Goal: Task Accomplishment & Management: Complete application form

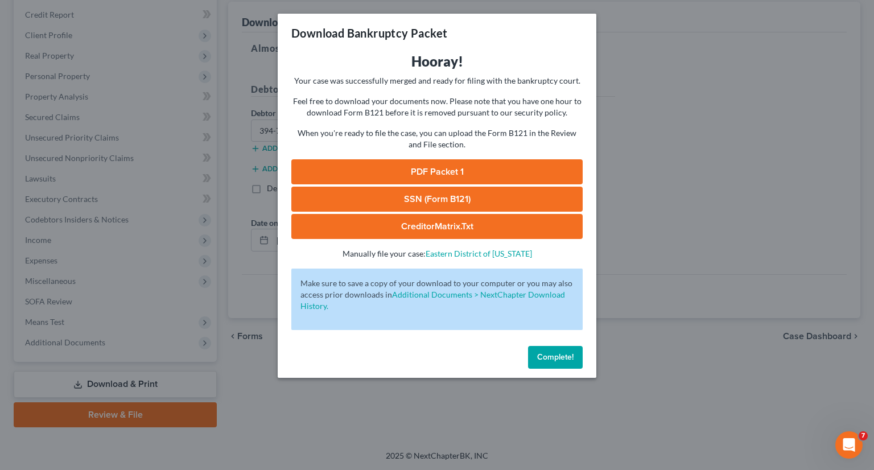
click at [548, 356] on span "Complete!" at bounding box center [555, 357] width 36 height 10
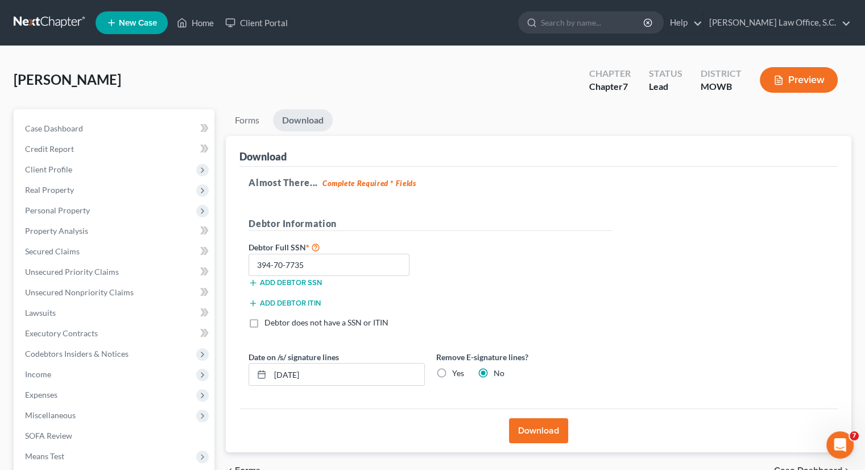
click at [42, 20] on link at bounding box center [50, 23] width 73 height 20
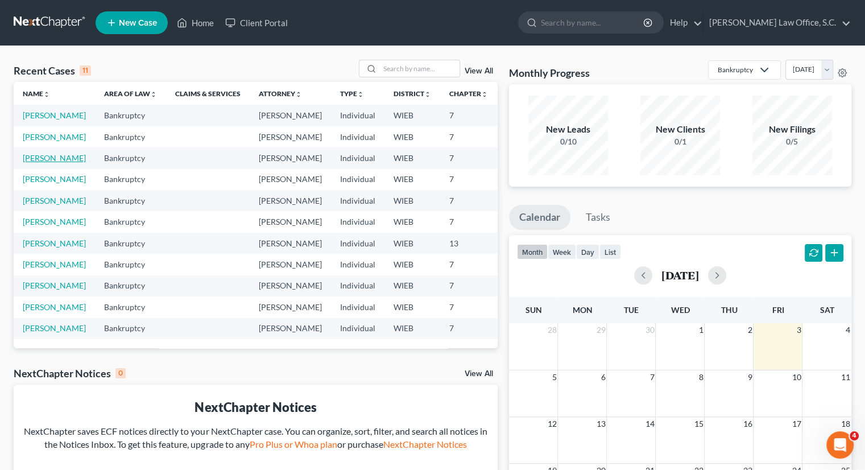
click at [33, 163] on link "[PERSON_NAME]" at bounding box center [54, 158] width 63 height 10
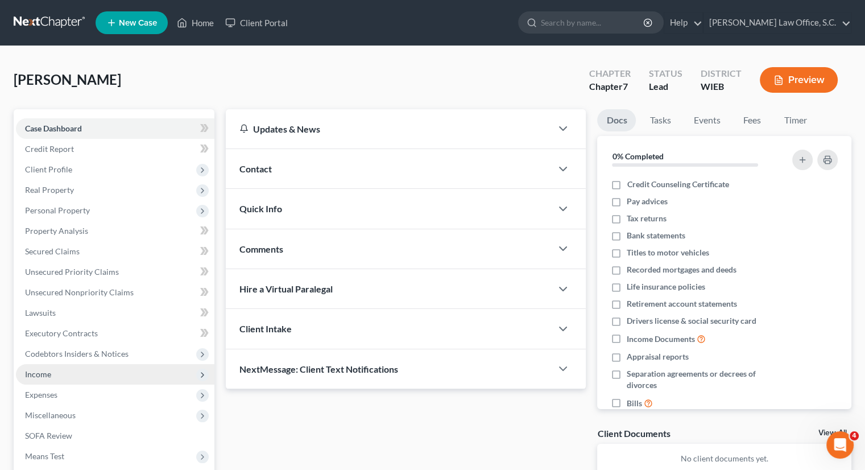
click at [45, 373] on span "Income" at bounding box center [38, 374] width 26 height 10
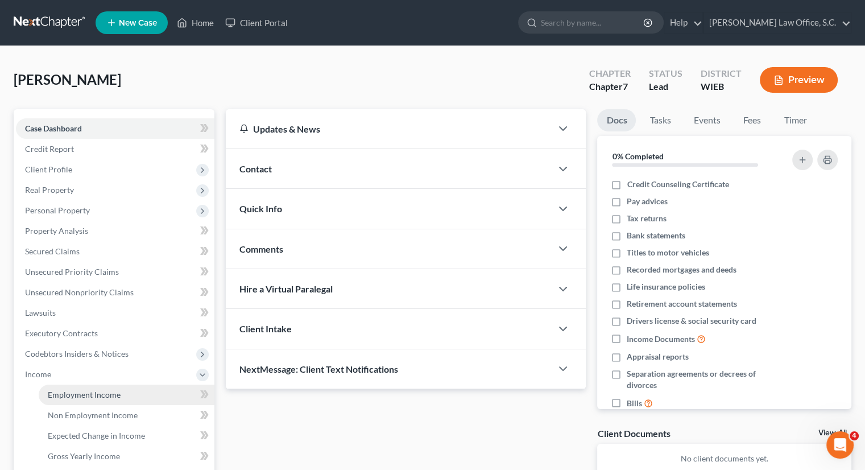
click at [66, 392] on span "Employment Income" at bounding box center [84, 395] width 73 height 10
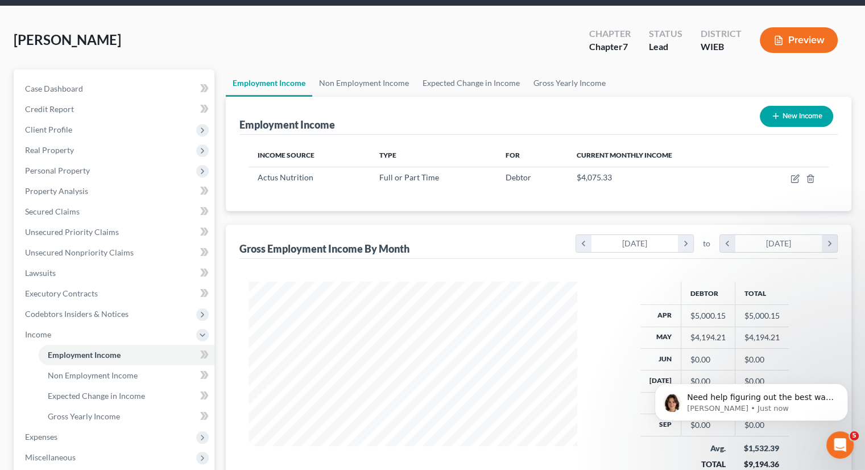
scroll to position [42, 0]
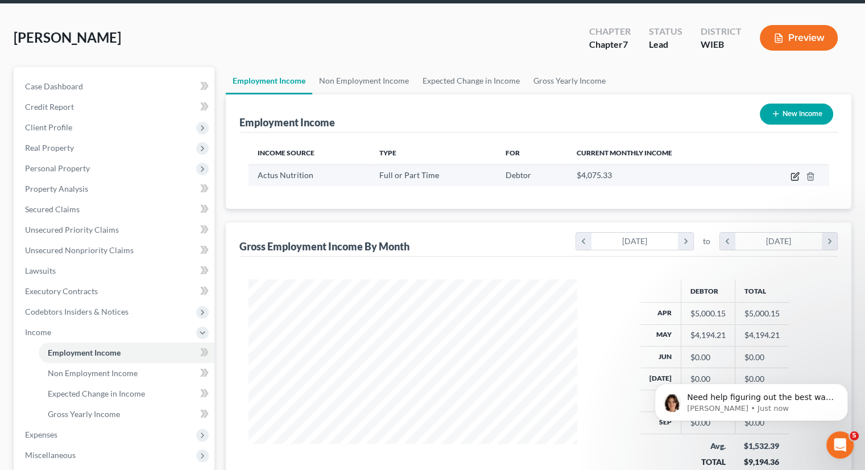
click at [797, 176] on icon "button" at bounding box center [795, 176] width 9 height 9
select select "0"
select select "24"
select select "2"
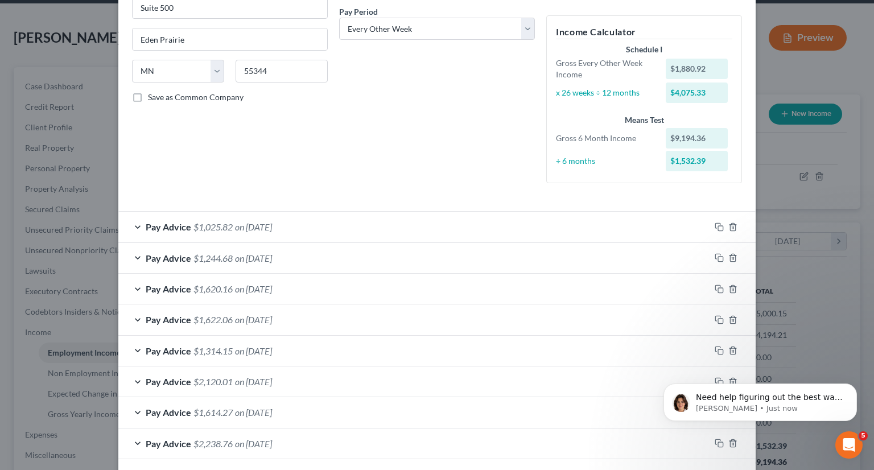
scroll to position [225, 0]
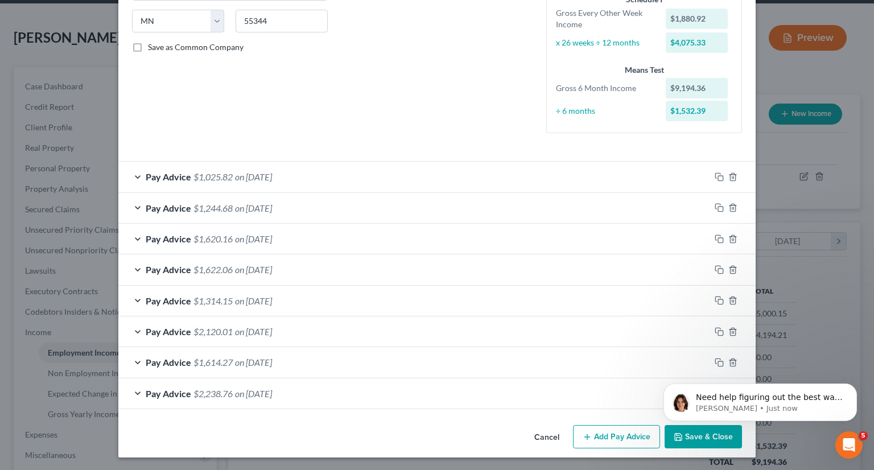
click at [723, 361] on div "Need help figuring out the best way to enter your client's income? Here's a qui…" at bounding box center [760, 350] width 209 height 142
click at [852, 384] on icon "Dismiss notification" at bounding box center [854, 387] width 6 height 6
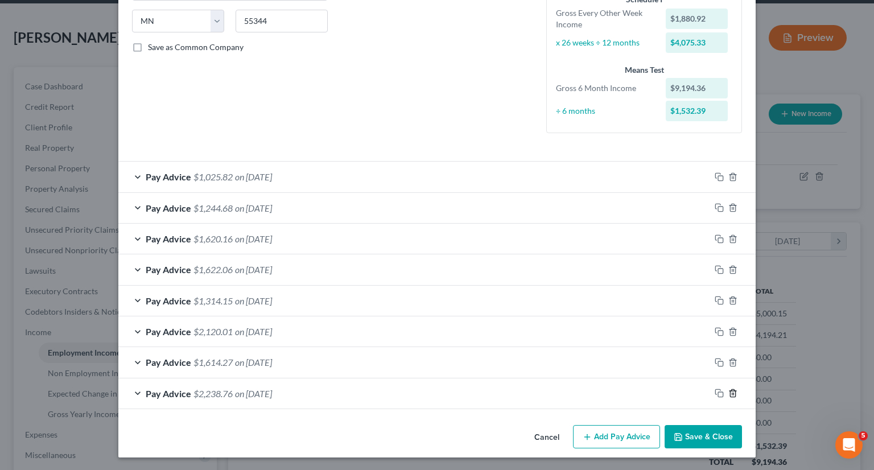
click at [732, 393] on line "button" at bounding box center [732, 394] width 0 height 2
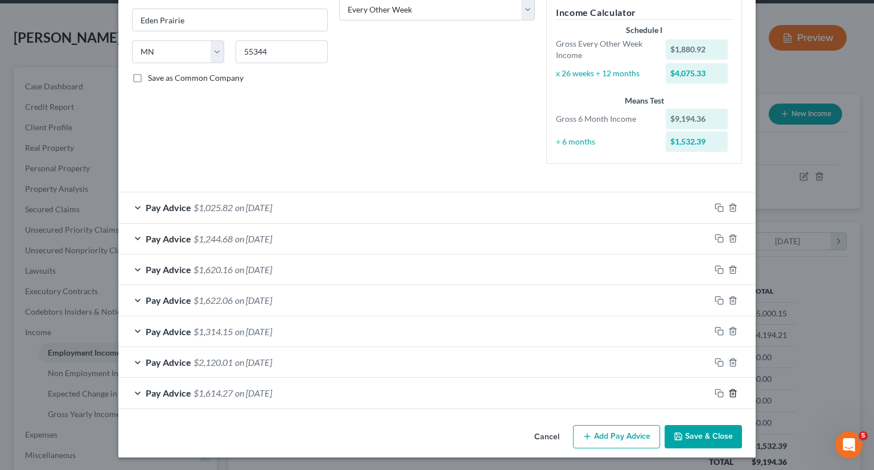
click at [732, 393] on line "button" at bounding box center [732, 394] width 0 height 2
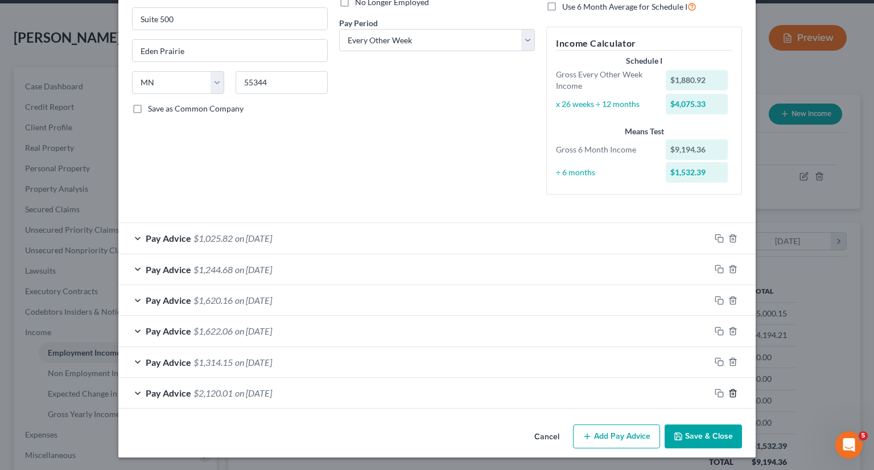
click at [732, 393] on line "button" at bounding box center [732, 394] width 0 height 2
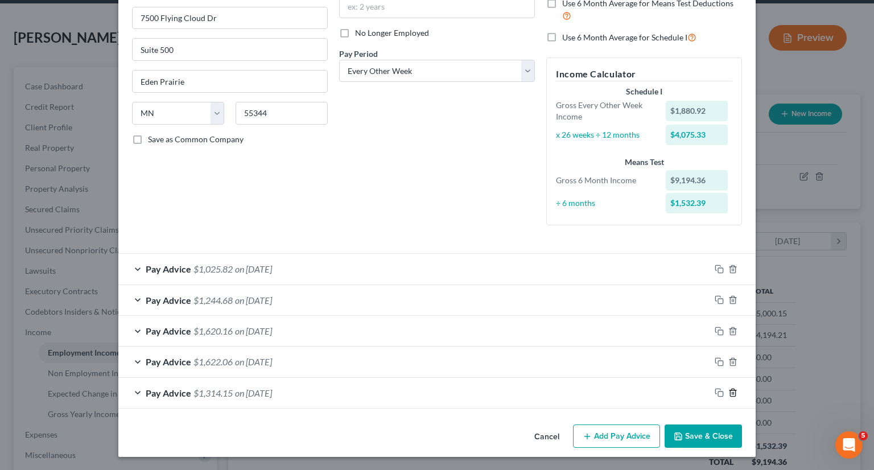
click at [732, 393] on line "button" at bounding box center [732, 394] width 0 height 2
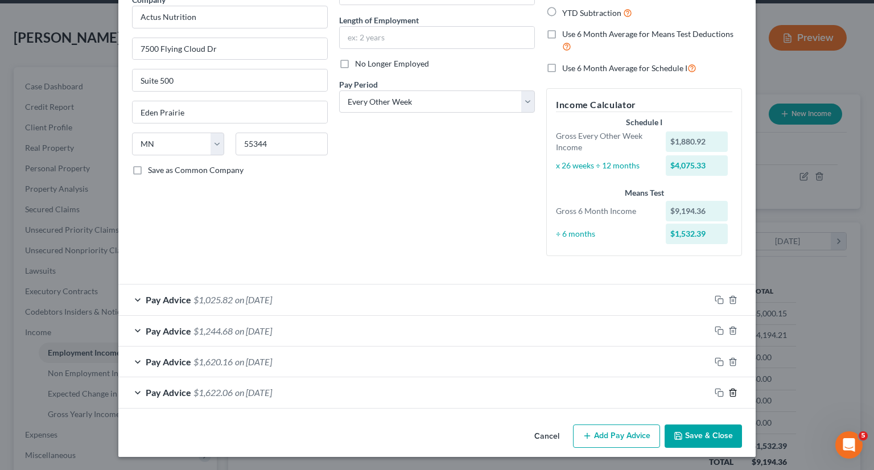
click at [732, 393] on line "button" at bounding box center [732, 393] width 0 height 2
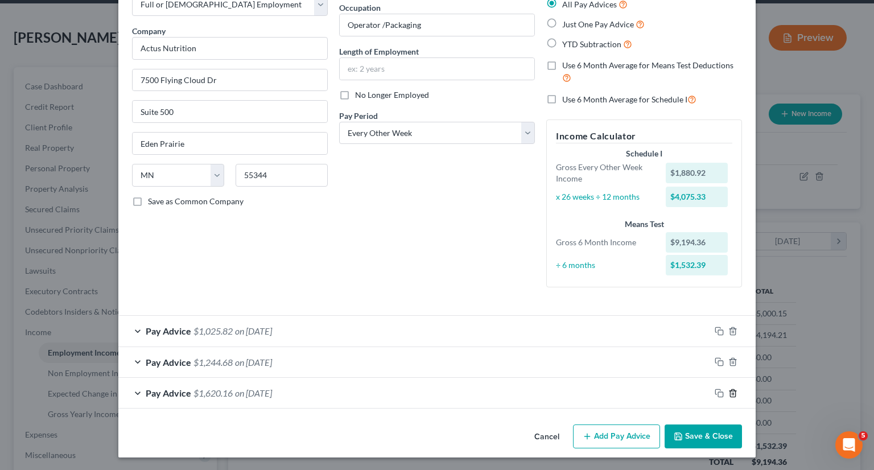
click at [732, 393] on line "button" at bounding box center [732, 394] width 0 height 2
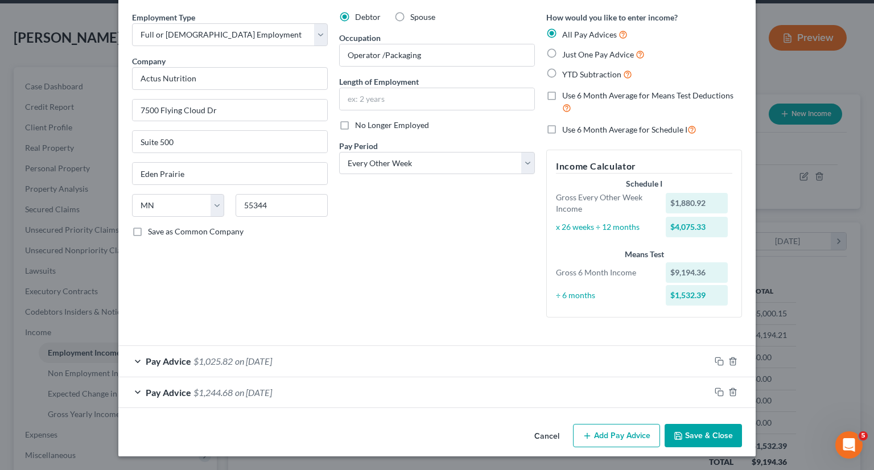
scroll to position [41, 0]
click at [614, 435] on button "Add Pay Advice" at bounding box center [616, 436] width 87 height 24
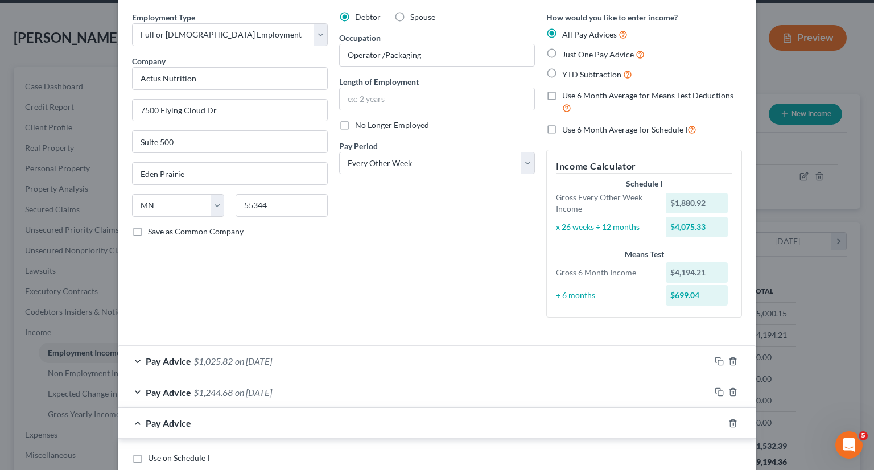
drag, startPoint x: 614, startPoint y: 435, endPoint x: 439, endPoint y: 420, distance: 175.9
click at [439, 420] on div "Pay Advice" at bounding box center [420, 423] width 605 height 30
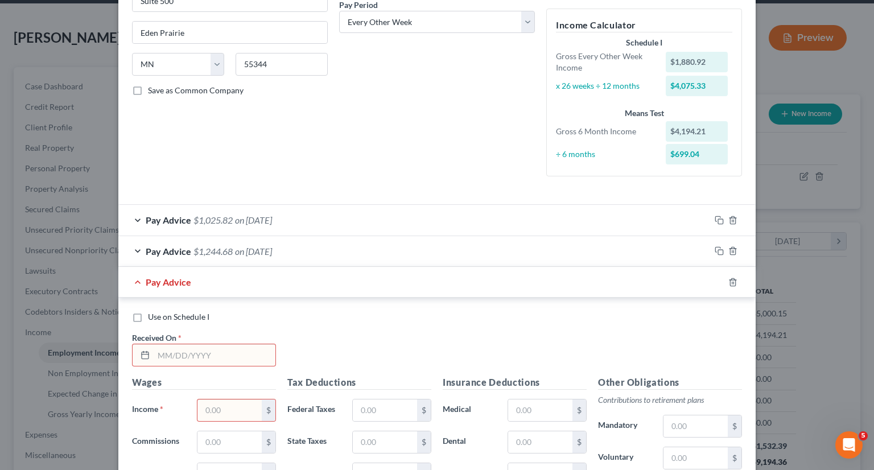
scroll to position [183, 0]
drag, startPoint x: 225, startPoint y: 351, endPoint x: 215, endPoint y: 353, distance: 11.2
drag, startPoint x: 215, startPoint y: 353, endPoint x: 187, endPoint y: 348, distance: 27.9
click at [187, 348] on input "text" at bounding box center [215, 354] width 122 height 22
type input "6/6/25"
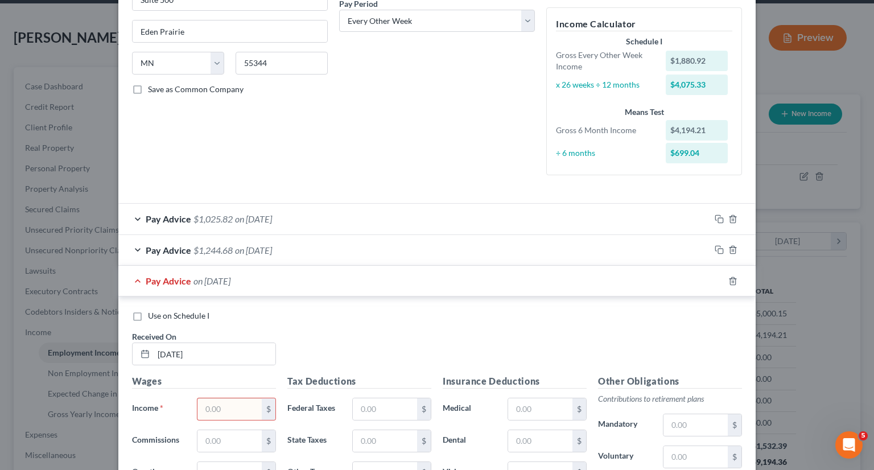
click at [225, 406] on input "text" at bounding box center [229, 409] width 64 height 22
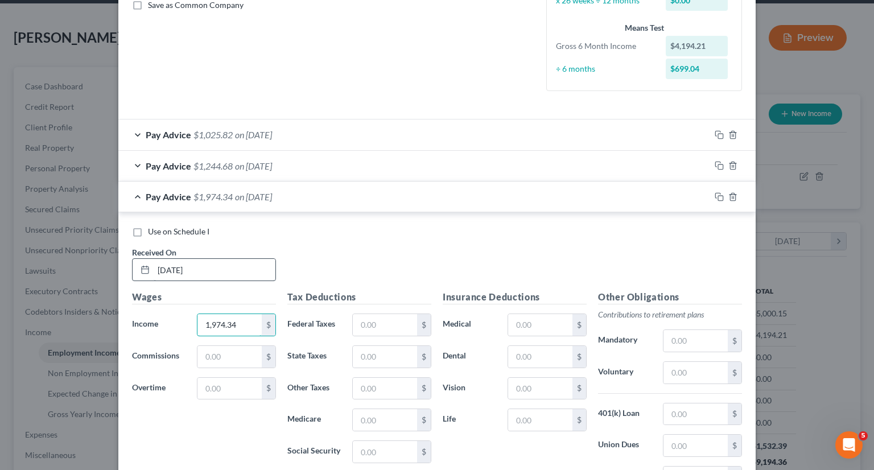
scroll to position [269, 0]
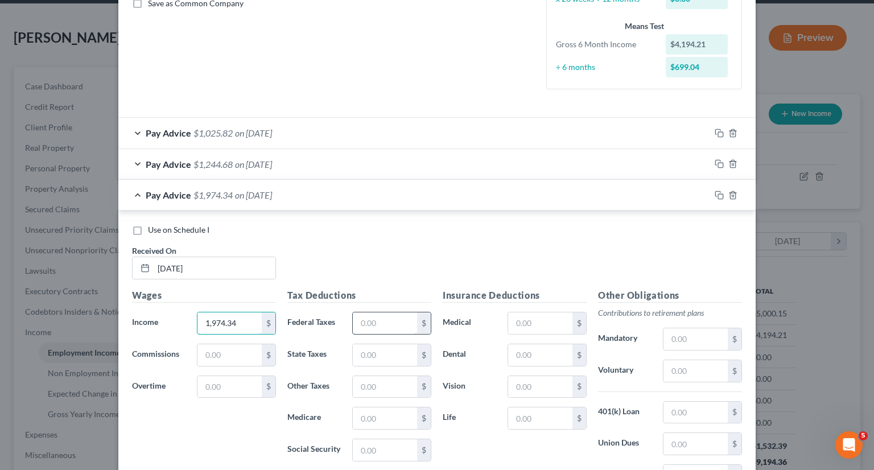
type input "1,974.34"
click at [382, 328] on input "text" at bounding box center [385, 323] width 64 height 22
type input "143.54"
click at [380, 345] on input "text" at bounding box center [385, 355] width 64 height 22
type input "79.95"
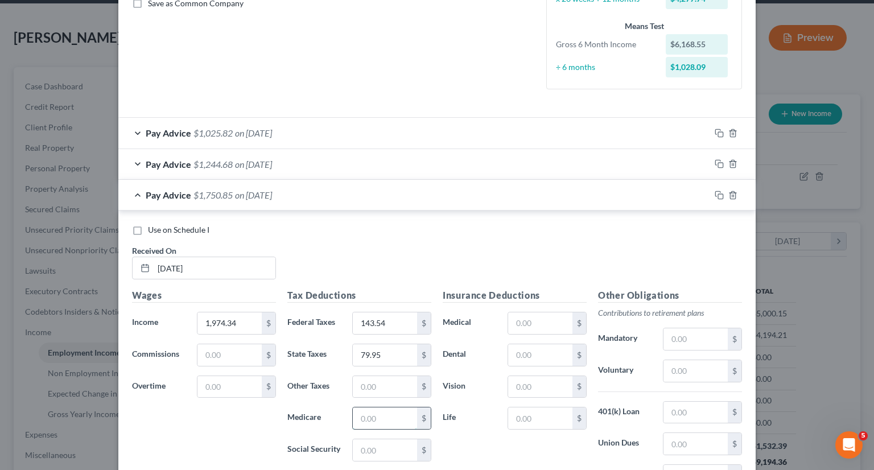
click at [380, 415] on input "text" at bounding box center [385, 418] width 64 height 22
type input "28.54"
click at [377, 449] on input "text" at bounding box center [385, 450] width 64 height 22
type input "122.02"
click at [534, 348] on input "text" at bounding box center [540, 355] width 64 height 22
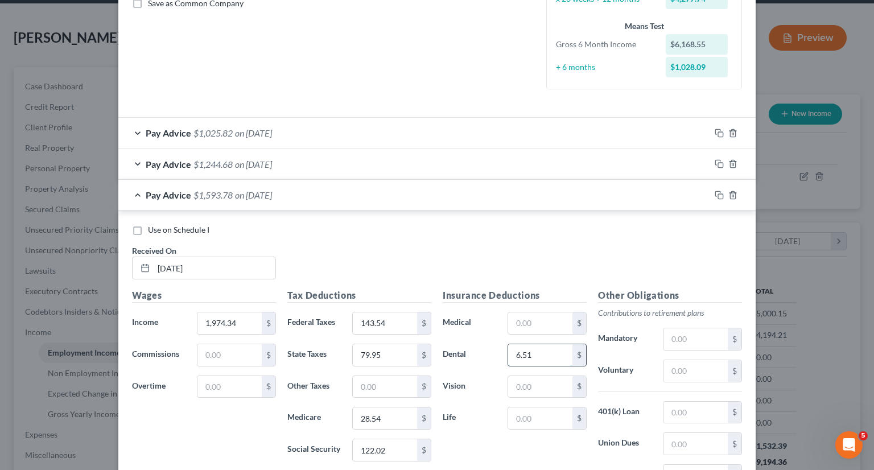
type input "6.51"
type input "2.88"
click at [689, 336] on input "text" at bounding box center [695, 339] width 64 height 22
type input "118.46"
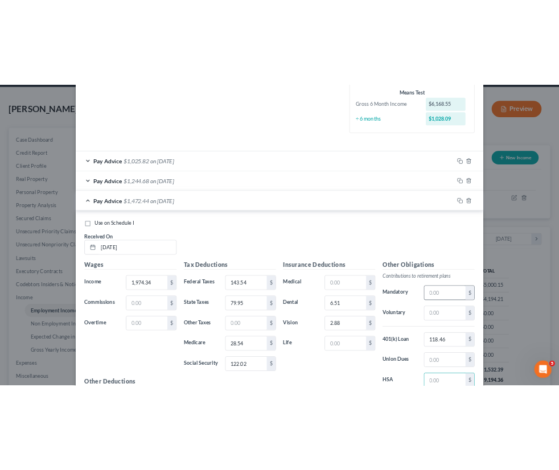
scroll to position [412, 0]
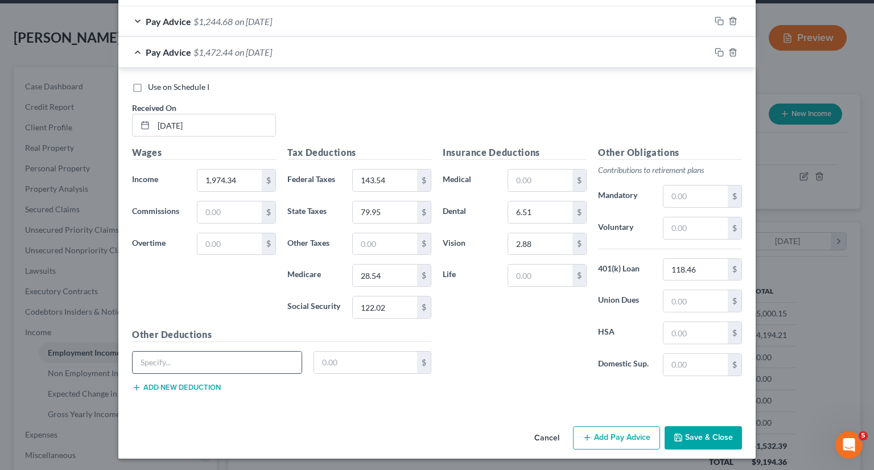
click at [284, 352] on input "text" at bounding box center [217, 363] width 169 height 22
type input "c"
click at [267, 364] on input "Accident" at bounding box center [217, 363] width 169 height 22
type input "Accident Ins"
type input "2.27"
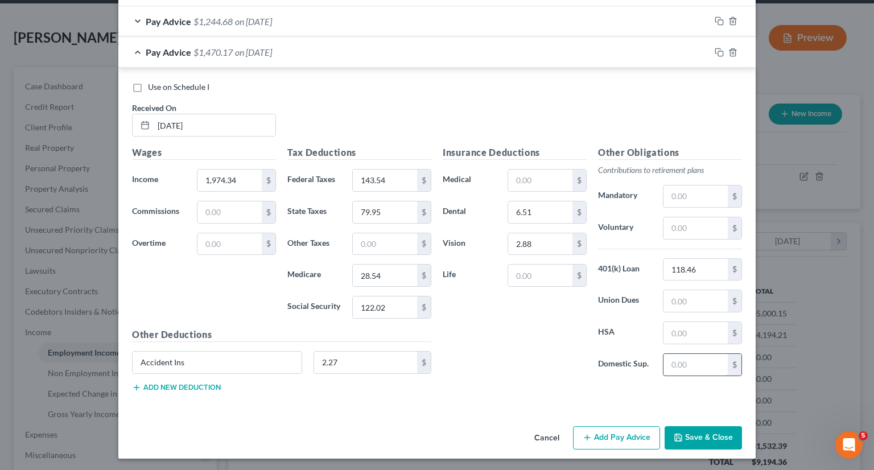
drag, startPoint x: 696, startPoint y: 366, endPoint x: 661, endPoint y: 364, distance: 34.8
drag, startPoint x: 661, startPoint y: 364, endPoint x: 655, endPoint y: 372, distance: 9.7
drag, startPoint x: 655, startPoint y: 372, endPoint x: 656, endPoint y: 379, distance: 7.4
click at [656, 379] on div "Other Obligations Contributions to retirement plans Mandatory $ Voluntary $ 401…" at bounding box center [669, 266] width 155 height 240
click at [679, 369] on input "text" at bounding box center [695, 365] width 64 height 22
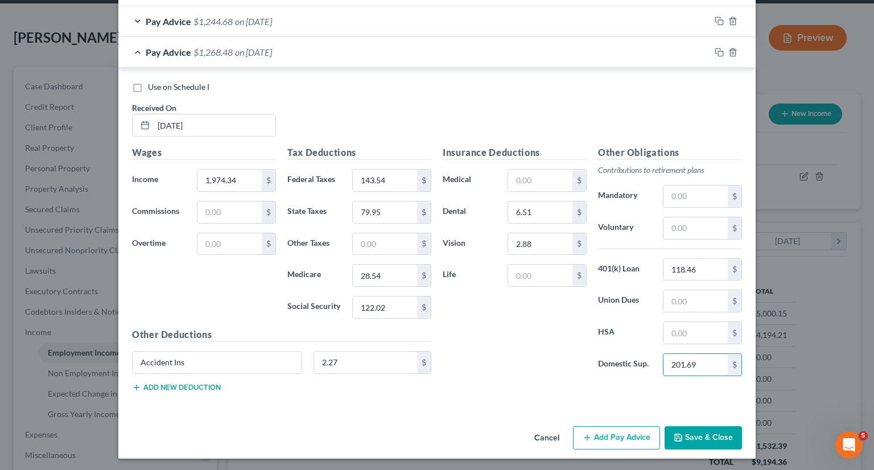
type input "201.69"
click at [166, 383] on button "Add new deduction" at bounding box center [176, 387] width 89 height 9
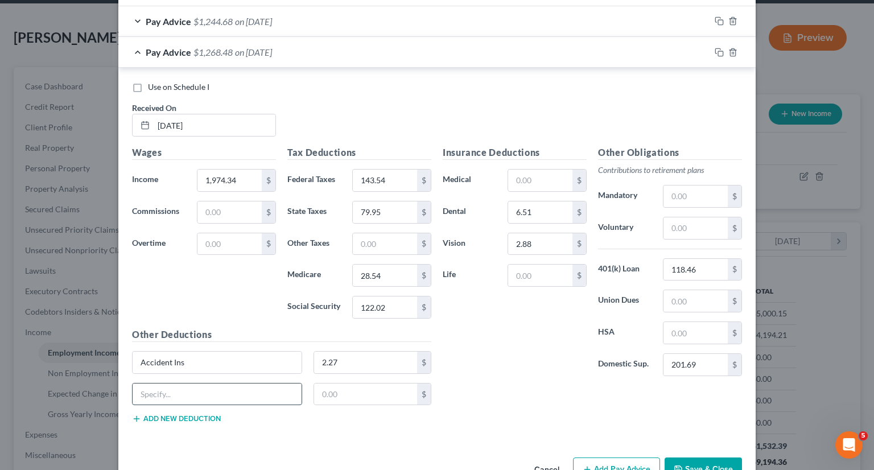
click at [171, 387] on input "text" at bounding box center [217, 395] width 169 height 22
type input "Garnishment"
type input "98.72"
click at [176, 418] on button "Add new deduction" at bounding box center [176, 418] width 89 height 9
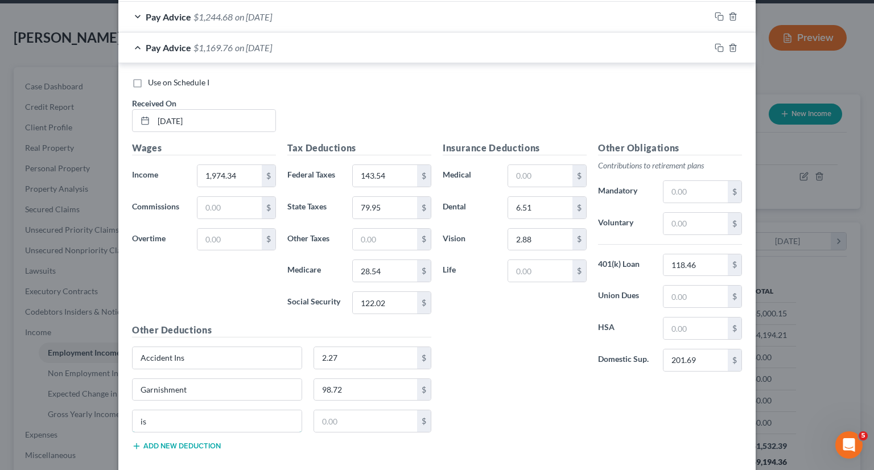
scroll to position [568820, 568668]
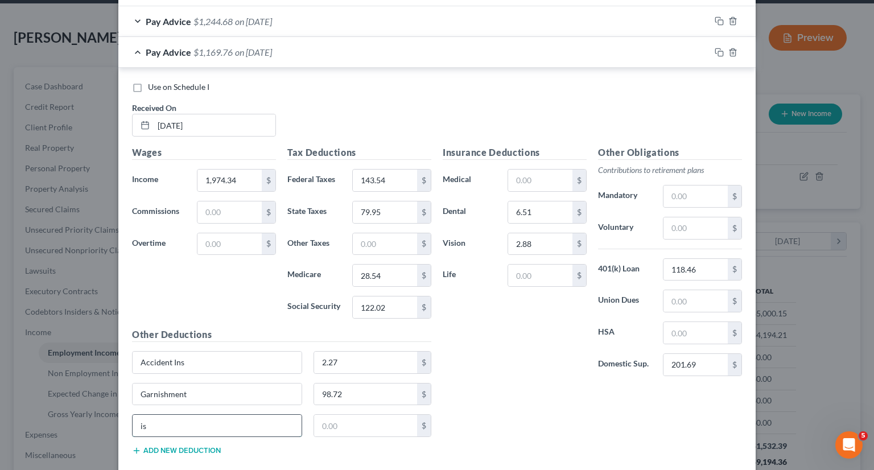
click at [162, 425] on input "is" at bounding box center [217, 426] width 169 height 22
type input "i"
click at [184, 424] on input "Garnishment" at bounding box center [217, 426] width 169 height 22
type input "Garnishment 2"
click at [346, 425] on input "text" at bounding box center [366, 426] width 104 height 22
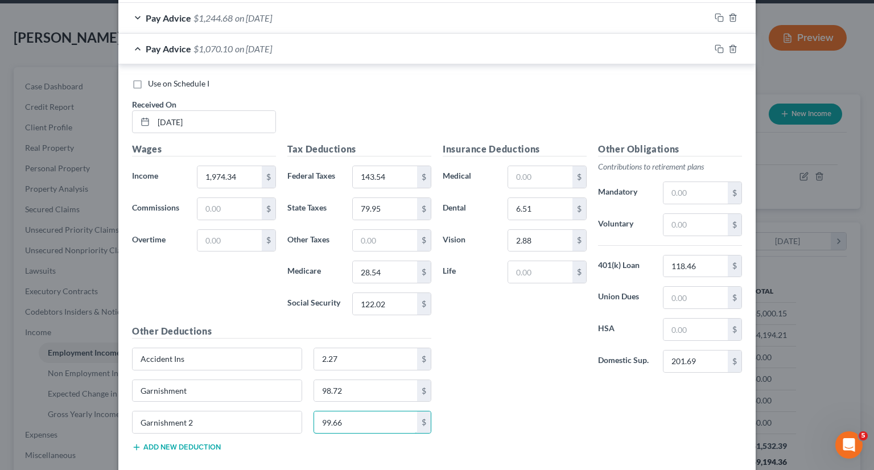
scroll to position [404, 0]
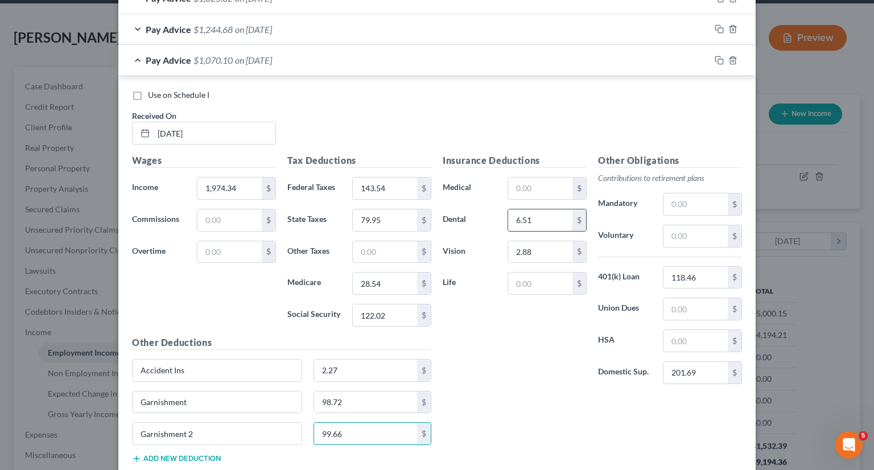
type input "99.66"
click at [512, 219] on input "6.51" at bounding box center [540, 220] width 64 height 22
type input "3.51"
click at [541, 335] on div "Insurance Deductions Medical $ Dental 3.51 $ Vision 2.88 $ Life $" at bounding box center [514, 274] width 155 height 240
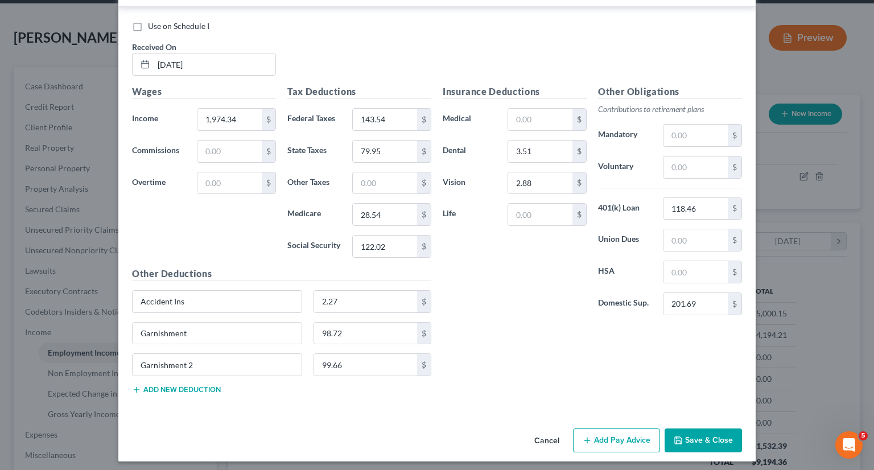
scroll to position [473, 0]
click at [622, 438] on button "Add Pay Advice" at bounding box center [616, 440] width 87 height 24
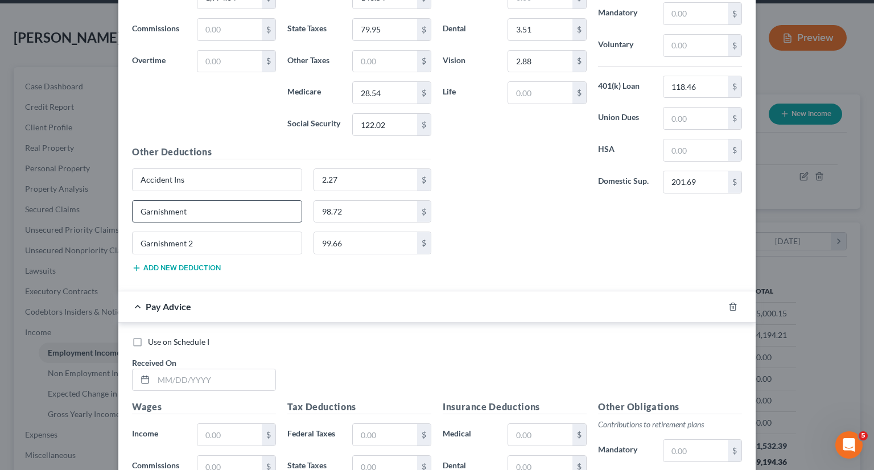
scroll to position [595, 0]
click at [215, 369] on input "text" at bounding box center [215, 380] width 122 height 22
type input "6/20/25"
click at [207, 423] on input "text" at bounding box center [229, 434] width 64 height 22
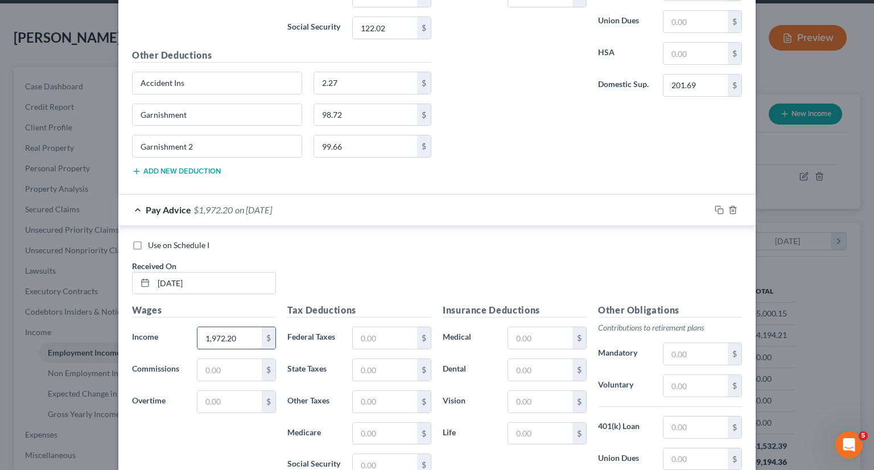
scroll to position [696, 0]
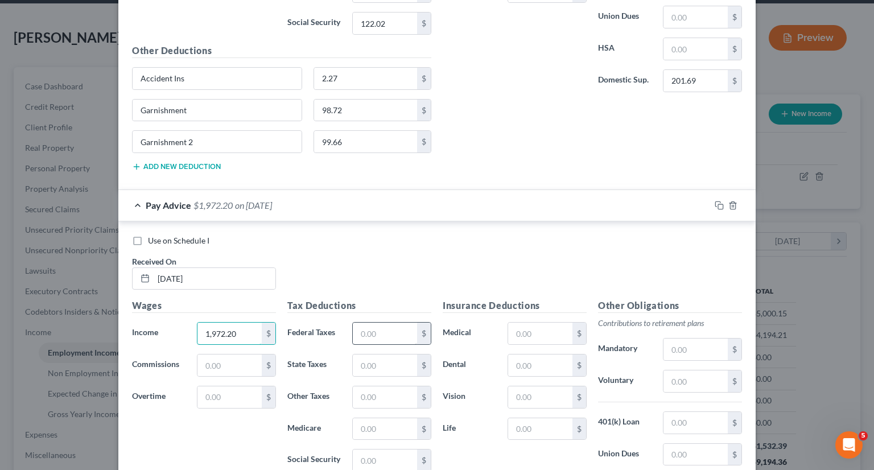
type input "1,972.20"
click at [390, 331] on input "text" at bounding box center [385, 334] width 64 height 22
type input "143.29"
type input "79.83"
type input "28.50"
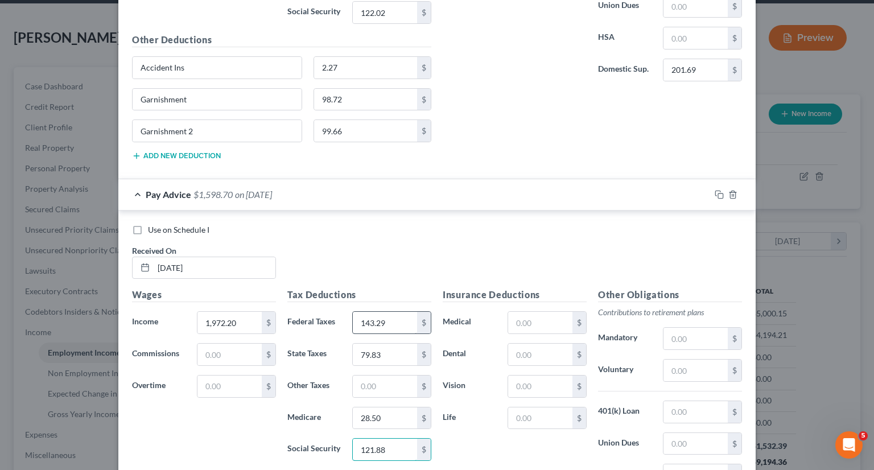
scroll to position [707, 0]
type input "121.88"
click at [550, 350] on input "text" at bounding box center [540, 354] width 64 height 22
type input "3.51"
type input "2.88"
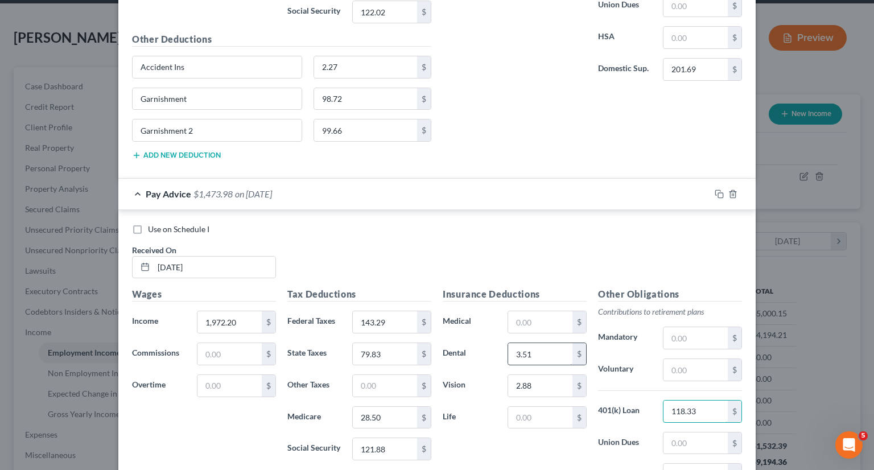
type input "118.33"
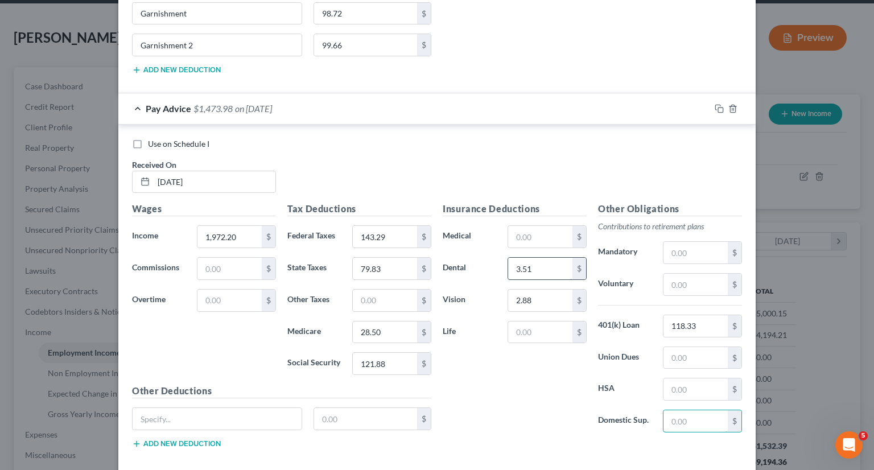
scroll to position [793, 0]
click at [690, 420] on input "201" at bounding box center [695, 421] width 64 height 22
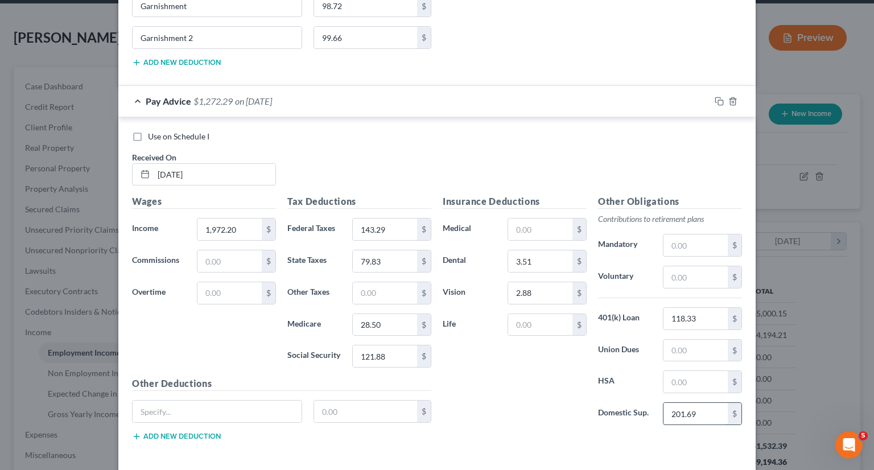
scroll to position [801, 0]
type input "201.69"
click at [237, 404] on input "text" at bounding box center [217, 411] width 169 height 22
type input "Garnishment"
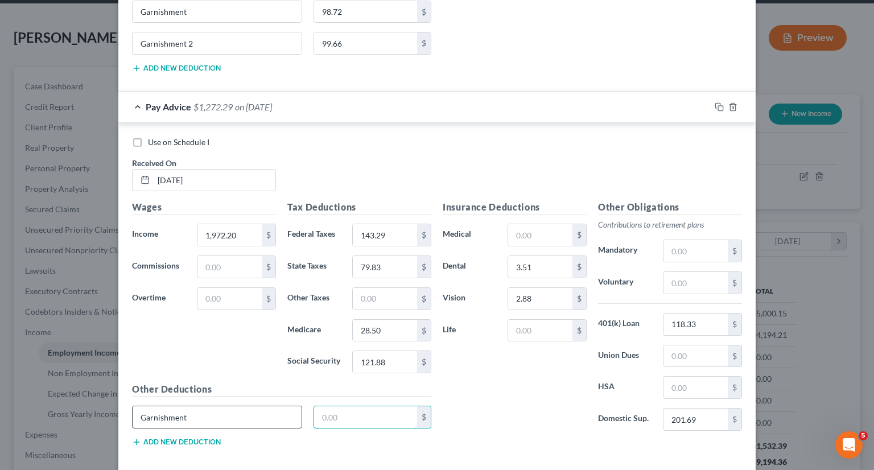
scroll to position [794, 0]
click at [330, 414] on input "text" at bounding box center [366, 417] width 104 height 22
type input "98.61"
click at [186, 438] on button "Add new deduction" at bounding box center [176, 442] width 89 height 9
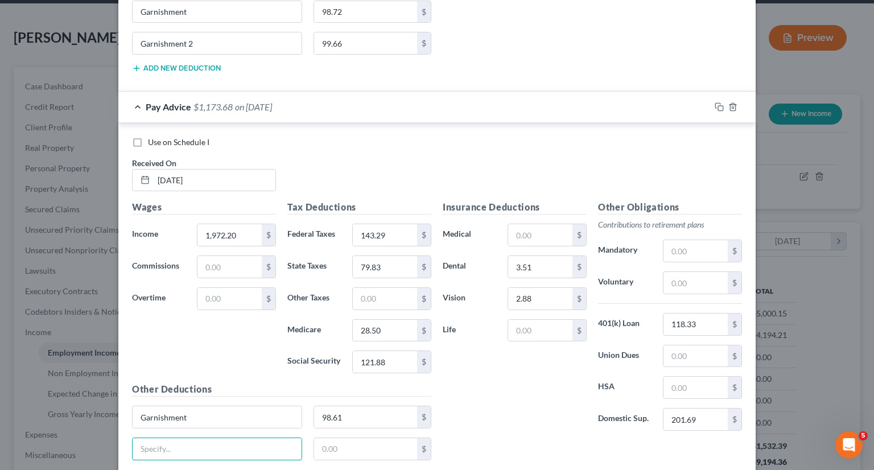
click at [186, 438] on input "text" at bounding box center [217, 449] width 169 height 22
type input "G"
type input "a"
type input "Garnishment 2"
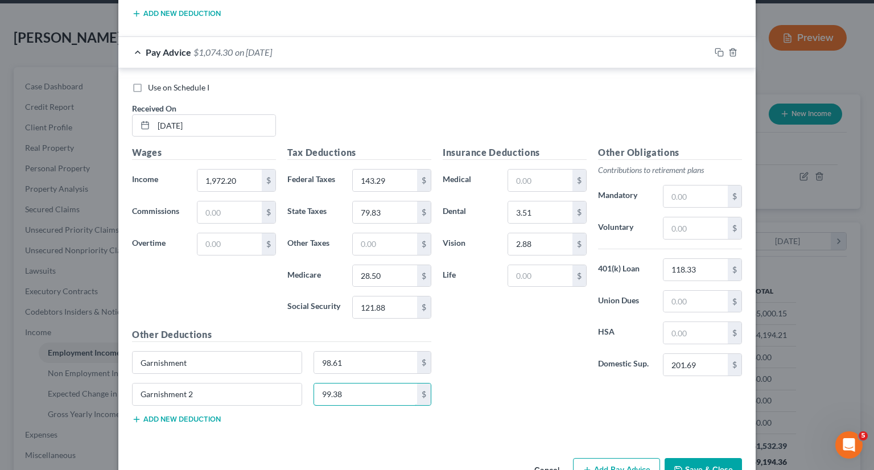
scroll to position [879, 0]
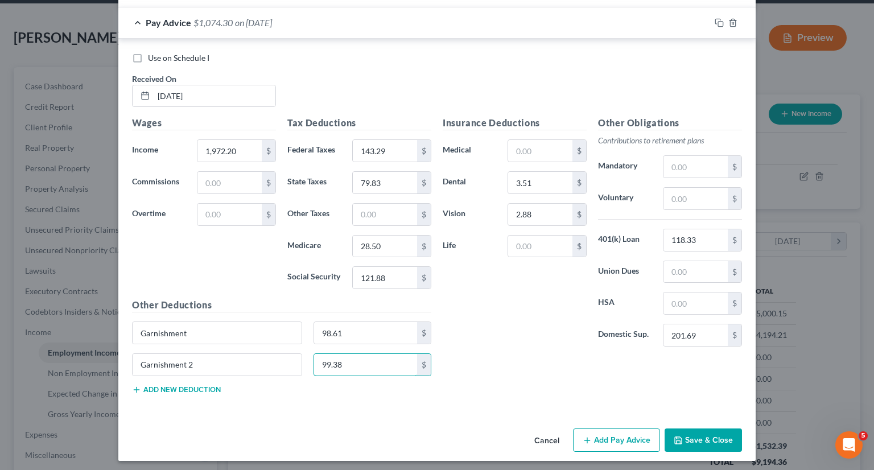
type input "99.38"
click at [628, 433] on button "Add Pay Advice" at bounding box center [616, 440] width 87 height 24
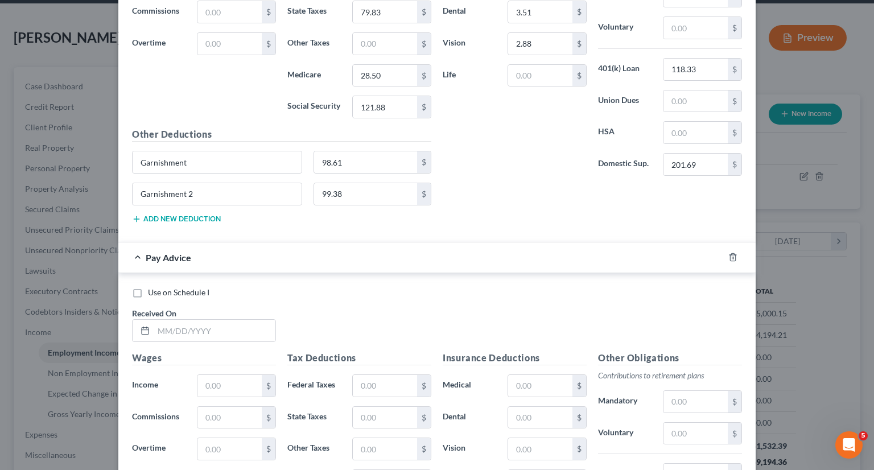
scroll to position [1052, 0]
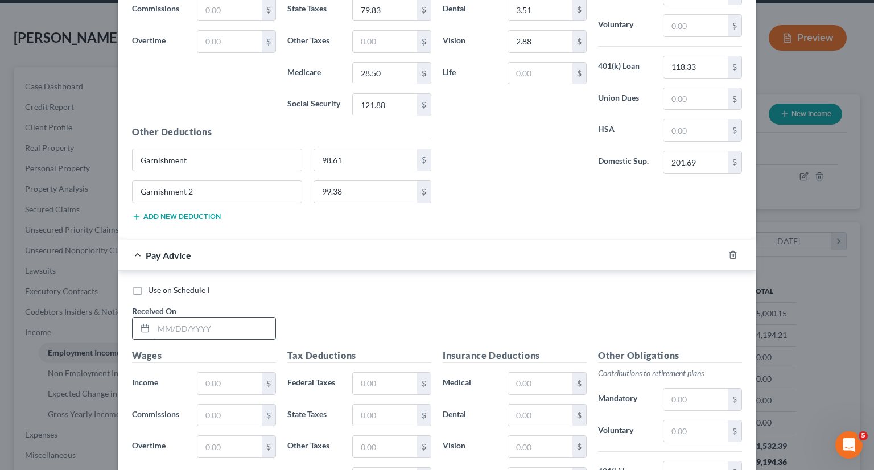
click at [189, 321] on input "text" at bounding box center [215, 329] width 122 height 22
type input "7/3/25"
click at [221, 376] on input "text" at bounding box center [229, 384] width 64 height 22
type input "1,167.69"
click at [372, 380] on input "text" at bounding box center [385, 384] width 64 height 22
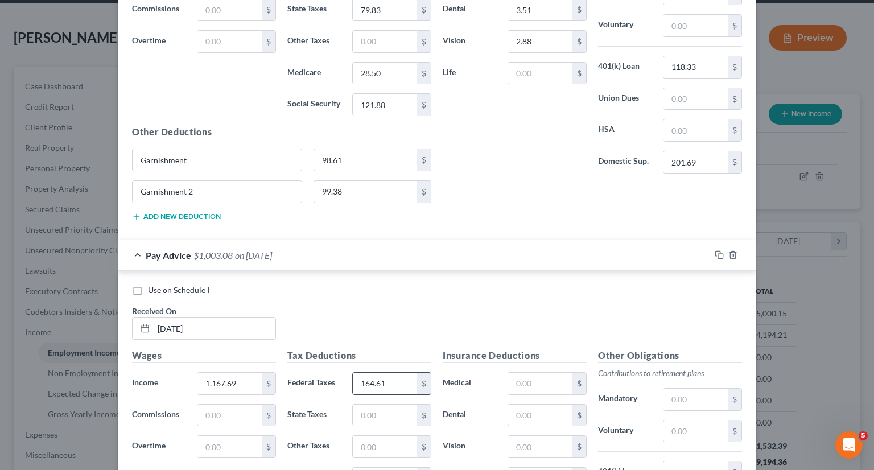
type input "164.61"
type input "90.37"
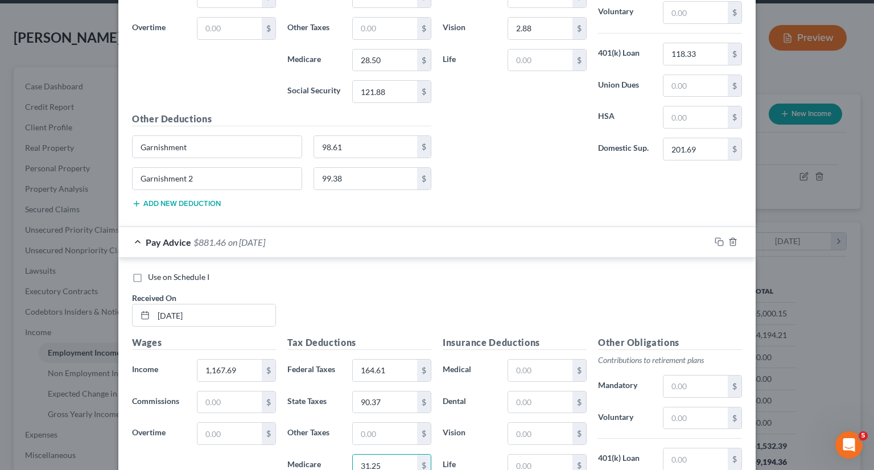
type input "31.25"
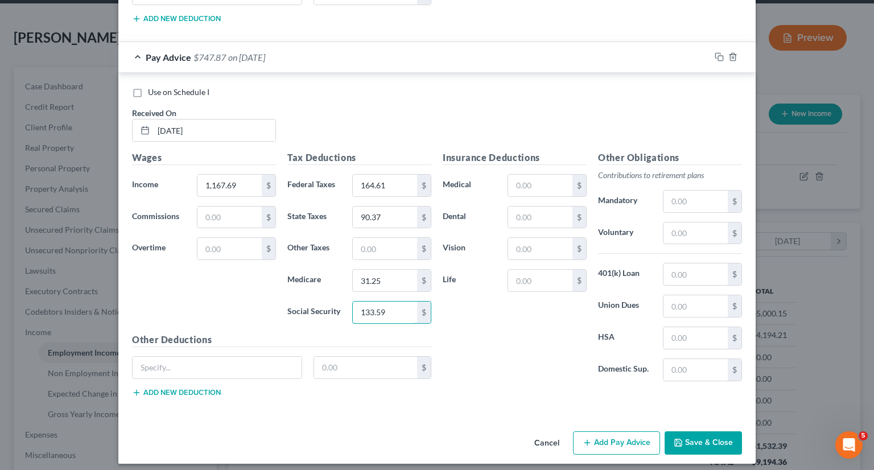
type input "133.59"
click at [546, 186] on input "text" at bounding box center [540, 186] width 64 height 22
type input "3.51"
type input "2.88"
type input "129.67"
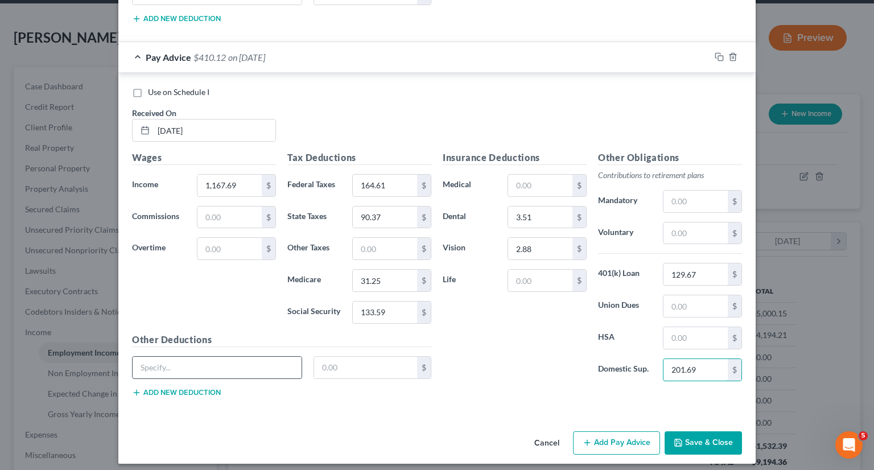
type input "201.69"
click at [264, 357] on input "text" at bounding box center [217, 368] width 169 height 22
type input "Garnishment"
click at [207, 377] on div "Garnishment $" at bounding box center [281, 372] width 311 height 32
click at [209, 388] on button "Add new deduction" at bounding box center [176, 392] width 89 height 9
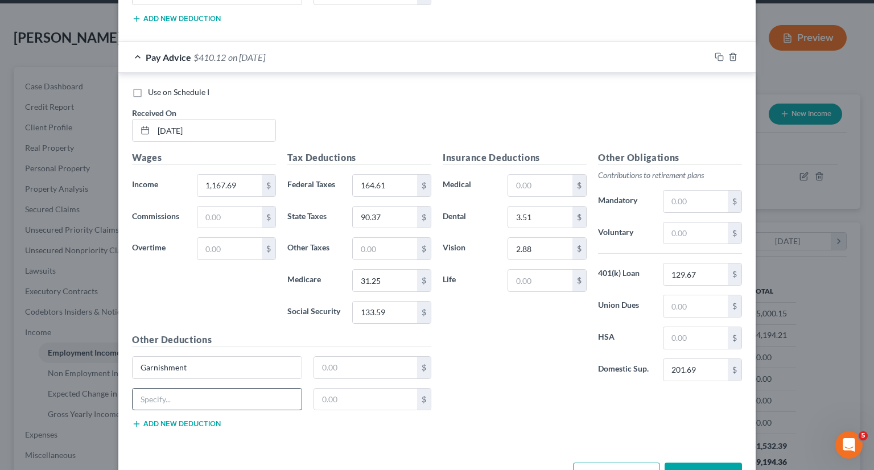
click at [212, 390] on input "text" at bounding box center [217, 400] width 169 height 22
type input "Garnishment 2"
click at [357, 367] on input "text" at bounding box center [366, 368] width 104 height 22
click at [357, 367] on input "108." at bounding box center [366, 368] width 104 height 22
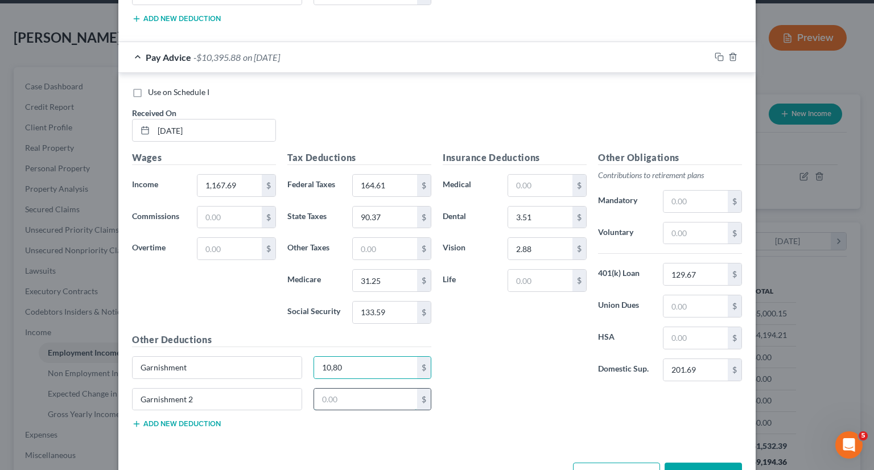
click at [353, 397] on input "text" at bounding box center [366, 400] width 104 height 22
click at [361, 362] on input "10,80" at bounding box center [366, 368] width 104 height 22
type input "108.06"
click at [360, 392] on input "text" at bounding box center [366, 400] width 104 height 22
type input "125.59"
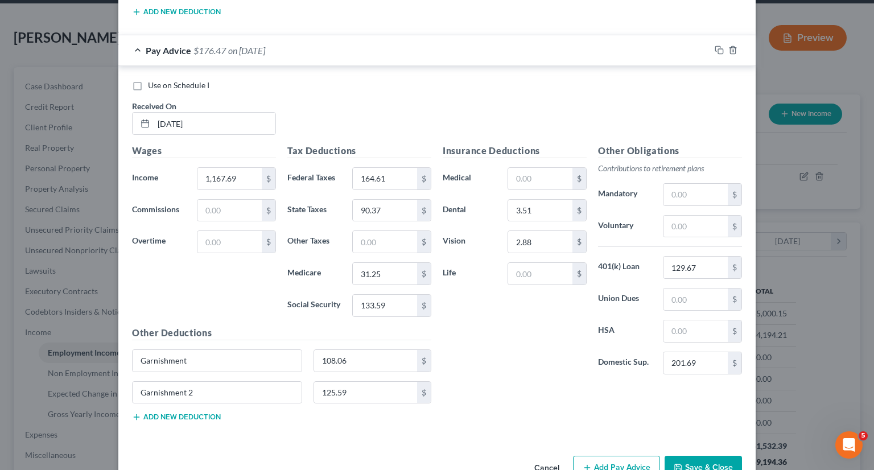
scroll to position [1258, 0]
click at [510, 396] on div "Insurance Deductions Medical $ Dental 3.51 $ Vision 2.88 $ Life $ Other Obligat…" at bounding box center [592, 286] width 311 height 287
drag, startPoint x: 508, startPoint y: 388, endPoint x: 491, endPoint y: 377, distance: 20.0
click at [491, 377] on div "Insurance Deductions Medical $ Dental 3.51 $ Vision 2.88 $ Life $ Other Obligat…" at bounding box center [592, 286] width 311 height 287
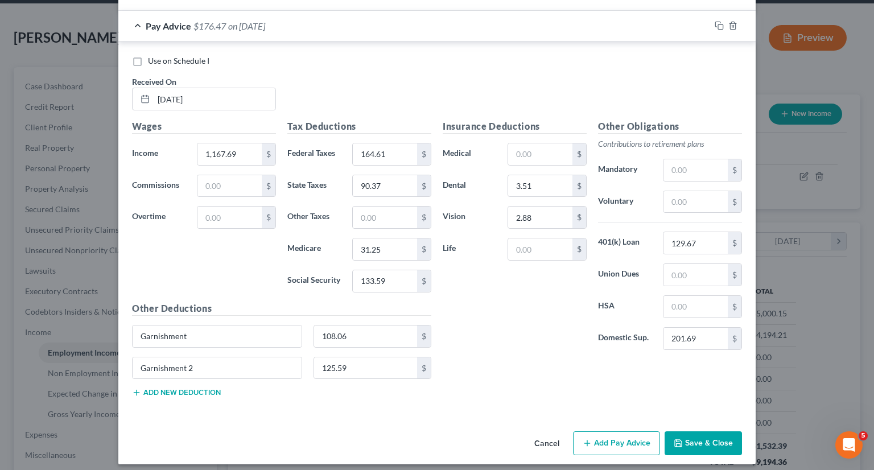
scroll to position [1281, 0]
click at [240, 147] on input "1,167.69" at bounding box center [229, 154] width 64 height 22
click at [240, 143] on input "1,167.69" at bounding box center [229, 154] width 64 height 22
type input "2,161.18"
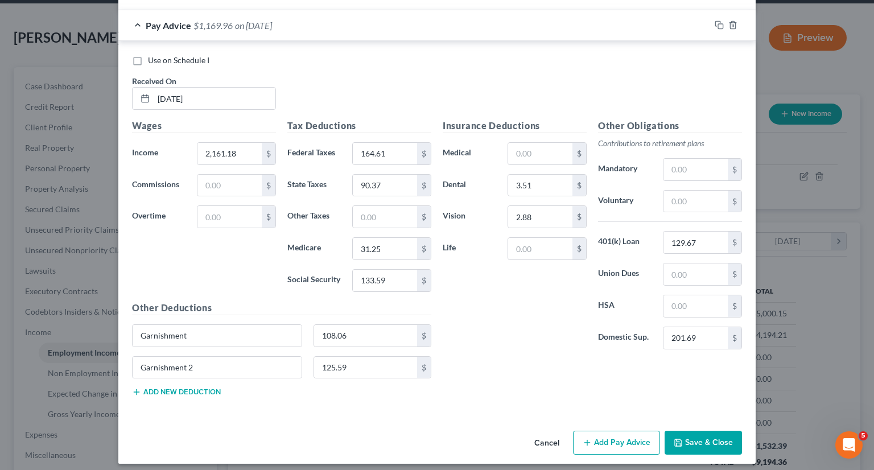
click at [198, 388] on button "Add new deduction" at bounding box center [176, 392] width 89 height 9
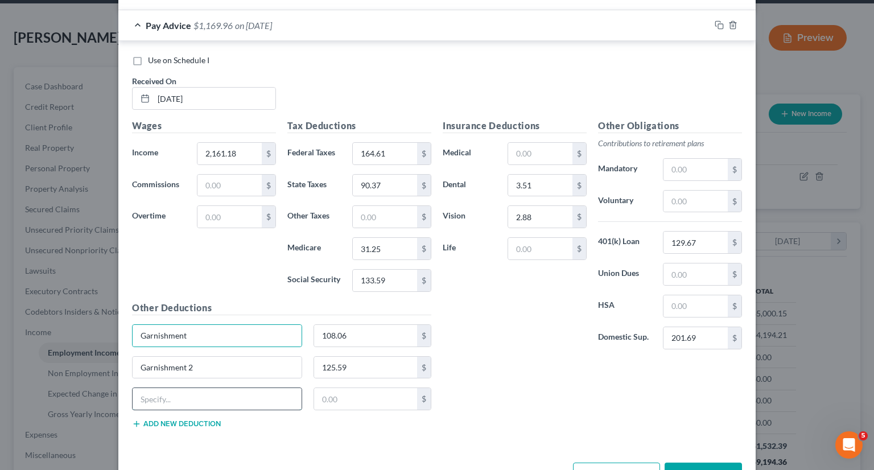
drag, startPoint x: 240, startPoint y: 321, endPoint x: 205, endPoint y: 394, distance: 80.7
click at [205, 394] on input "text" at bounding box center [217, 399] width 169 height 22
type input "Accident Ins"
type input "2.27"
click at [623, 463] on button "Add Pay Advice" at bounding box center [616, 475] width 87 height 24
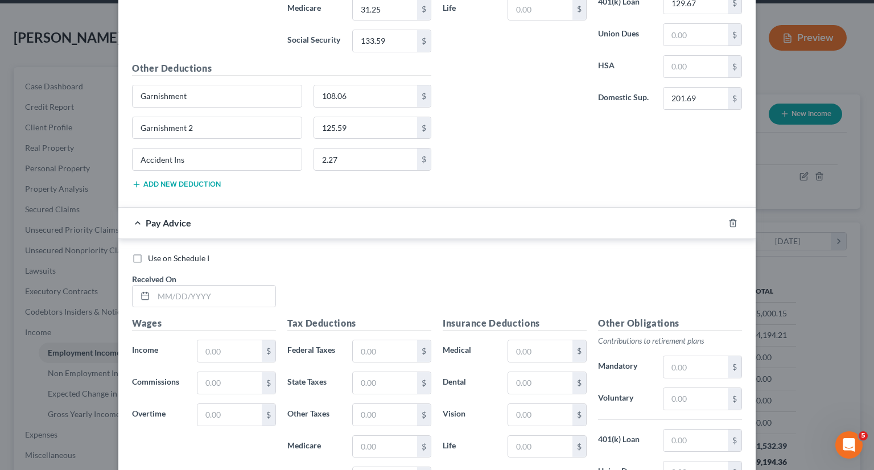
scroll to position [1526, 0]
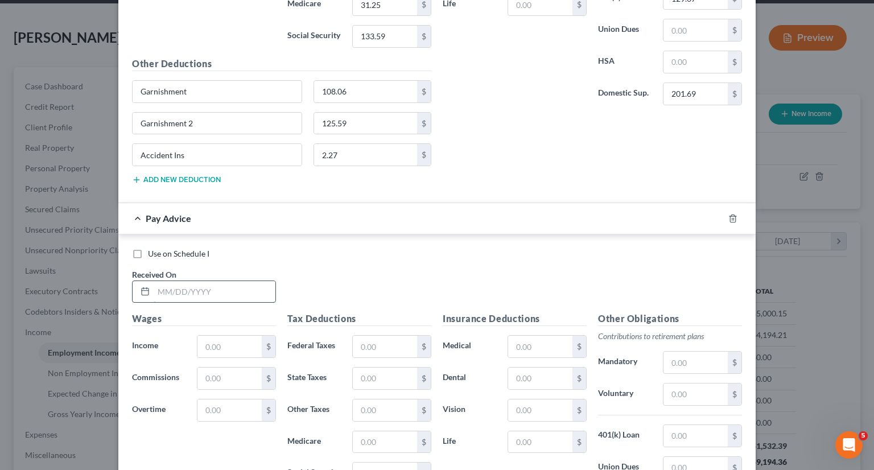
click at [234, 281] on input "text" at bounding box center [215, 292] width 122 height 22
type input "7/18/25"
type input "1,884.69"
type input "133.42"
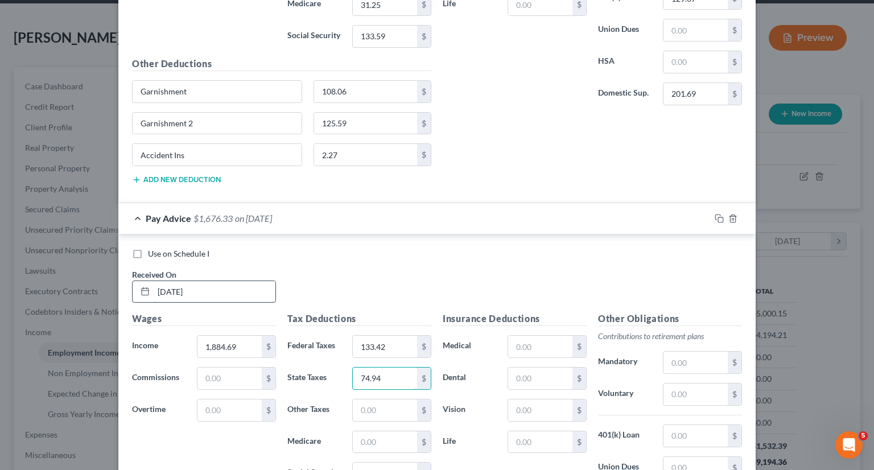
type input "74.94"
type input "27.23"
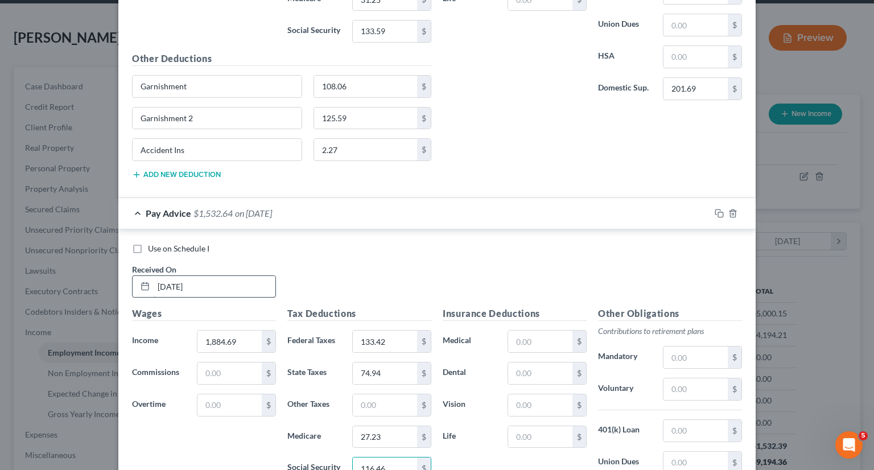
type input "116.46"
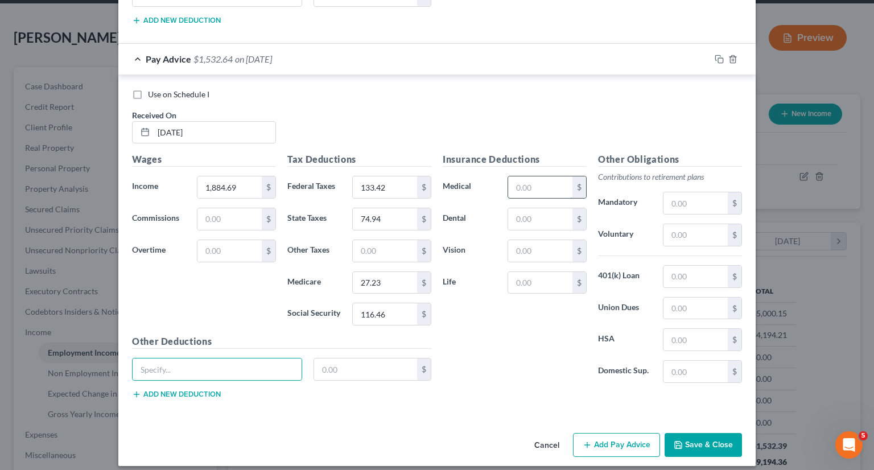
click at [530, 178] on input "text" at bounding box center [540, 187] width 64 height 22
click at [522, 210] on input "text" at bounding box center [540, 219] width 64 height 22
type input "3.51"
type input "2.88"
click at [687, 193] on input "text" at bounding box center [695, 203] width 64 height 22
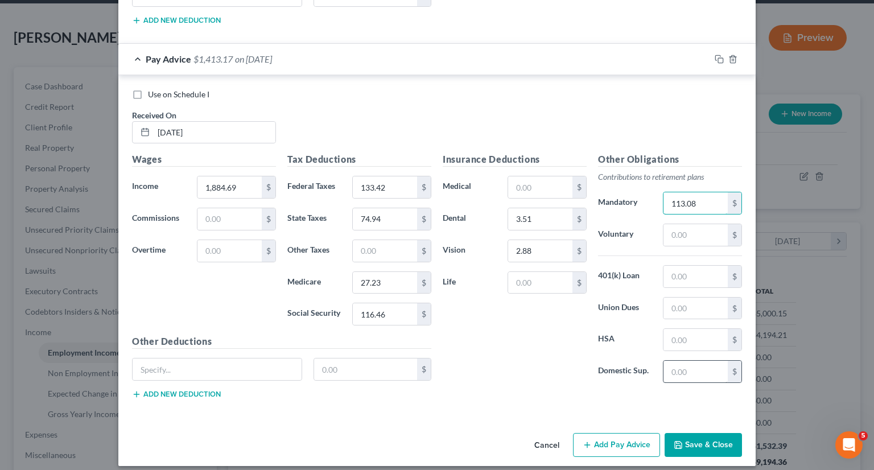
type input "113.08"
click at [677, 361] on input "text" at bounding box center [695, 372] width 64 height 22
type input "201.69"
click at [267, 366] on input "text" at bounding box center [217, 369] width 169 height 22
type input "Garnishment"
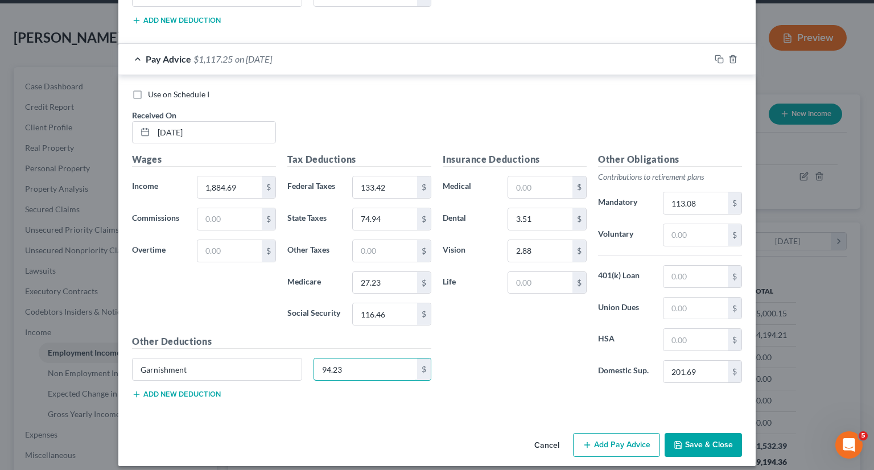
type input "94.23"
click at [207, 390] on button "Add new deduction" at bounding box center [176, 394] width 89 height 9
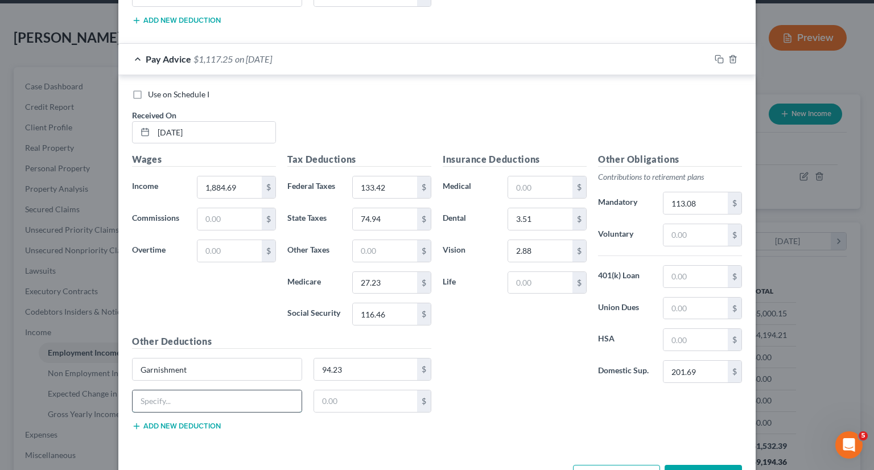
click at [211, 395] on input "text" at bounding box center [217, 401] width 169 height 22
type input "Garnishment 2"
type input "90.25"
click at [194, 422] on button "Add new deduction" at bounding box center [176, 426] width 89 height 9
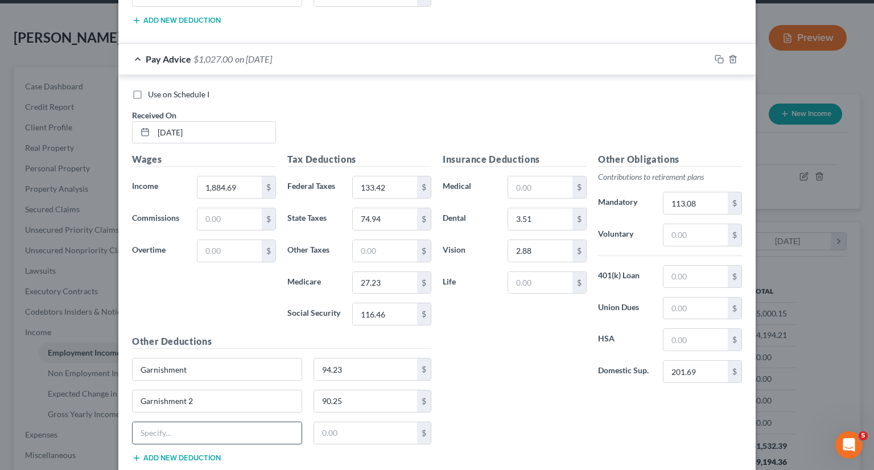
click at [196, 422] on input "text" at bounding box center [217, 433] width 169 height 22
type input "Accident Ins"
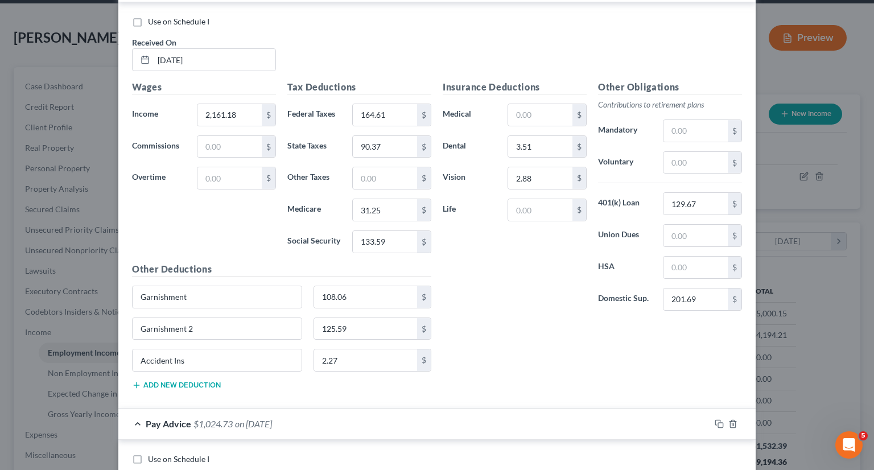
scroll to position [1316, 0]
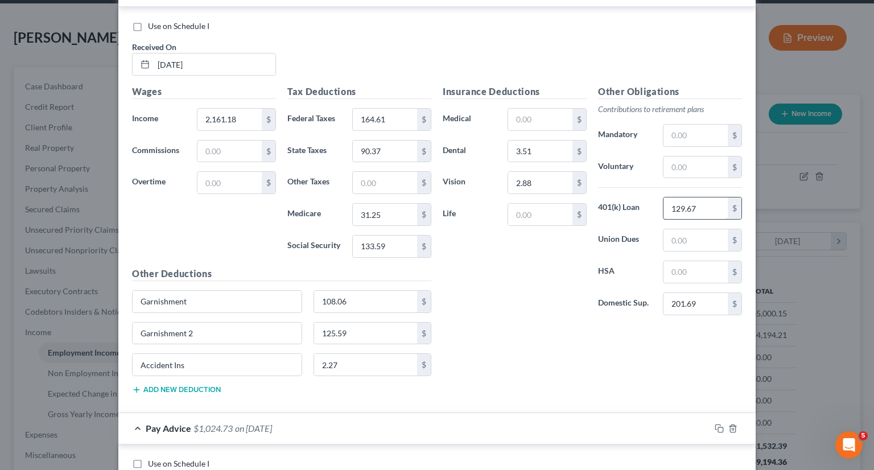
type input "2.27"
click at [642, 205] on label "401(k) Loan" at bounding box center [624, 208] width 65 height 23
click at [690, 130] on input "text" at bounding box center [695, 136] width 64 height 22
paste input "129.67"
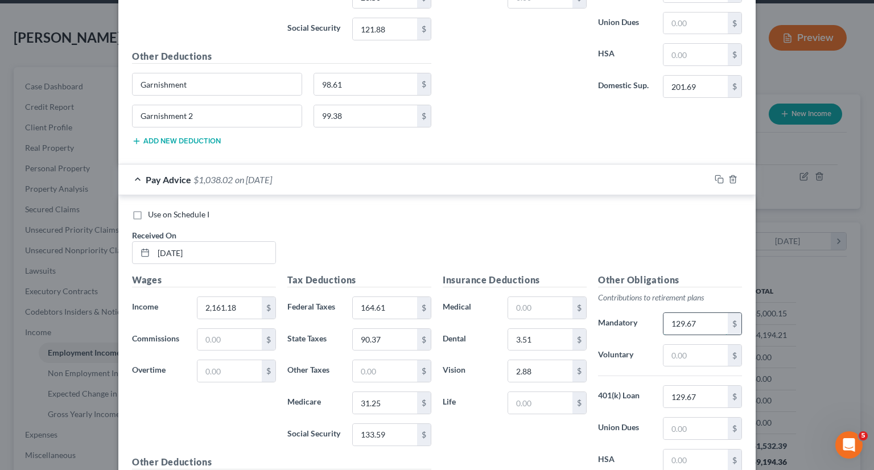
scroll to position [1127, 0]
type input "129.67"
click at [703, 388] on input "129.67" at bounding box center [695, 397] width 64 height 22
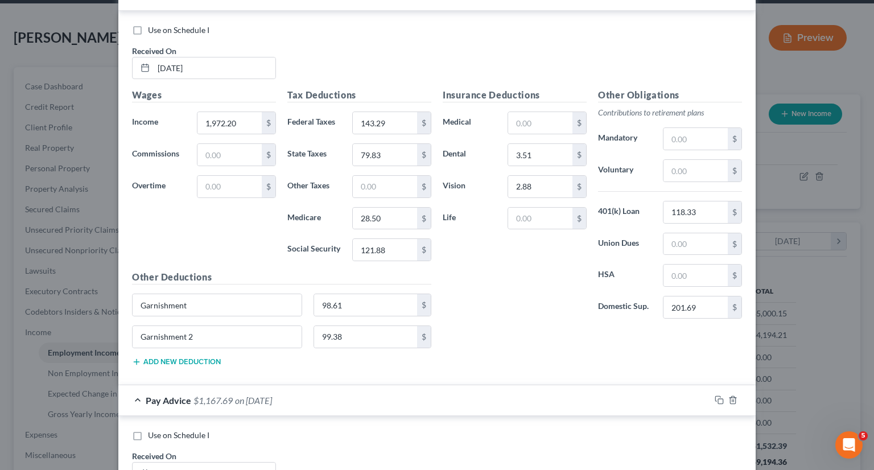
scroll to position [906, 0]
click at [696, 211] on input "118.33" at bounding box center [695, 213] width 64 height 22
click at [685, 134] on input "text" at bounding box center [695, 140] width 64 height 22
paste input "118.33"
type input "118.33"
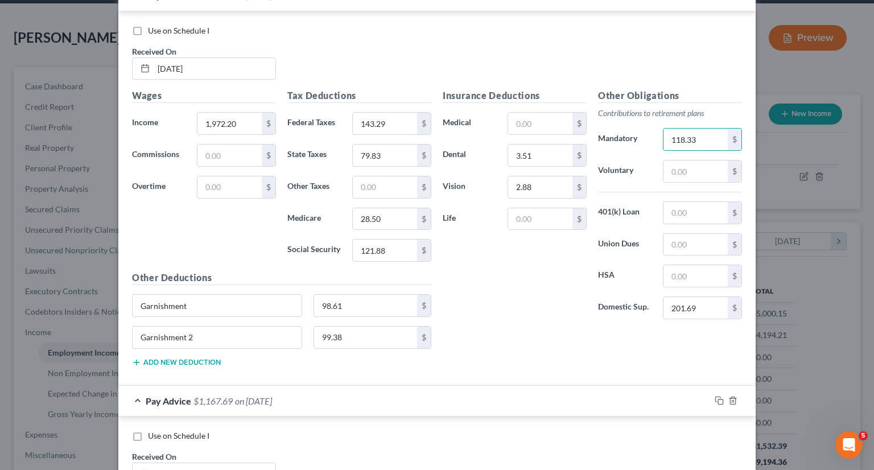
click at [187, 358] on button "Add new deduction" at bounding box center [176, 362] width 89 height 9
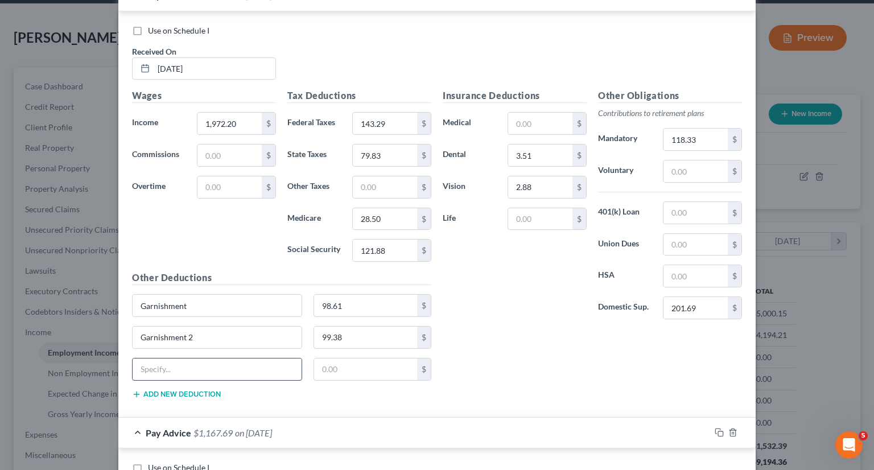
click at [189, 360] on input "text" at bounding box center [217, 369] width 169 height 22
type input "Accident Ins"
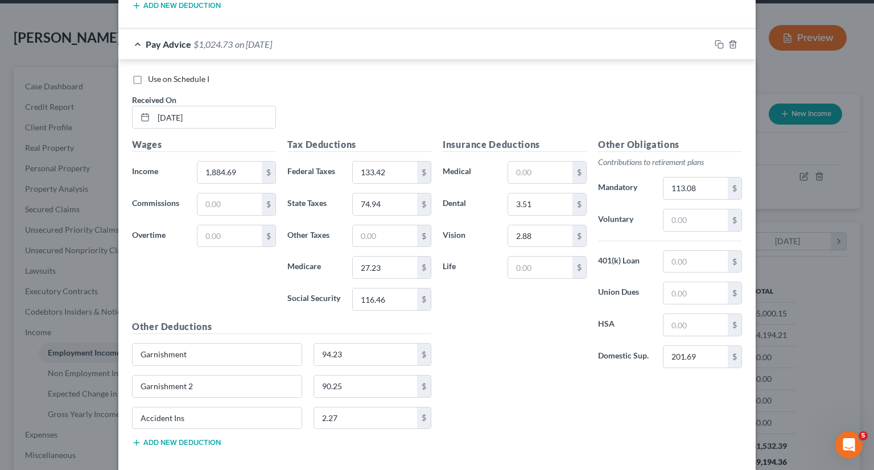
scroll to position [1779, 0]
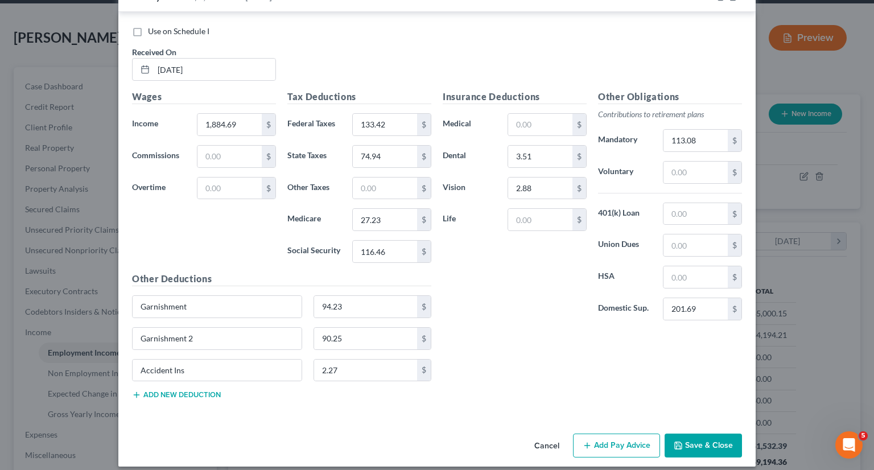
type input "2.27"
click at [590, 434] on button "Add Pay Advice" at bounding box center [616, 446] width 87 height 24
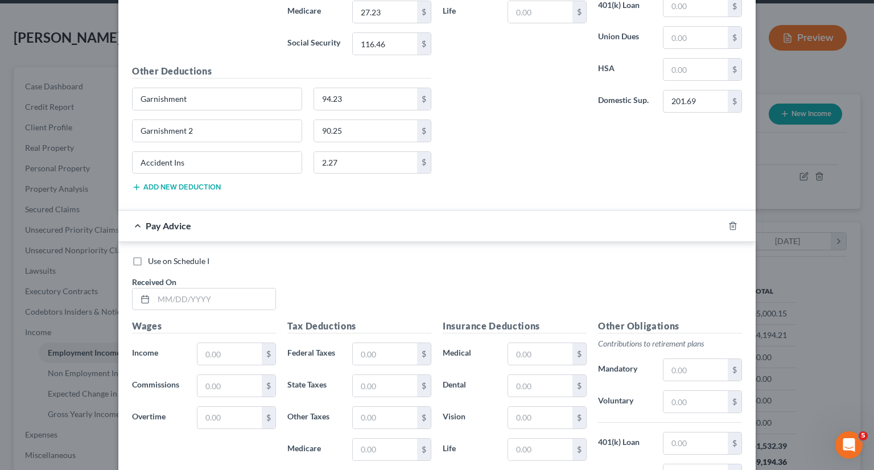
scroll to position [1989, 0]
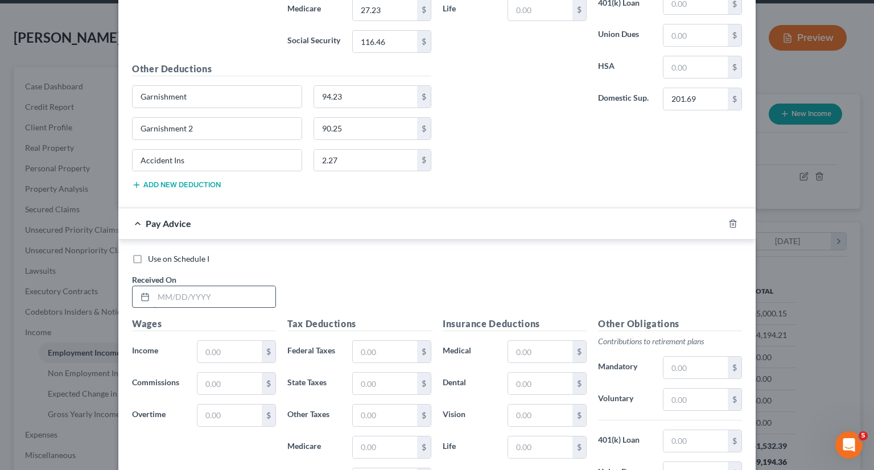
click at [241, 292] on input "text" at bounding box center [215, 297] width 122 height 22
type input "8-1-25"
type input "2,288.57"
click at [372, 342] on input "text" at bounding box center [385, 352] width 64 height 22
type input "178.98"
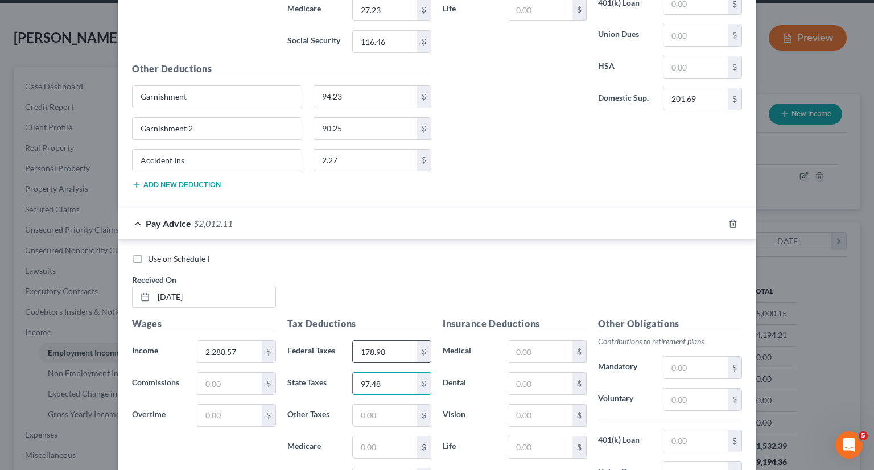
type input "97.48"
type input "33.10"
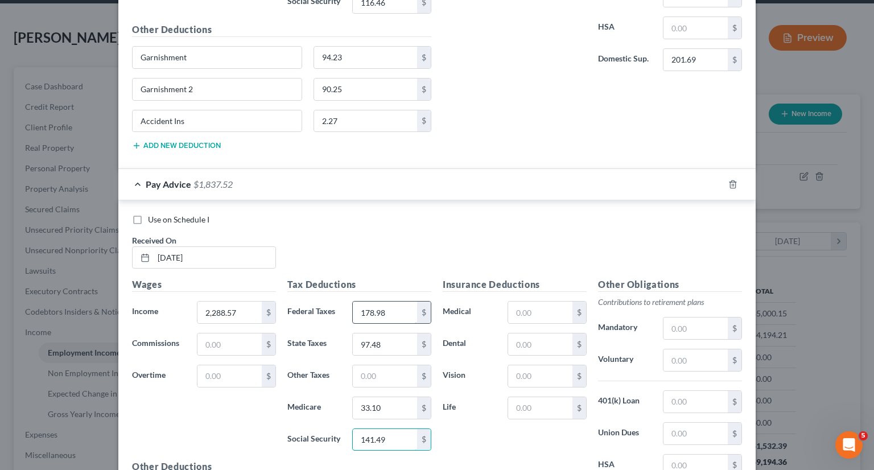
scroll to position [2030, 0]
type input "141.49"
click at [531, 332] on input "text" at bounding box center [540, 343] width 64 height 22
type input "3.51"
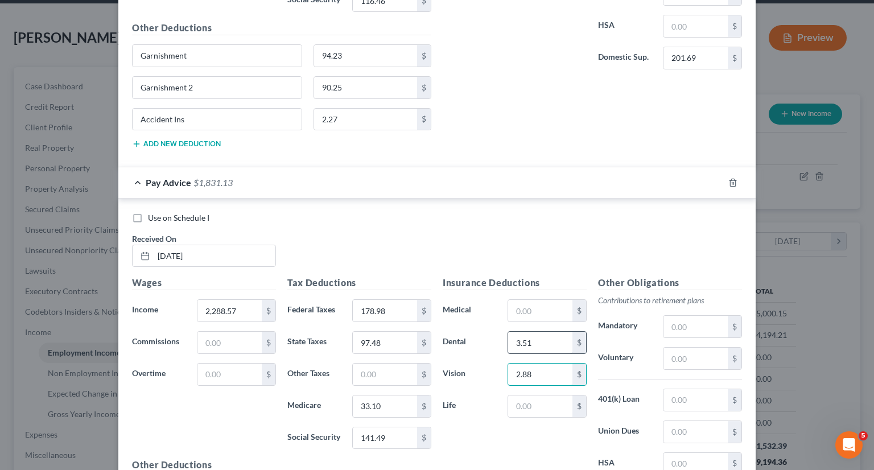
type input "2.88"
type input "137.31"
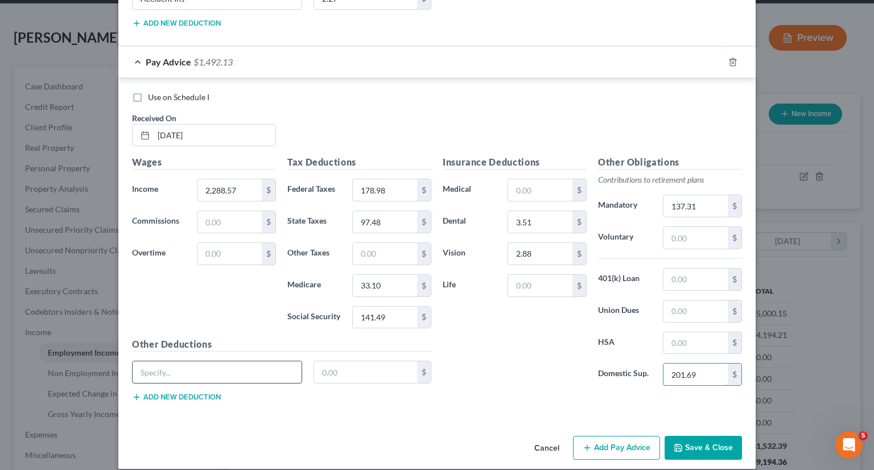
type input "201.69"
click at [243, 364] on input "text" at bounding box center [217, 372] width 169 height 22
type input "Garnishment"
type input "114.43"
click at [191, 393] on button "Add new deduction" at bounding box center [176, 397] width 89 height 9
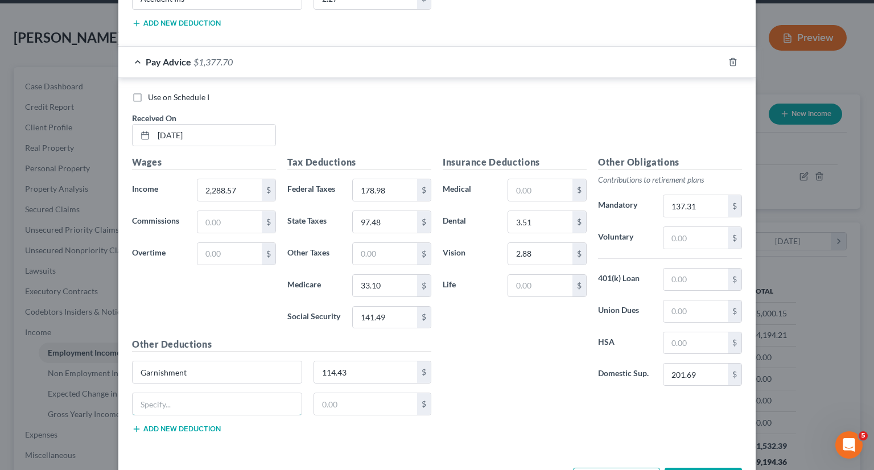
click at [191, 393] on input "text" at bounding box center [217, 404] width 169 height 22
type input "Garnishment 2"
type input "143.26"
click at [143, 424] on button "Add new deduction" at bounding box center [176, 428] width 89 height 9
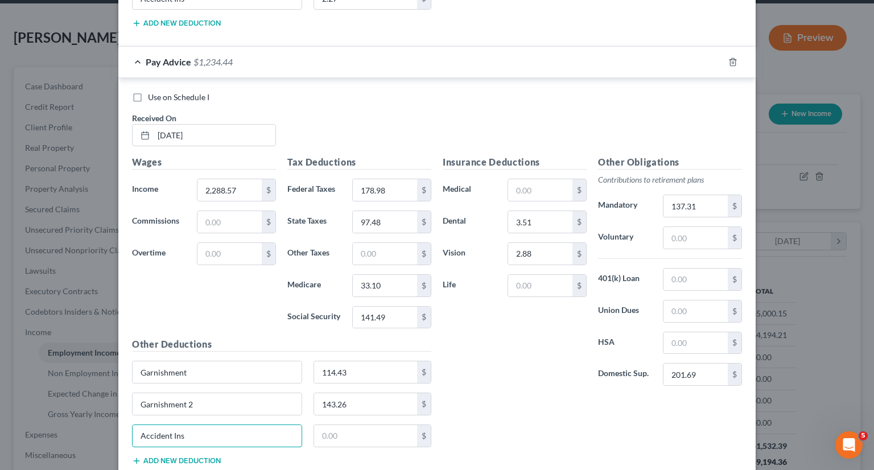
type input "Accident Ins"
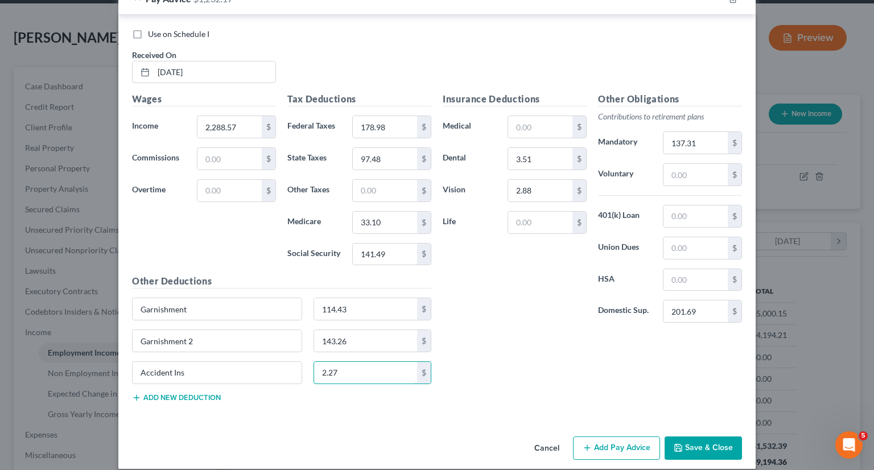
type input "2.27"
click at [619, 436] on button "Add Pay Advice" at bounding box center [616, 448] width 87 height 24
click at [167, 61] on input "8-1-25" at bounding box center [215, 72] width 122 height 22
type input "8/1/25"
click at [632, 436] on button "Add Pay Advice" at bounding box center [616, 448] width 87 height 24
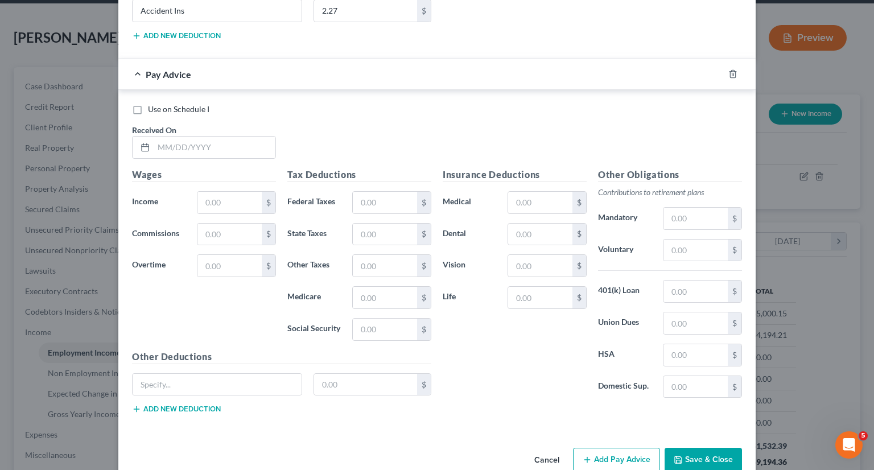
scroll to position [2574, 0]
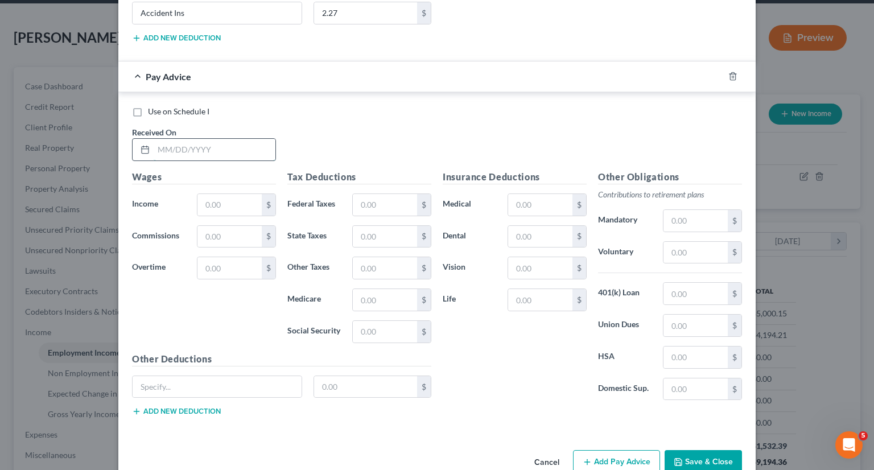
click at [222, 139] on input "text" at bounding box center [215, 150] width 122 height 22
type input "8/15/25"
type input "1,970.47"
type input "143.10"
type input "79.73"
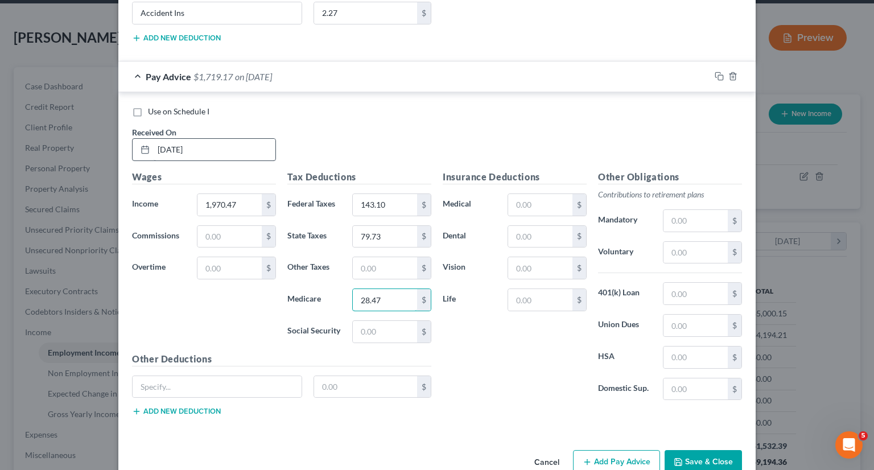
type input "28.47"
type input "121.78"
type input "3.51"
type input "2.88"
type input "118.23"
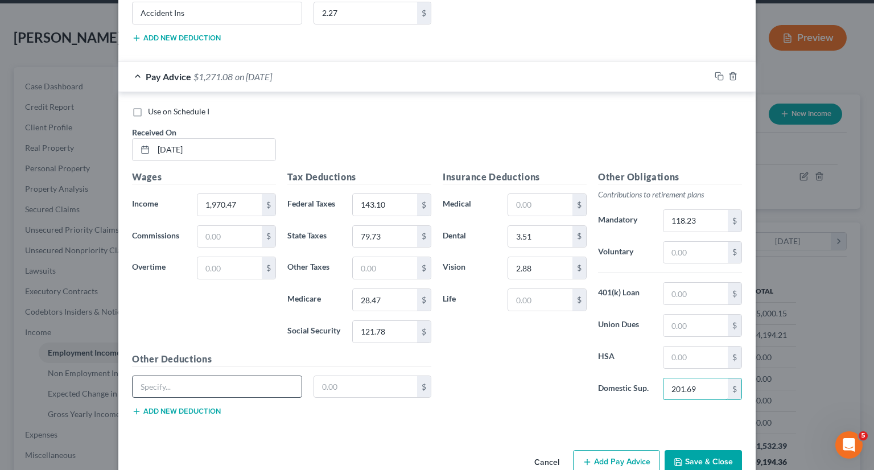
type input "201.69"
click at [262, 376] on input "text" at bounding box center [217, 387] width 169 height 22
type input "Garnishment"
type input "98.52"
click at [193, 407] on button "Add new deduction" at bounding box center [176, 411] width 89 height 9
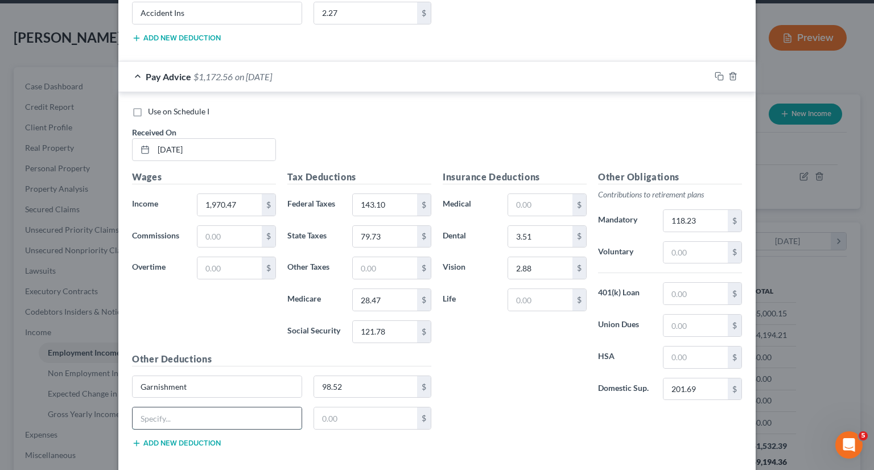
click at [193, 407] on input "text" at bounding box center [217, 418] width 169 height 22
type input "Garnishment 2"
type input "99.14"
click at [181, 439] on button "Add new deduction" at bounding box center [176, 443] width 89 height 9
click at [184, 439] on input "text" at bounding box center [217, 450] width 169 height 22
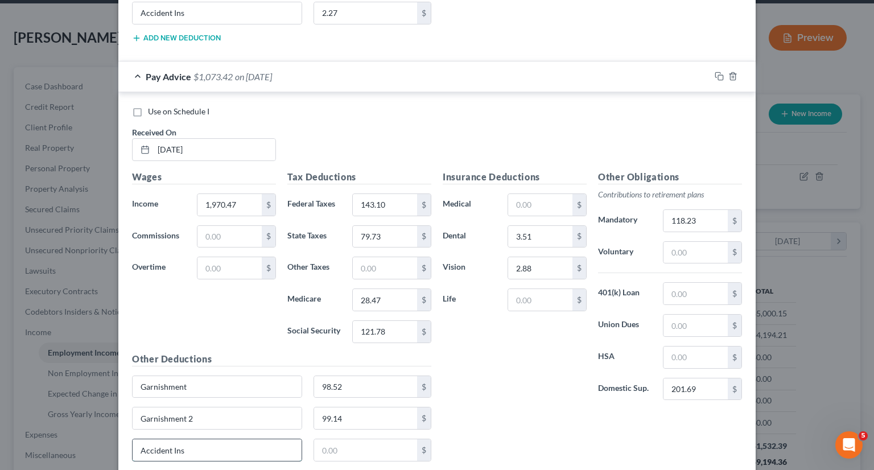
type input "Accident Ins"
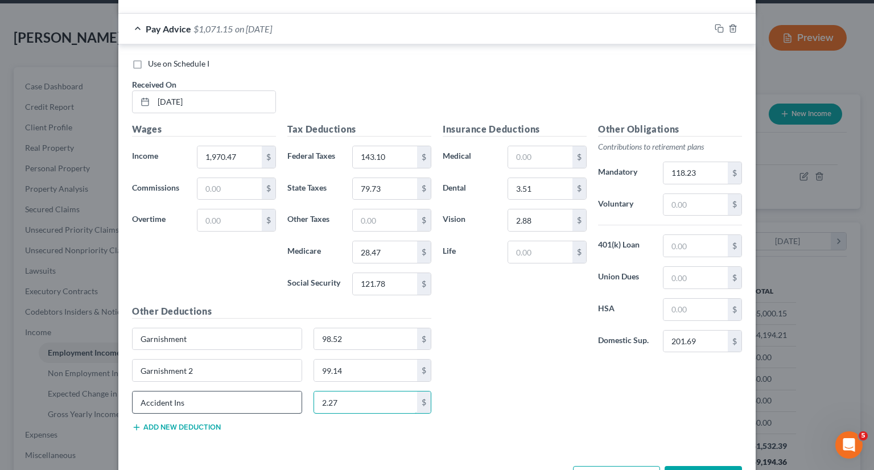
scroll to position [2649, 0]
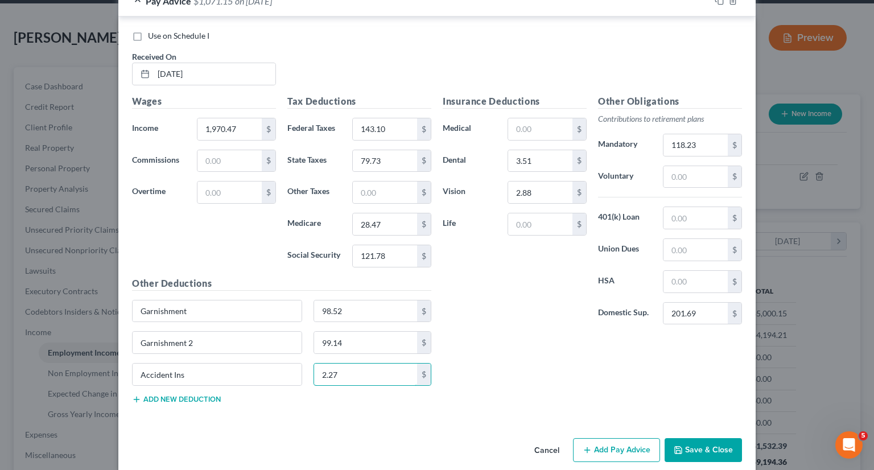
type input "2.27"
click at [639, 438] on button "Add Pay Advice" at bounding box center [616, 450] width 87 height 24
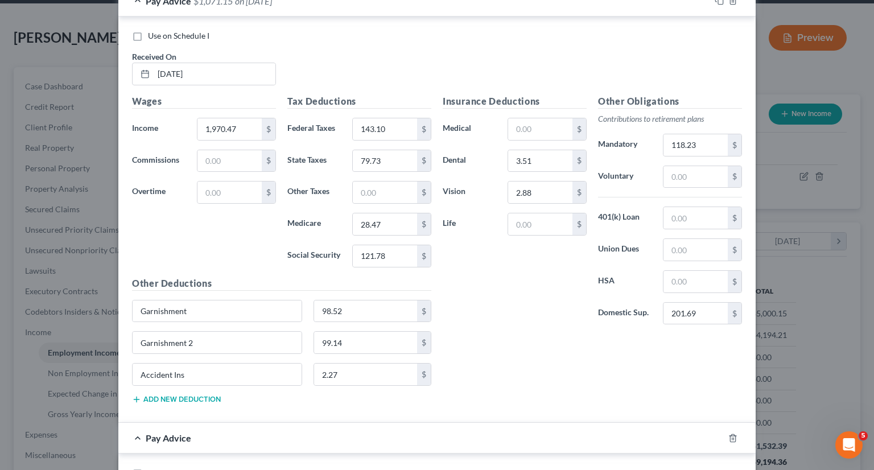
scroll to position [2779, 0]
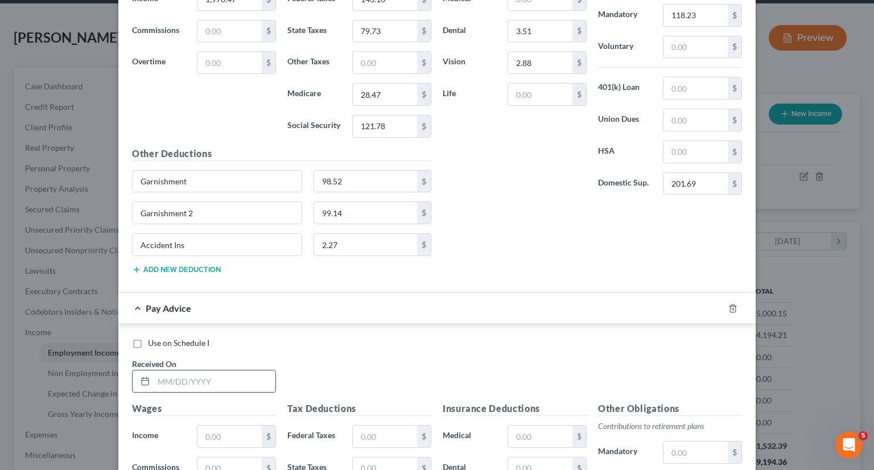
click at [199, 370] on input "text" at bounding box center [215, 381] width 122 height 22
type input "8/29/25"
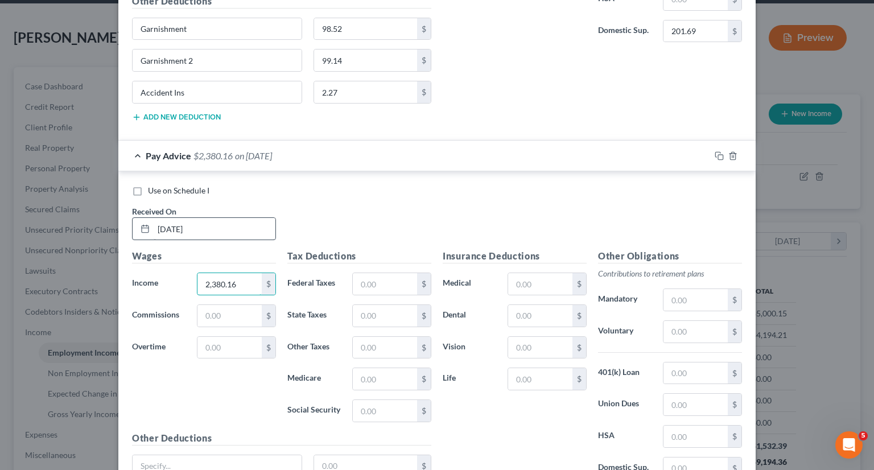
scroll to position [2933, 0]
type input "2,380.16"
click at [384, 278] on div "$" at bounding box center [391, 282] width 79 height 23
click at [381, 272] on input "text" at bounding box center [385, 283] width 64 height 22
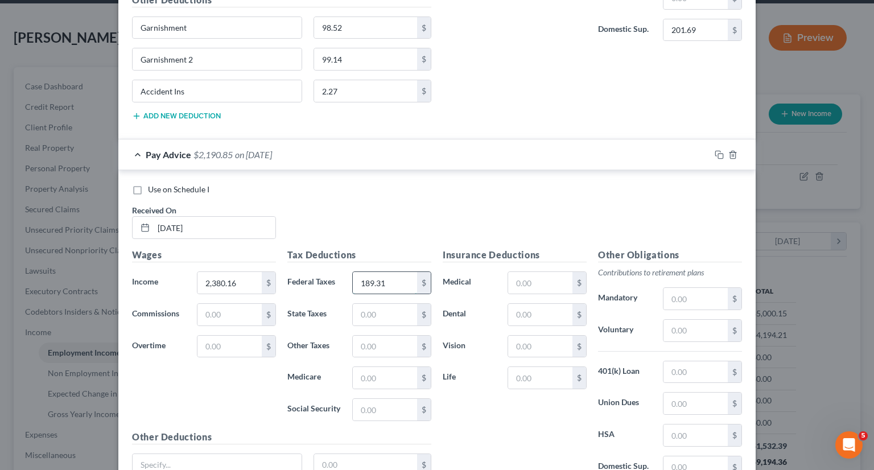
type input "189.31"
type input "102.59"
type input "34.42"
type input "147.17"
click at [526, 304] on input "text" at bounding box center [540, 315] width 64 height 22
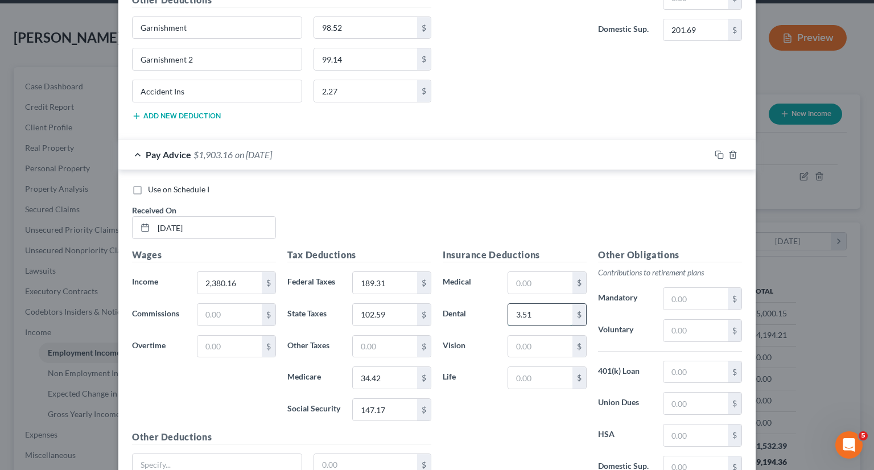
type input "3.51"
type input "2.88"
type input "142.81"
type input "201.69"
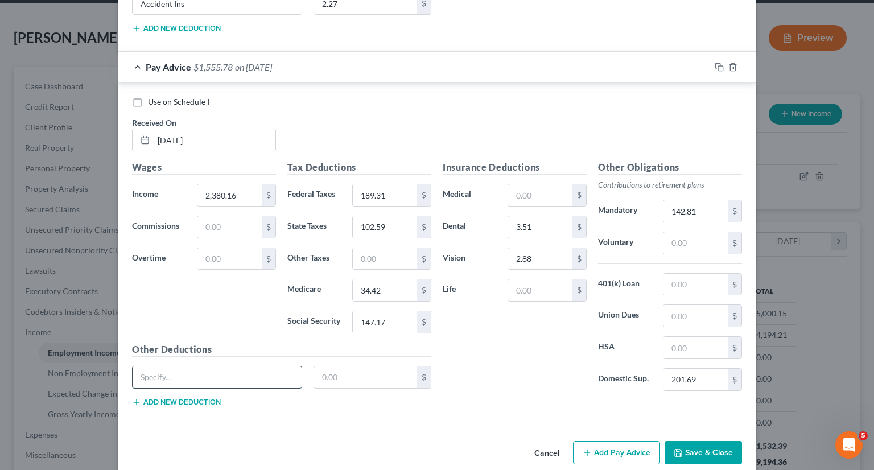
click at [249, 366] on input "text" at bounding box center [217, 377] width 169 height 22
type input "Garnishment"
type input "119.01"
click at [197, 398] on button "Add new deduction" at bounding box center [176, 402] width 89 height 9
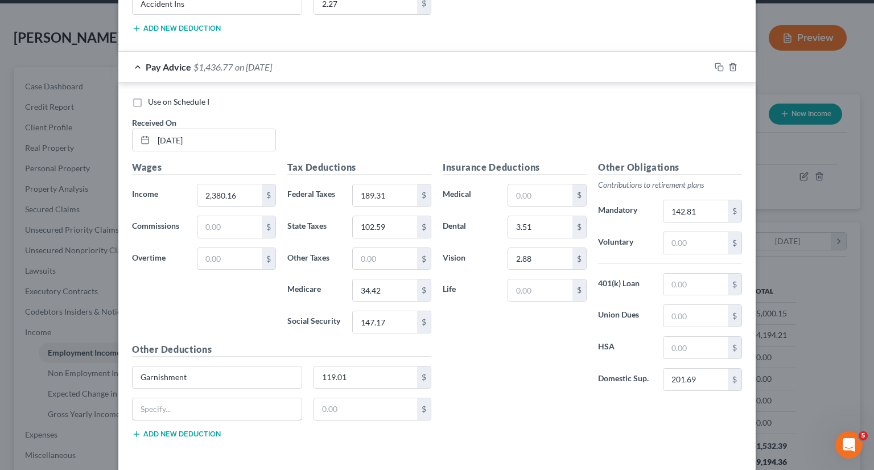
click at [197, 398] on input "text" at bounding box center [217, 409] width 169 height 22
type input "Garnishment 2"
type input "155.97"
click at [182, 430] on button "Add new deduction" at bounding box center [176, 434] width 89 height 9
click at [182, 430] on input "text" at bounding box center [217, 441] width 169 height 22
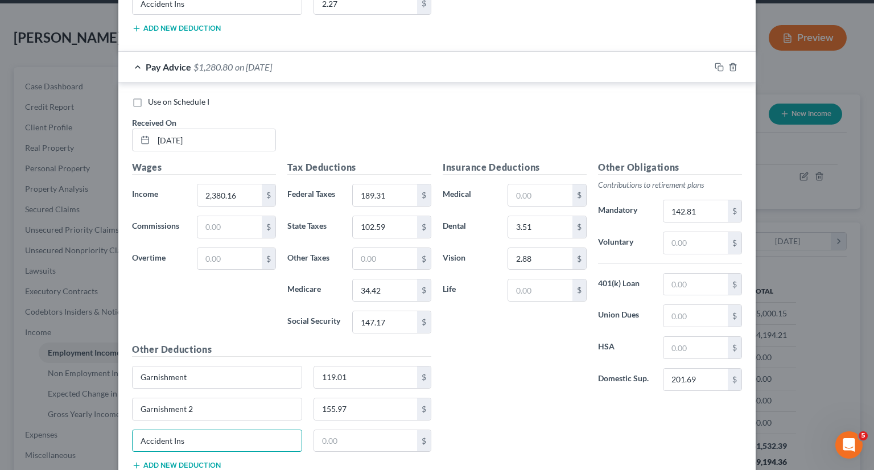
type input "Accident Ins"
type input "0"
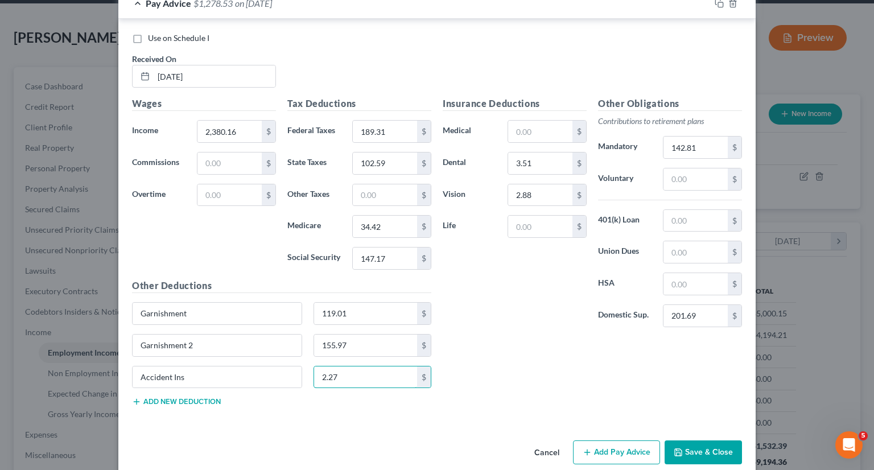
type input "2.27"
click at [614, 440] on button "Add Pay Advice" at bounding box center [616, 452] width 87 height 24
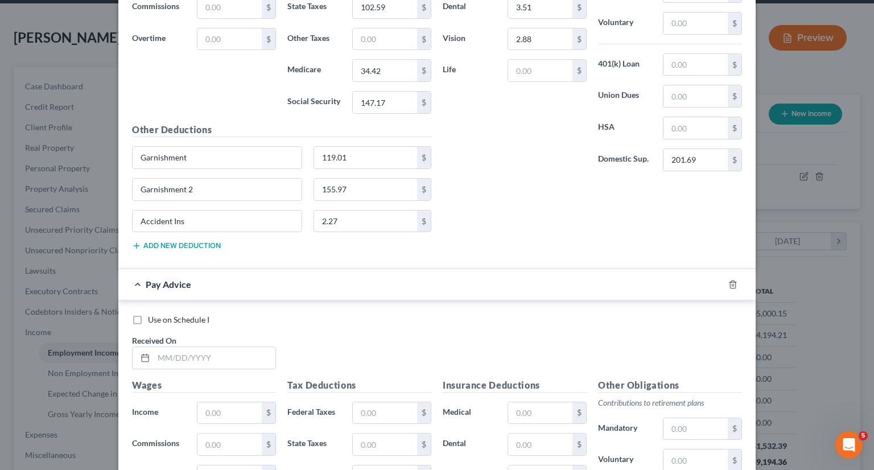
scroll to position [3246, 0]
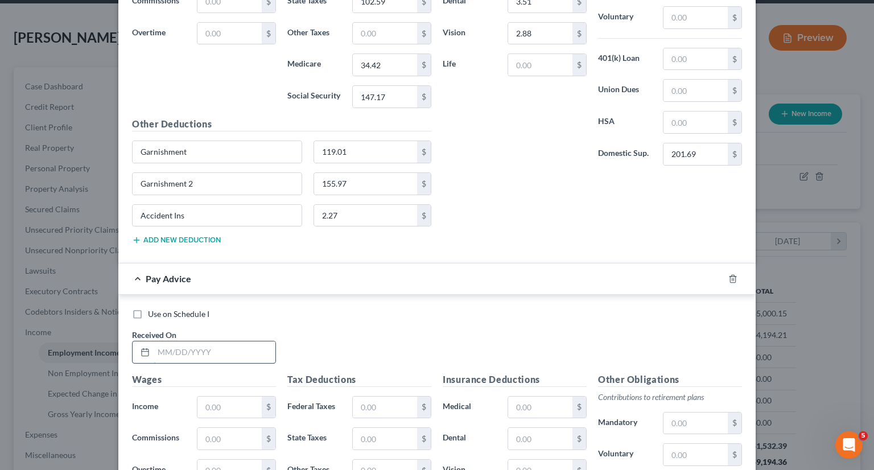
click at [241, 341] on input "text" at bounding box center [215, 352] width 122 height 22
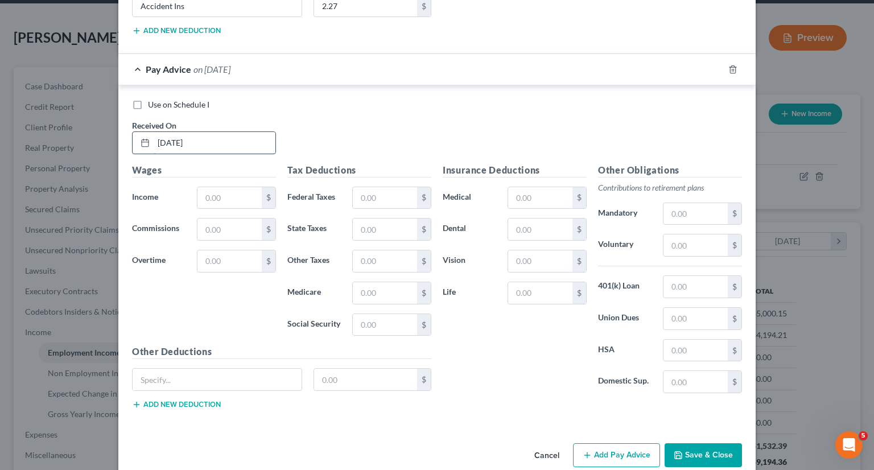
scroll to position [3455, 0]
type input "9/12/25"
click at [240, 188] on input "text" at bounding box center [229, 198] width 64 height 22
type input "2,130.65"
click at [367, 187] on input "text" at bounding box center [385, 198] width 64 height 22
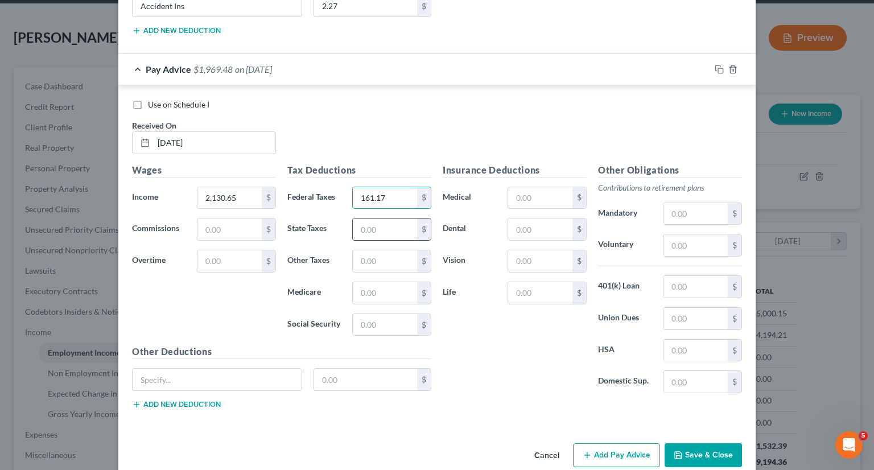
type input "161.17"
click at [372, 219] on input "text" at bounding box center [385, 230] width 64 height 22
type input "88.67"
click at [365, 284] on input "text" at bounding box center [385, 293] width 64 height 22
type input "30.81"
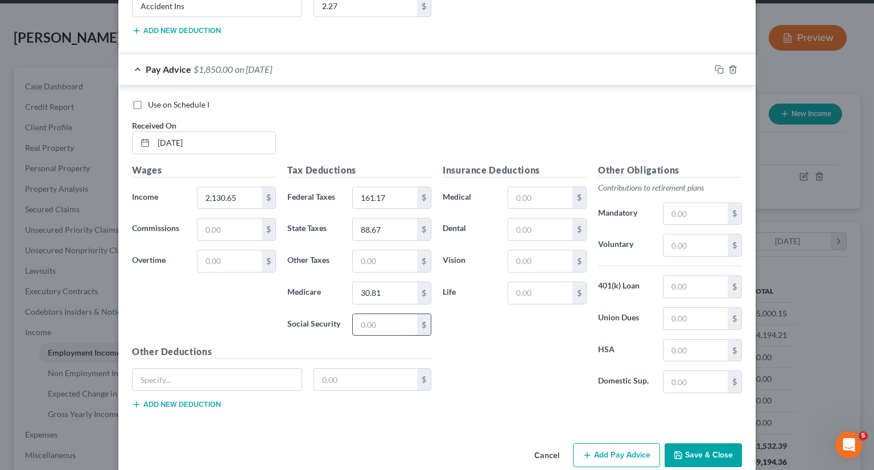
click at [372, 314] on input "text" at bounding box center [385, 325] width 64 height 22
type input "131.70"
click at [532, 219] on input "text" at bounding box center [540, 230] width 64 height 22
type input "3.51"
type input "2.88"
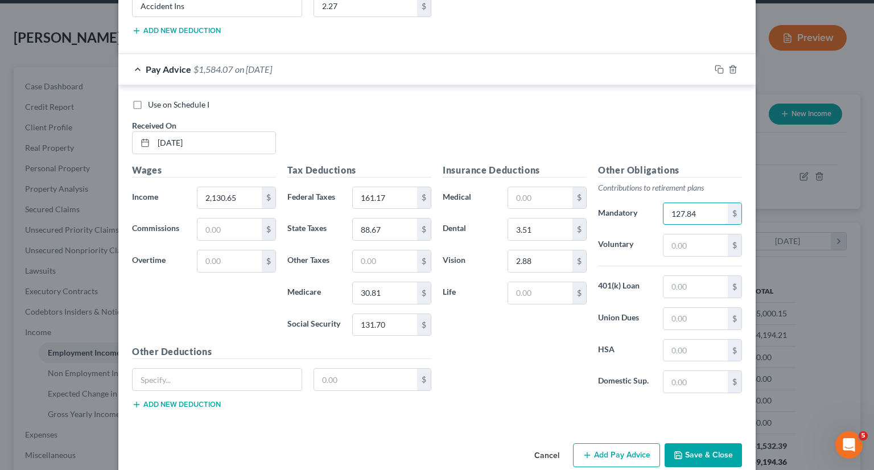
type input "127.84"
type input "201.69"
click at [269, 369] on input "text" at bounding box center [217, 380] width 169 height 22
type input "Garnishment"
type input "106.53"
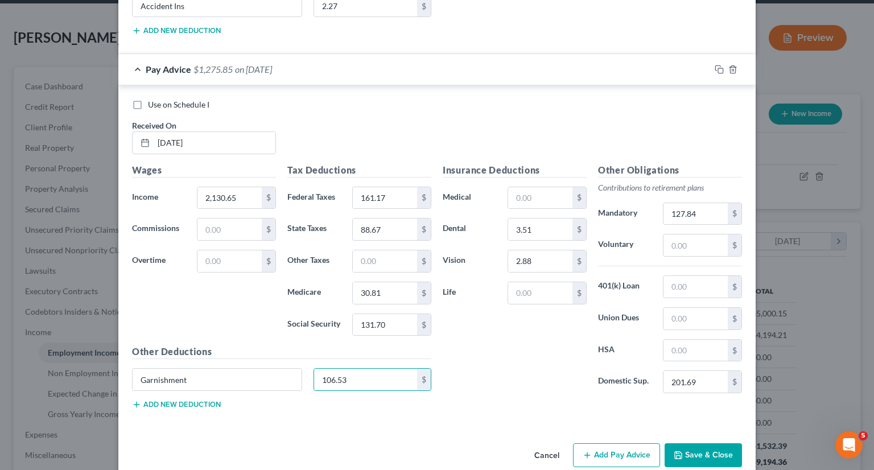
click at [196, 400] on button "Add new deduction" at bounding box center [176, 404] width 89 height 9
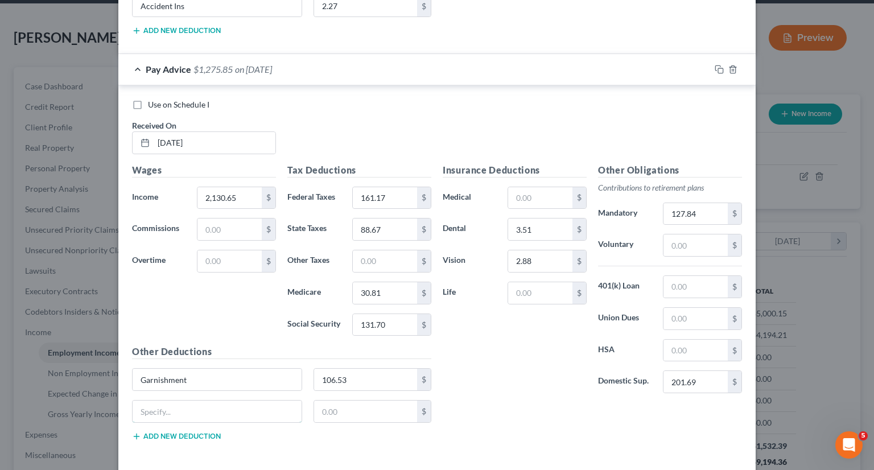
click at [196, 401] on input "text" at bounding box center [217, 412] width 169 height 22
type input "Garnishment 2"
type input "121.36"
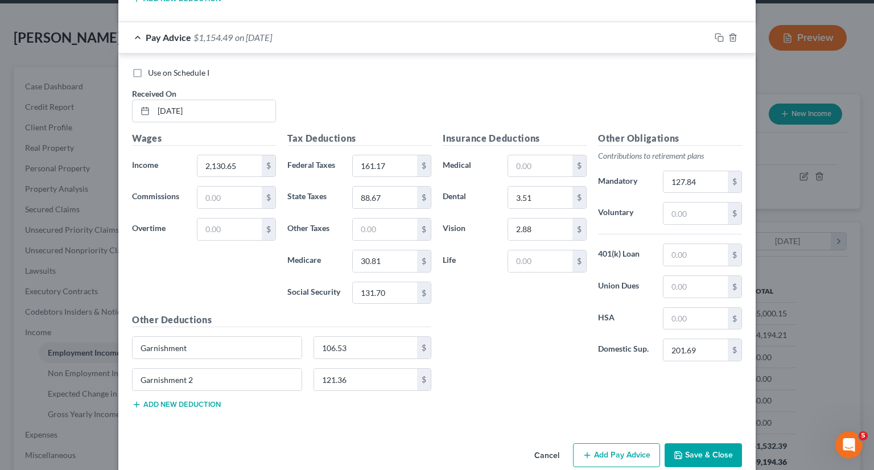
click at [179, 400] on button "Add new deduction" at bounding box center [176, 404] width 89 height 9
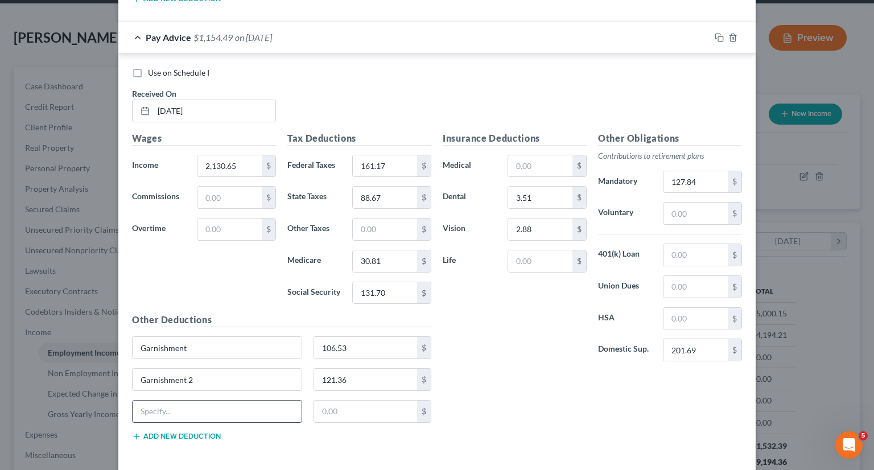
click at [184, 401] on input "text" at bounding box center [217, 412] width 169 height 22
type input "Accident Ins"
type input "2.27"
click at [462, 395] on div "Insurance Deductions Medical $ Dental 3.51 $ Vision 2.88 $ Life $ Other Obligat…" at bounding box center [592, 290] width 311 height 319
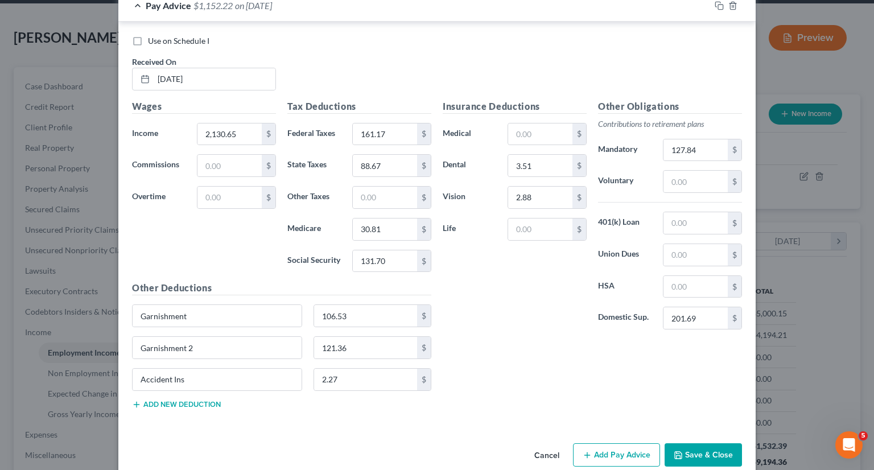
click at [616, 443] on button "Add Pay Advice" at bounding box center [616, 455] width 87 height 24
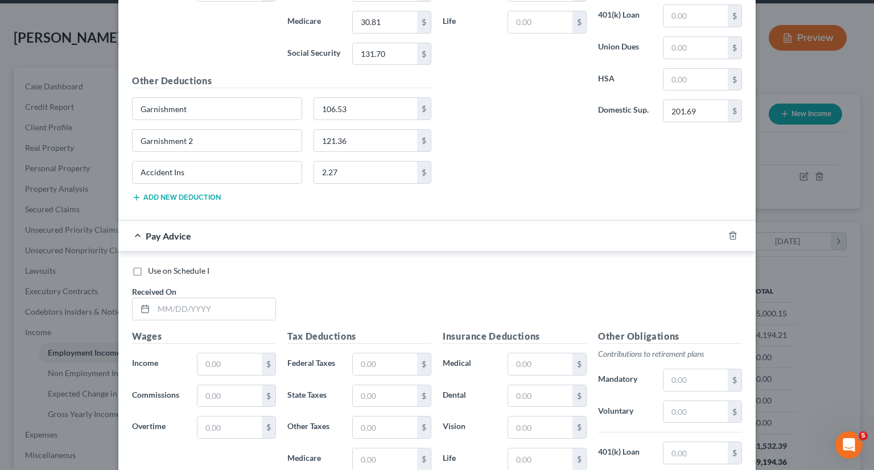
scroll to position [3732, 0]
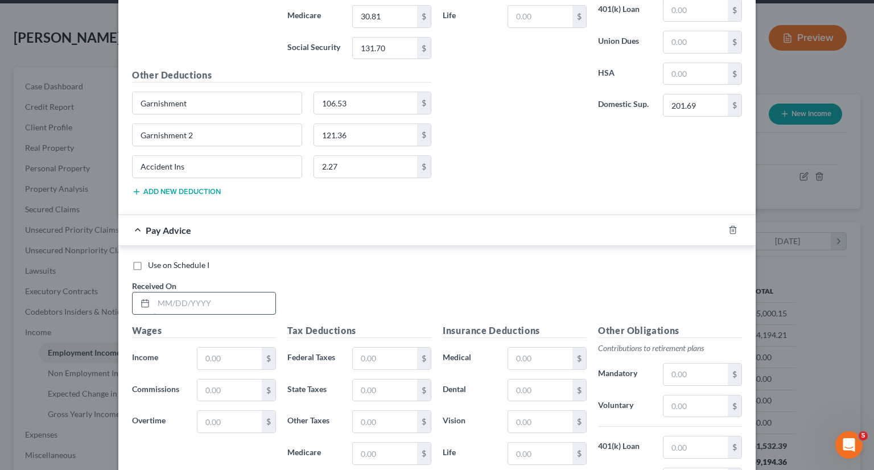
click at [196, 292] on input "text" at bounding box center [215, 303] width 122 height 22
type input "9/26/25"
type input "2,037.02"
click at [376, 348] on input "text" at bounding box center [385, 359] width 64 height 22
type input "150.61"
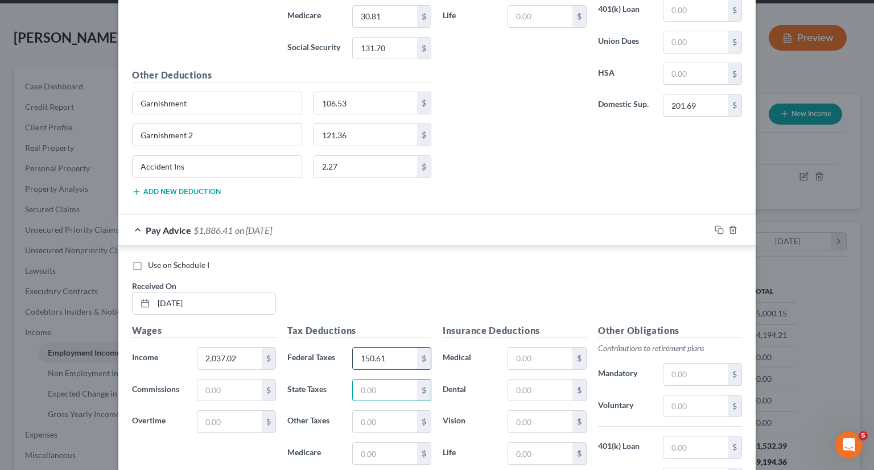
type input "9"
type input "83.44"
type input "29.44"
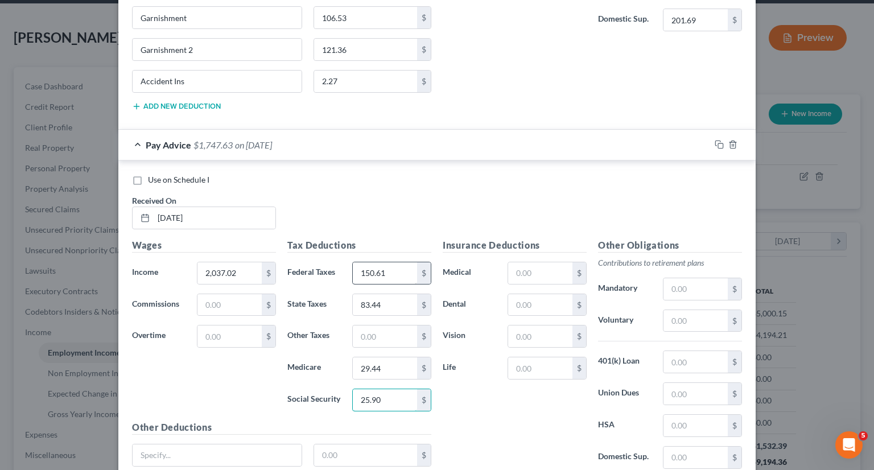
scroll to position [3818, 0]
type input "25.90"
click at [534, 293] on input "text" at bounding box center [540, 304] width 64 height 22
type input "3.51"
type input "2.88"
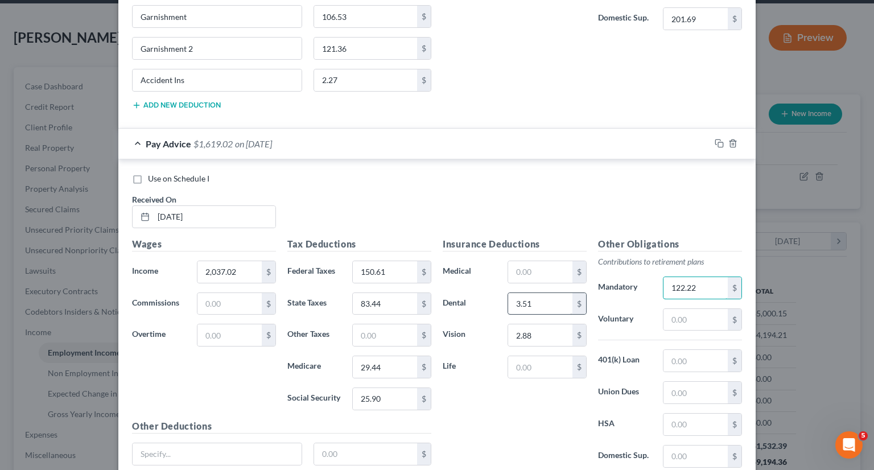
type input "122.22"
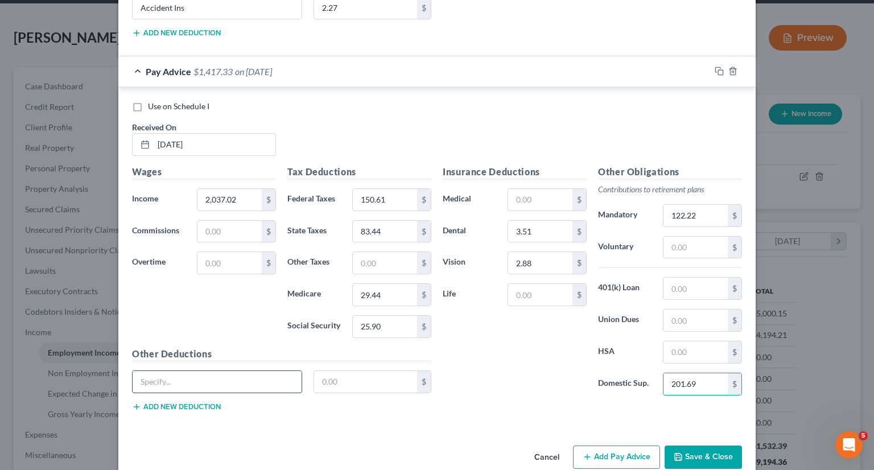
type input "201.69"
click at [259, 371] on input "text" at bounding box center [217, 382] width 169 height 22
click at [191, 371] on input "Garnishem" at bounding box center [217, 382] width 169 height 22
type input "Garnishment"
type input "101.85"
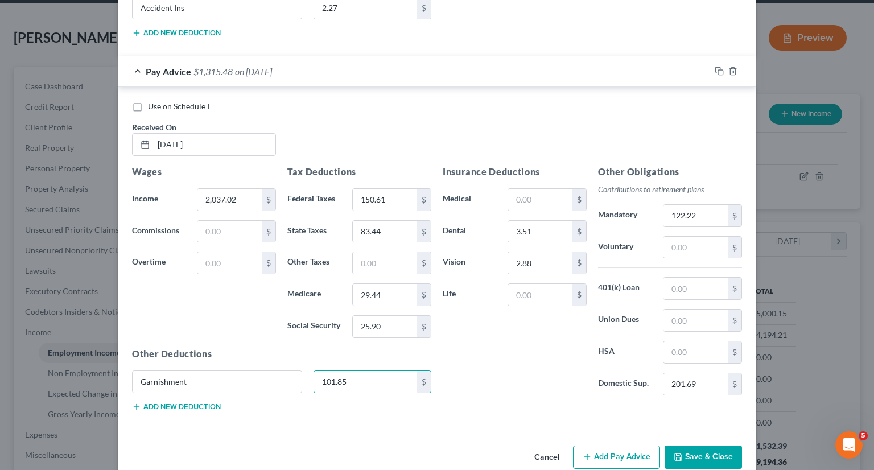
click at [184, 402] on button "Add new deduction" at bounding box center [176, 406] width 89 height 9
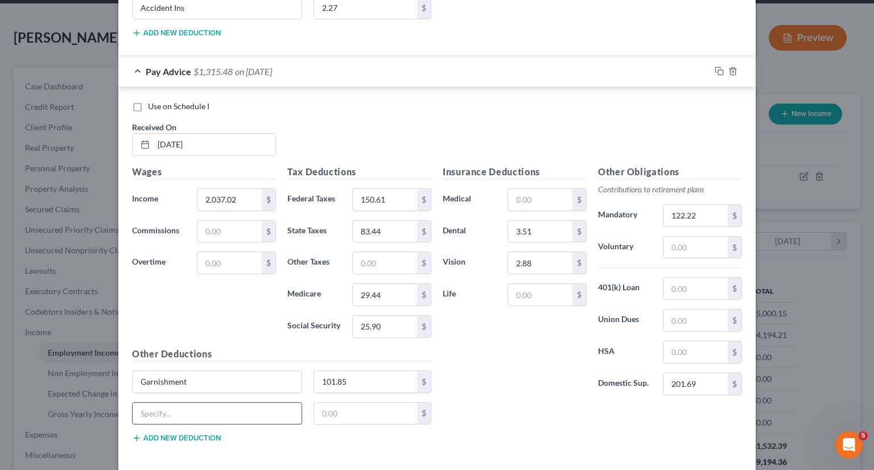
drag, startPoint x: 184, startPoint y: 383, endPoint x: 168, endPoint y: 386, distance: 16.9
click at [168, 403] on input "text" at bounding box center [217, 414] width 169 height 22
click at [168, 403] on input "G" at bounding box center [217, 414] width 169 height 22
type input "Garnishment 2"
type input "108.37"
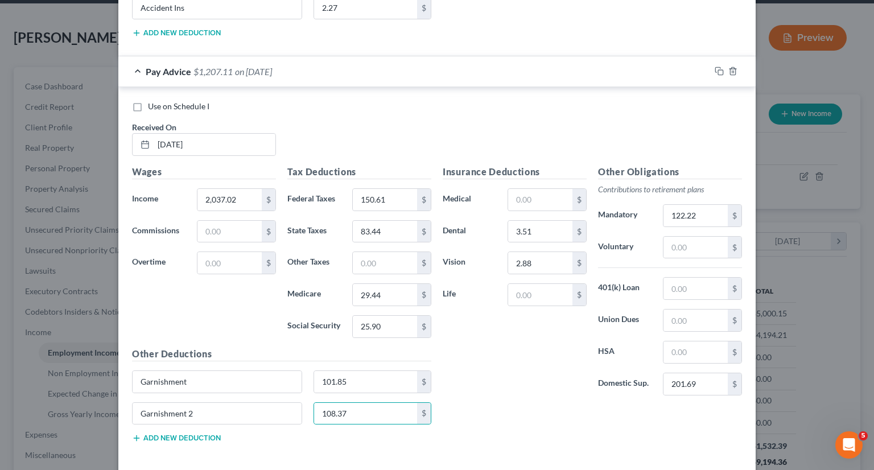
click at [173, 422] on div "Other Deductions Garnishment 101.85 $ Garnishment 2 108.37 $ Add new deduction" at bounding box center [281, 399] width 311 height 105
click at [171, 434] on button "Add new deduction" at bounding box center [176, 438] width 89 height 9
click at [171, 434] on input "text" at bounding box center [217, 445] width 169 height 22
type input "a"
type input "Accident Ins"
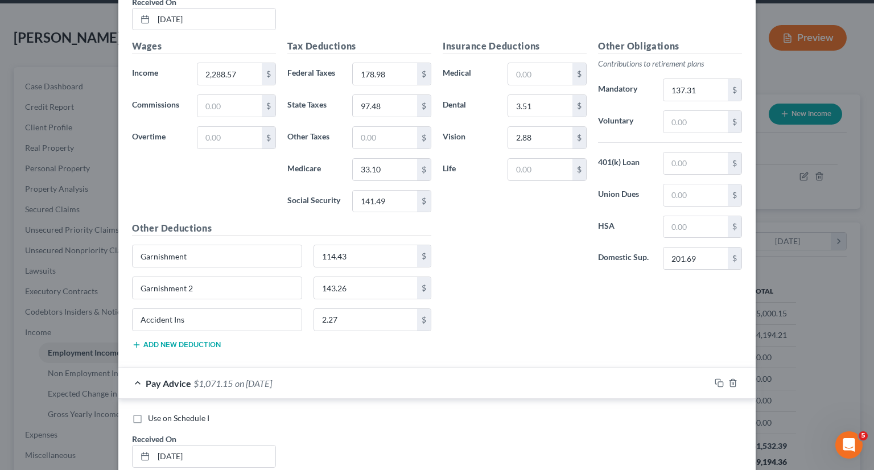
scroll to position [2268, 0]
type input "2.27"
click at [134, 369] on div "Pay Advice $1,071.15 on 08/15/2025" at bounding box center [414, 382] width 592 height 30
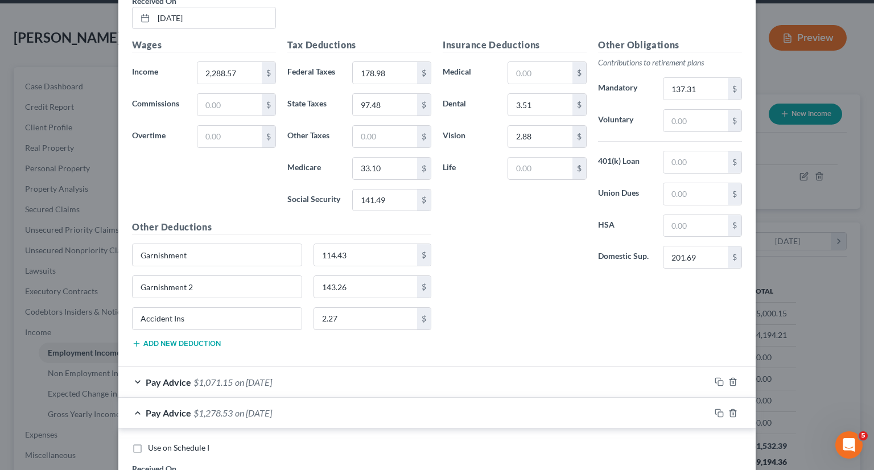
click at [133, 405] on div "Pay Advice $1,278.53 on 08/29/2025" at bounding box center [414, 413] width 592 height 30
click at [133, 430] on div "Pay Advice $1,152.22 on 09/12/2025" at bounding box center [414, 443] width 592 height 30
click at [133, 460] on div "Pay Advice $1,204.84 on 09/26/2025" at bounding box center [414, 475] width 592 height 30
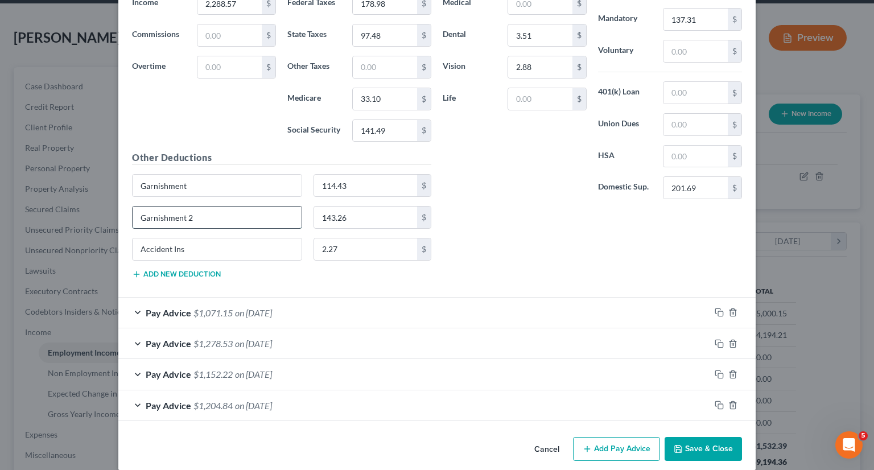
click at [164, 208] on input "Garnishment 2" at bounding box center [217, 218] width 169 height 22
click at [652, 443] on button "Add Pay Advice" at bounding box center [616, 449] width 87 height 24
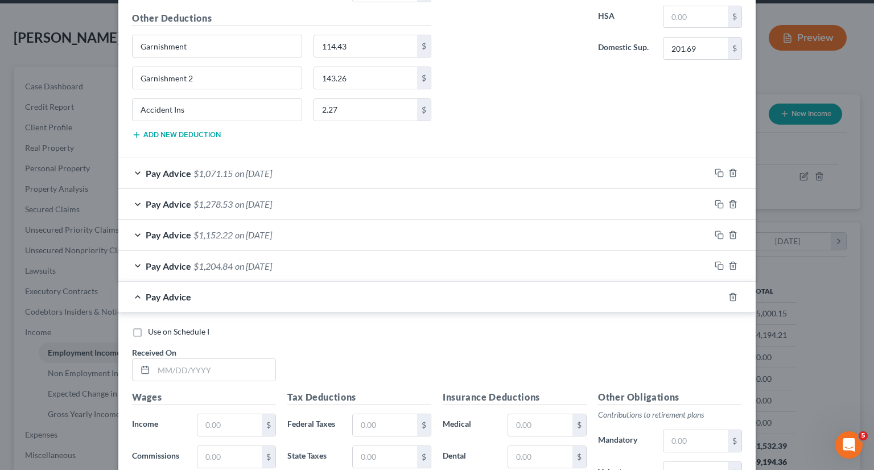
scroll to position [2545, 0]
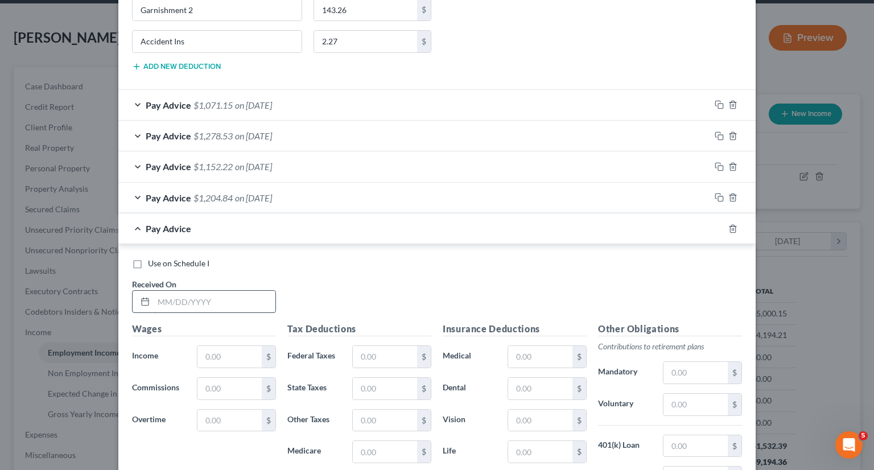
click at [203, 291] on input "text" at bounding box center [215, 302] width 122 height 22
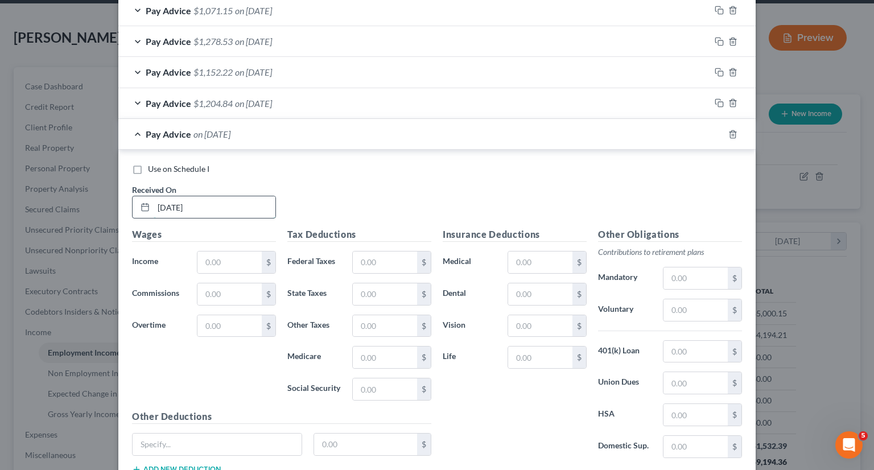
scroll to position [2639, 0]
type input "4/11/25"
click at [211, 253] on input "text" at bounding box center [229, 264] width 64 height 22
type input "2,501.42"
click at [364, 253] on input "text" at bounding box center [385, 264] width 64 height 22
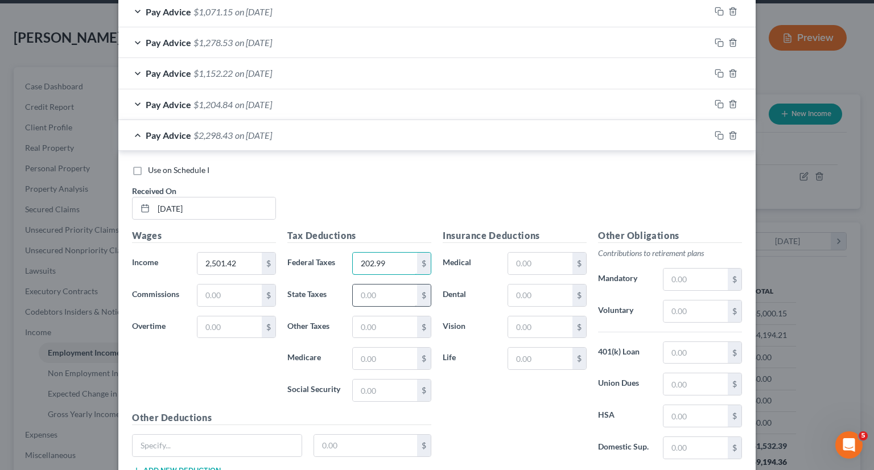
type input "202.99"
click at [366, 285] on input "text" at bounding box center [385, 296] width 64 height 22
click at [369, 348] on input "text" at bounding box center [385, 359] width 64 height 22
type input "36.17"
click at [377, 380] on input "text" at bounding box center [385, 391] width 64 height 22
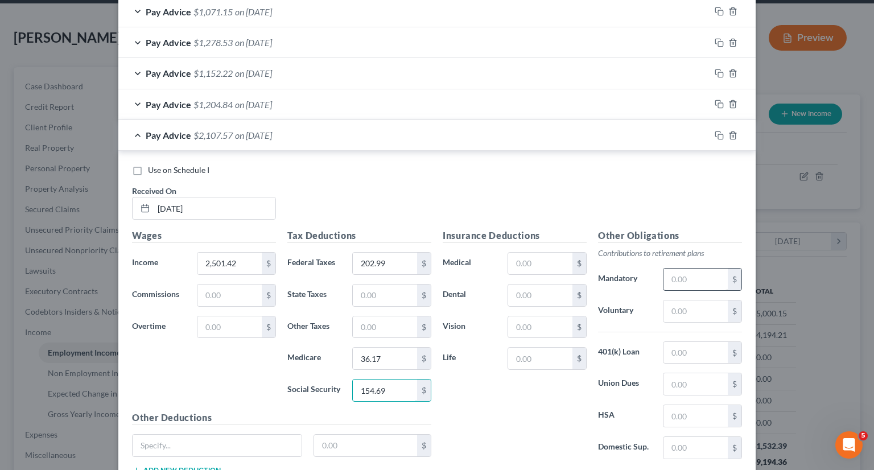
type input "154.69"
click at [690, 270] on input "text" at bounding box center [695, 280] width 64 height 22
type input "150.09"
click at [681, 437] on input "text" at bounding box center [695, 448] width 64 height 22
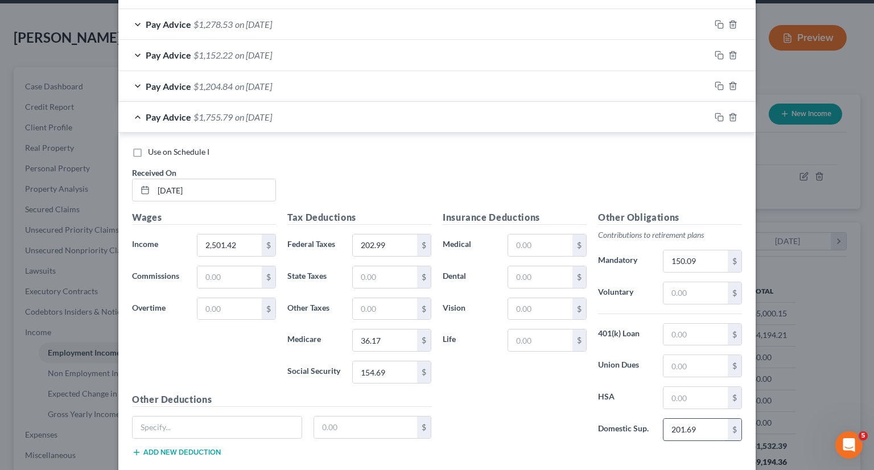
scroll to position [2709, 0]
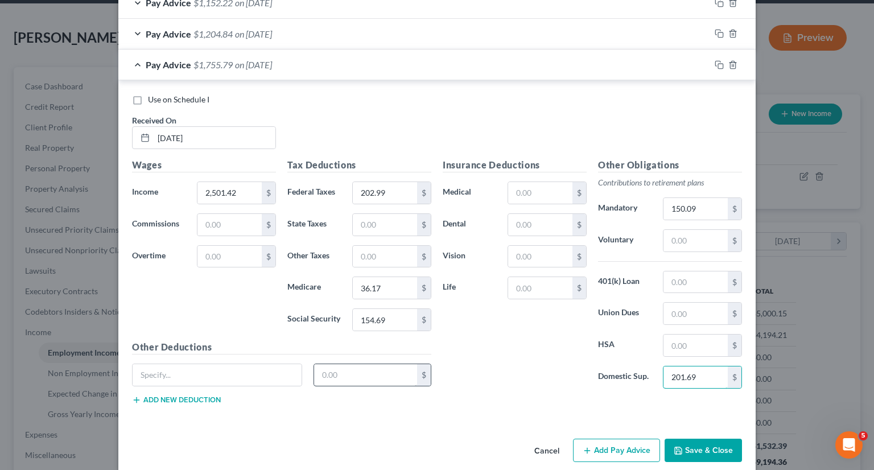
type input "201.69"
click at [337, 366] on input "text" at bounding box center [366, 375] width 104 height 22
click at [321, 364] on input "25.07" at bounding box center [366, 375] width 104 height 22
type input "125.07"
click at [258, 364] on input "text" at bounding box center [217, 375] width 169 height 22
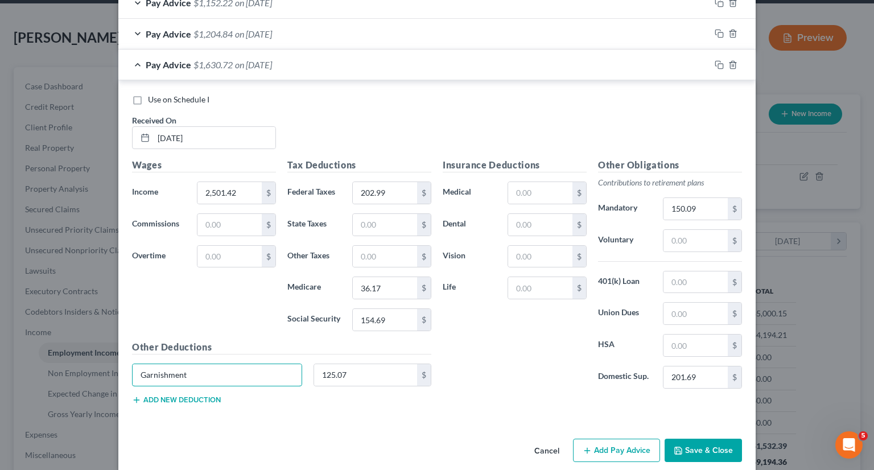
type input "Garnishment"
click at [198, 395] on button "Add new deduction" at bounding box center [176, 399] width 89 height 9
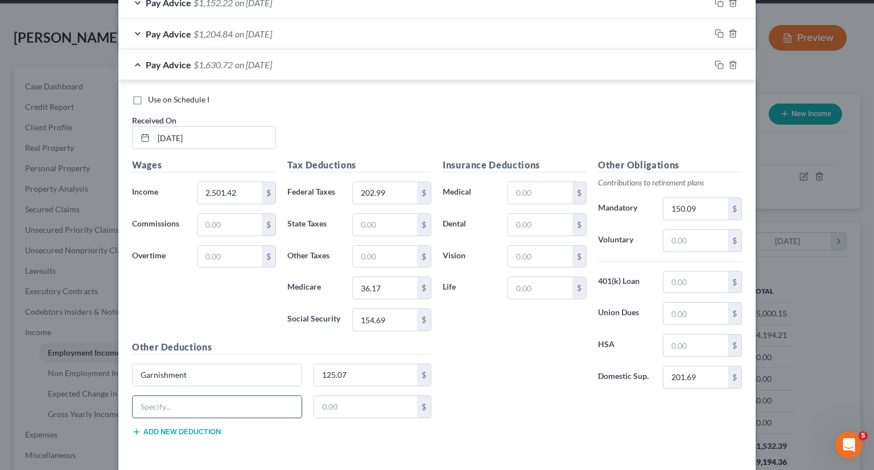
click at [196, 396] on input "text" at bounding box center [217, 407] width 169 height 22
click at [196, 396] on input "Garnishment" at bounding box center [217, 407] width 169 height 22
click at [357, 396] on input "text" at bounding box center [366, 407] width 104 height 22
drag, startPoint x: 269, startPoint y: 397, endPoint x: 146, endPoint y: 407, distance: 122.8
click at [146, 407] on div "Garnishment 2 $" at bounding box center [281, 411] width 311 height 32
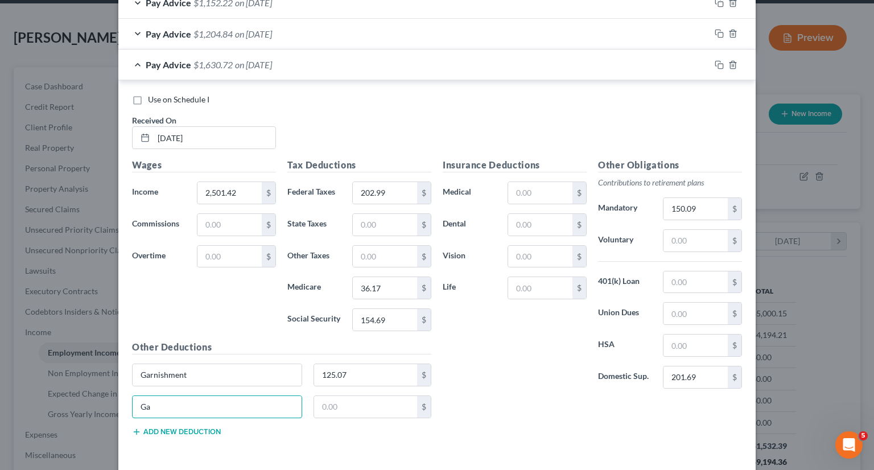
type input "G"
type input "Accident Ins"
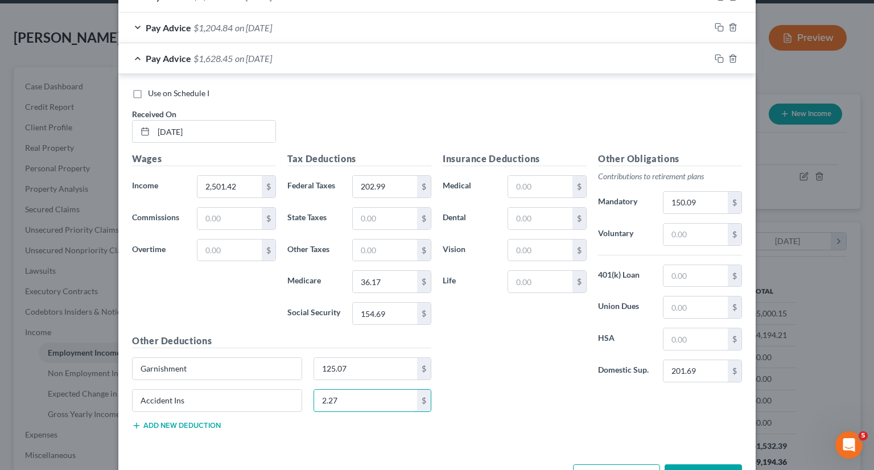
scroll to position [2740, 0]
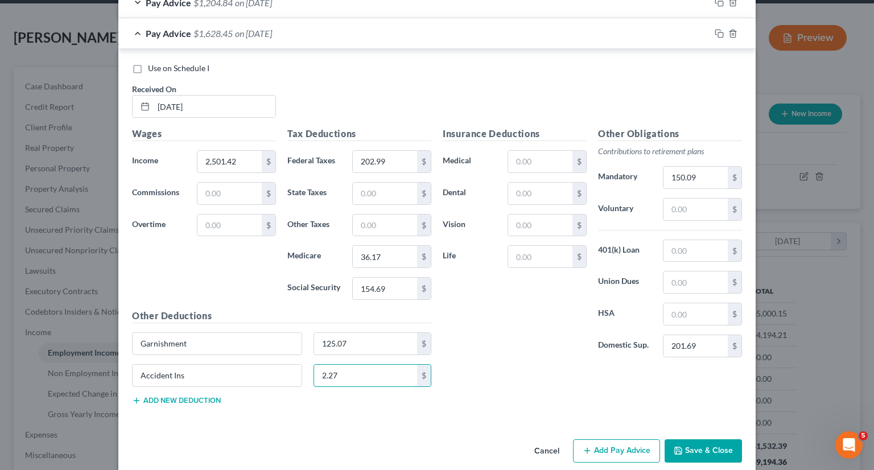
type input "2.27"
click at [610, 439] on button "Add Pay Advice" at bounding box center [616, 451] width 87 height 24
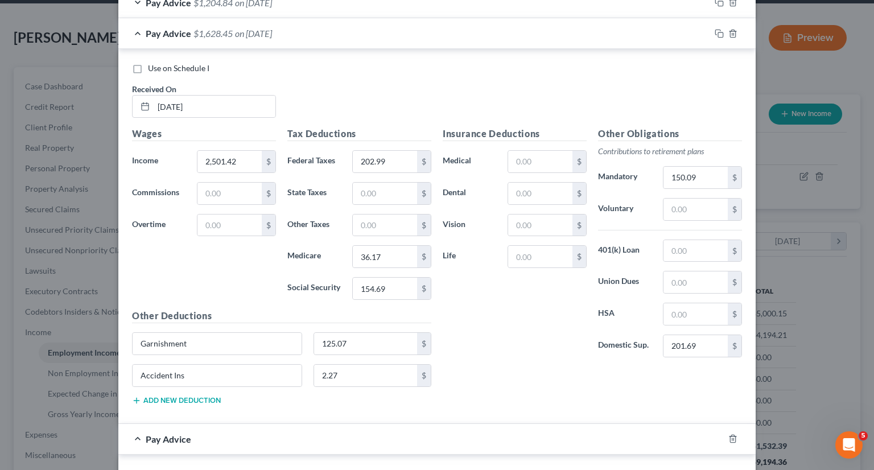
scroll to position [2848, 0]
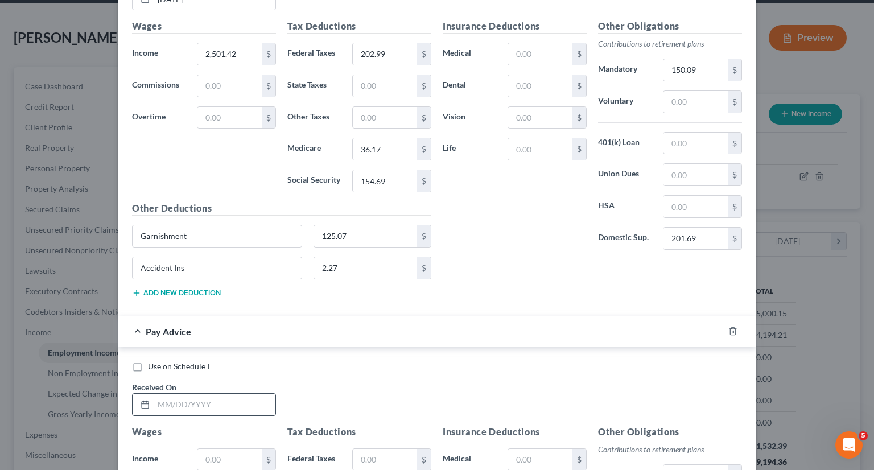
click at [254, 394] on input "text" at bounding box center [215, 405] width 122 height 22
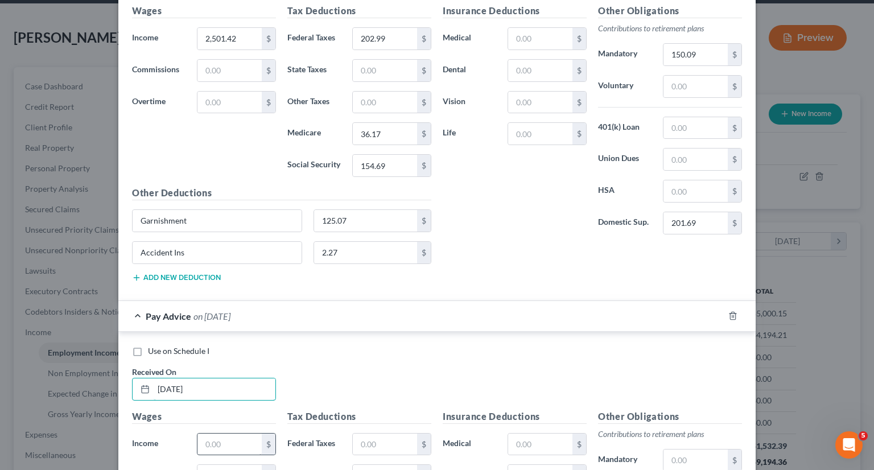
type input "4/25/25"
click at [241, 435] on input "text" at bounding box center [229, 445] width 64 height 22
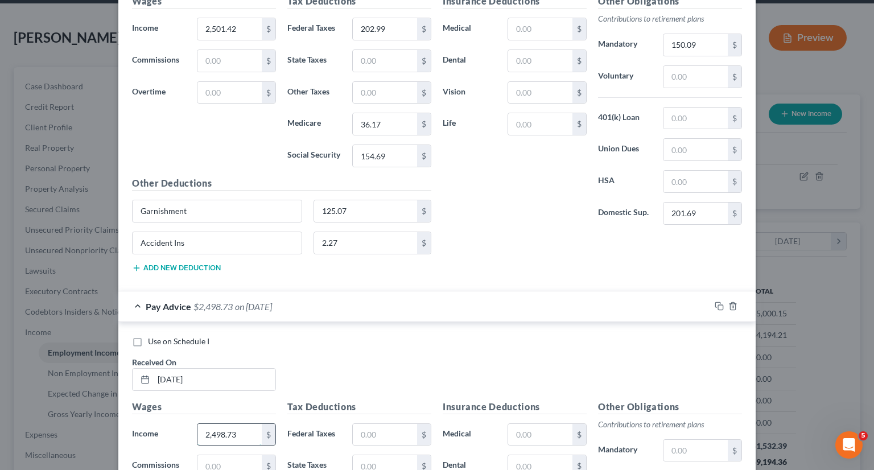
scroll to position [2874, 0]
type input "2,498.73"
click at [360, 423] on input "text" at bounding box center [385, 434] width 64 height 22
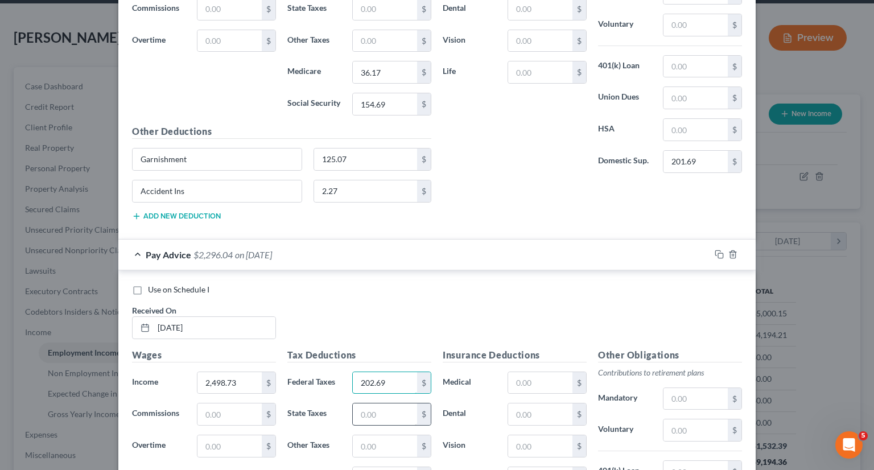
scroll to position [2934, 0]
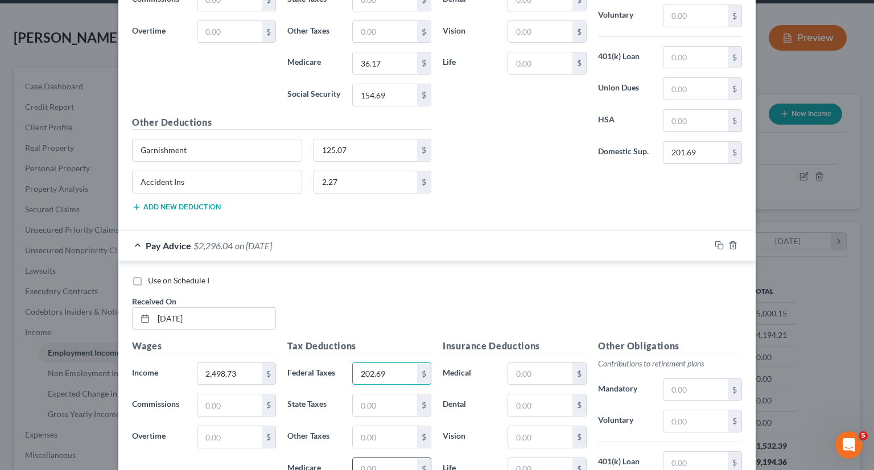
type input "202.69"
click at [373, 458] on input "text" at bounding box center [385, 469] width 64 height 22
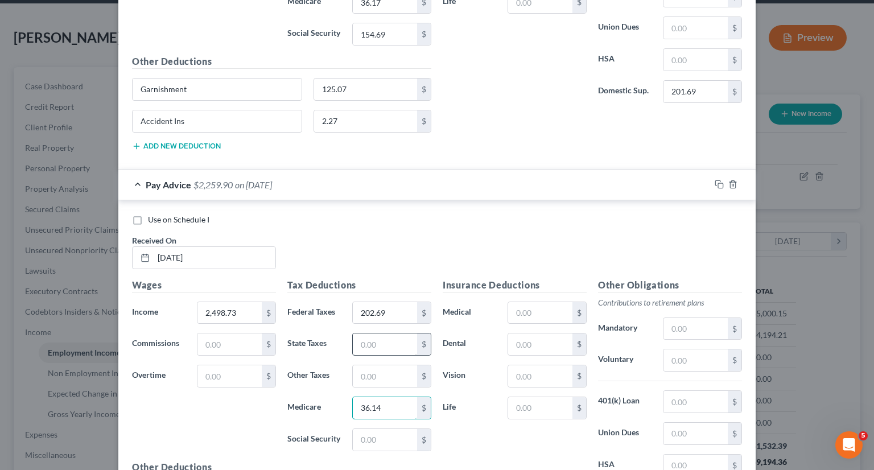
scroll to position [2995, 0]
type input "36.14"
click at [372, 428] on input "text" at bounding box center [385, 439] width 64 height 22
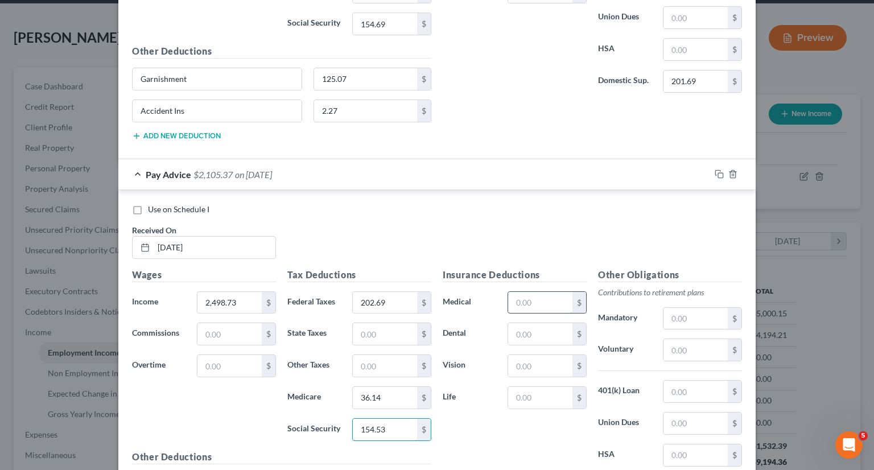
type input "154.53"
click at [513, 292] on input "text" at bounding box center [540, 303] width 64 height 22
click at [523, 323] on input "text" at bounding box center [540, 334] width 64 height 22
type input "3.51"
click at [517, 355] on input "text" at bounding box center [540, 366] width 64 height 22
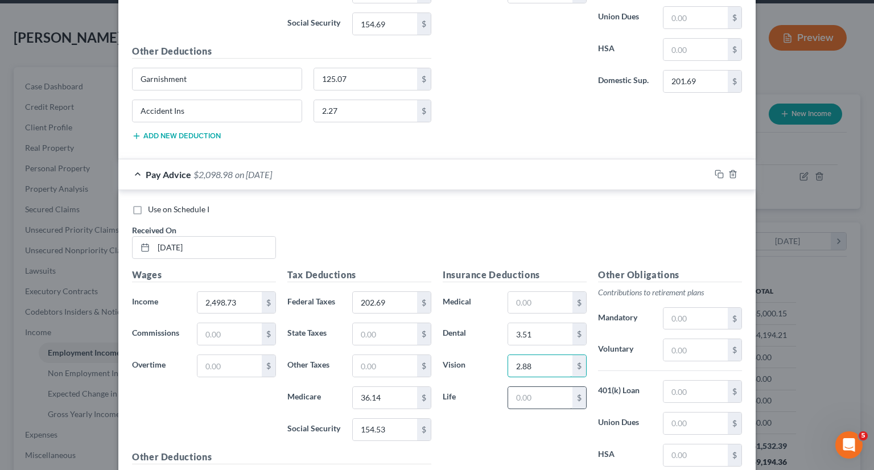
type input "2.88"
click at [530, 387] on input "text" at bounding box center [540, 398] width 64 height 22
click at [671, 311] on input "text" at bounding box center [695, 319] width 64 height 22
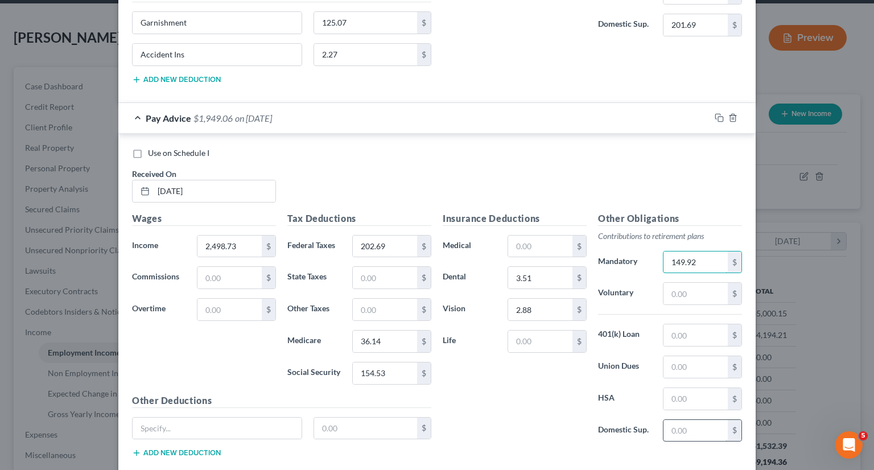
type input "149.92"
click at [674, 420] on input "text" at bounding box center [695, 431] width 64 height 22
type input "201.69"
click at [266, 418] on input "text" at bounding box center [217, 429] width 169 height 22
type input "Garnishment"
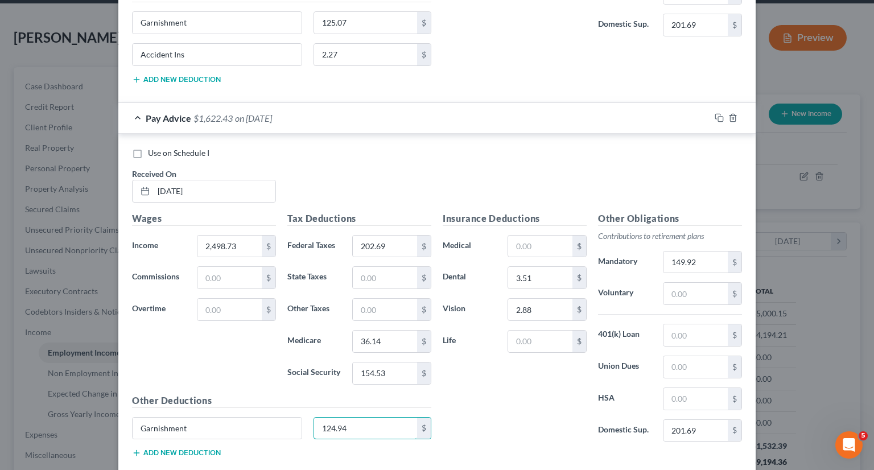
type input "124.94"
click at [200, 448] on button "Add new deduction" at bounding box center [176, 452] width 89 height 9
click at [197, 449] on input "text" at bounding box center [217, 460] width 169 height 22
type input "Accident Ins"
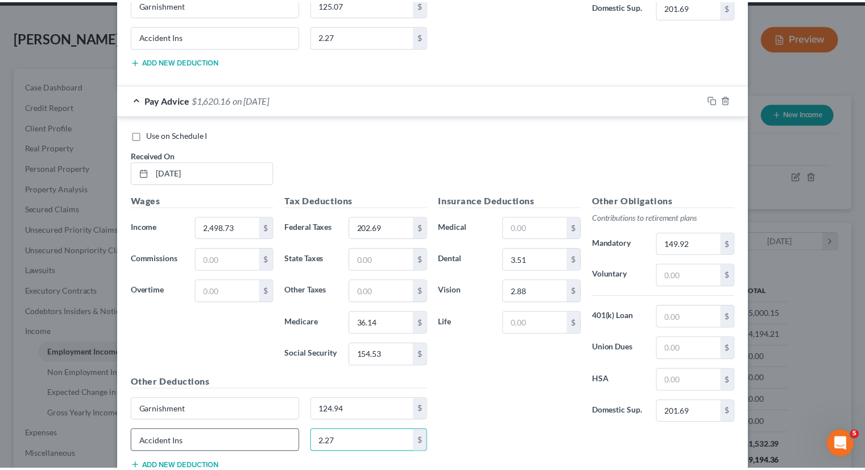
scroll to position [3144, 0]
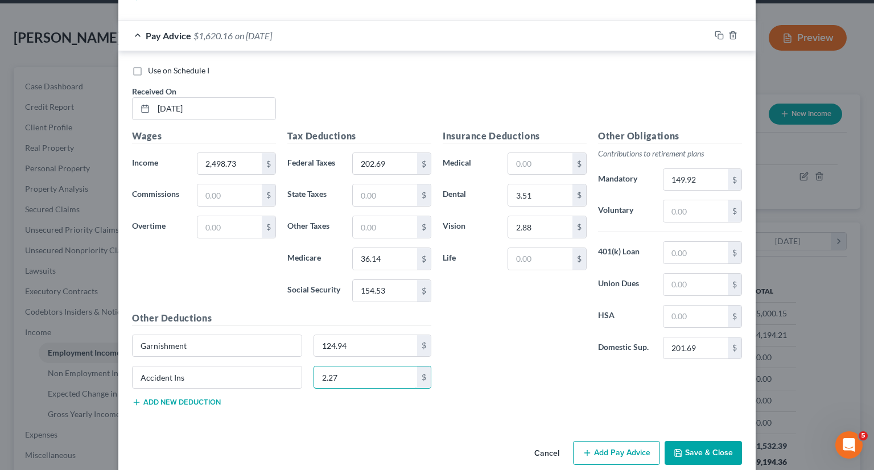
type input "2.27"
click at [711, 443] on button "Save & Close" at bounding box center [703, 453] width 77 height 24
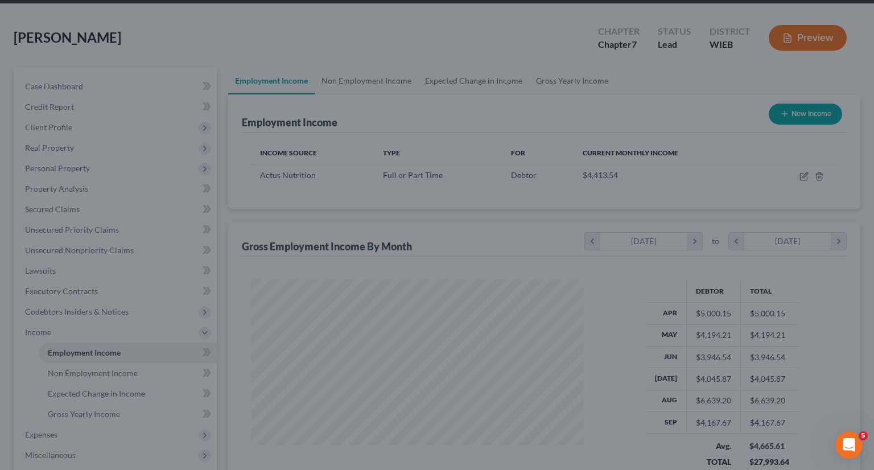
scroll to position [568820, 568671]
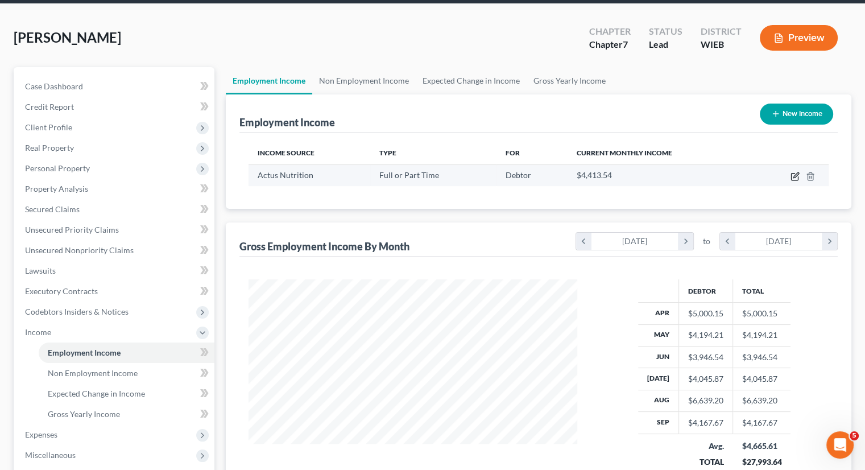
click at [792, 177] on icon "button" at bounding box center [795, 177] width 7 height 7
select select "0"
select select "24"
select select "2"
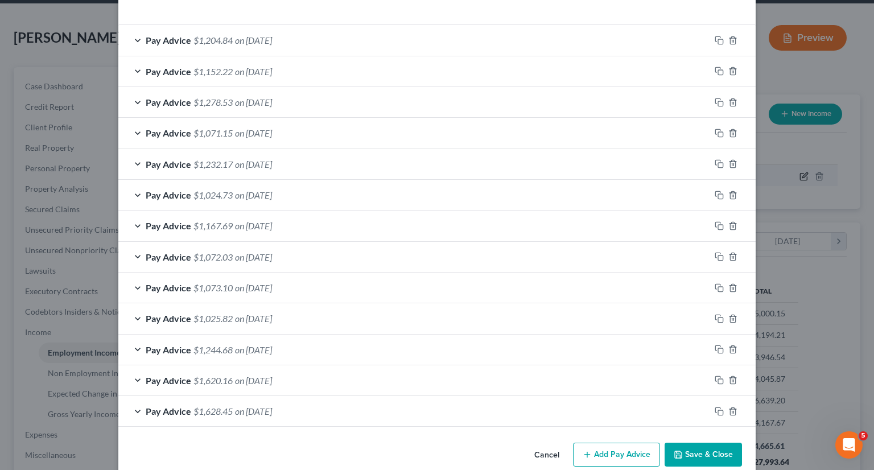
scroll to position [325, 0]
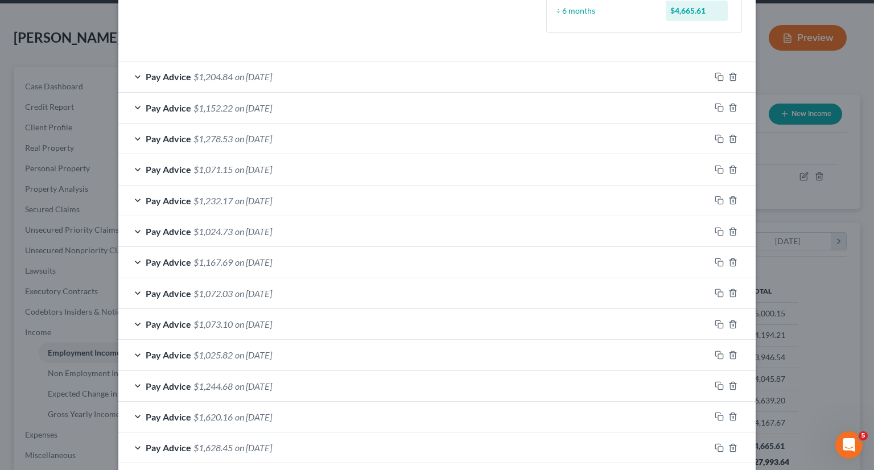
click at [748, 135] on div at bounding box center [733, 139] width 46 height 18
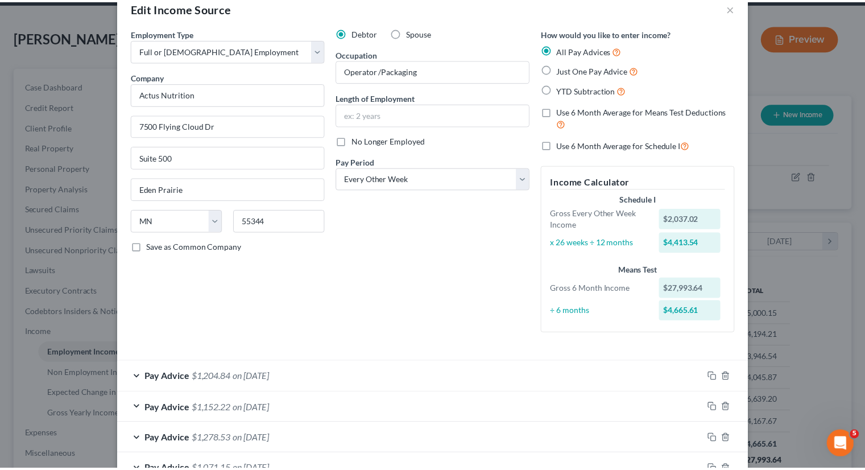
scroll to position [0, 0]
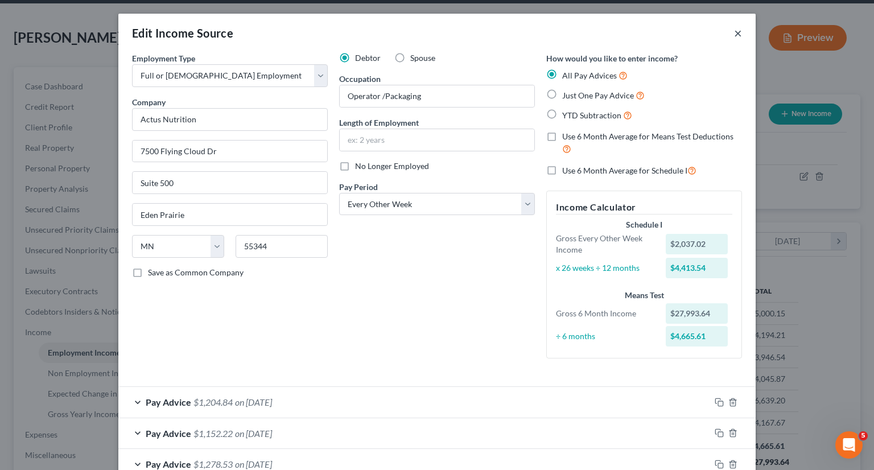
click at [734, 35] on button "×" at bounding box center [738, 33] width 8 height 14
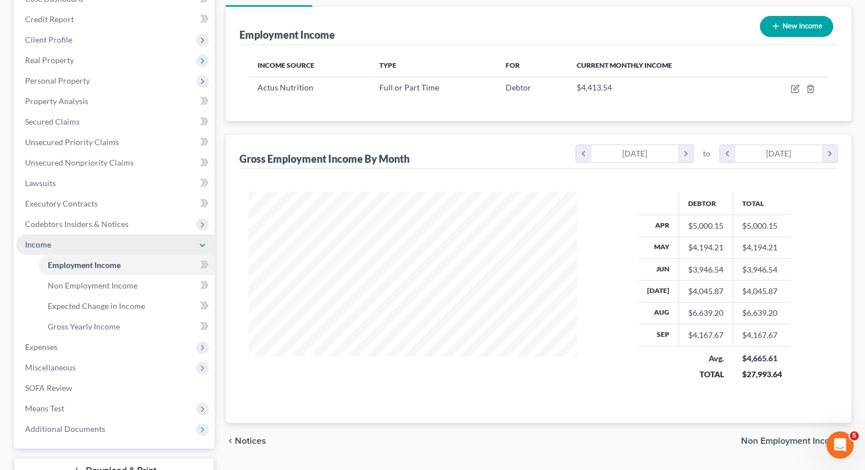
scroll to position [46, 0]
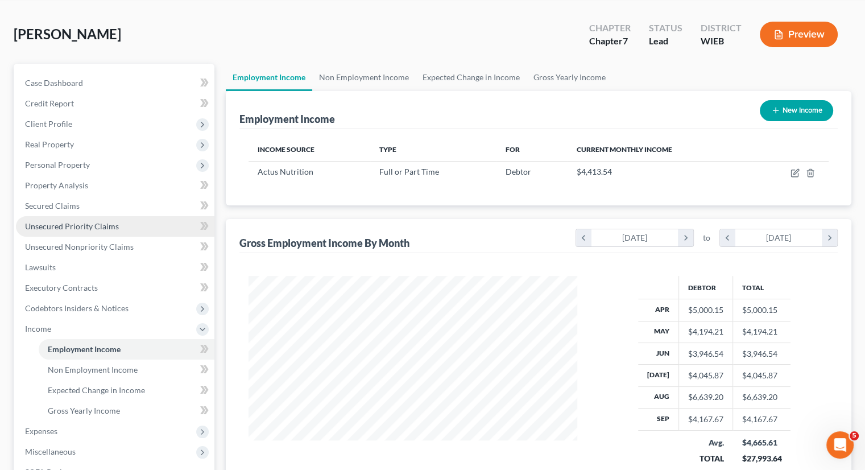
click at [75, 221] on span "Unsecured Priority Claims" at bounding box center [72, 226] width 94 height 10
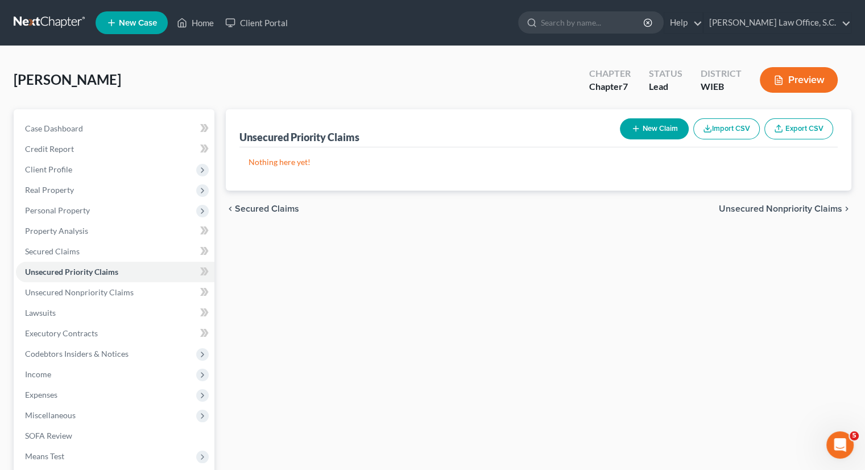
click at [641, 123] on button "New Claim" at bounding box center [654, 128] width 69 height 21
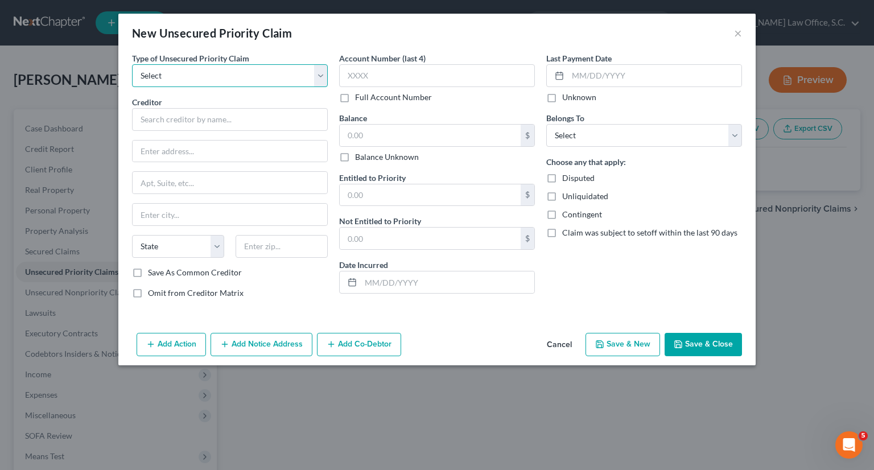
click at [320, 74] on select "Select Taxes & Other Government Units Domestic Support Obligations Extensions o…" at bounding box center [230, 75] width 196 height 23
select select "1"
click at [132, 64] on select "Select Taxes & Other Government Units Domestic Support Obligations Extensions o…" at bounding box center [230, 75] width 196 height 23
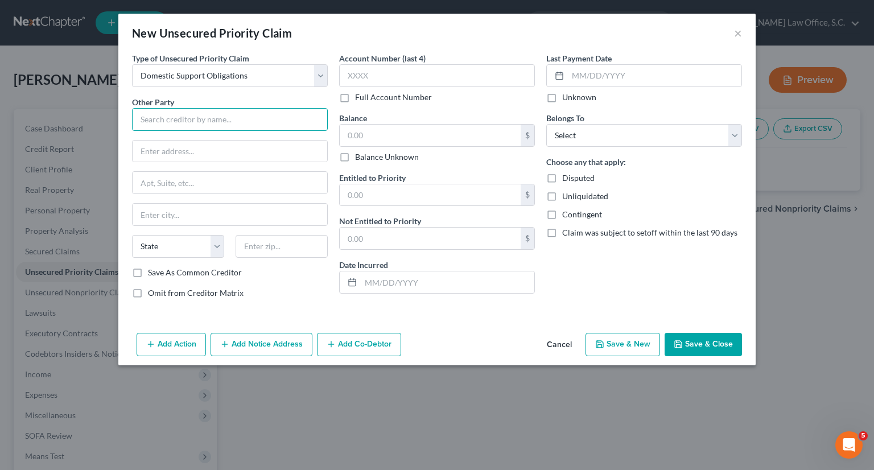
click at [197, 123] on input "text" at bounding box center [230, 119] width 196 height 23
type input "Wisconsin Department of Children and Families"
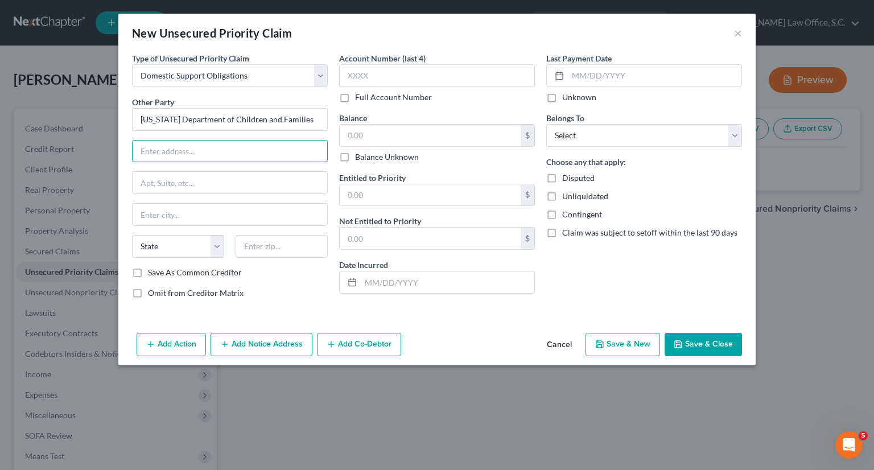
paste input "635 N 26th S"
click at [212, 135] on div "Other Party * Wisconsin Department of Children and Families 635 N 26th S State …" at bounding box center [230, 181] width 196 height 171
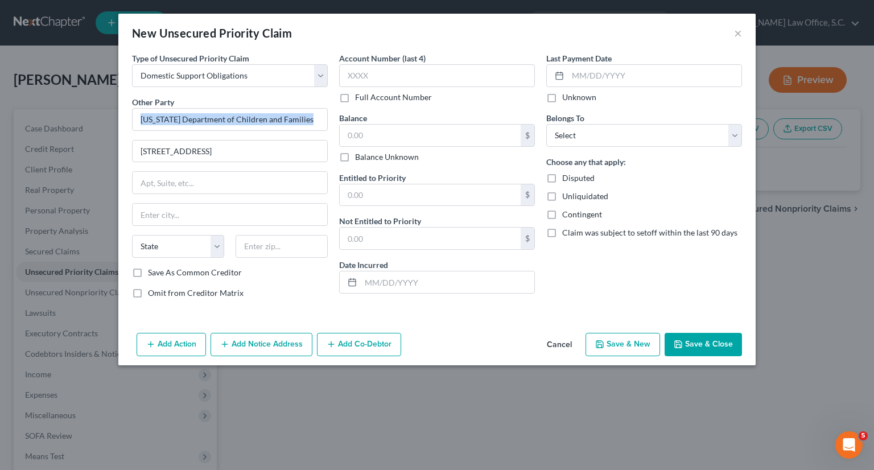
click at [212, 135] on div "Other Party * Wisconsin Department of Children and Families 635 N 26th S State …" at bounding box center [230, 181] width 196 height 171
click at [221, 153] on input "635 N 26th S" at bounding box center [230, 152] width 195 height 22
click at [221, 210] on input "text" at bounding box center [230, 215] width 195 height 22
click at [366, 133] on input "text" at bounding box center [430, 136] width 181 height 22
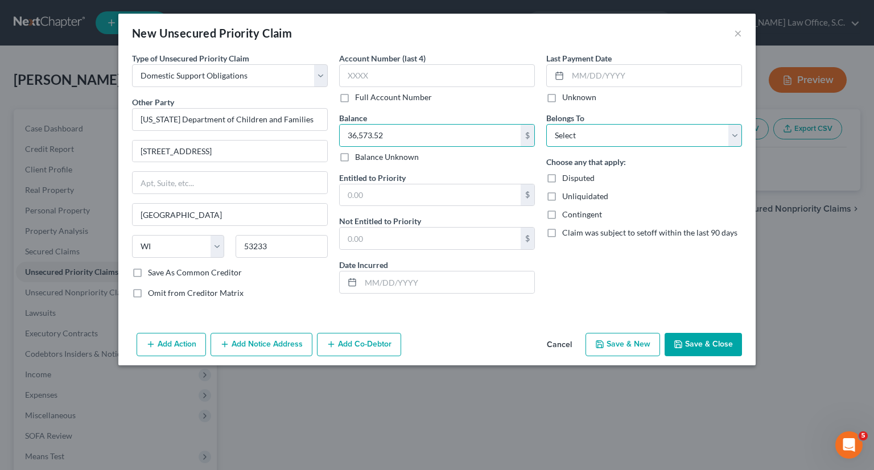
click at [591, 141] on select "Select Debtor 1 Only Debtor 2 Only Debtor 1 And Debtor 2 Only At Least One Of T…" at bounding box center [644, 135] width 196 height 23
click at [546, 124] on select "Select Debtor 1 Only Debtor 2 Only Debtor 1 And Debtor 2 Only At Least One Of T…" at bounding box center [644, 135] width 196 height 23
click at [718, 348] on button "Save & Close" at bounding box center [703, 345] width 77 height 24
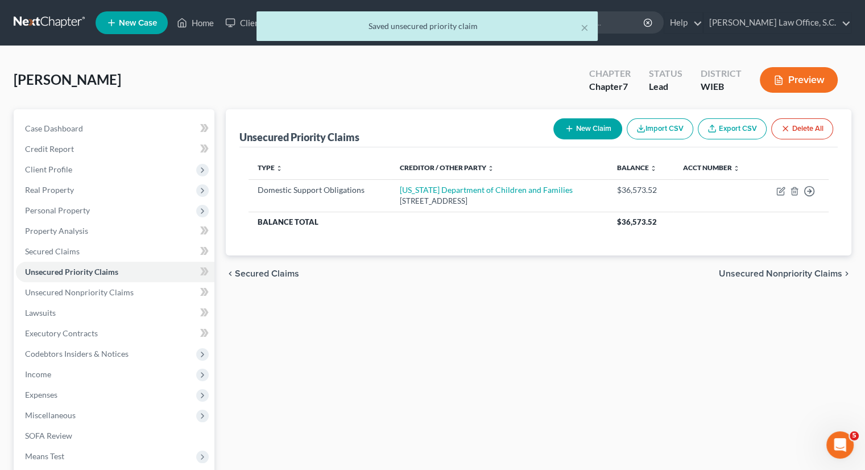
click at [599, 131] on button "New Claim" at bounding box center [588, 128] width 69 height 21
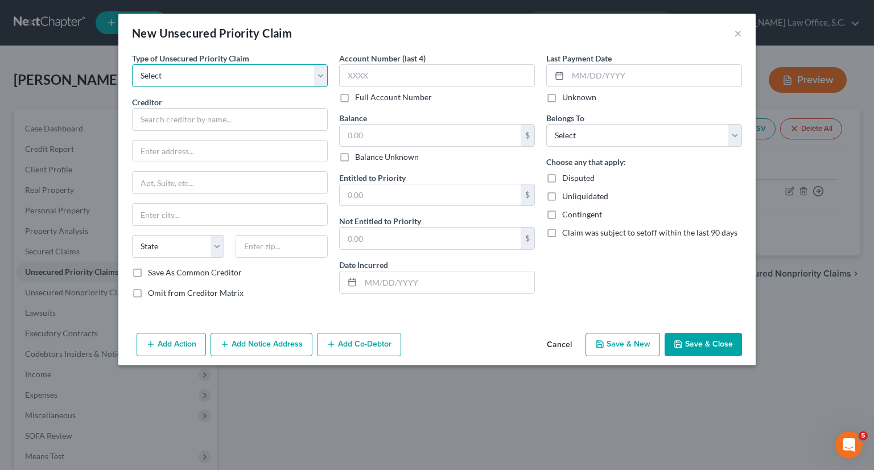
click at [232, 80] on select "Select Taxes & Other Government Units Domestic Support Obligations Extensions o…" at bounding box center [230, 75] width 196 height 23
click at [132, 64] on select "Select Taxes & Other Government Units Domestic Support Obligations Extensions o…" at bounding box center [230, 75] width 196 height 23
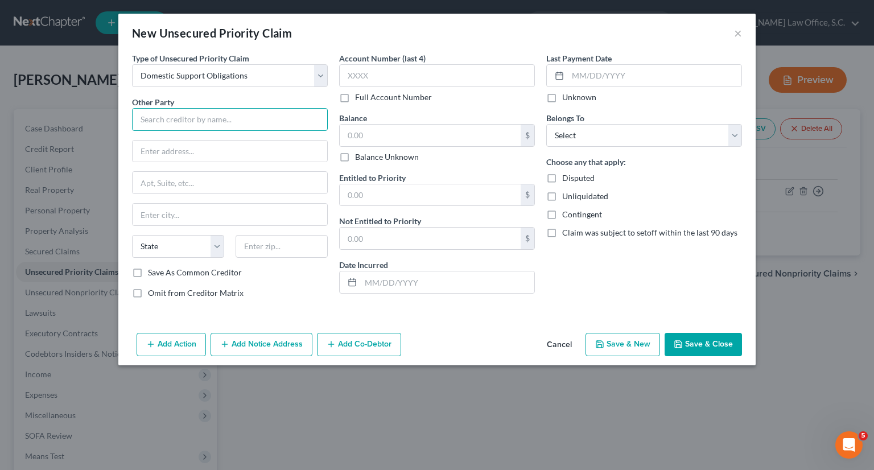
click at [219, 121] on input "text" at bounding box center [230, 119] width 196 height 23
click at [550, 344] on button "Cancel" at bounding box center [559, 345] width 43 height 23
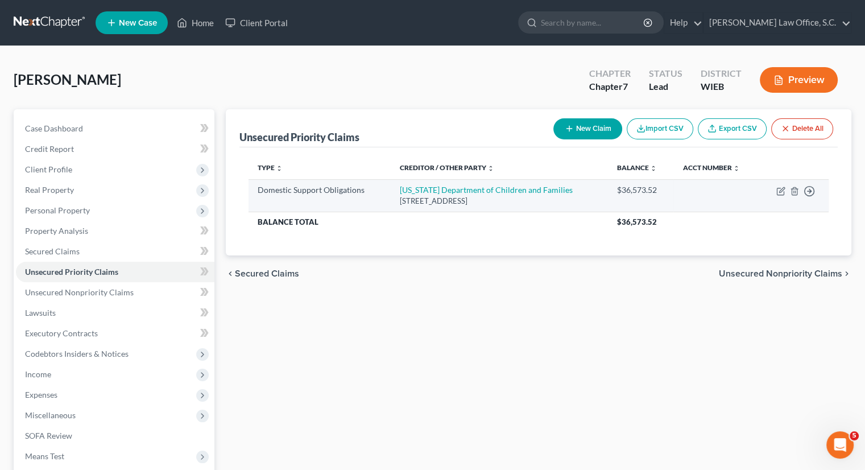
click at [781, 196] on td "Move to D Move to F Move to G Move to Notice Only" at bounding box center [794, 195] width 70 height 32
click at [781, 189] on icon "button" at bounding box center [782, 189] width 5 height 5
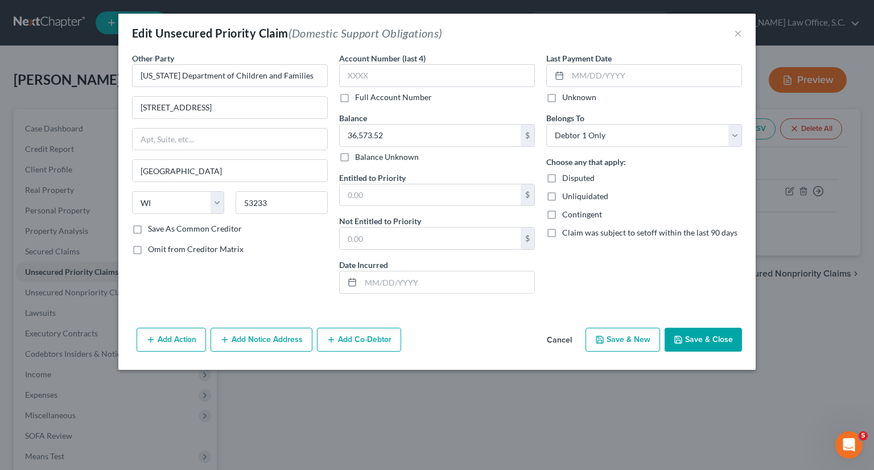
click at [274, 339] on button "Add Notice Address" at bounding box center [262, 340] width 102 height 24
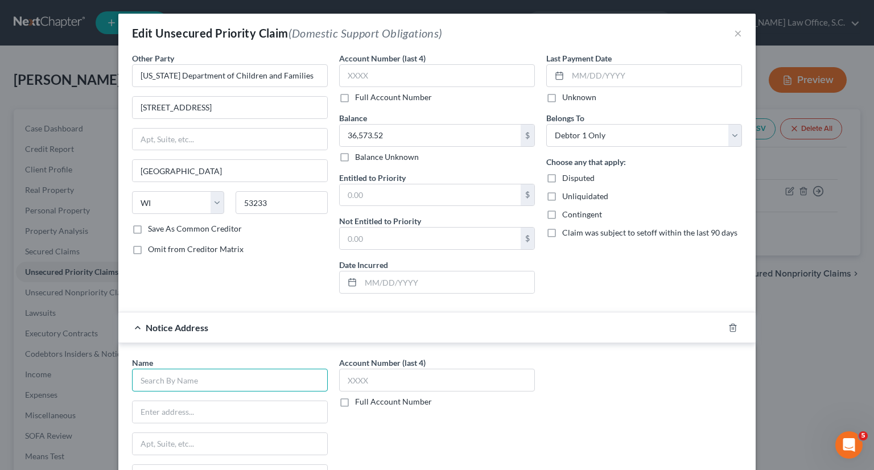
click at [244, 379] on input "text" at bounding box center [230, 380] width 196 height 23
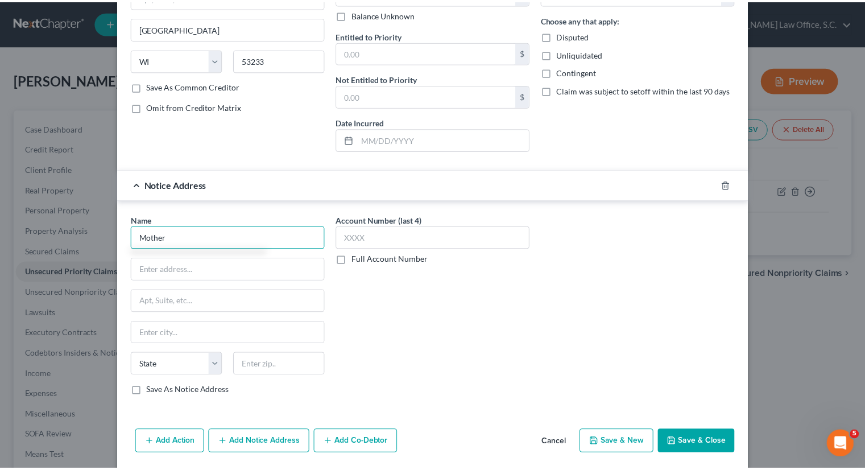
scroll to position [143, 0]
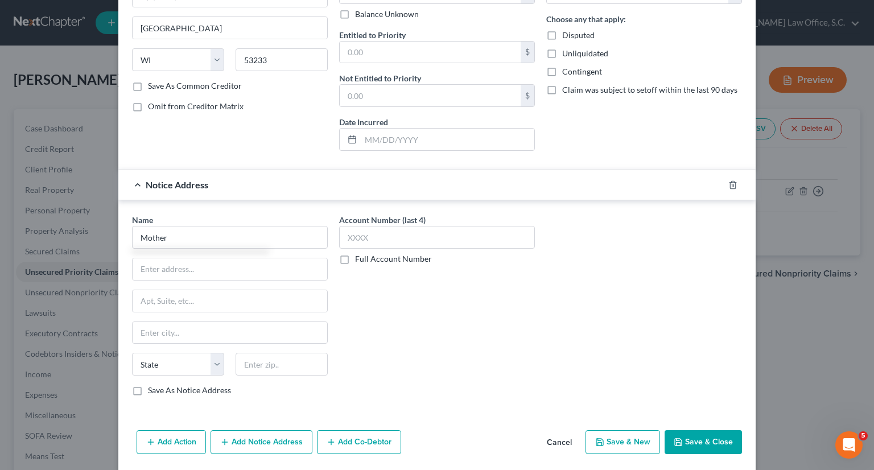
click at [683, 440] on button "Save & Close" at bounding box center [703, 442] width 77 height 24
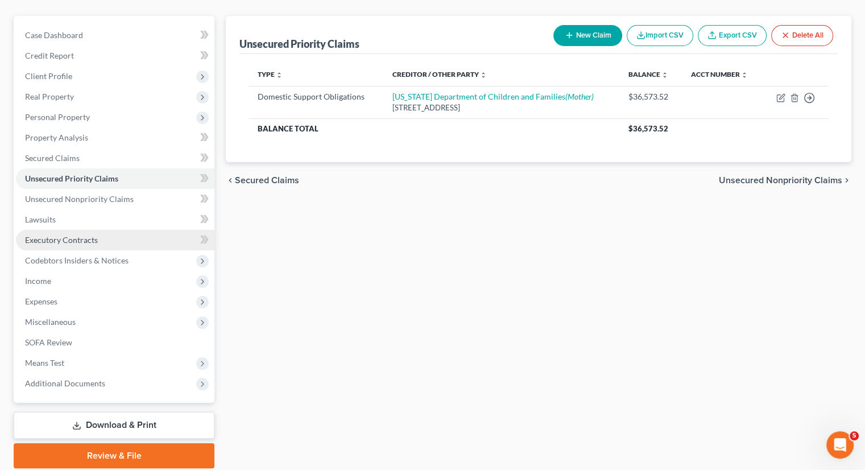
scroll to position [93, 0]
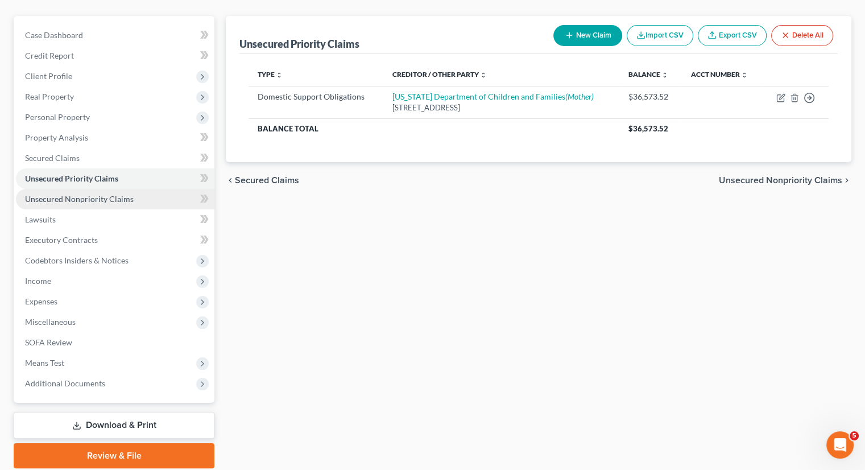
click at [105, 206] on link "Unsecured Nonpriority Claims" at bounding box center [115, 199] width 199 height 20
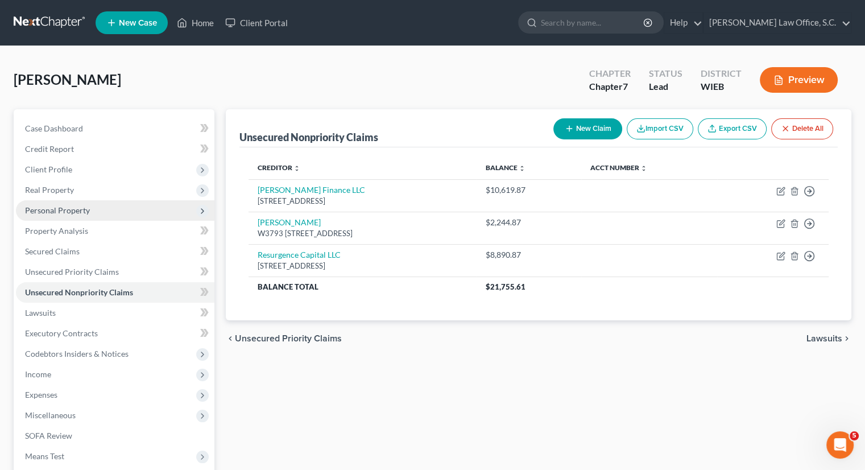
click at [93, 202] on span "Personal Property" at bounding box center [115, 210] width 199 height 20
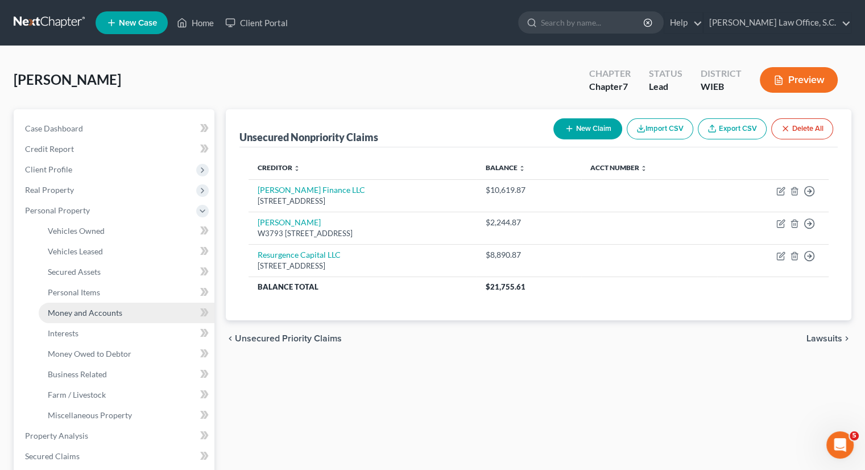
click at [79, 314] on span "Money and Accounts" at bounding box center [85, 313] width 75 height 10
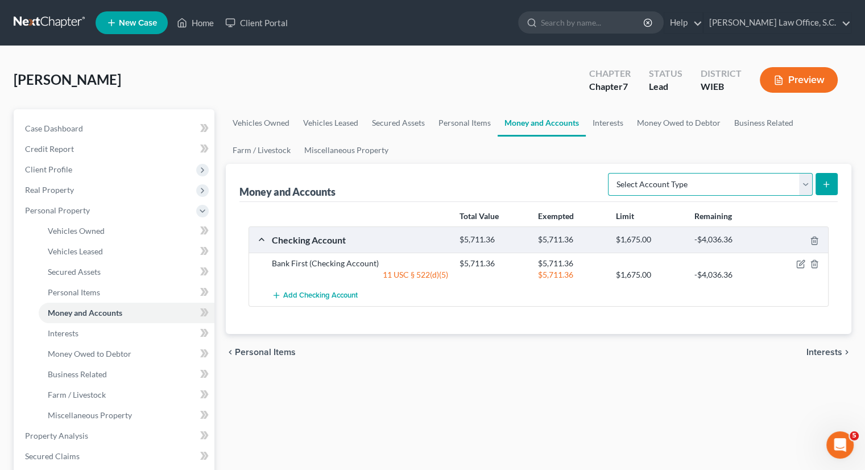
click at [805, 186] on select "Select Account Type Brokerage Cash on Hand Certificates of Deposit Checking Acc…" at bounding box center [710, 184] width 205 height 23
click at [512, 349] on div "chevron_left Personal Items Interests chevron_right" at bounding box center [539, 352] width 626 height 36
click at [608, 129] on link "Interests" at bounding box center [608, 122] width 44 height 27
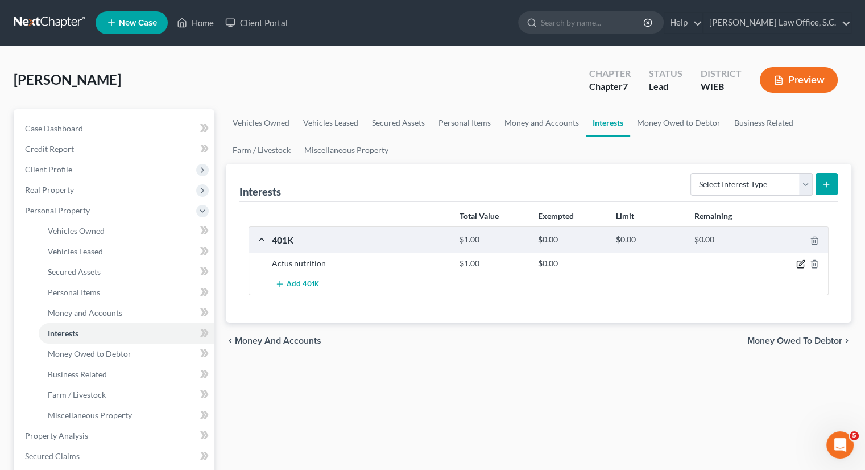
click at [805, 265] on icon "button" at bounding box center [801, 263] width 9 height 9
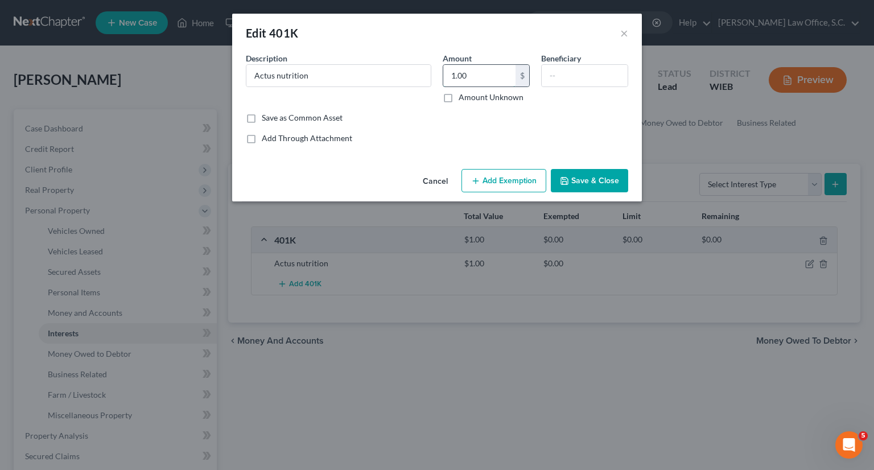
click at [467, 75] on input "1.00" at bounding box center [479, 76] width 72 height 22
click at [477, 112] on div "Save as Common Asset" at bounding box center [437, 117] width 382 height 11
click at [537, 183] on button "Add Exemption" at bounding box center [503, 181] width 85 height 24
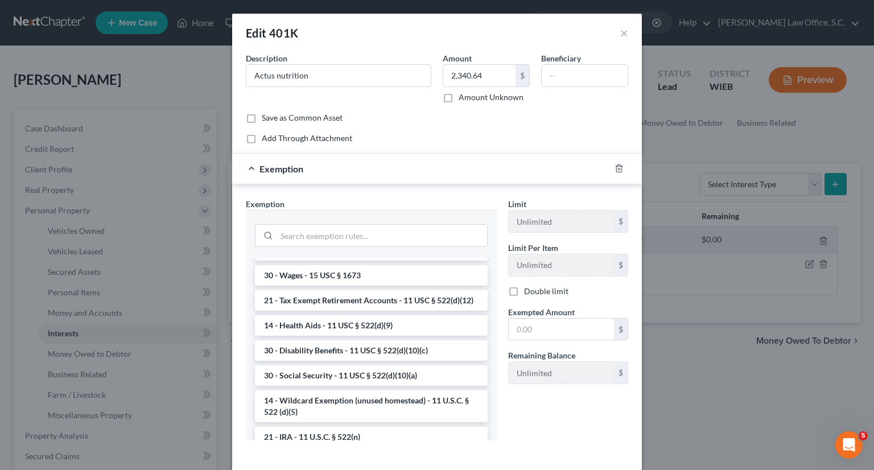
scroll to position [542, 0]
click at [414, 311] on li "21 - Tax Exempt Retirement Accounts - 11 USC § 522(d)(12)" at bounding box center [371, 300] width 233 height 20
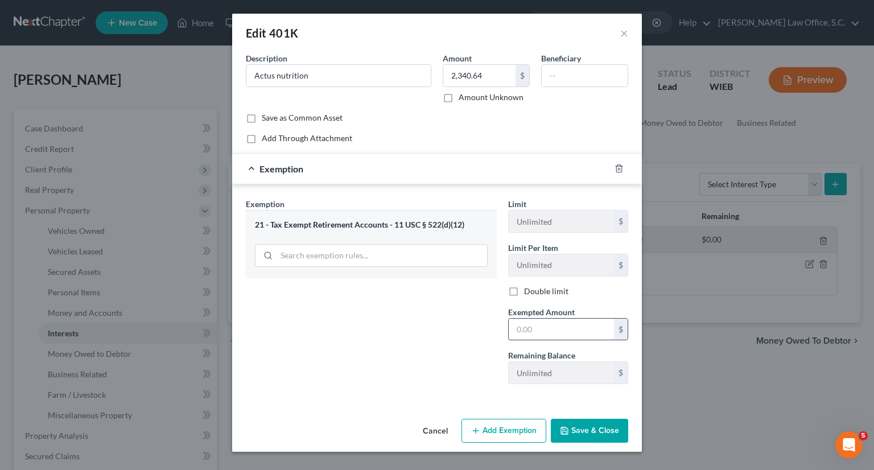
click at [555, 323] on input "text" at bounding box center [561, 330] width 105 height 22
click at [601, 401] on div "Exemption Set must be selected for CA. Exemption * 21 - Tax Exempt Retirement A…" at bounding box center [437, 293] width 410 height 219
click at [592, 430] on button "Save & Close" at bounding box center [589, 431] width 77 height 24
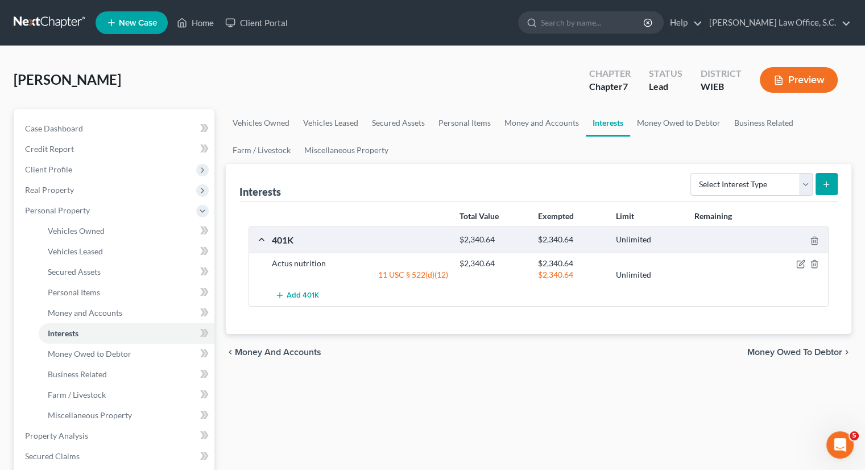
click at [649, 230] on div "401K $2,340.64 $2,340.64 Unlimited" at bounding box center [536, 240] width 575 height 26
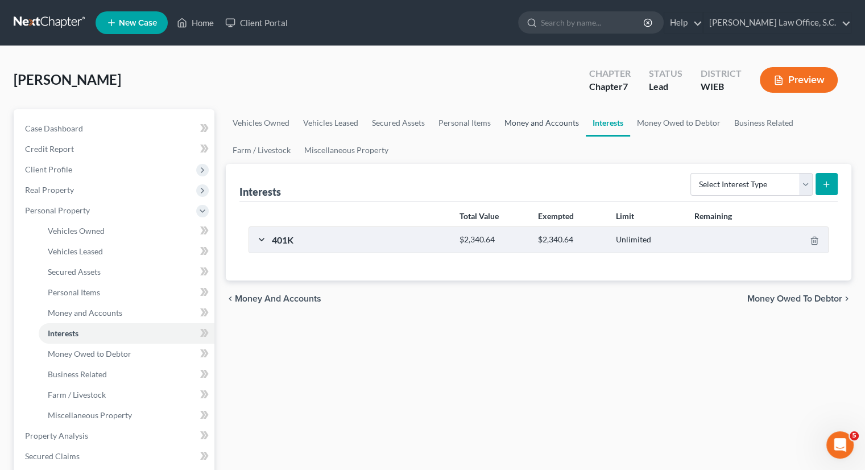
click at [523, 126] on link "Money and Accounts" at bounding box center [542, 122] width 88 height 27
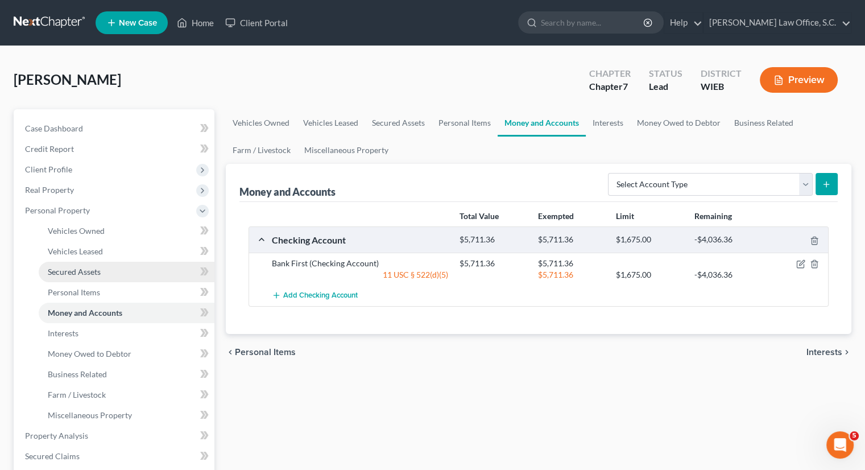
click at [72, 273] on span "Secured Assets" at bounding box center [74, 272] width 53 height 10
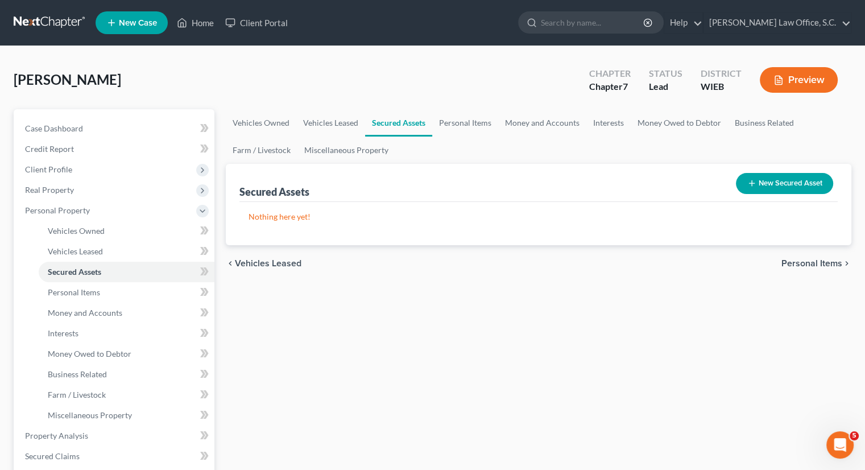
click at [799, 184] on button "New Secured Asset" at bounding box center [784, 183] width 97 height 21
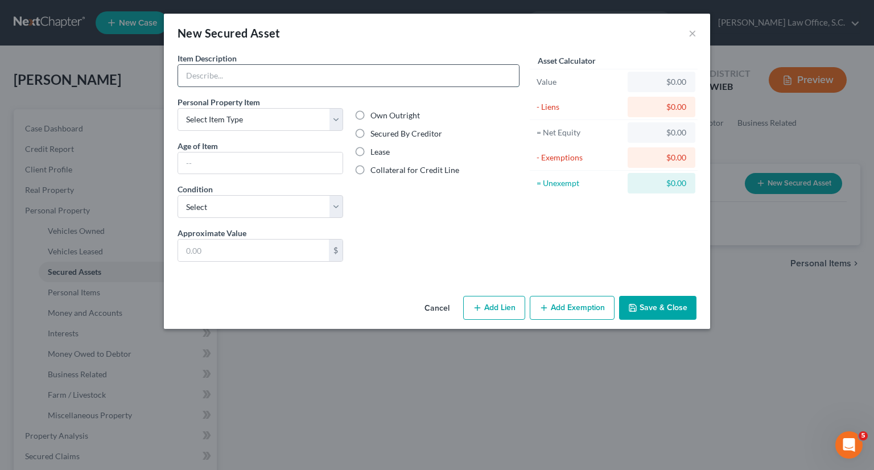
click at [436, 82] on input "text" at bounding box center [348, 76] width 341 height 22
click at [330, 211] on select "Select Excellent Very Good Good Fair Poor" at bounding box center [261, 206] width 166 height 23
drag, startPoint x: 372, startPoint y: 216, endPoint x: 358, endPoint y: 244, distance: 31.0
drag, startPoint x: 358, startPoint y: 244, endPoint x: 293, endPoint y: 253, distance: 66.1
click at [293, 253] on input "text" at bounding box center [253, 251] width 151 height 22
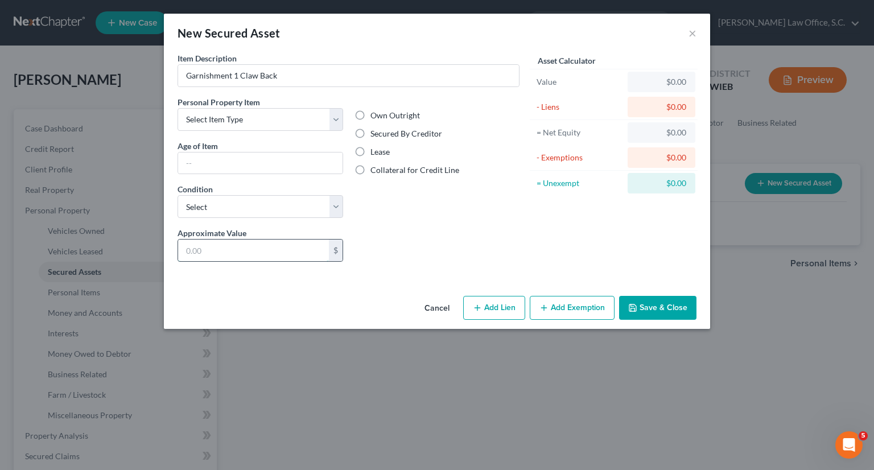
click at [293, 253] on input "text" at bounding box center [253, 251] width 151 height 22
click at [571, 308] on button "Add Exemption" at bounding box center [572, 308] width 85 height 24
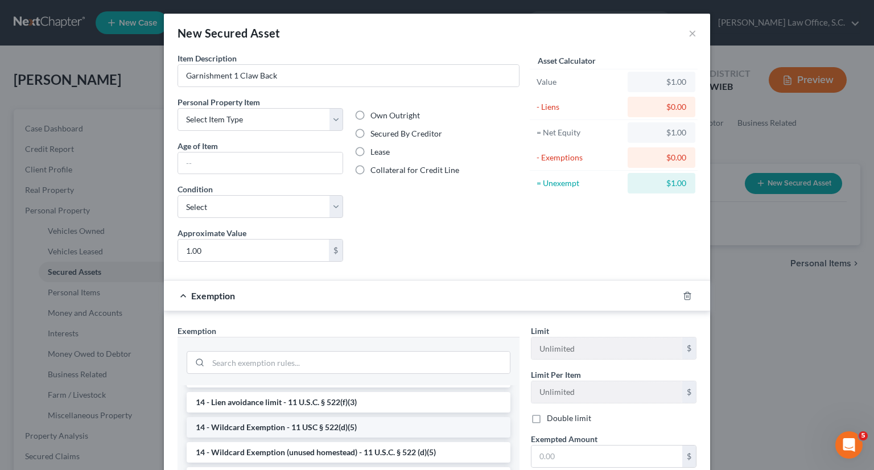
scroll to position [16, 0]
click at [398, 426] on li "14 - Wildcard Exemption - 11 USC § 522(d)(5)" at bounding box center [349, 429] width 324 height 20
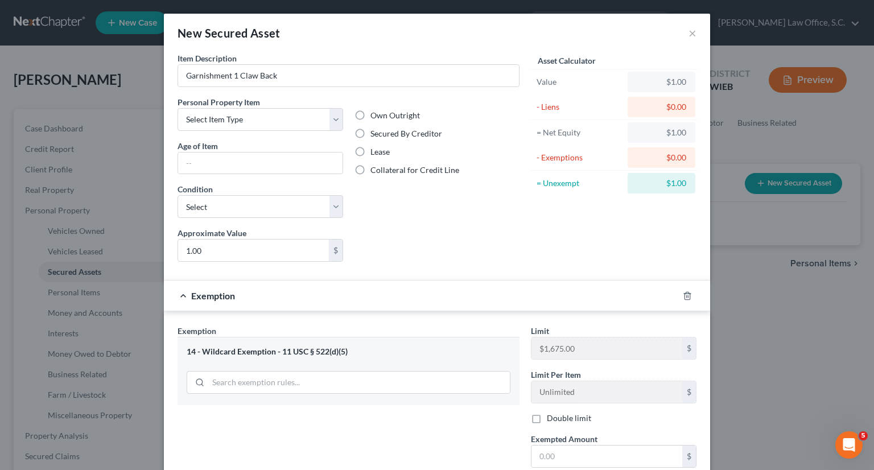
scroll to position [64, 0]
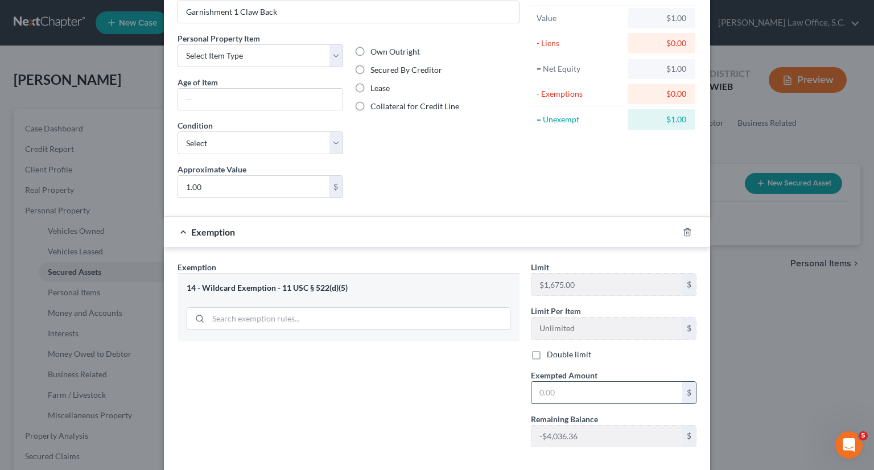
click at [583, 399] on input "text" at bounding box center [606, 393] width 151 height 22
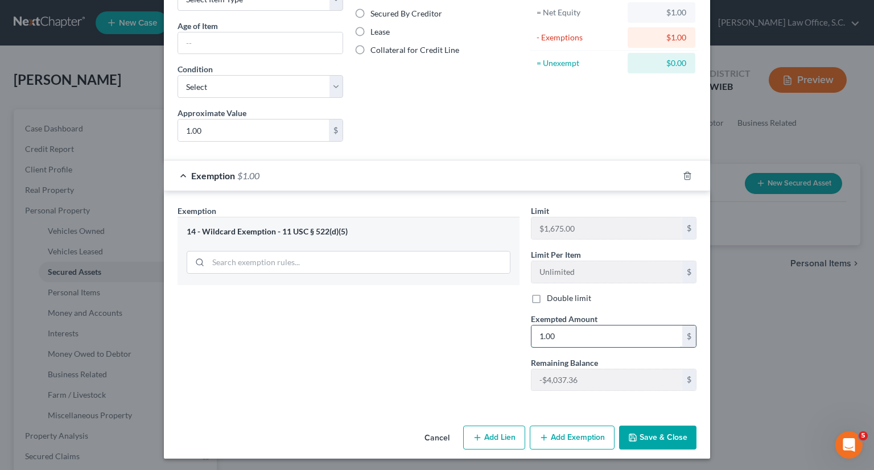
scroll to position [120, 0]
click at [649, 436] on button "Save & Close" at bounding box center [657, 438] width 77 height 24
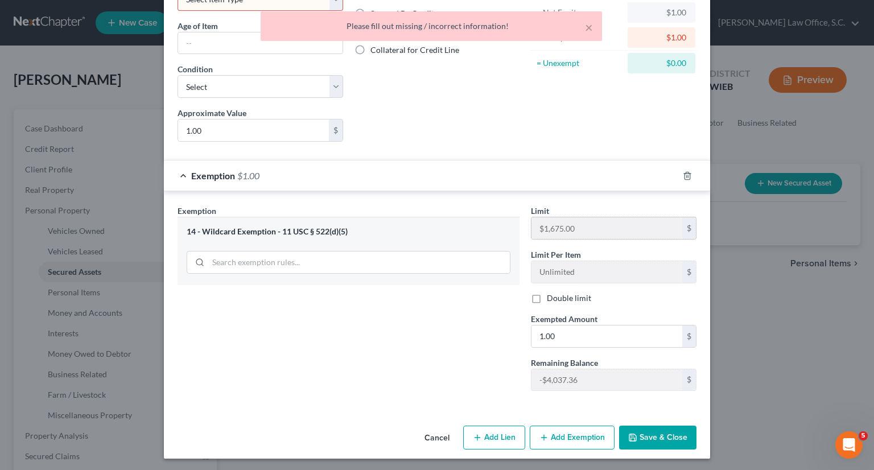
scroll to position [0, 0]
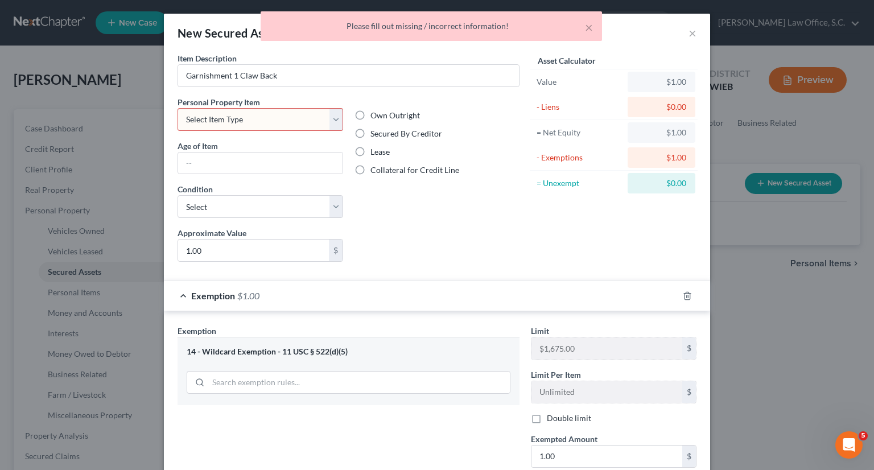
click at [328, 118] on select "Select Item Type Clothing Collectibles Of Value Electronics Firearms Household …" at bounding box center [261, 119] width 166 height 23
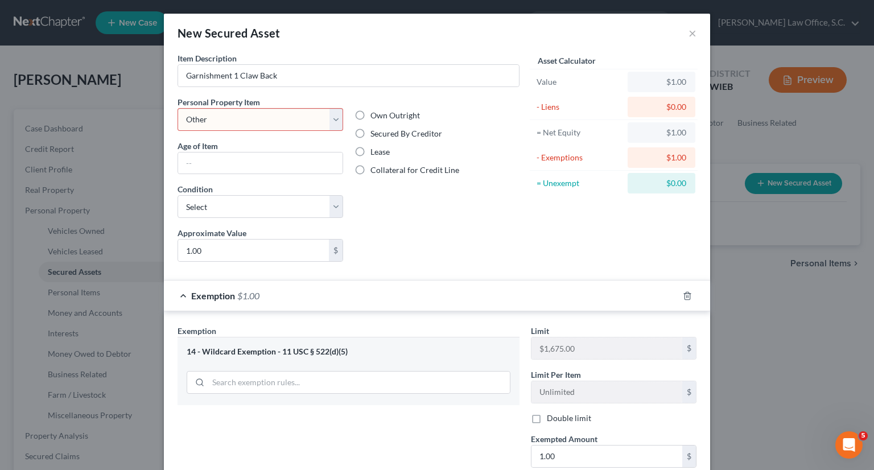
click at [178, 108] on select "Select Item Type Clothing Collectibles Of Value Electronics Firearms Household …" at bounding box center [261, 119] width 166 height 23
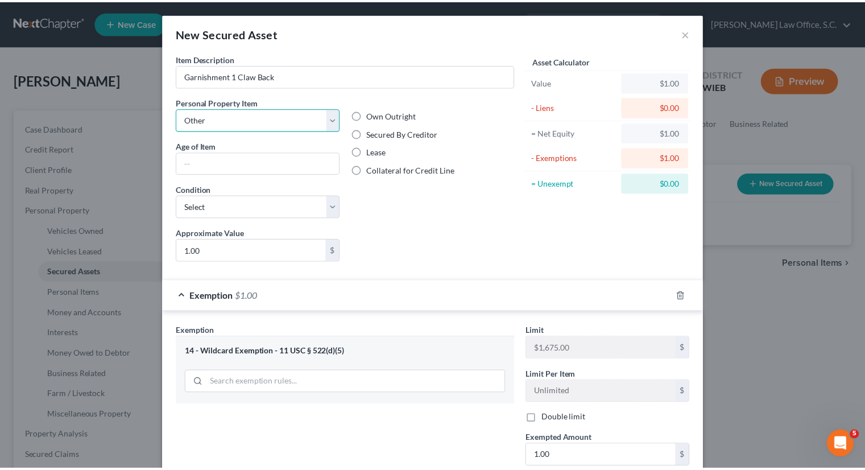
scroll to position [120, 0]
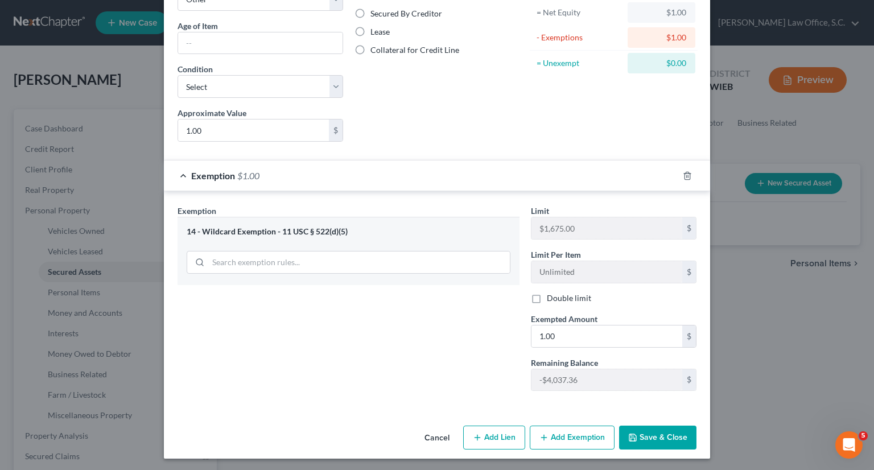
click at [435, 435] on button "Cancel" at bounding box center [436, 438] width 43 height 23
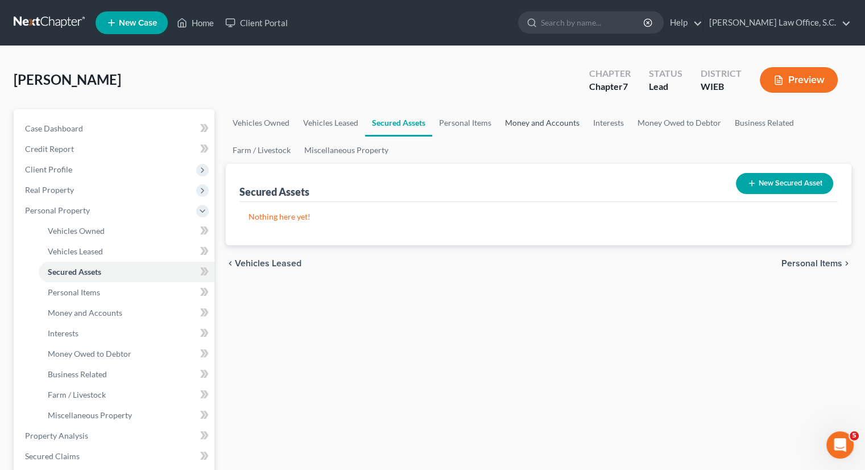
click at [527, 126] on link "Money and Accounts" at bounding box center [542, 122] width 88 height 27
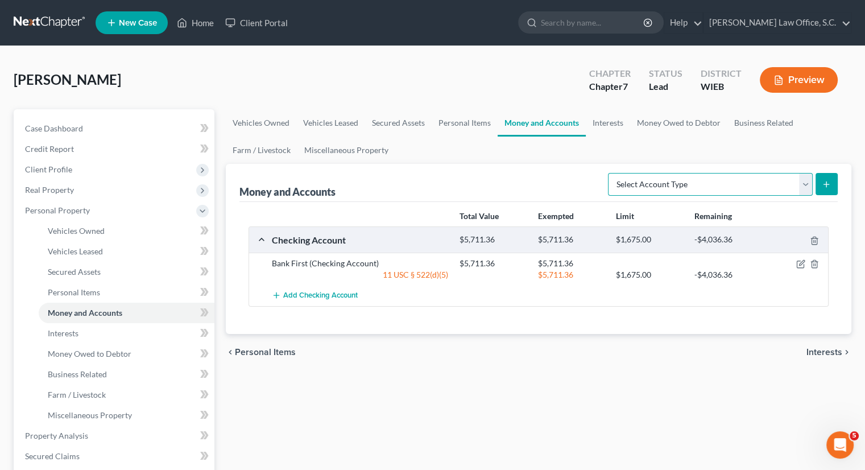
click at [807, 180] on select "Select Account Type Brokerage Cash on Hand Certificates of Deposit Checking Acc…" at bounding box center [710, 184] width 205 height 23
click at [827, 181] on icon "submit" at bounding box center [826, 184] width 9 height 9
click at [807, 186] on select "Select Account Type Brokerage Cash on Hand Certificates of Deposit Checking Acc…" at bounding box center [710, 184] width 205 height 23
click at [611, 173] on select "Select Account Type Brokerage Cash on Hand Certificates of Deposit Checking Acc…" at bounding box center [710, 184] width 205 height 23
click at [827, 184] on icon "submit" at bounding box center [826, 184] width 9 height 9
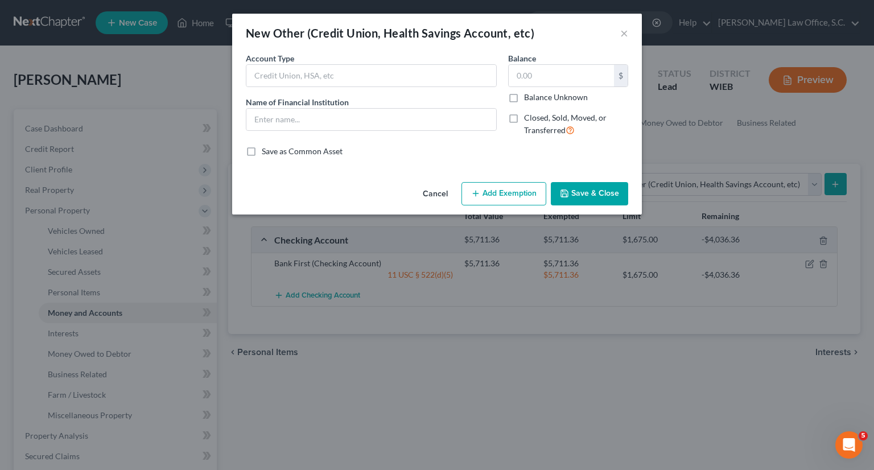
click at [440, 192] on button "Cancel" at bounding box center [435, 194] width 43 height 23
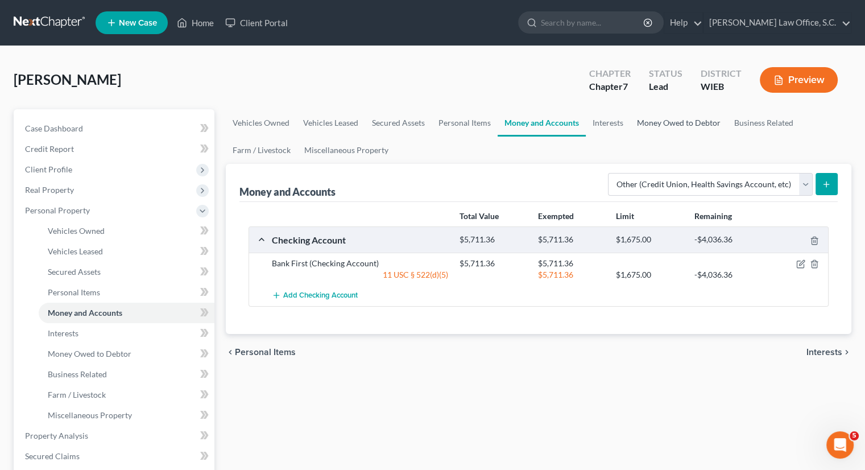
click at [680, 119] on link "Money Owed to Debtor" at bounding box center [678, 122] width 97 height 27
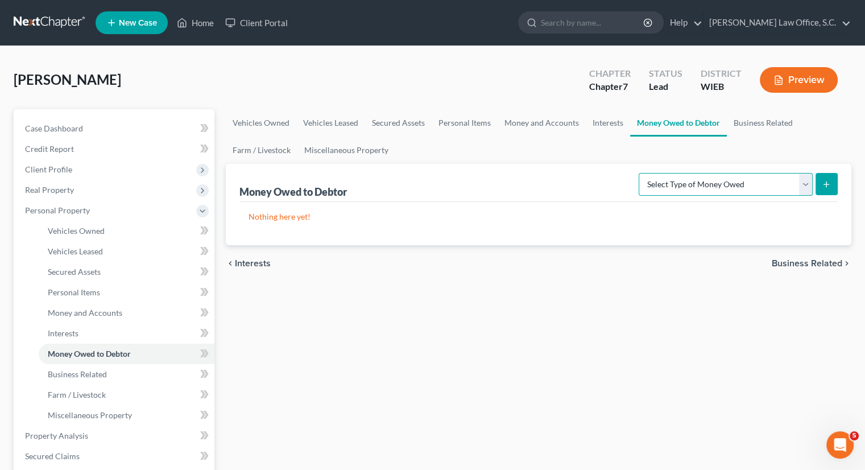
click at [802, 189] on select "Select Type of Money Owed Accounts Receivable Alimony Child Support Claims Agai…" at bounding box center [726, 184] width 174 height 23
click at [641, 173] on select "Select Type of Money Owed Accounts Receivable Alimony Child Support Claims Agai…" at bounding box center [726, 184] width 174 height 23
click at [828, 175] on button "submit" at bounding box center [827, 184] width 22 height 22
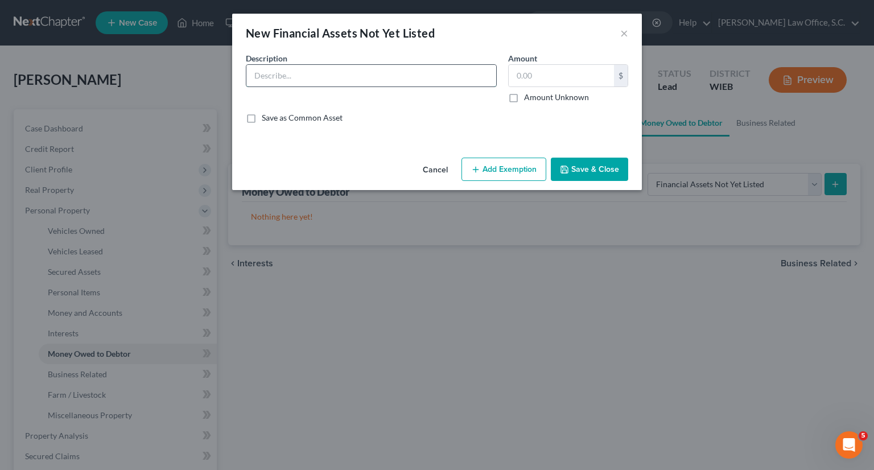
click at [465, 75] on input "text" at bounding box center [371, 76] width 250 height 22
click at [562, 171] on icon "button" at bounding box center [564, 169] width 9 height 9
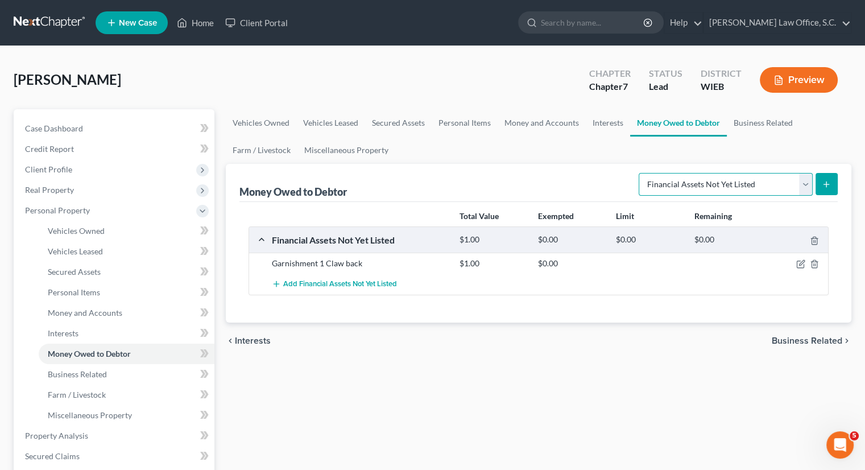
click at [806, 185] on select "Select Type of Money Owed Accounts Receivable Alimony Child Support Claims Agai…" at bounding box center [726, 184] width 174 height 23
click at [826, 188] on icon "submit" at bounding box center [826, 184] width 9 height 9
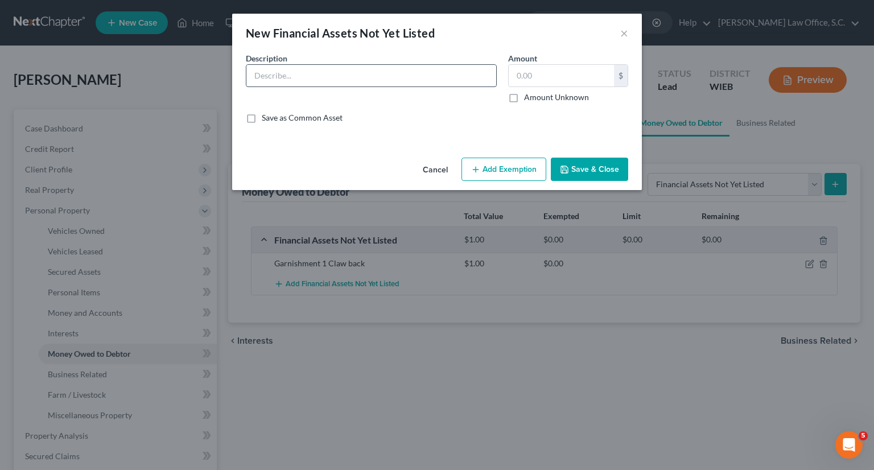
click at [467, 83] on input "text" at bounding box center [371, 76] width 250 height 22
click at [578, 174] on button "Save & Close" at bounding box center [589, 170] width 77 height 24
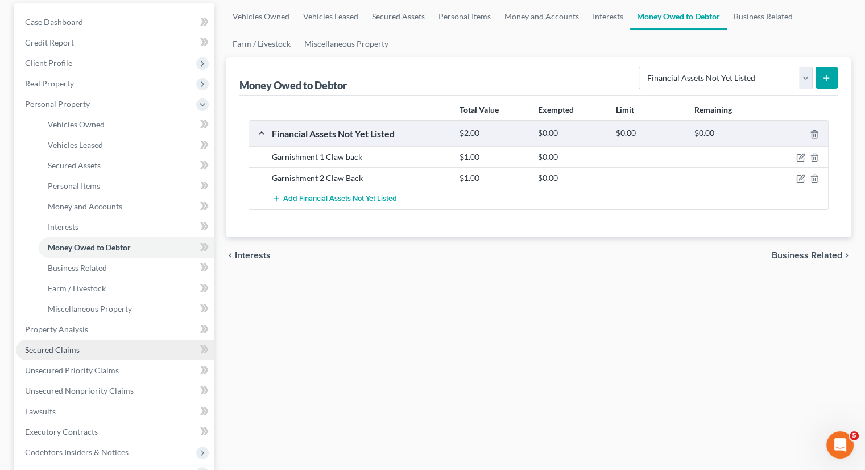
scroll to position [137, 0]
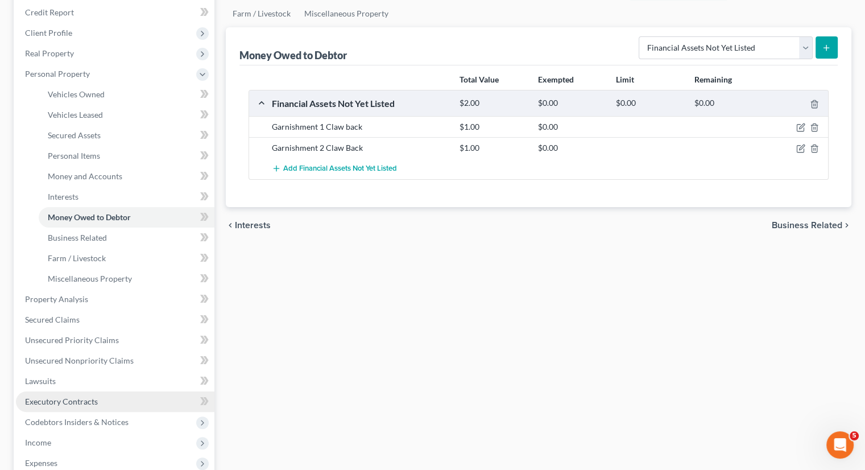
click at [83, 400] on span "Executory Contracts" at bounding box center [61, 402] width 73 height 10
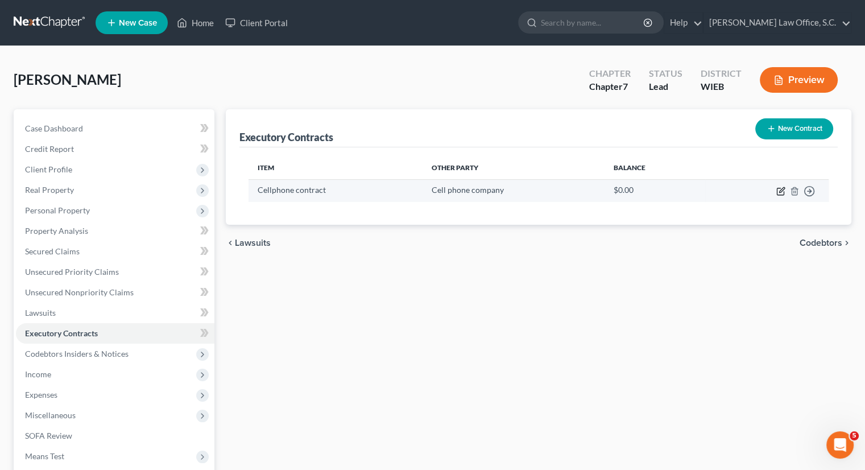
click at [784, 192] on icon "button" at bounding box center [780, 191] width 7 height 7
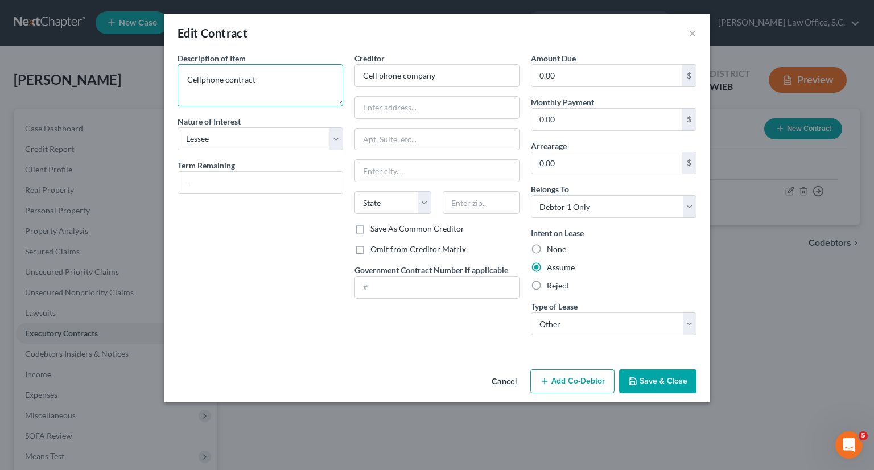
drag, startPoint x: 261, startPoint y: 76, endPoint x: 140, endPoint y: 63, distance: 122.0
click at [149, 71] on div "Edit Contract × Description of non-residential real property * Description of I…" at bounding box center [437, 235] width 874 height 470
click at [648, 381] on button "Save & Close" at bounding box center [657, 381] width 77 height 24
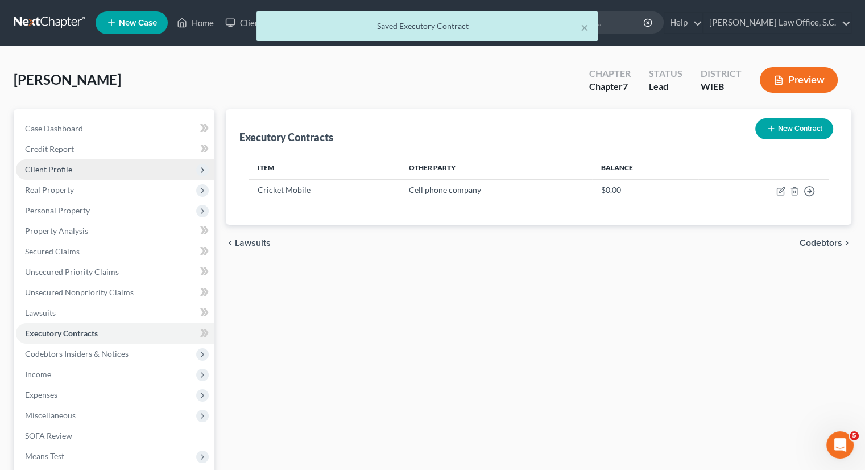
click at [60, 172] on span "Client Profile" at bounding box center [48, 169] width 47 height 10
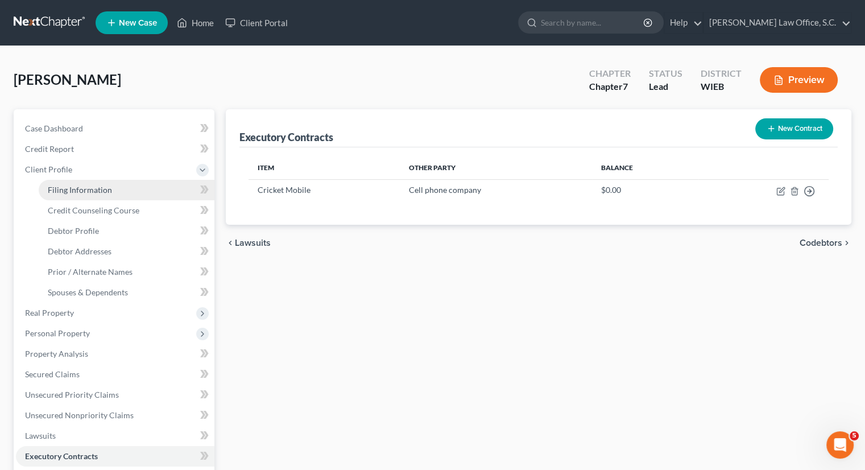
click at [69, 187] on span "Filing Information" at bounding box center [80, 190] width 64 height 10
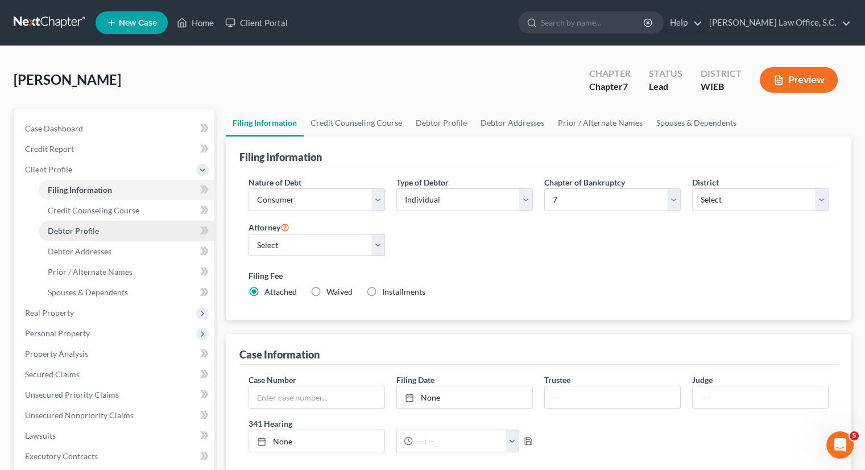
click at [71, 234] on span "Debtor Profile" at bounding box center [73, 231] width 51 height 10
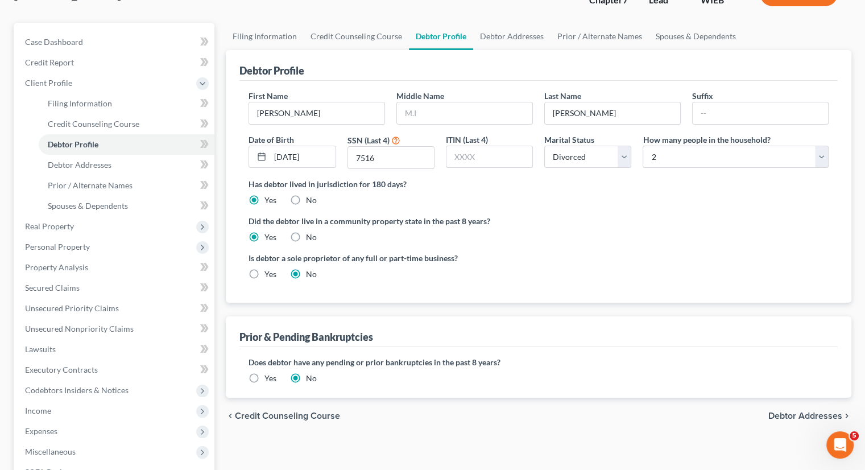
scroll to position [89, 0]
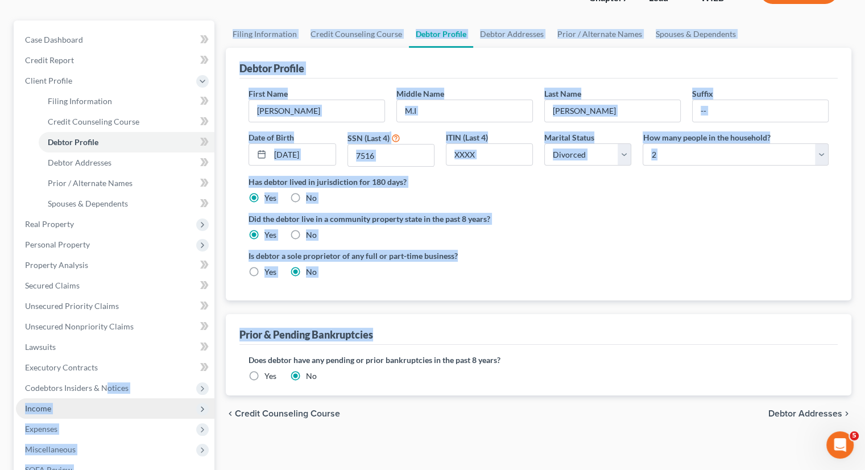
drag, startPoint x: 258, startPoint y: 352, endPoint x: 104, endPoint y: 399, distance: 161.3
click at [104, 399] on div "Petition Navigation Case Dashboard Payments Invoices Payments Payments Credit R…" at bounding box center [433, 307] width 850 height 575
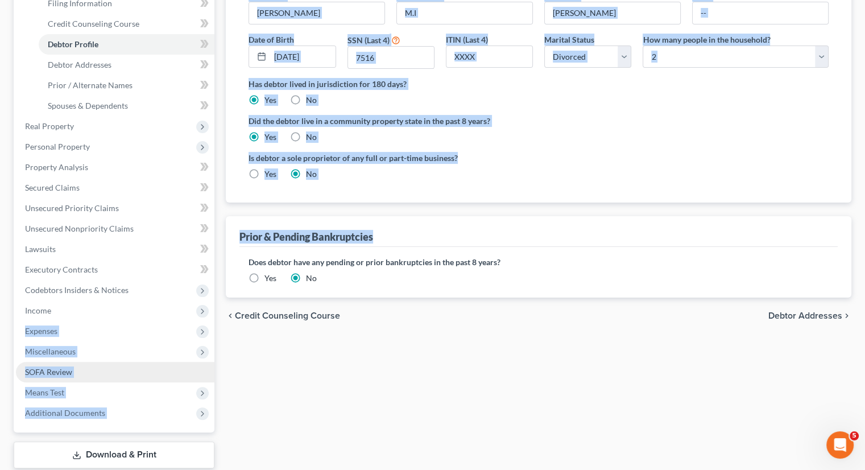
click at [47, 367] on span "SOFA Review" at bounding box center [48, 372] width 47 height 10
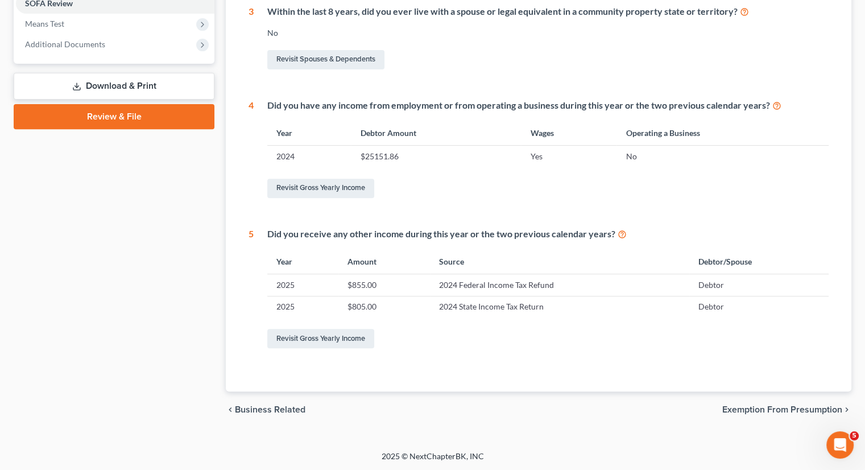
click at [555, 237] on div "Did you receive any other income during this year or the two previous calendar …" at bounding box center [548, 234] width 562 height 13
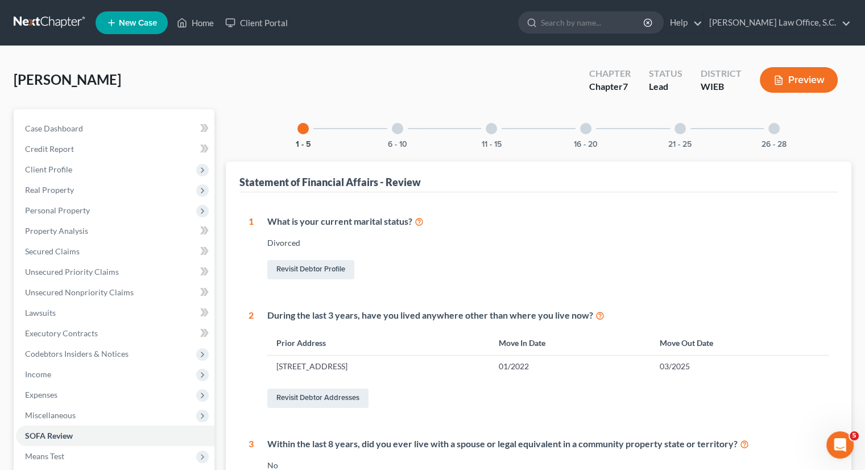
click at [403, 123] on div "6 - 10" at bounding box center [397, 128] width 39 height 39
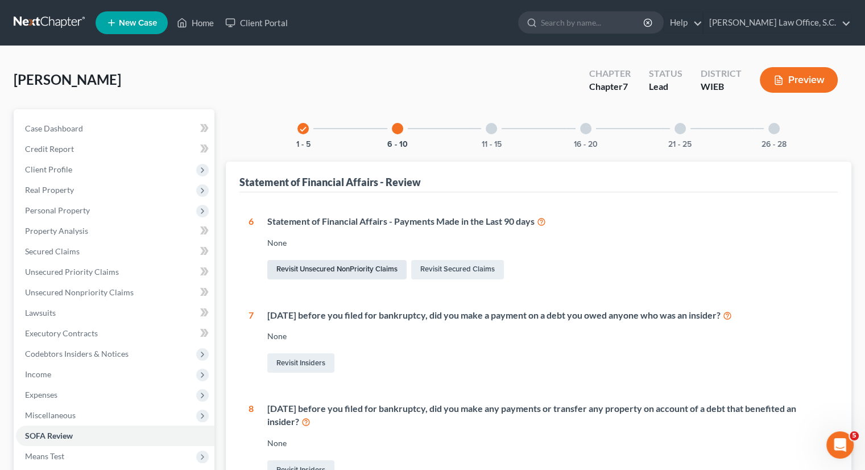
click at [381, 276] on link "Revisit Unsecured NonPriority Claims" at bounding box center [336, 269] width 139 height 19
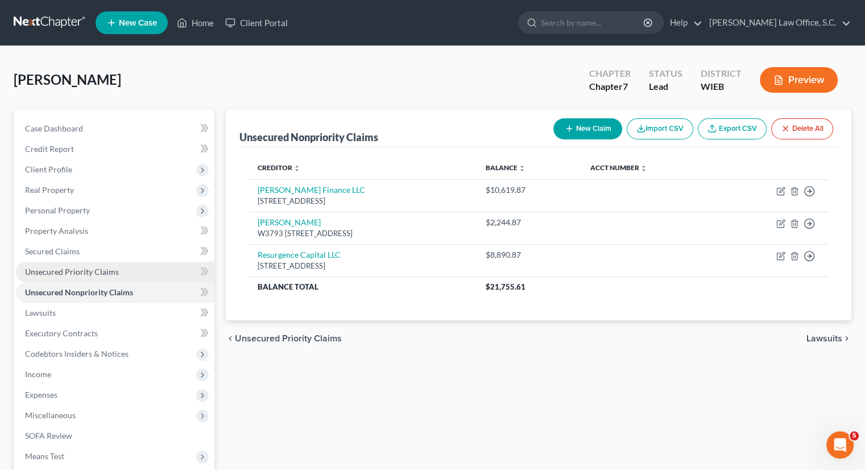
click at [94, 271] on span "Unsecured Priority Claims" at bounding box center [72, 272] width 94 height 10
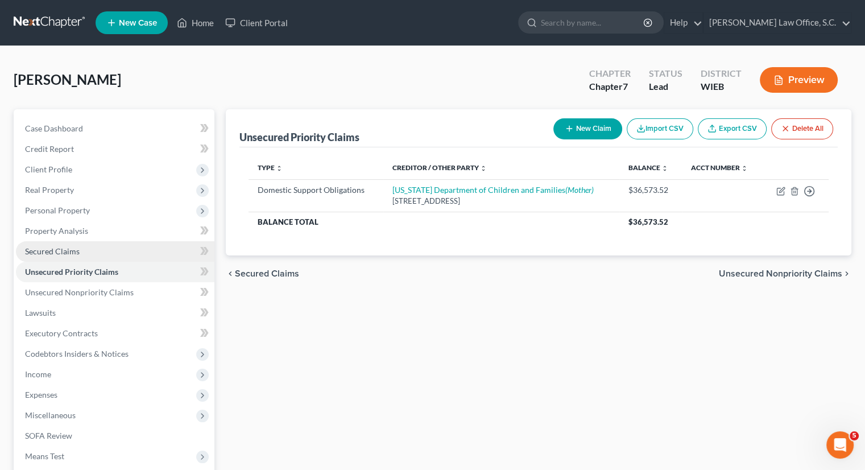
click at [62, 252] on span "Secured Claims" at bounding box center [52, 251] width 55 height 10
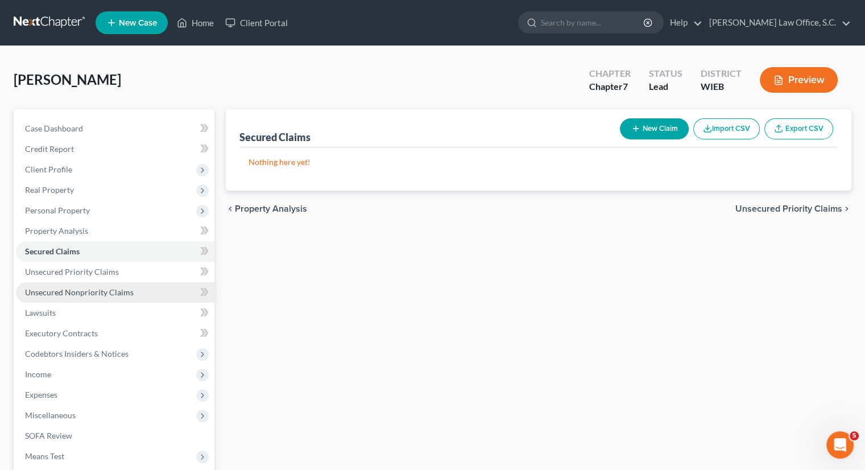
click at [66, 291] on span "Unsecured Nonpriority Claims" at bounding box center [79, 292] width 109 height 10
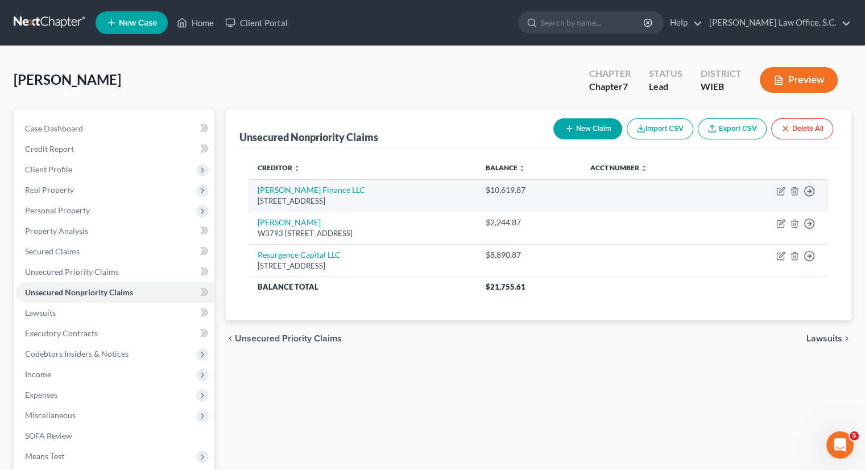
click at [558, 194] on div "$10,619.87" at bounding box center [529, 189] width 87 height 11
click at [782, 191] on icon "button" at bounding box center [782, 189] width 5 height 5
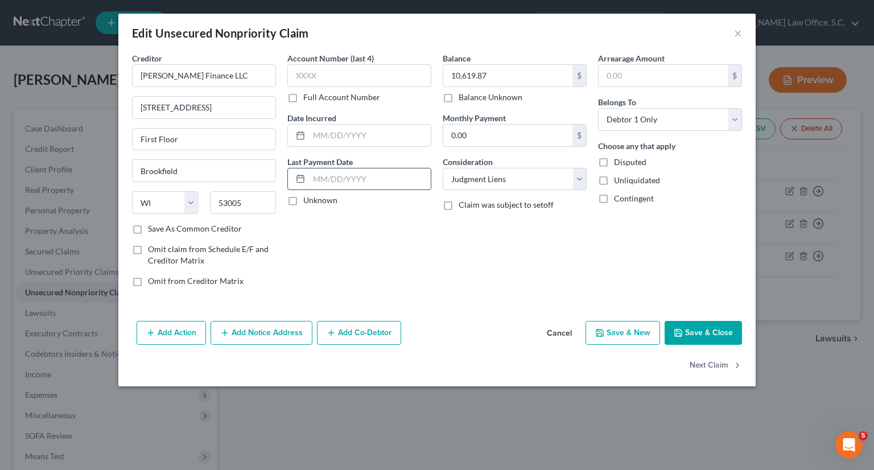
click at [332, 186] on input "text" at bounding box center [370, 179] width 122 height 22
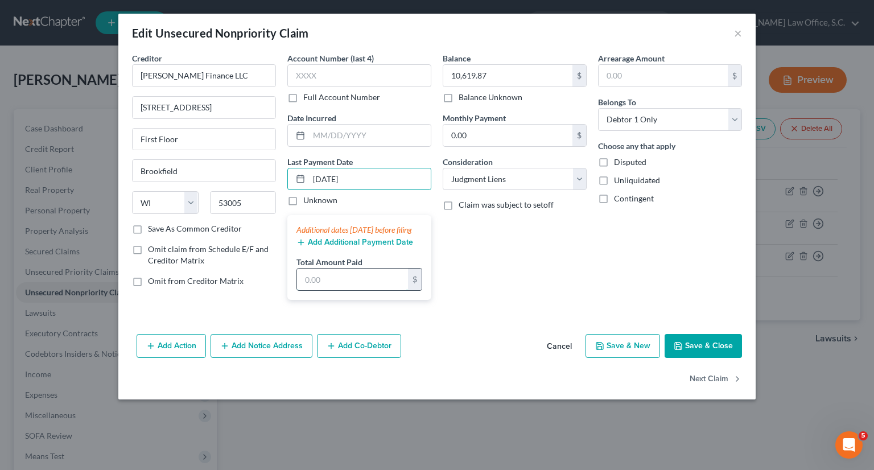
click at [398, 290] on input "text" at bounding box center [352, 280] width 111 height 22
click at [452, 304] on div "Balance 10,619.87 $ Balance Unknown Balance Undetermined 10,619.87 $ Balance Un…" at bounding box center [514, 180] width 155 height 257
click at [690, 358] on button "Save & Close" at bounding box center [703, 346] width 77 height 24
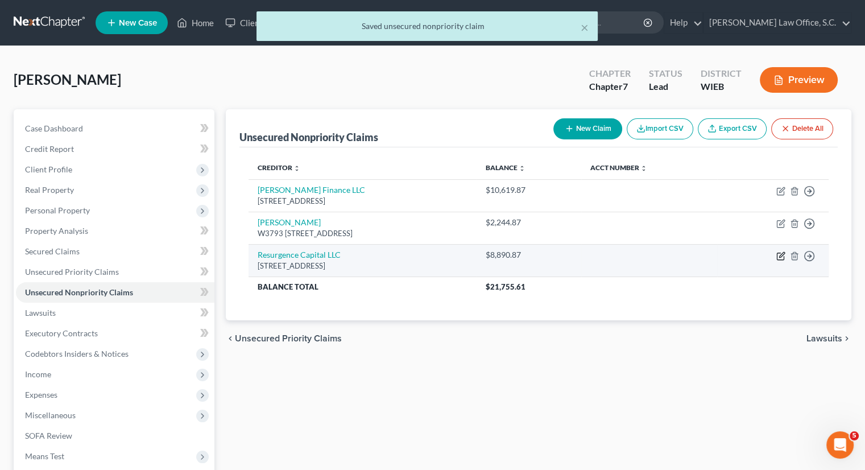
click at [777, 256] on icon "button" at bounding box center [780, 256] width 7 height 7
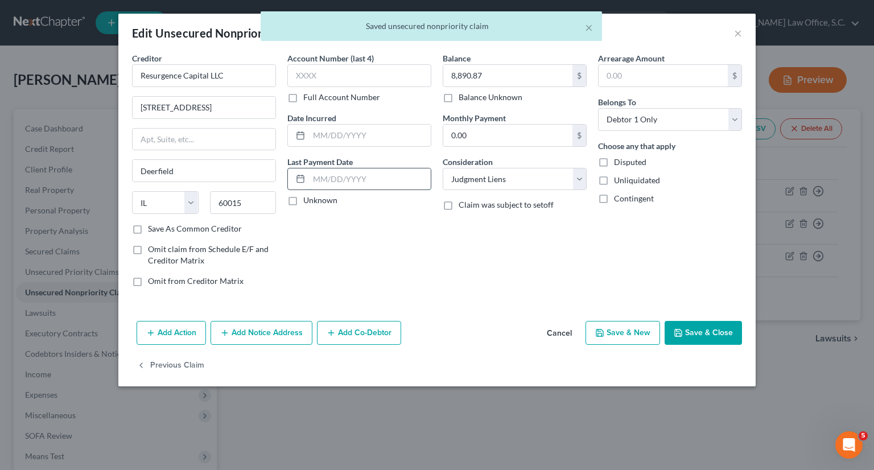
click at [363, 178] on input "text" at bounding box center [370, 179] width 122 height 22
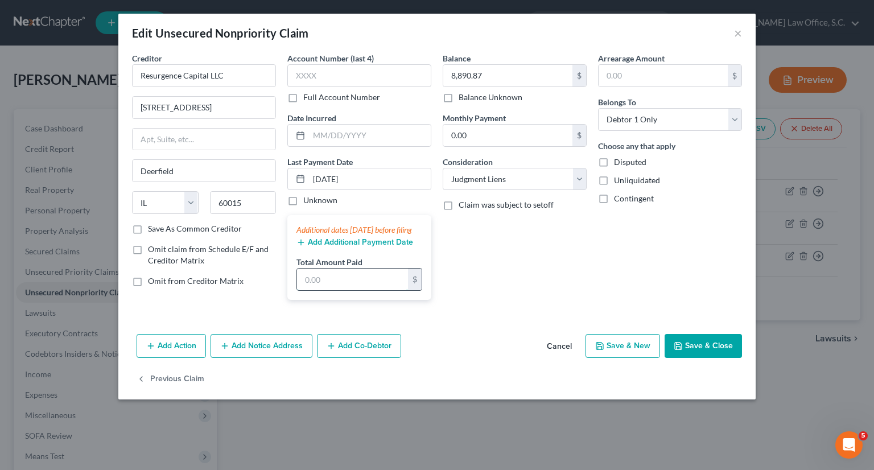
click at [374, 286] on input "text" at bounding box center [352, 280] width 111 height 22
click at [714, 351] on button "Save & Close" at bounding box center [703, 346] width 77 height 24
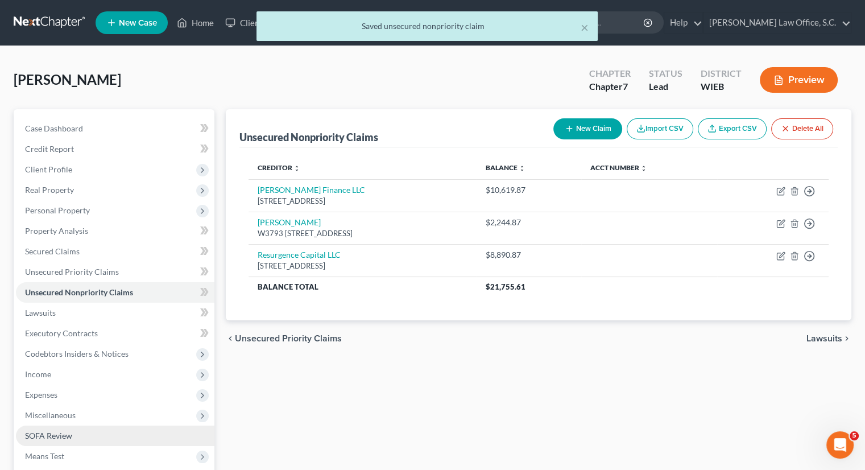
click at [55, 438] on span "SOFA Review" at bounding box center [48, 436] width 47 height 10
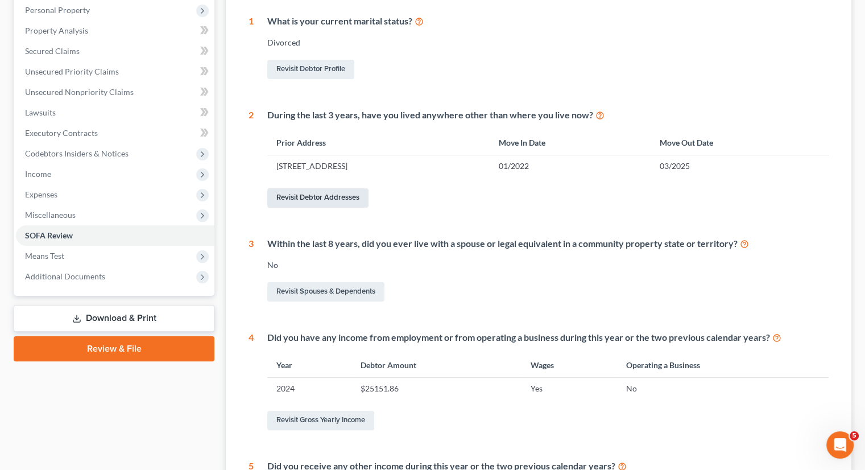
scroll to position [84, 0]
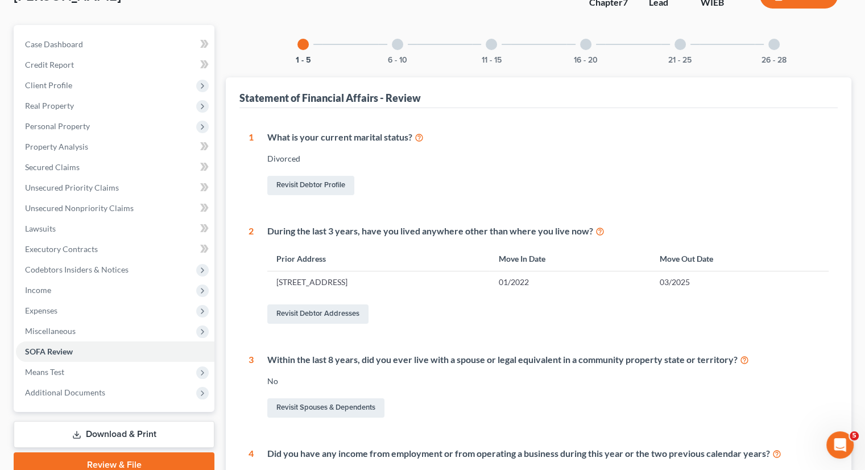
click at [396, 46] on div at bounding box center [397, 44] width 11 height 11
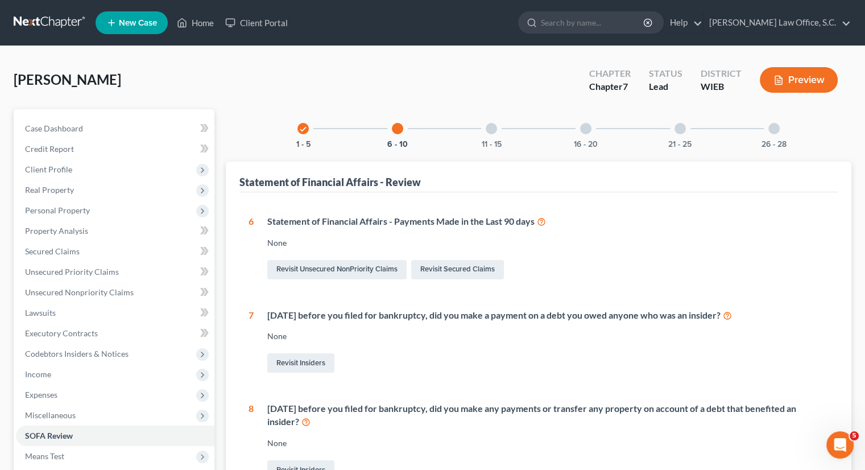
scroll to position [0, 0]
click at [493, 137] on div "11 - 15" at bounding box center [491, 128] width 39 height 39
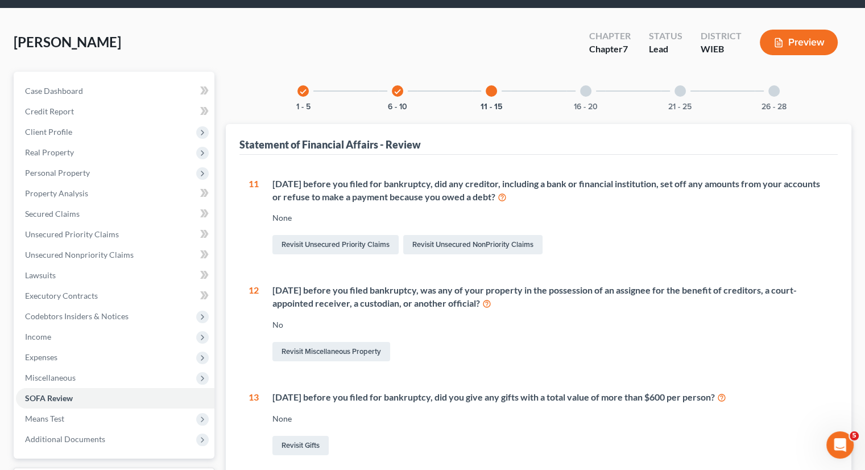
scroll to position [23, 0]
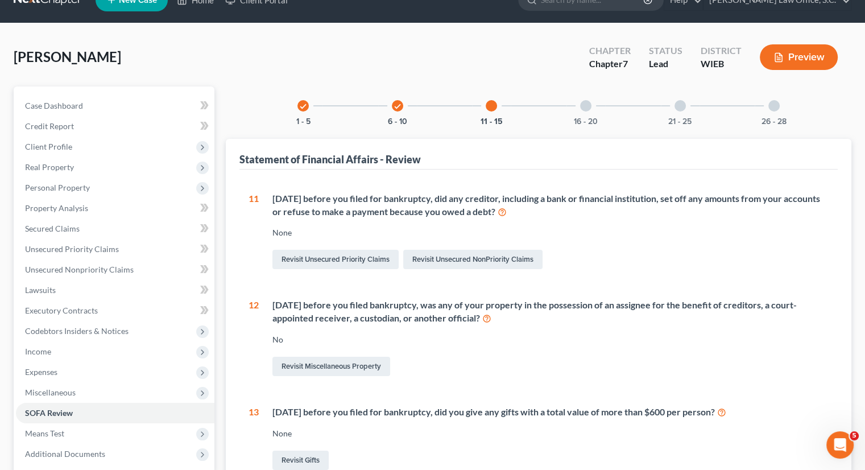
click at [591, 108] on div at bounding box center [585, 105] width 11 height 11
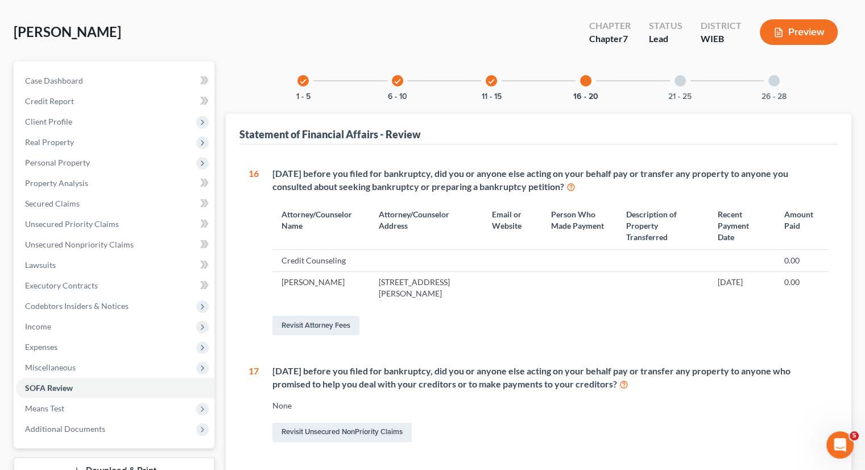
scroll to position [46, 0]
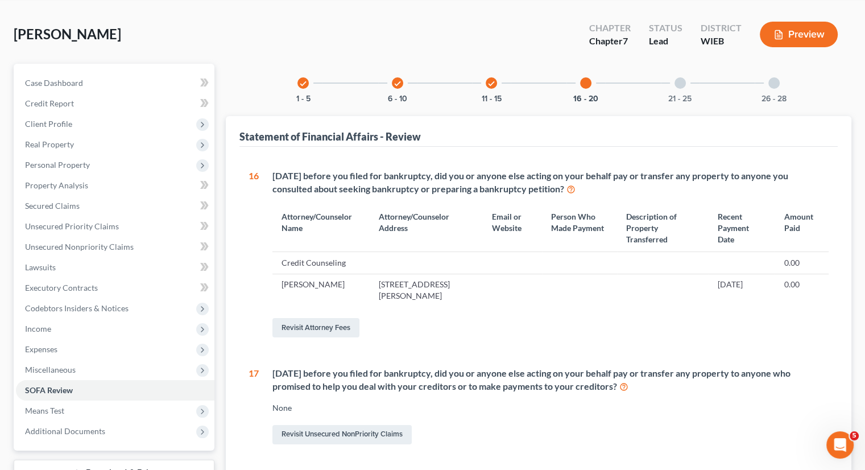
click at [684, 80] on div at bounding box center [680, 82] width 11 height 11
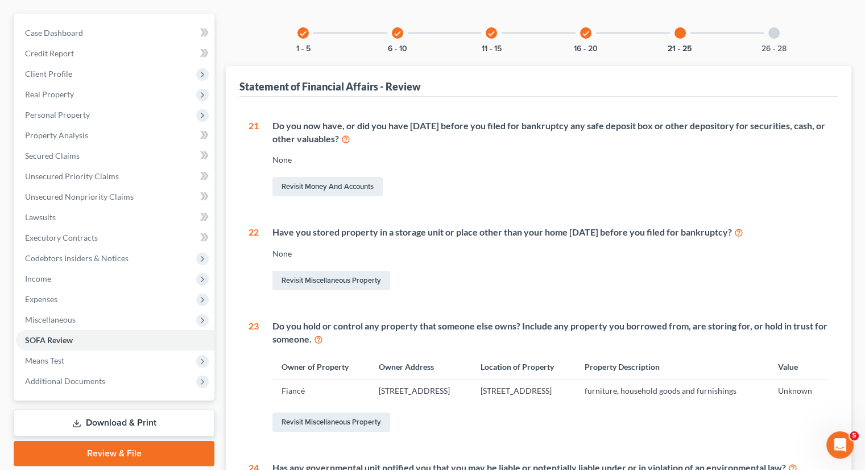
scroll to position [97, 0]
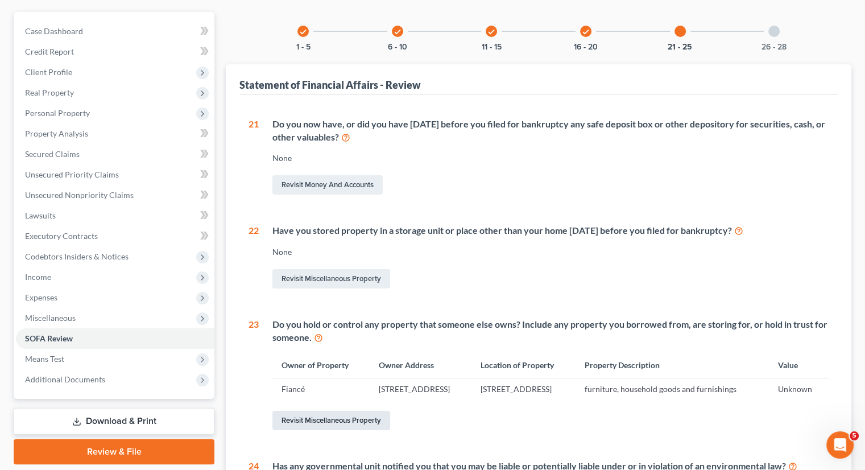
click at [335, 430] on link "Revisit Miscellaneous Property" at bounding box center [332, 420] width 118 height 19
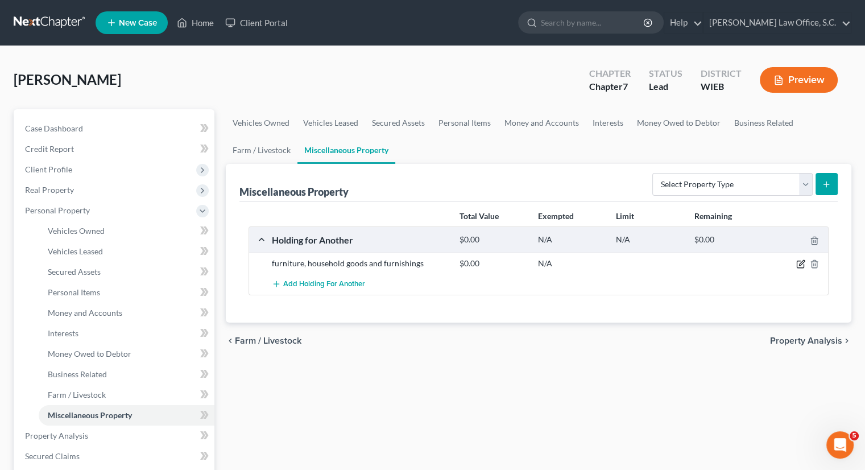
click at [803, 263] on icon "button" at bounding box center [801, 263] width 9 height 9
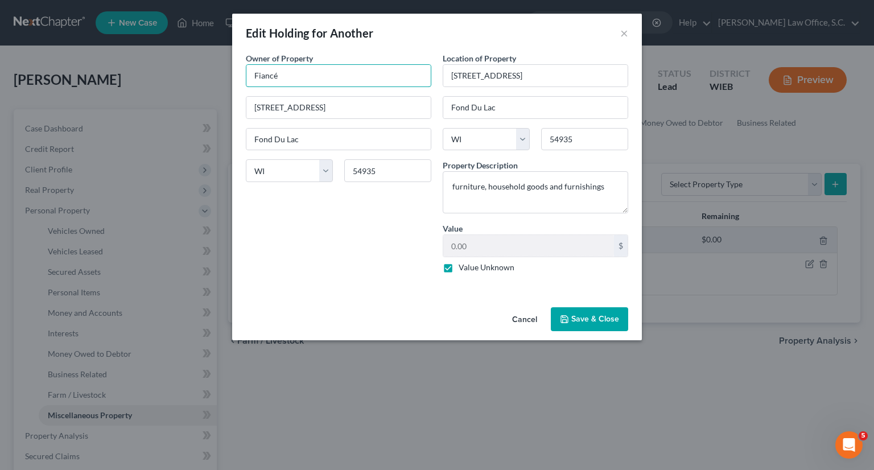
drag, startPoint x: 312, startPoint y: 78, endPoint x: 168, endPoint y: 75, distance: 143.4
click at [168, 75] on div "Edit Holding for Another × An exemption set must first be selected from the Fil…" at bounding box center [437, 235] width 874 height 470
click at [579, 312] on button "Save & Close" at bounding box center [589, 319] width 77 height 24
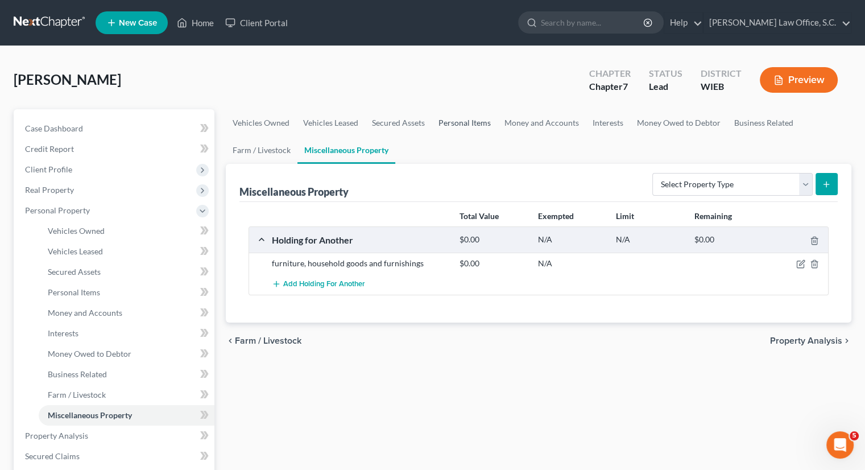
click at [464, 121] on link "Personal Items" at bounding box center [465, 122] width 66 height 27
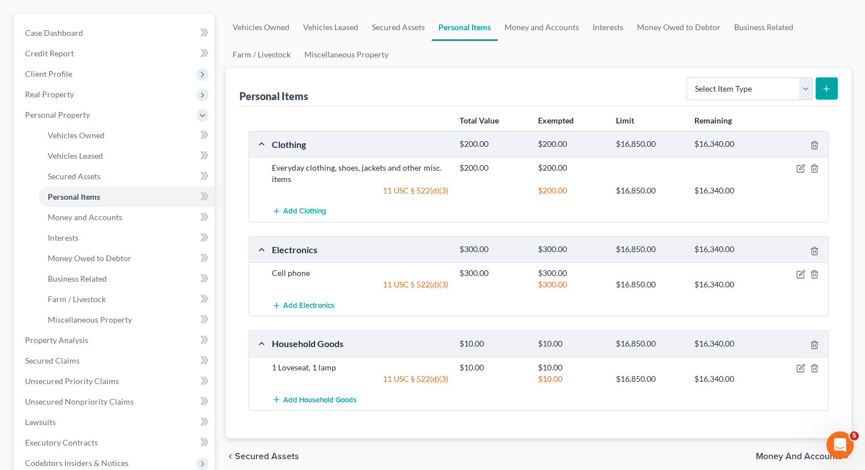
scroll to position [93, 0]
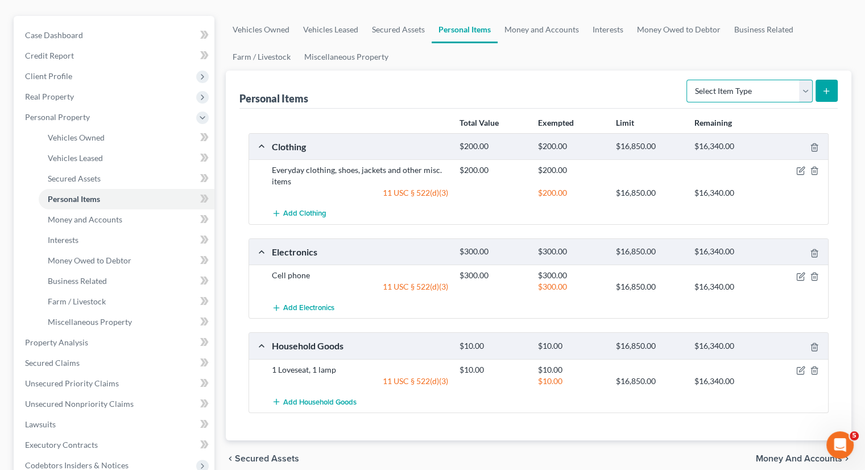
click at [806, 87] on select "Select Item Type Clothing Collectibles Of Value Electronics Firearms Household …" at bounding box center [750, 91] width 126 height 23
click at [688, 80] on select "Select Item Type Clothing Collectibles Of Value Electronics Firearms Household …" at bounding box center [750, 91] width 126 height 23
click at [831, 98] on button "submit" at bounding box center [827, 91] width 22 height 22
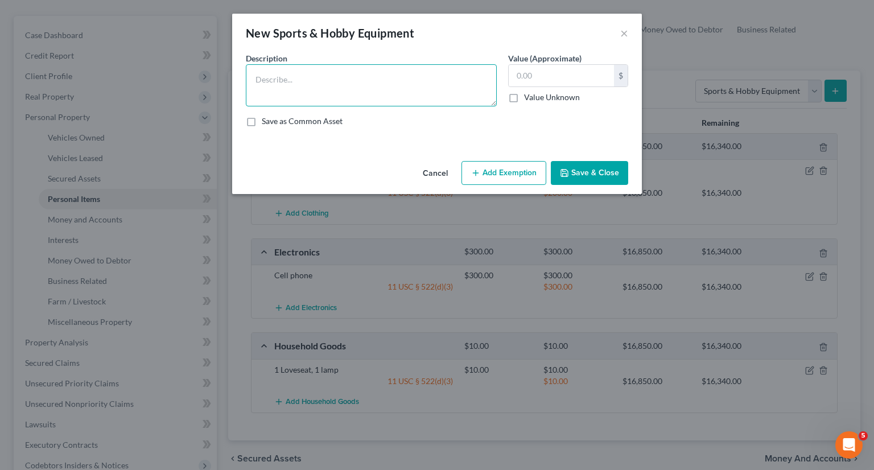
click at [438, 90] on textarea at bounding box center [371, 85] width 251 height 42
click at [505, 178] on button "Add Exemption" at bounding box center [503, 173] width 85 height 24
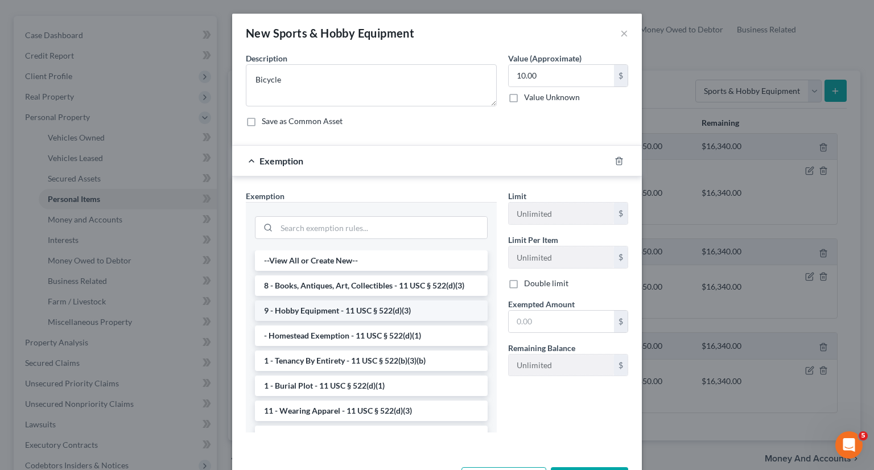
click at [379, 308] on li "9 - Hobby Equipment - 11 USC § 522(d)(3)" at bounding box center [371, 310] width 233 height 20
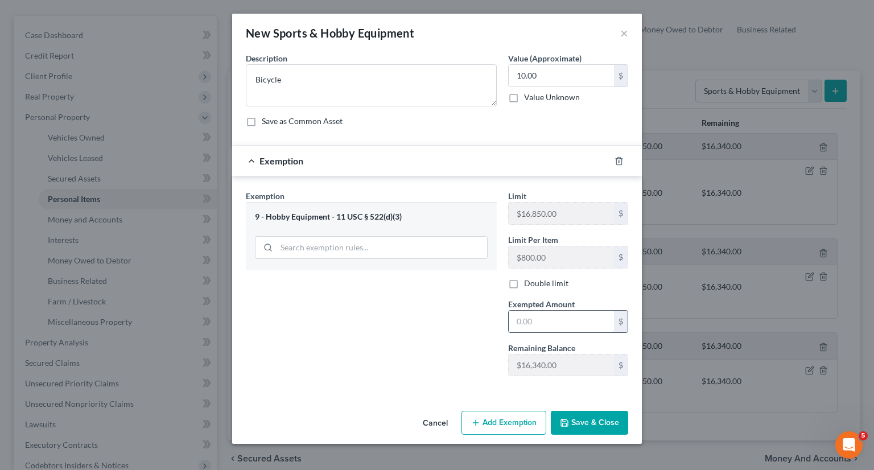
click at [560, 319] on input "text" at bounding box center [561, 322] width 105 height 22
click at [607, 422] on button "Save & Close" at bounding box center [589, 423] width 77 height 24
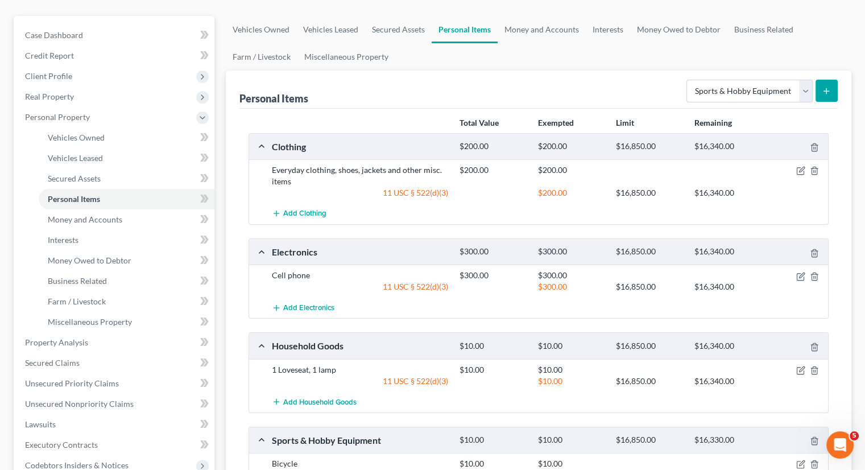
scroll to position [0, 0]
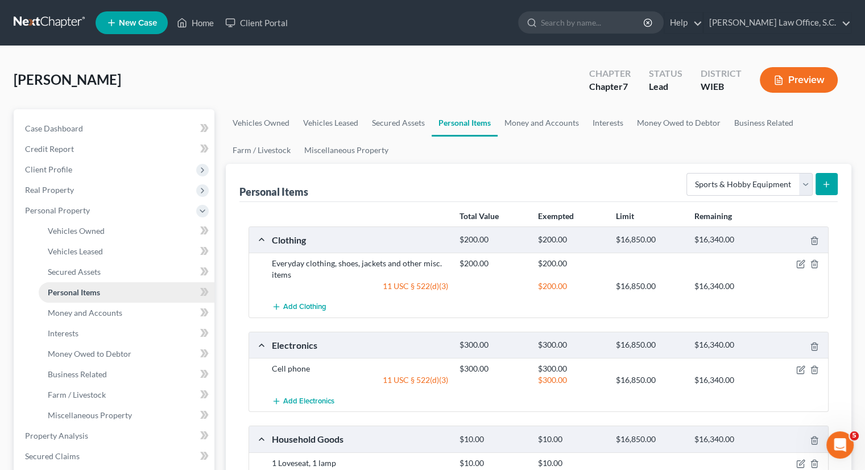
drag, startPoint x: 97, startPoint y: 274, endPoint x: 61, endPoint y: 292, distance: 40.0
click at [61, 292] on span "Personal Items" at bounding box center [74, 292] width 52 height 10
click at [65, 210] on span "Personal Property" at bounding box center [57, 210] width 65 height 10
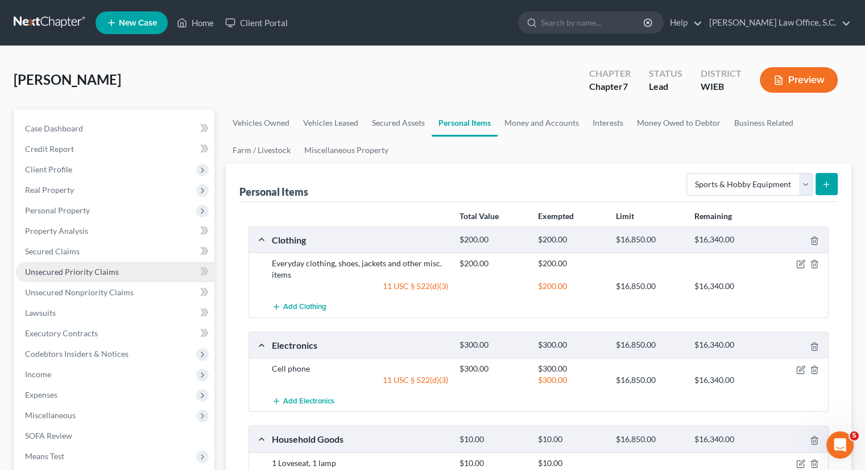
click at [75, 269] on span "Unsecured Priority Claims" at bounding box center [72, 272] width 94 height 10
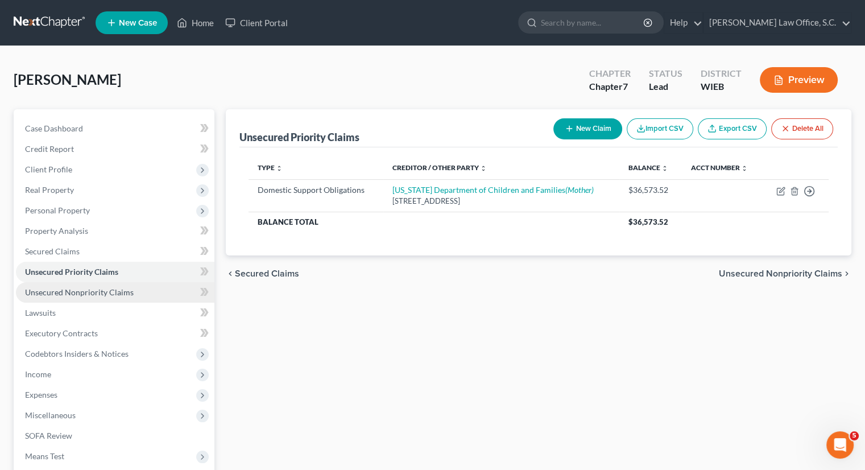
click at [77, 290] on span "Unsecured Nonpriority Claims" at bounding box center [79, 292] width 109 height 10
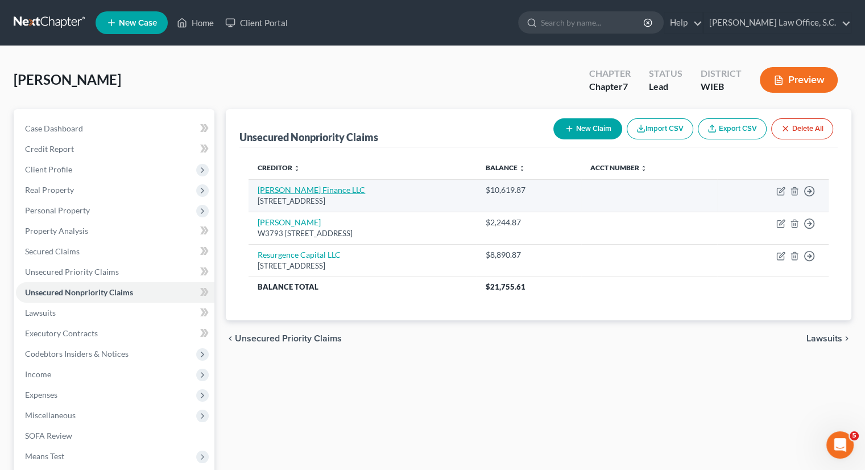
click at [305, 191] on link "Forsythe Finance LLC" at bounding box center [312, 190] width 108 height 10
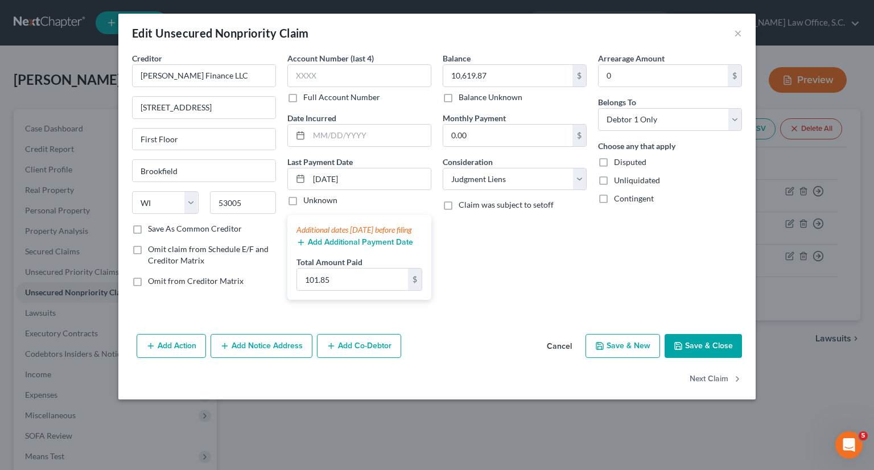
click at [384, 247] on button "Add Additional Payment Date" at bounding box center [354, 242] width 117 height 9
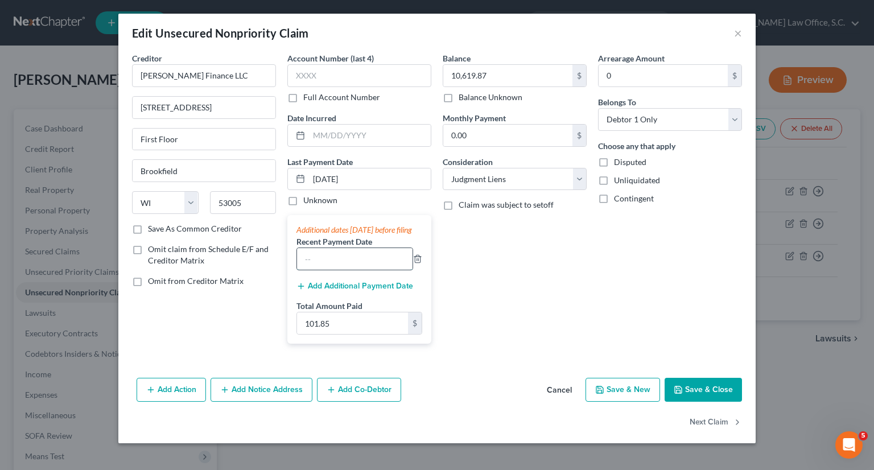
click at [377, 263] on input "text" at bounding box center [355, 259] width 116 height 22
click at [382, 291] on button "Add Additional Payment Date" at bounding box center [354, 286] width 117 height 9
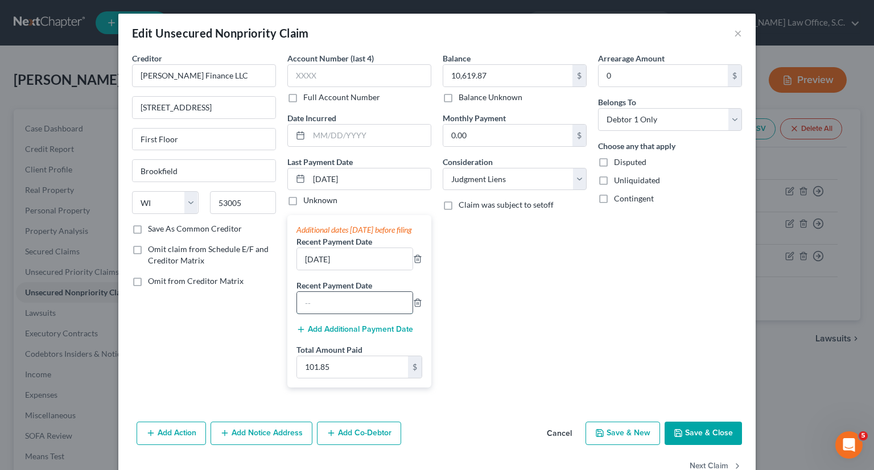
click at [369, 314] on input "text" at bounding box center [355, 303] width 116 height 22
click at [695, 436] on button "Save & Close" at bounding box center [703, 434] width 77 height 24
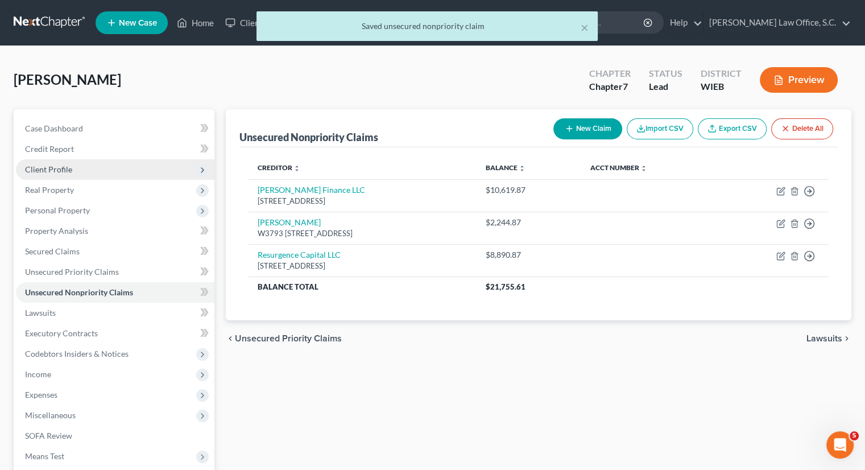
click at [45, 167] on span "Client Profile" at bounding box center [48, 169] width 47 height 10
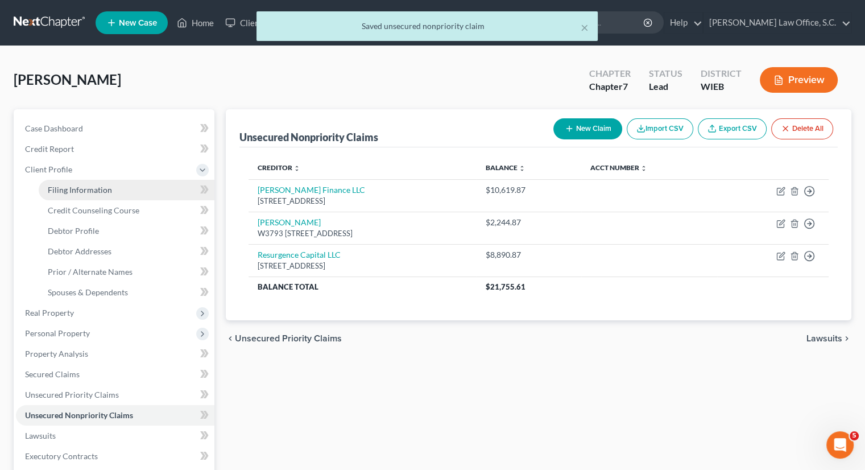
click at [57, 189] on span "Filing Information" at bounding box center [80, 190] width 64 height 10
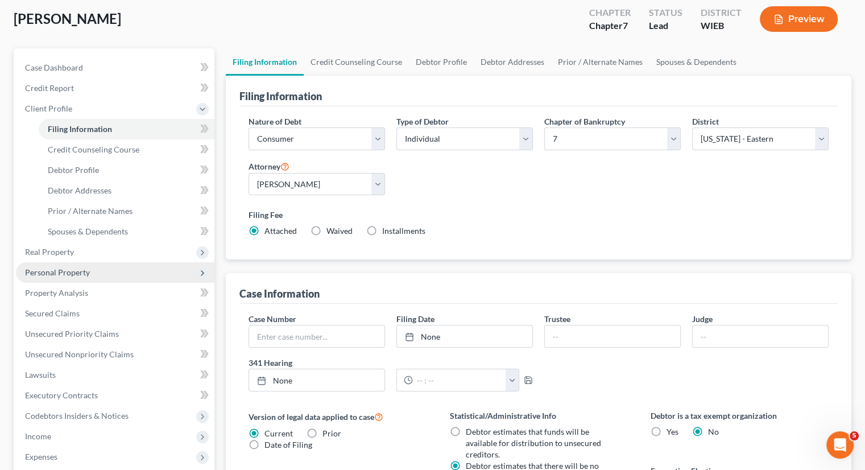
scroll to position [57, 0]
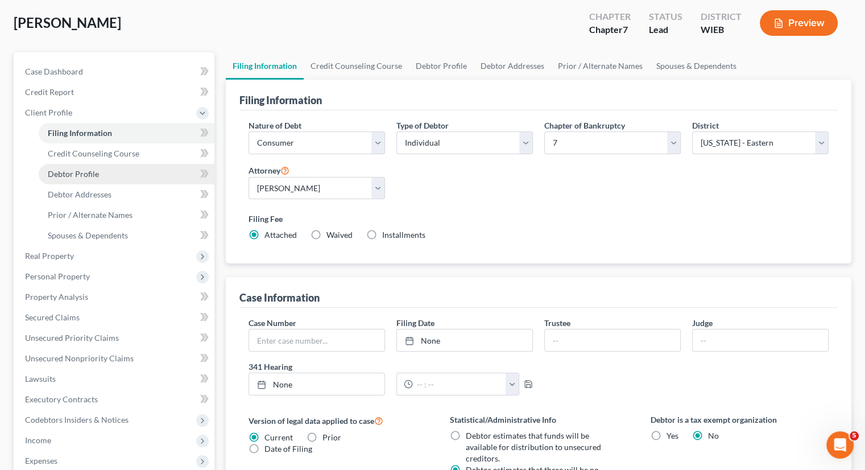
click at [81, 172] on span "Debtor Profile" at bounding box center [73, 174] width 51 height 10
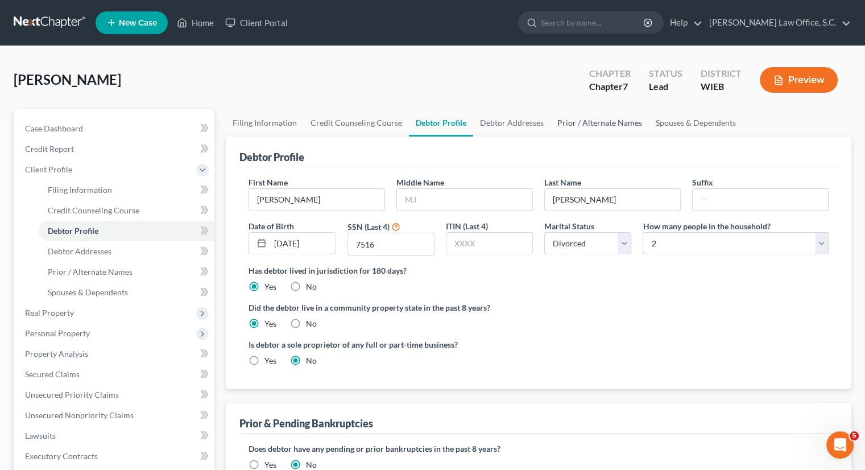
click at [616, 123] on link "Prior / Alternate Names" at bounding box center [600, 122] width 98 height 27
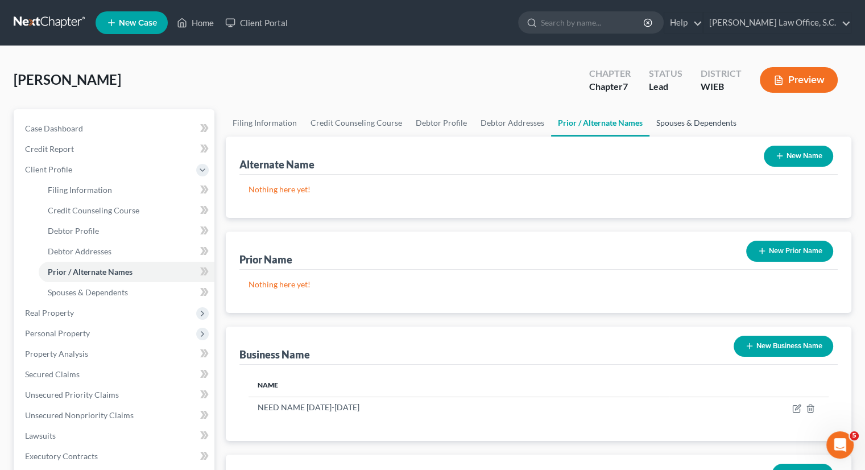
click at [679, 123] on link "Spouses & Dependents" at bounding box center [697, 122] width 94 height 27
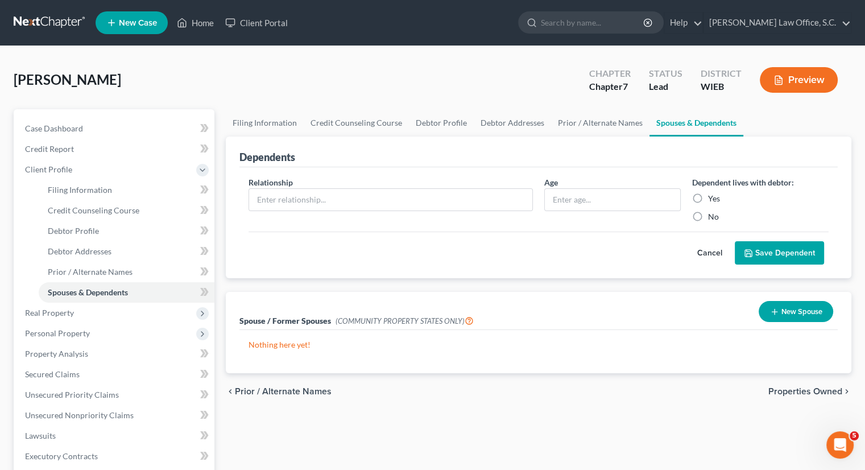
click at [679, 123] on link "Spouses & Dependents" at bounding box center [697, 122] width 94 height 27
click at [789, 311] on button "New Spouse" at bounding box center [796, 311] width 75 height 21
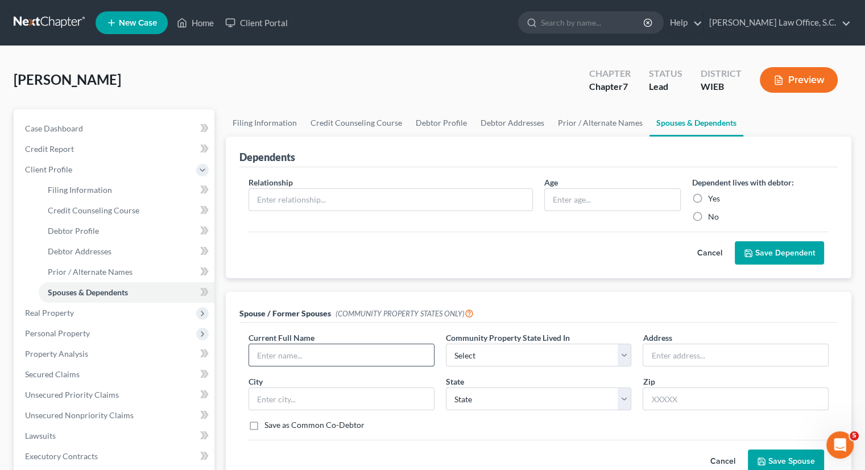
click at [417, 349] on input "text" at bounding box center [341, 355] width 185 height 22
click at [616, 360] on select "Select AZ CA GU ID LA NV NM PR TX WA WI" at bounding box center [539, 355] width 186 height 23
click at [446, 344] on select "Select AZ CA GU ID LA NV NM PR TX WA WI" at bounding box center [539, 355] width 186 height 23
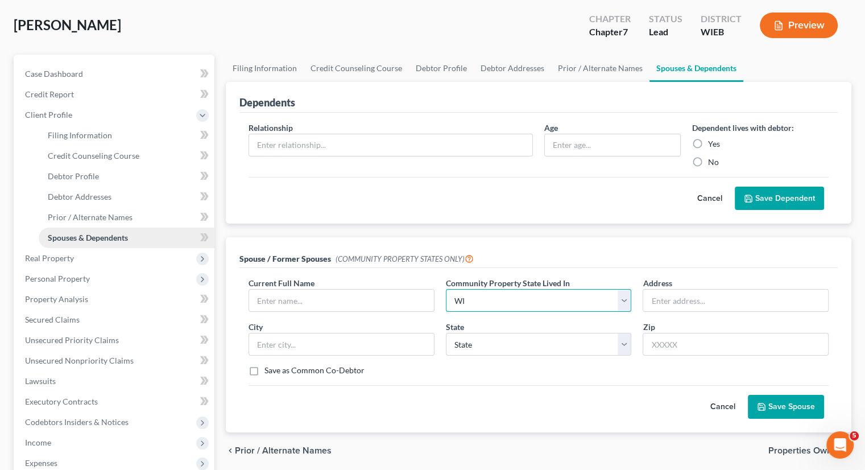
scroll to position [49, 0]
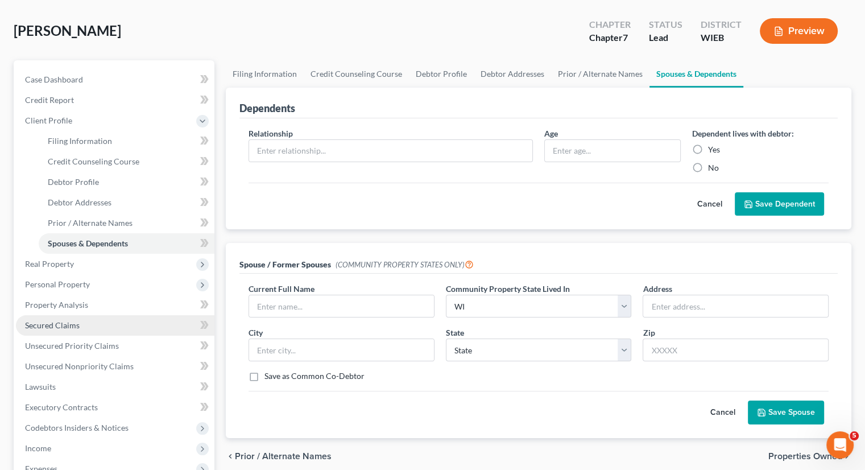
click at [67, 326] on span "Secured Claims" at bounding box center [52, 325] width 55 height 10
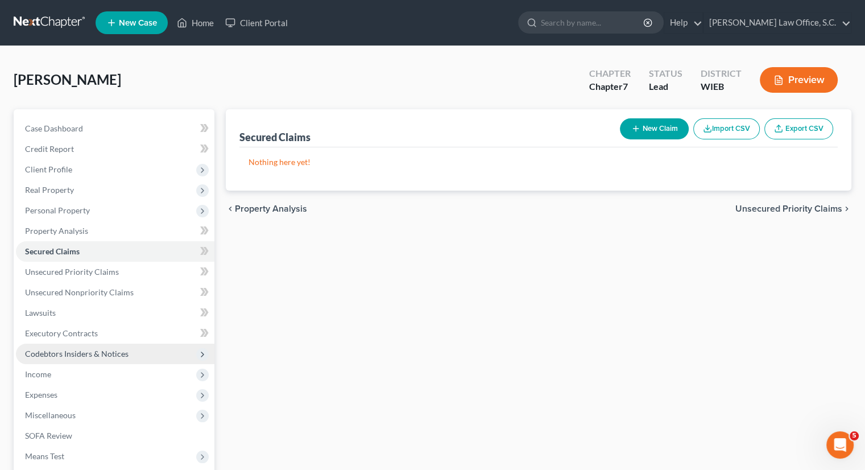
click at [68, 352] on span "Codebtors Insiders & Notices" at bounding box center [77, 354] width 104 height 10
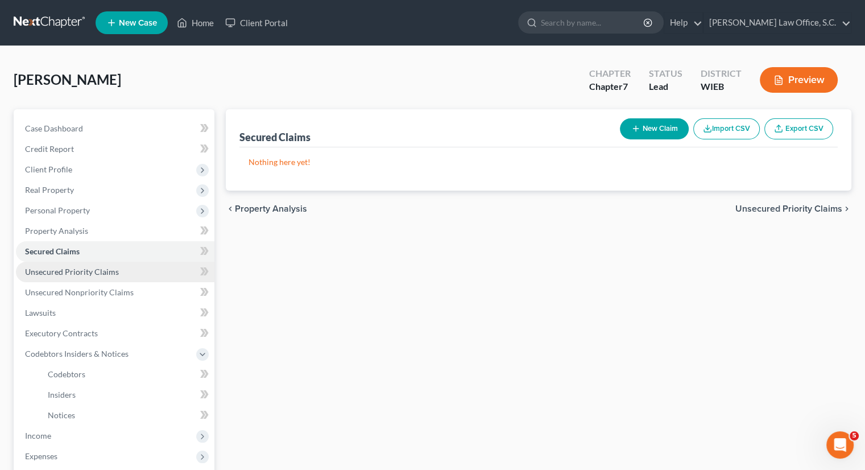
click at [71, 274] on span "Unsecured Priority Claims" at bounding box center [72, 272] width 94 height 10
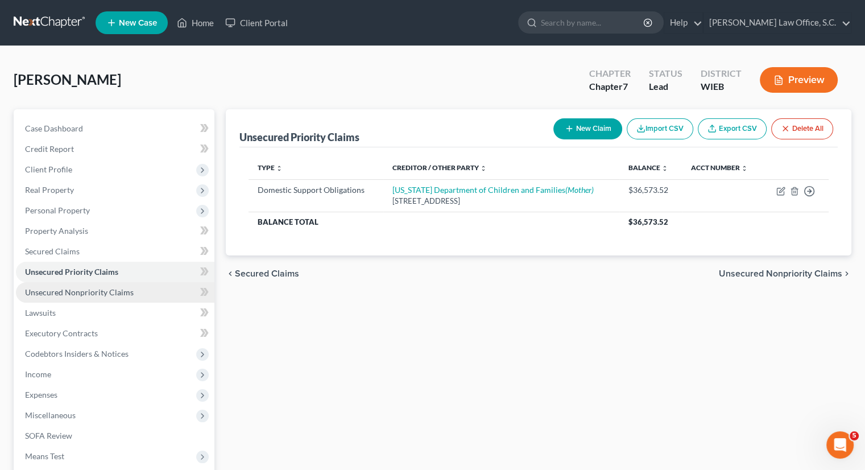
click at [76, 289] on span "Unsecured Nonpriority Claims" at bounding box center [79, 292] width 109 height 10
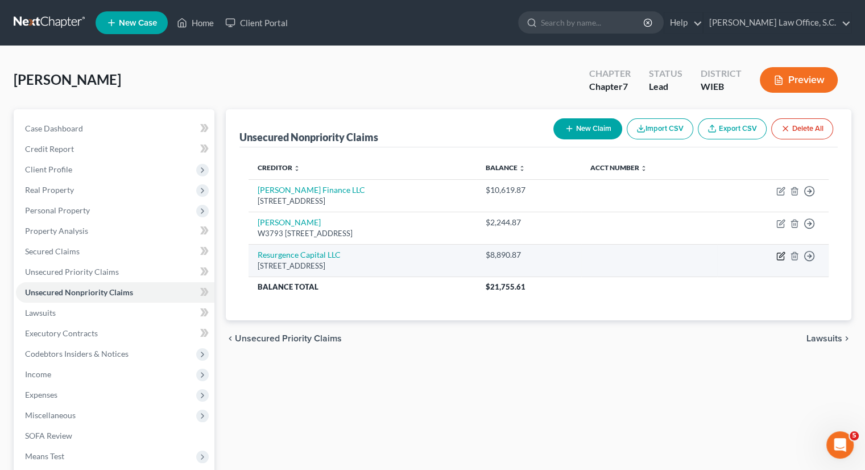
click at [781, 256] on icon "button" at bounding box center [782, 254] width 5 height 5
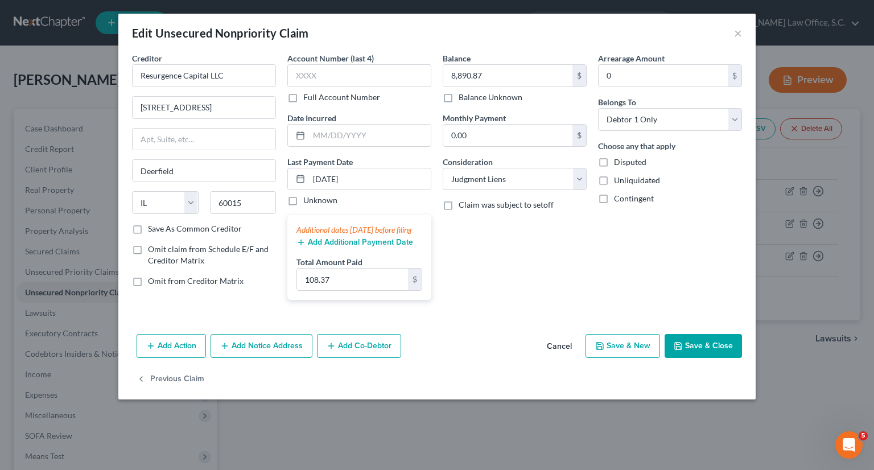
drag, startPoint x: 267, startPoint y: 363, endPoint x: 226, endPoint y: 316, distance: 62.5
click at [226, 309] on div "Creditor * Resurgence Capital LLC 3000 Lakeside Dr Ste 310S Deerfield State AL …" at bounding box center [203, 180] width 155 height 257
click at [249, 358] on button "Add Notice Address" at bounding box center [262, 346] width 102 height 24
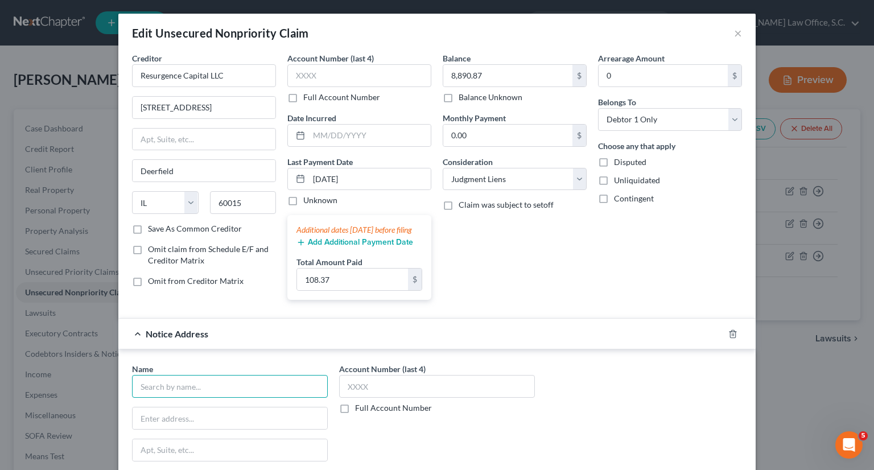
click at [242, 398] on input "text" at bounding box center [230, 386] width 196 height 23
click at [254, 394] on input "Attorney Bobberstein" at bounding box center [230, 386] width 196 height 23
click at [173, 395] on input "Attorney Bobberstein Law Firm LLC" at bounding box center [230, 386] width 196 height 23
click at [167, 397] on input "Attorney Dobberstein Law Firm LLC" at bounding box center [230, 386] width 196 height 23
click at [167, 397] on input "Dobberstein Law Firm LLC" at bounding box center [230, 386] width 196 height 23
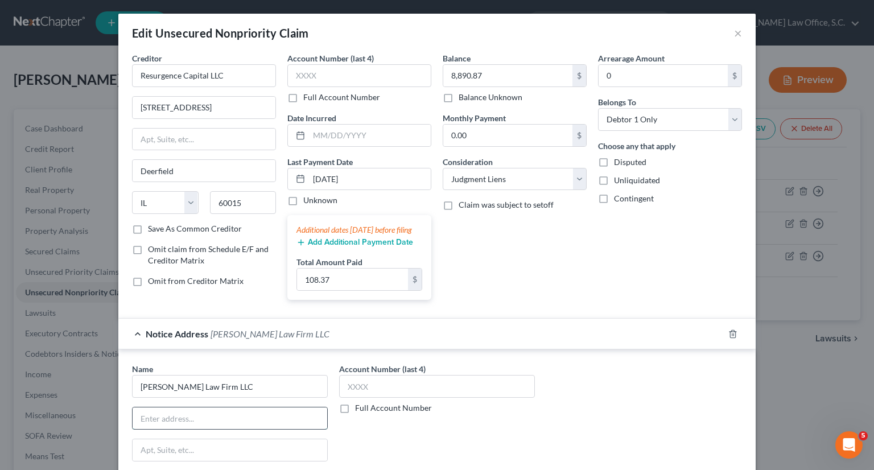
click at [183, 429] on input "text" at bounding box center [230, 418] width 195 height 22
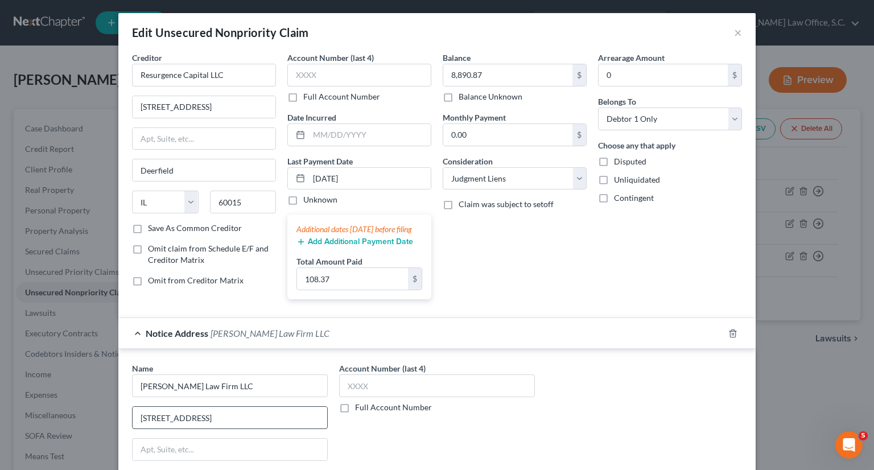
scroll to position [198, 0]
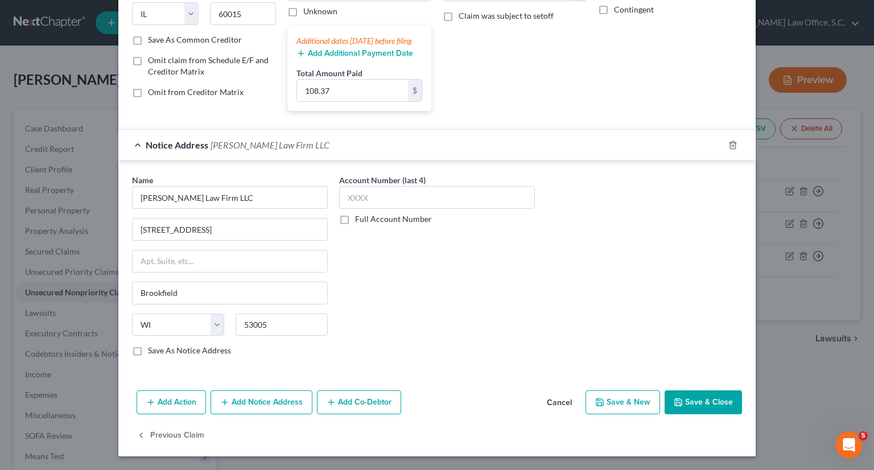
click at [414, 340] on div "Account Number (last 4) Full Account Number" at bounding box center [436, 269] width 207 height 191
click at [685, 405] on button "Save & Close" at bounding box center [703, 402] width 77 height 24
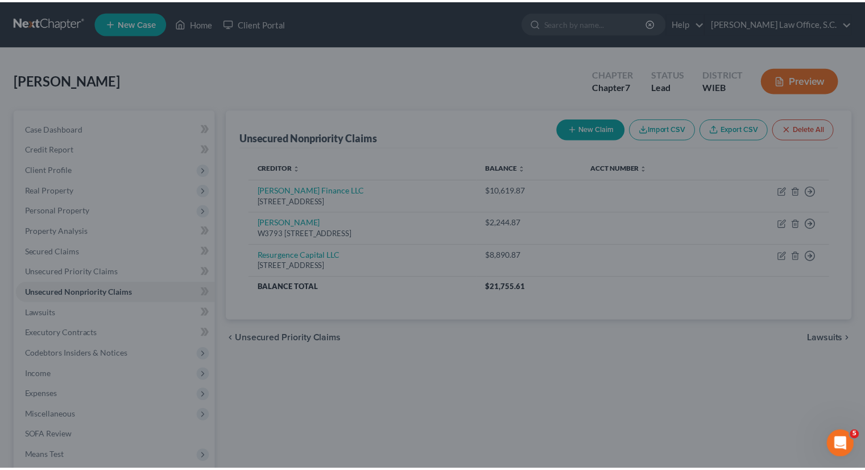
scroll to position [0, 0]
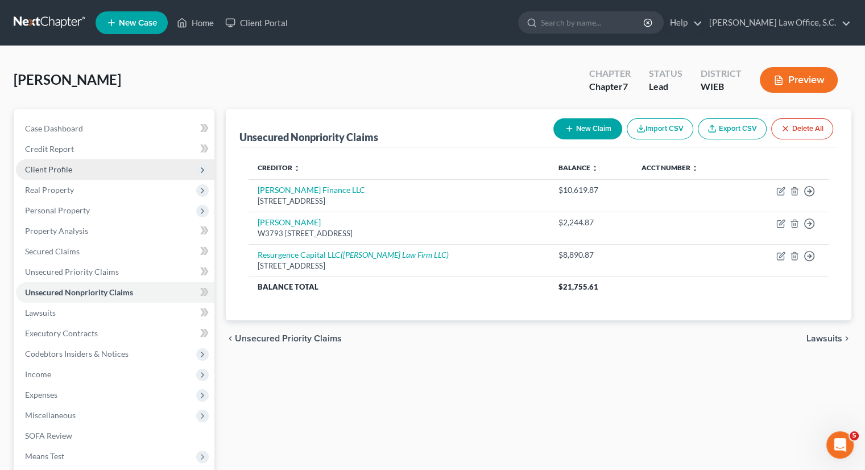
click at [64, 168] on span "Client Profile" at bounding box center [48, 169] width 47 height 10
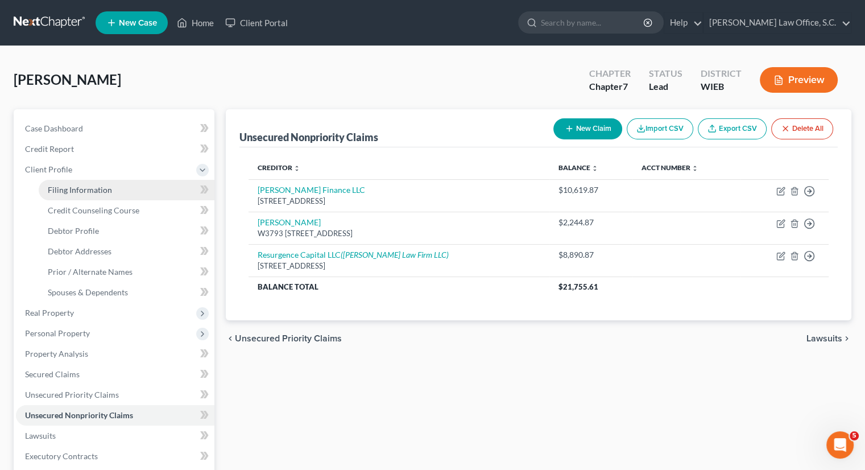
click at [77, 198] on link "Filing Information" at bounding box center [127, 190] width 176 height 20
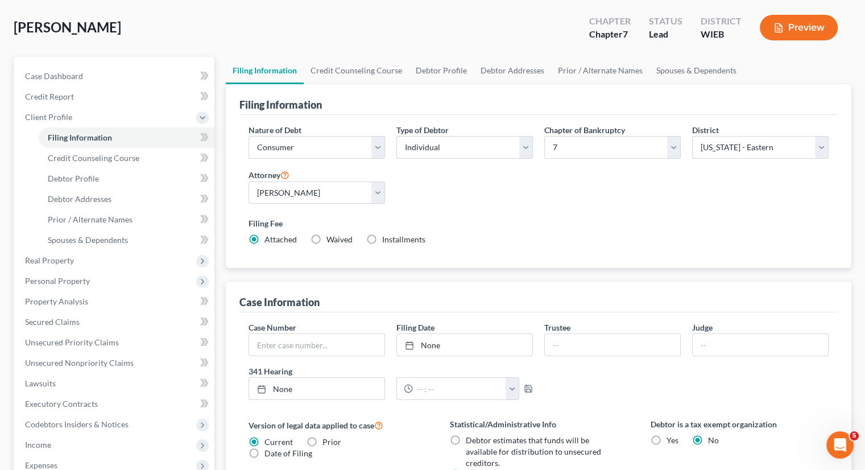
scroll to position [52, 0]
click at [92, 179] on span "Debtor Profile" at bounding box center [73, 179] width 51 height 10
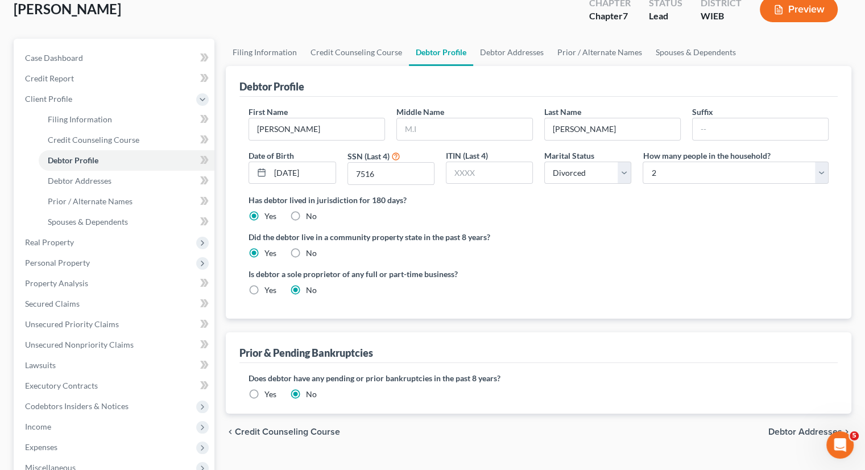
scroll to position [148, 0]
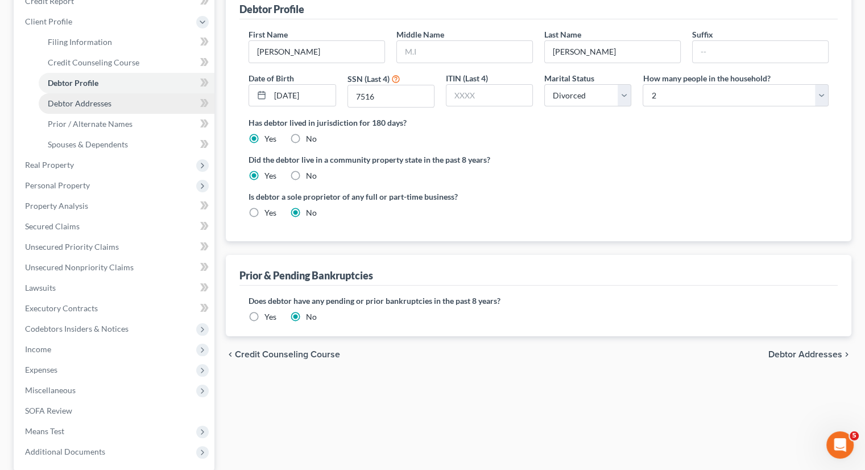
click at [87, 106] on span "Debtor Addresses" at bounding box center [80, 103] width 64 height 10
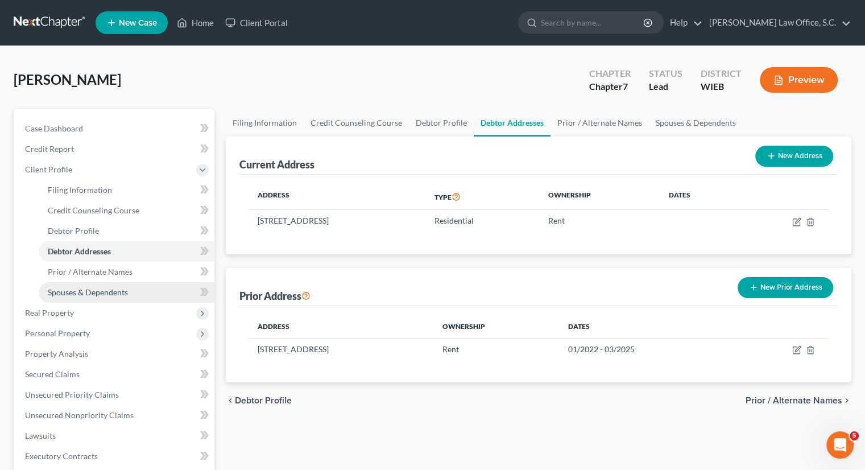
click at [89, 290] on span "Spouses & Dependents" at bounding box center [88, 292] width 80 height 10
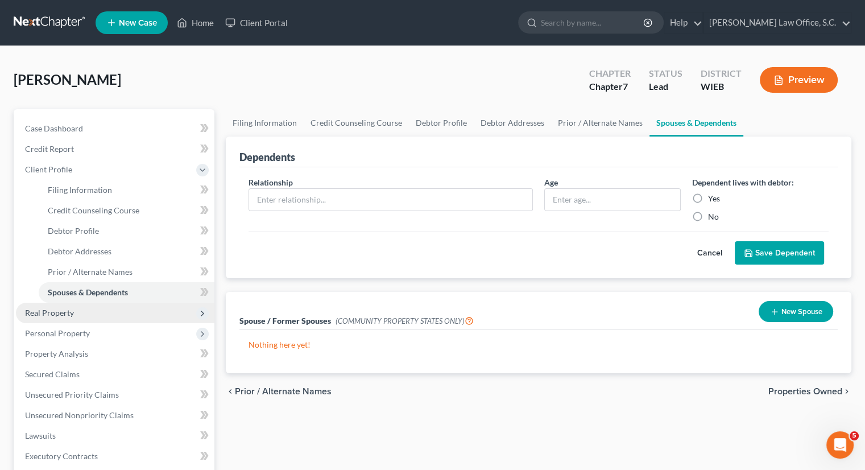
click at [71, 312] on span "Real Property" at bounding box center [49, 313] width 49 height 10
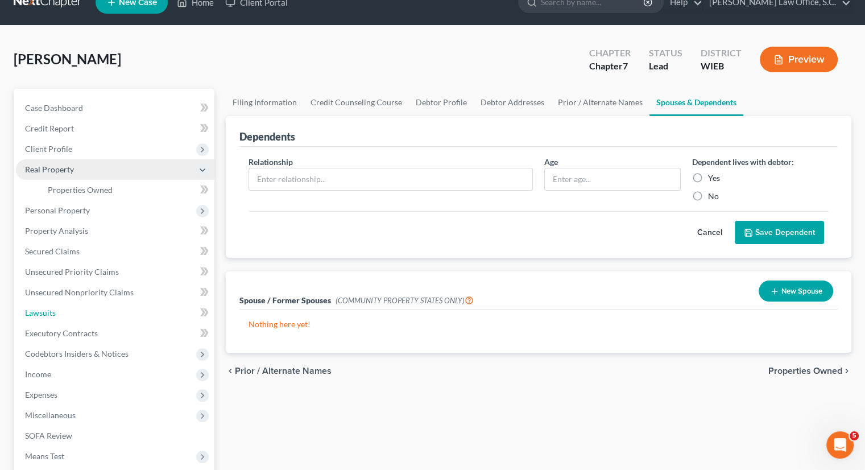
click at [71, 312] on link "Lawsuits" at bounding box center [115, 313] width 199 height 20
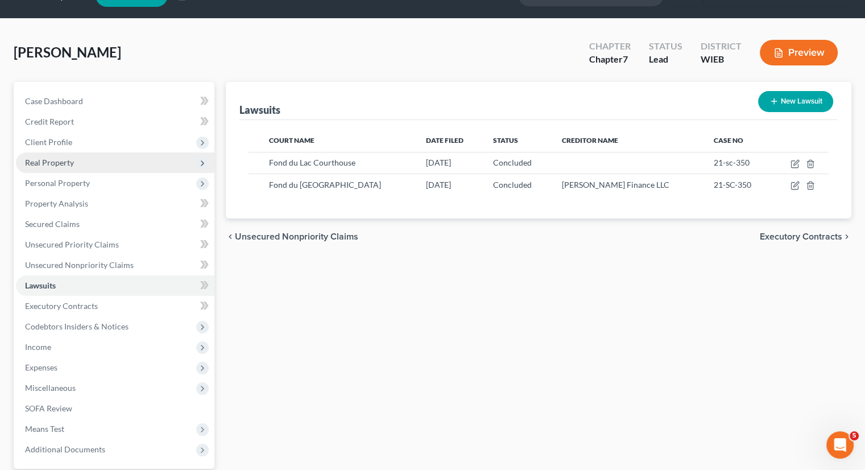
scroll to position [134, 0]
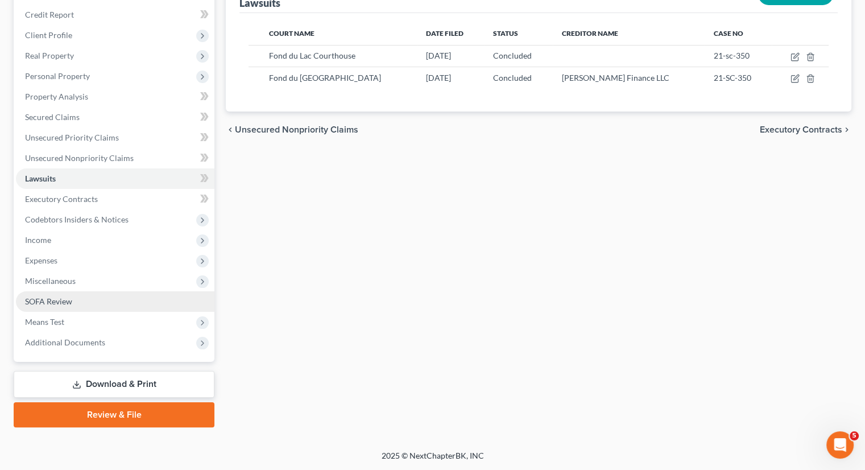
click at [64, 304] on span "SOFA Review" at bounding box center [48, 301] width 47 height 10
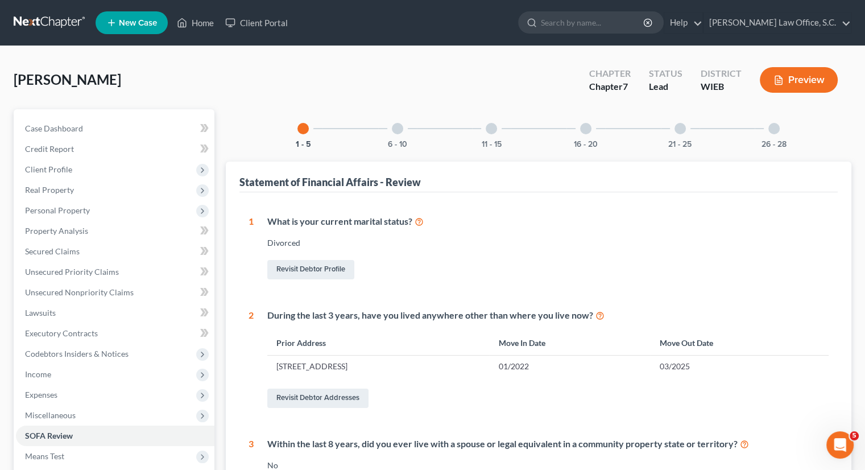
click at [395, 131] on div at bounding box center [397, 128] width 11 height 11
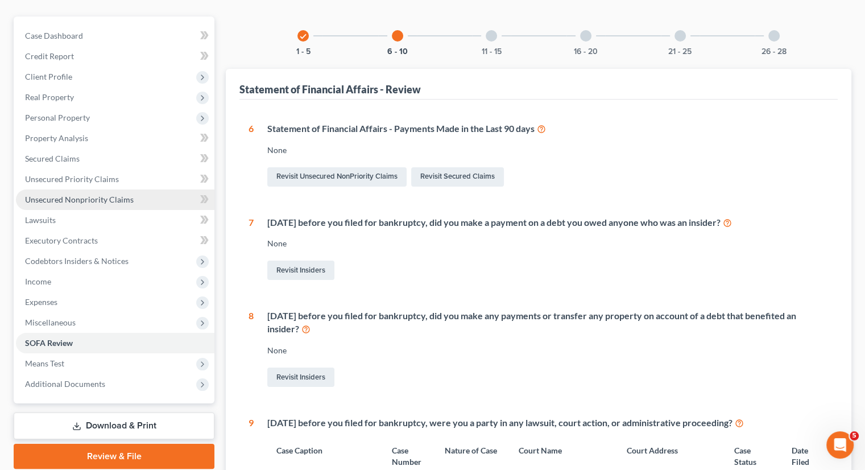
scroll to position [92, 0]
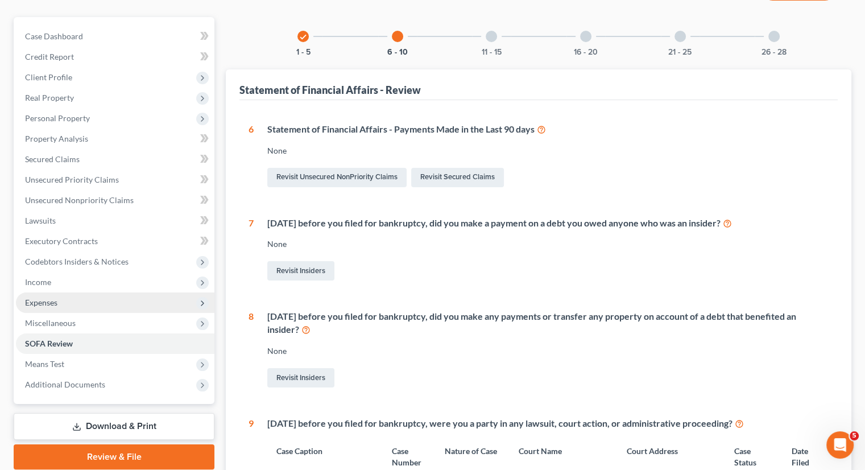
click at [55, 301] on span "Expenses" at bounding box center [41, 303] width 32 height 10
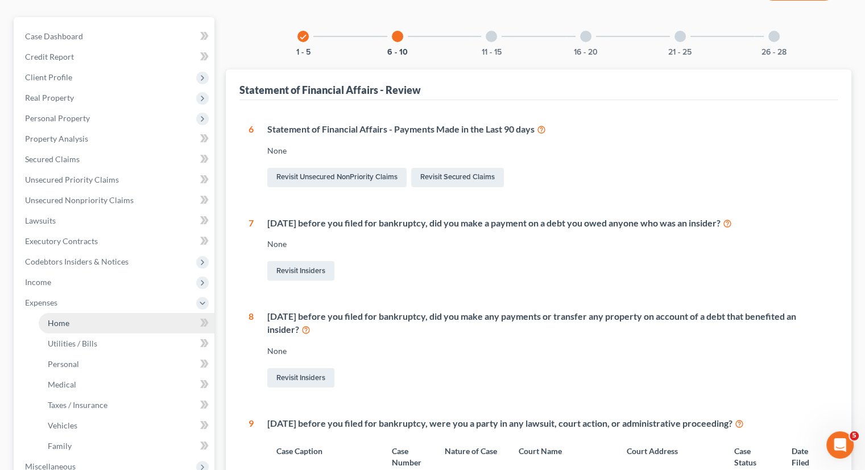
click at [60, 320] on span "Home" at bounding box center [59, 323] width 22 height 10
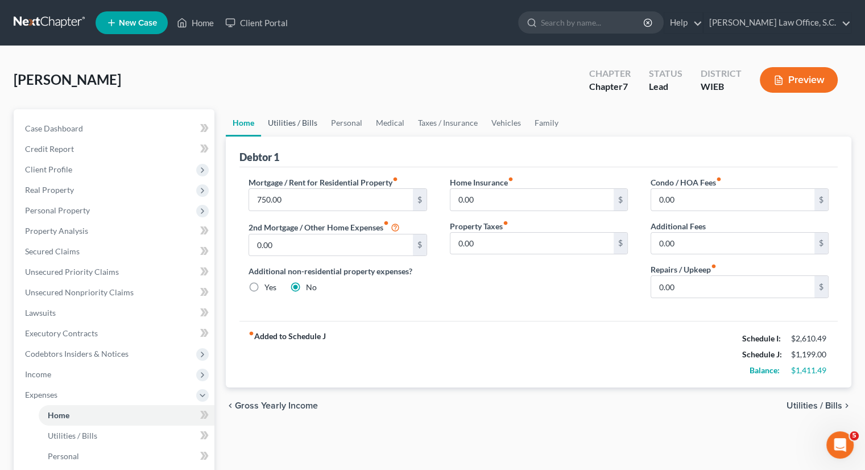
click at [296, 119] on link "Utilities / Bills" at bounding box center [292, 122] width 63 height 27
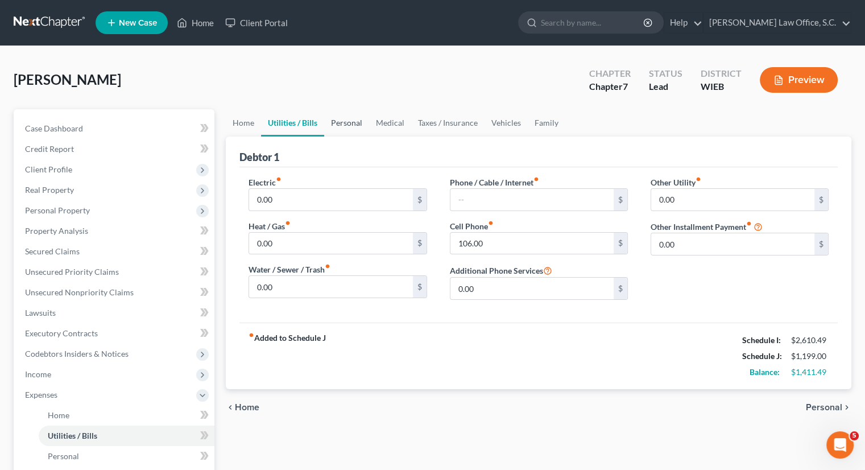
click at [348, 123] on link "Personal" at bounding box center [346, 122] width 45 height 27
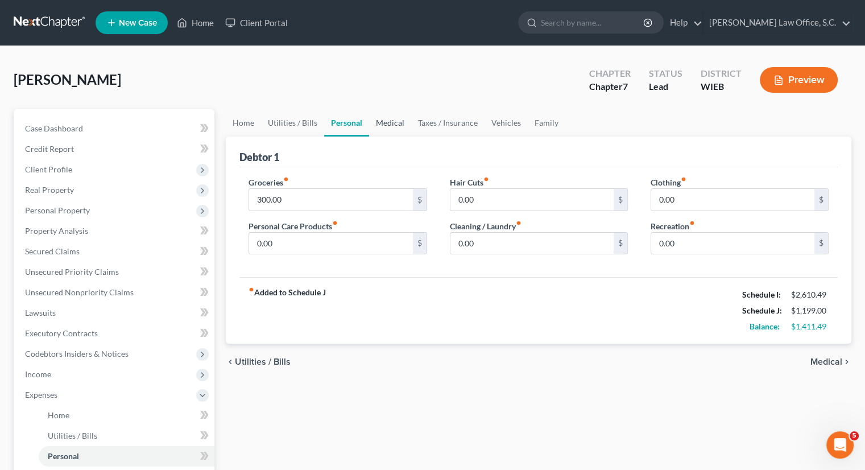
click at [382, 122] on link "Medical" at bounding box center [390, 122] width 42 height 27
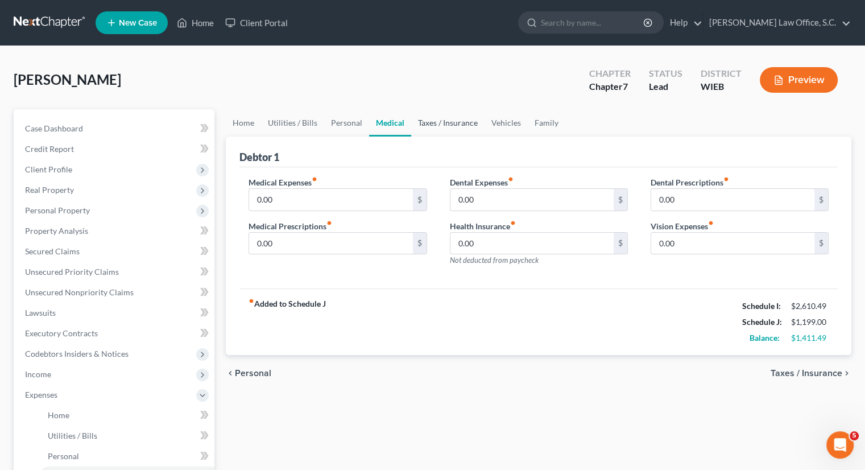
click at [438, 123] on link "Taxes / Insurance" at bounding box center [447, 122] width 73 height 27
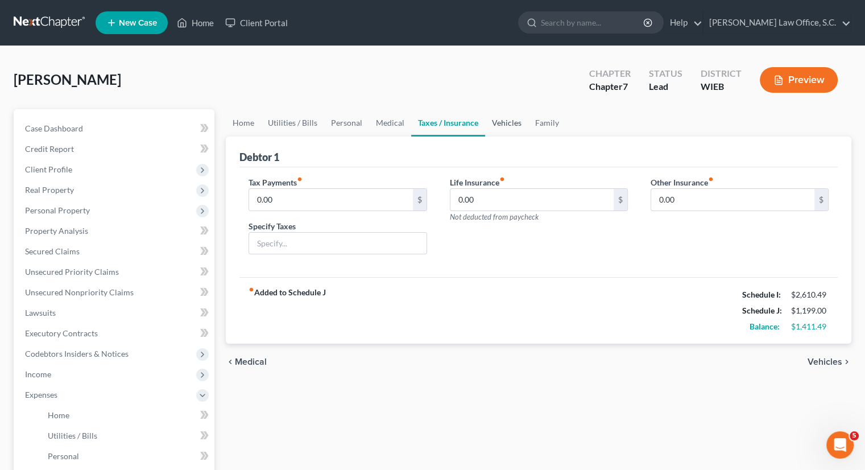
click at [501, 122] on link "Vehicles" at bounding box center [506, 122] width 43 height 27
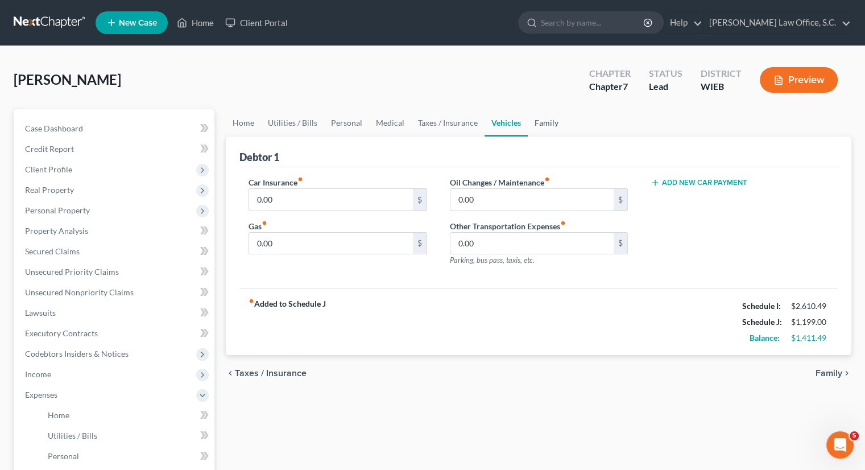
click at [535, 121] on link "Family" at bounding box center [547, 122] width 38 height 27
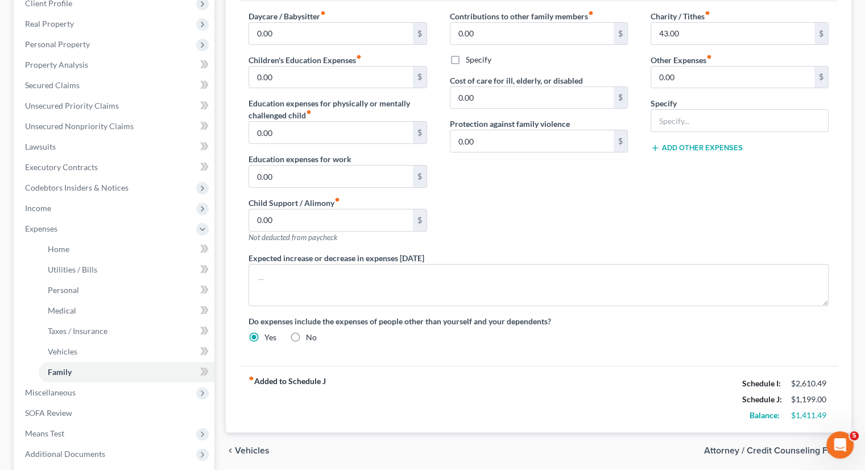
scroll to position [167, 0]
click at [306, 331] on label "No" at bounding box center [311, 336] width 11 height 11
click at [311, 331] on input "No" at bounding box center [314, 334] width 7 height 7
drag, startPoint x: 397, startPoint y: 355, endPoint x: 372, endPoint y: 355, distance: 25.6
click at [372, 355] on div "Daycare / Babysitter fiber_manual_record 0.00 $ Children's Education Expenses f…" at bounding box center [539, 182] width 599 height 365
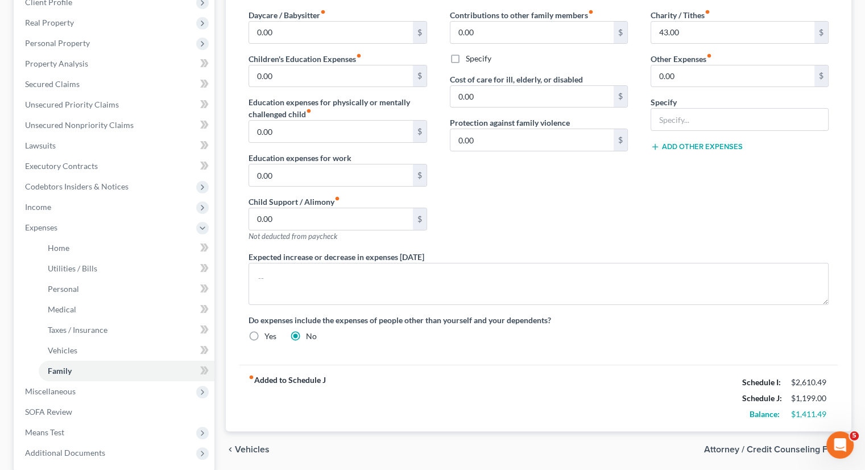
scroll to position [49, 0]
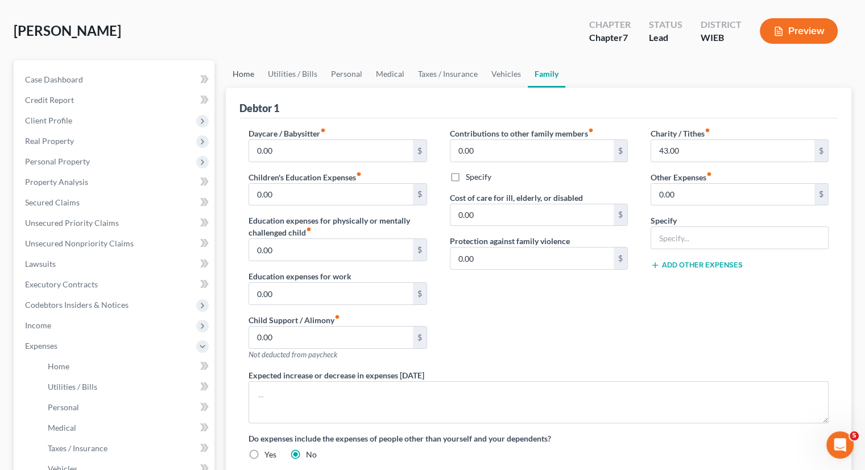
click at [250, 75] on link "Home" at bounding box center [243, 73] width 35 height 27
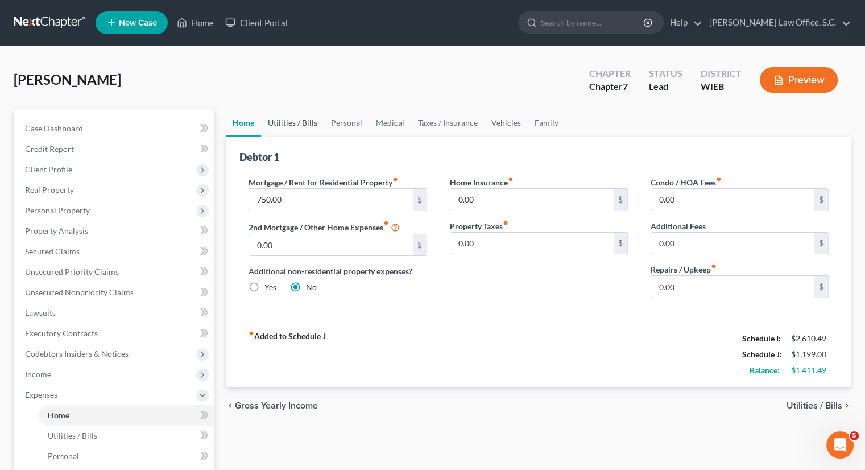
click at [298, 122] on link "Utilities / Bills" at bounding box center [292, 122] width 63 height 27
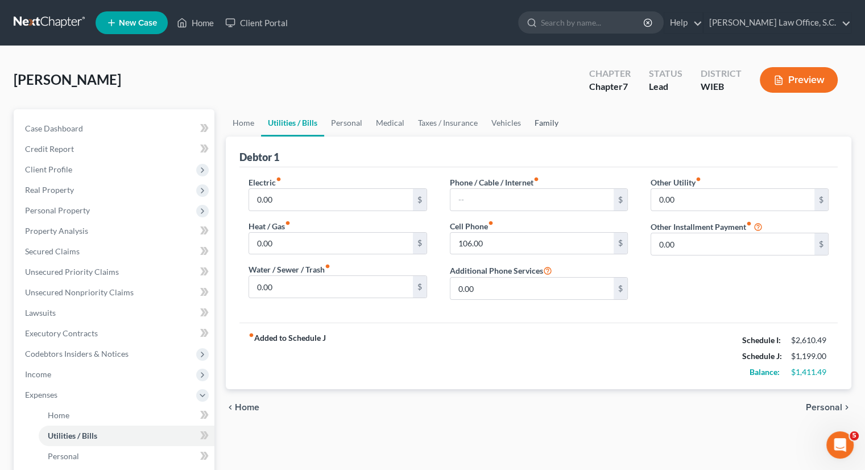
click at [535, 126] on link "Family" at bounding box center [547, 122] width 38 height 27
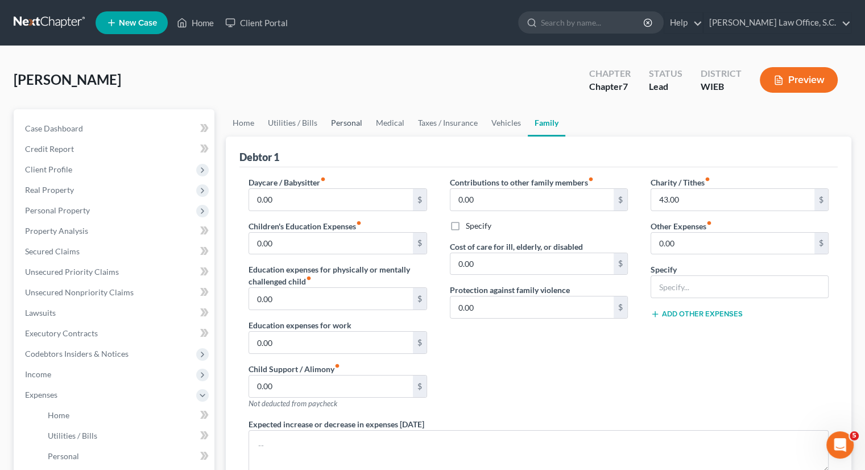
click at [352, 122] on link "Personal" at bounding box center [346, 122] width 45 height 27
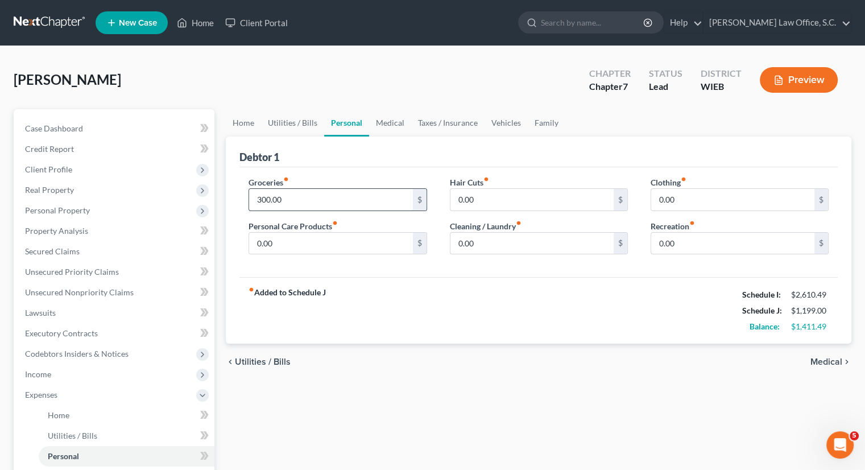
click at [325, 203] on input "300.00" at bounding box center [330, 200] width 163 height 22
click at [341, 151] on div "Debtor 1" at bounding box center [539, 152] width 599 height 31
click at [678, 200] on input "0.00" at bounding box center [733, 200] width 163 height 22
click at [380, 250] on input "0.00" at bounding box center [330, 244] width 163 height 22
click at [385, 314] on div "fiber_manual_record Added to Schedule J Schedule I: $2,610.49 Schedule J: $1,63…" at bounding box center [539, 310] width 599 height 67
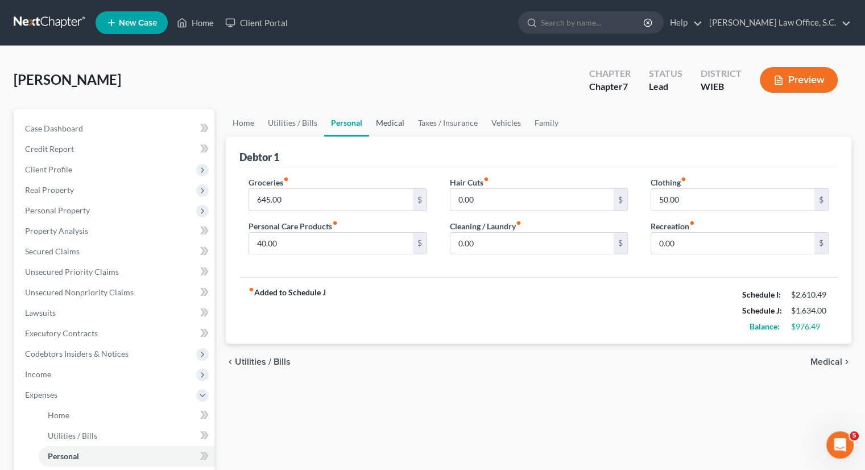
click at [398, 119] on link "Medical" at bounding box center [390, 122] width 42 height 27
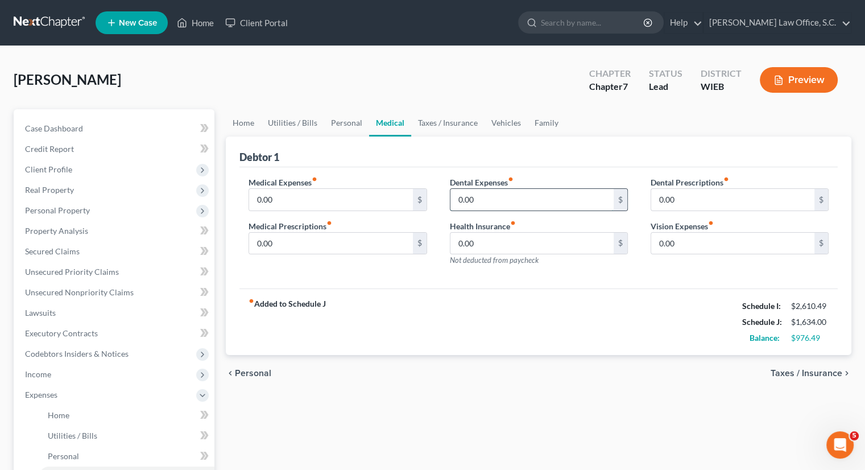
click at [472, 203] on input "0.00" at bounding box center [532, 200] width 163 height 22
click at [401, 199] on input "0.00" at bounding box center [330, 200] width 163 height 22
click at [457, 205] on input "text" at bounding box center [532, 200] width 163 height 22
click at [476, 281] on div "Medical Expenses fiber_manual_record 50.00 $ Medical Prescriptions fiber_manual…" at bounding box center [539, 228] width 599 height 122
click at [345, 124] on link "Personal" at bounding box center [346, 122] width 45 height 27
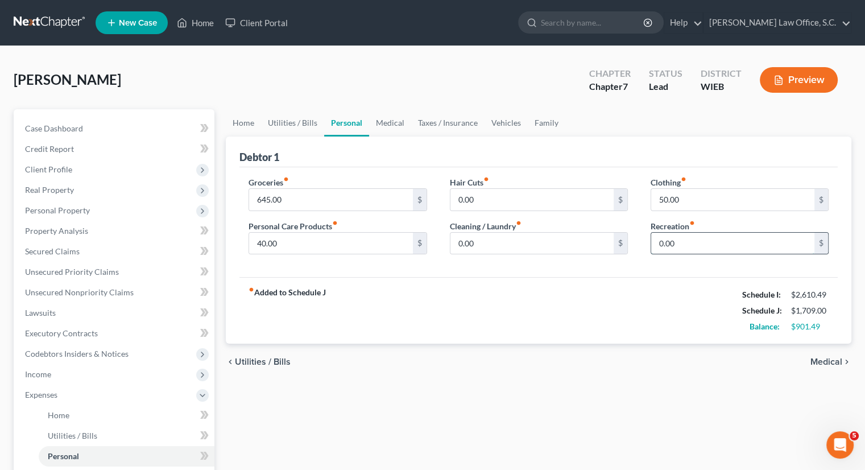
click at [749, 244] on input "0.00" at bounding box center [733, 244] width 163 height 22
click at [720, 294] on div "fiber_manual_record Added to Schedule J Schedule I: $2,610.49 Schedule J: $1,80…" at bounding box center [539, 310] width 599 height 67
click at [459, 126] on link "Taxes / Insurance" at bounding box center [447, 122] width 73 height 27
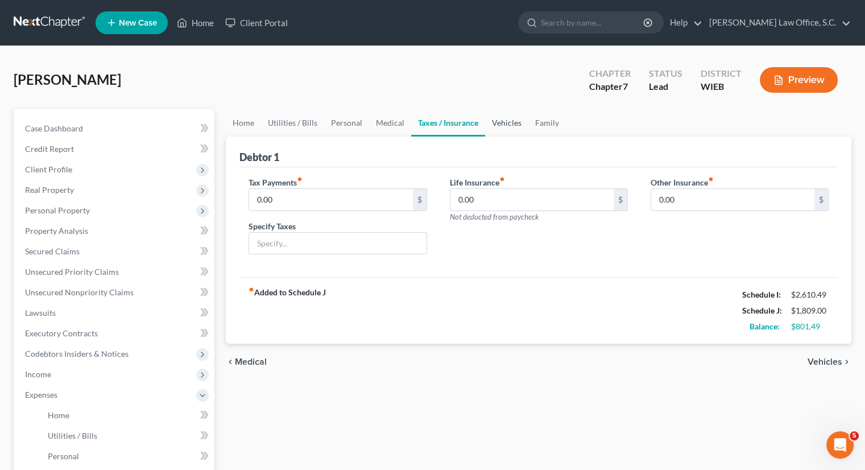
click at [502, 125] on link "Vehicles" at bounding box center [506, 122] width 43 height 27
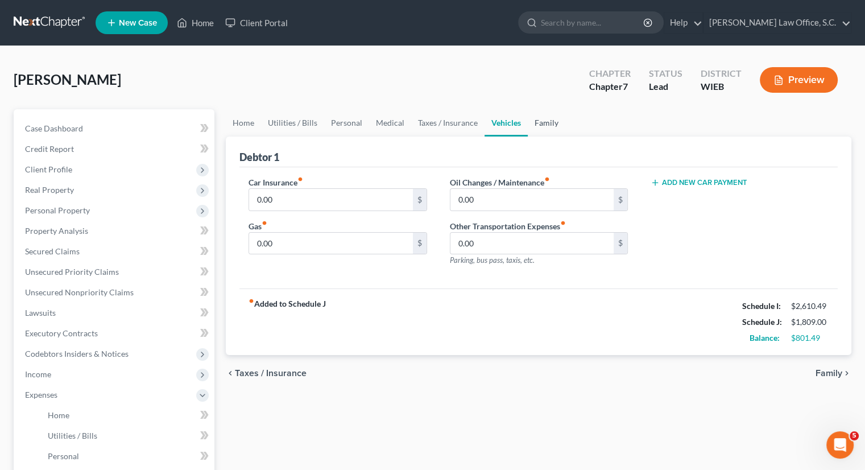
click at [537, 125] on link "Family" at bounding box center [547, 122] width 38 height 27
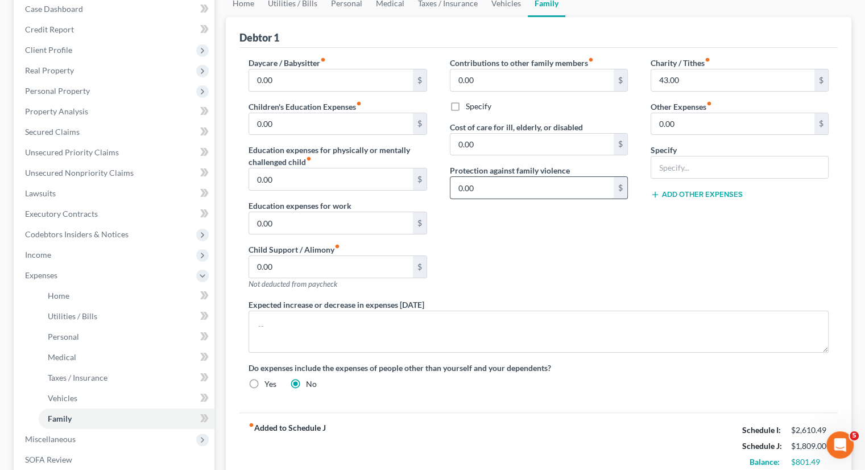
scroll to position [120, 0]
click at [494, 324] on textarea at bounding box center [539, 331] width 580 height 42
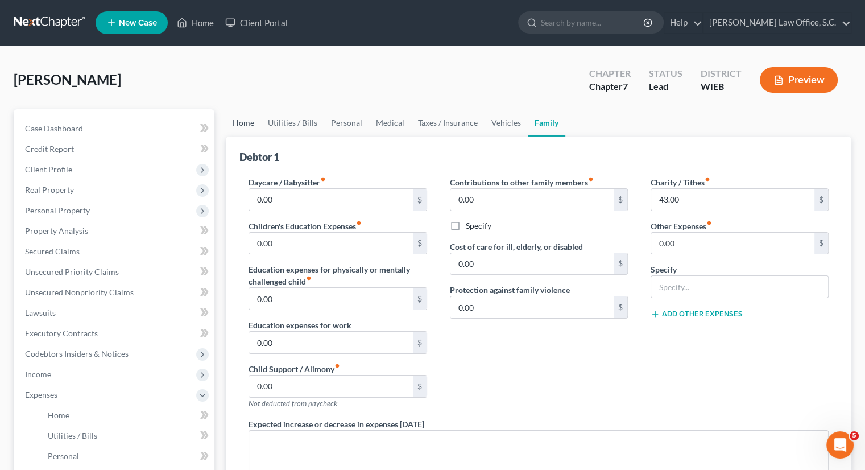
click at [250, 119] on link "Home" at bounding box center [243, 122] width 35 height 27
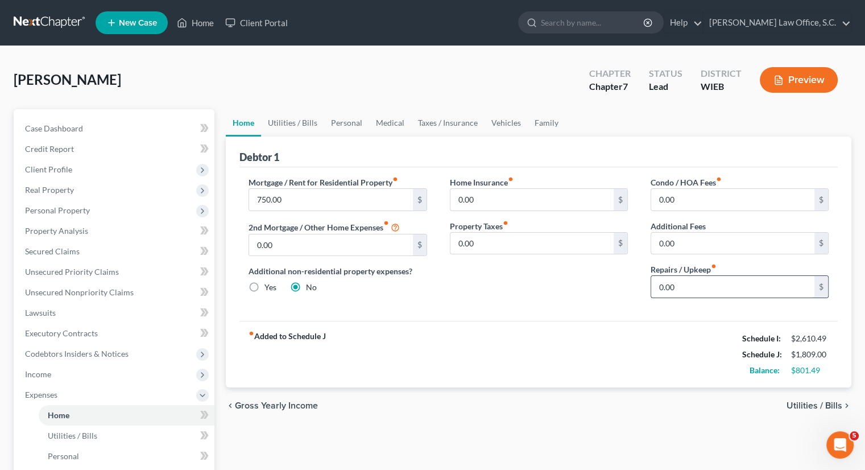
click at [687, 288] on input "0.00" at bounding box center [733, 287] width 163 height 22
click at [658, 285] on input "0.00" at bounding box center [733, 287] width 163 height 22
click at [653, 323] on div "fiber_manual_record Added to Schedule J Schedule I: $2,610.49 Schedule J: $1,82…" at bounding box center [539, 354] width 599 height 67
click at [296, 129] on link "Utilities / Bills" at bounding box center [292, 122] width 63 height 27
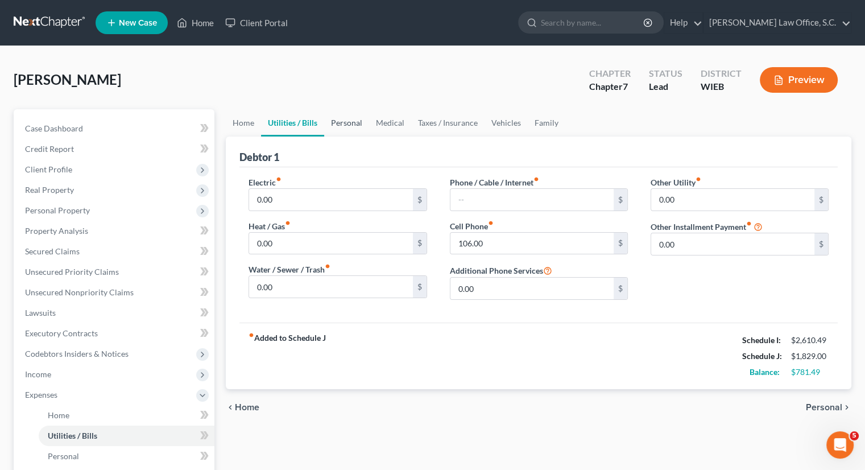
click at [346, 123] on link "Personal" at bounding box center [346, 122] width 45 height 27
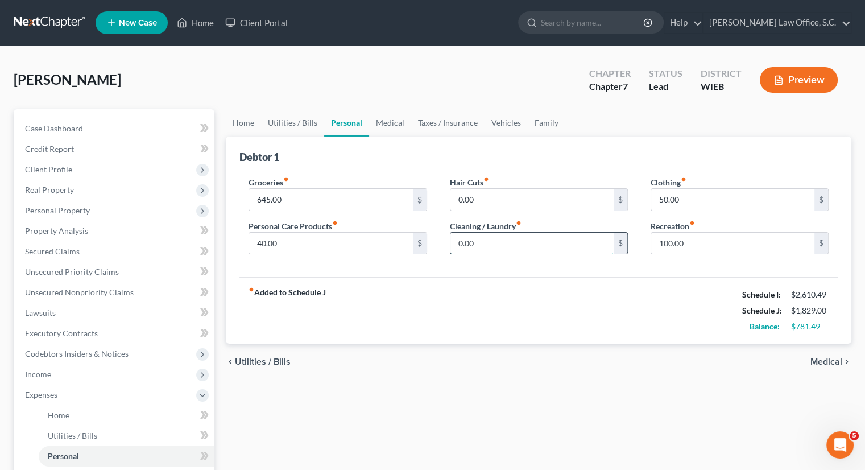
click at [498, 239] on input "0.00" at bounding box center [532, 244] width 163 height 22
click at [498, 292] on div "fiber_manual_record Added to Schedule J Schedule I: $2,610.49 Schedule J: $1,83…" at bounding box center [539, 310] width 599 height 67
click at [393, 121] on link "Medical" at bounding box center [390, 122] width 42 height 27
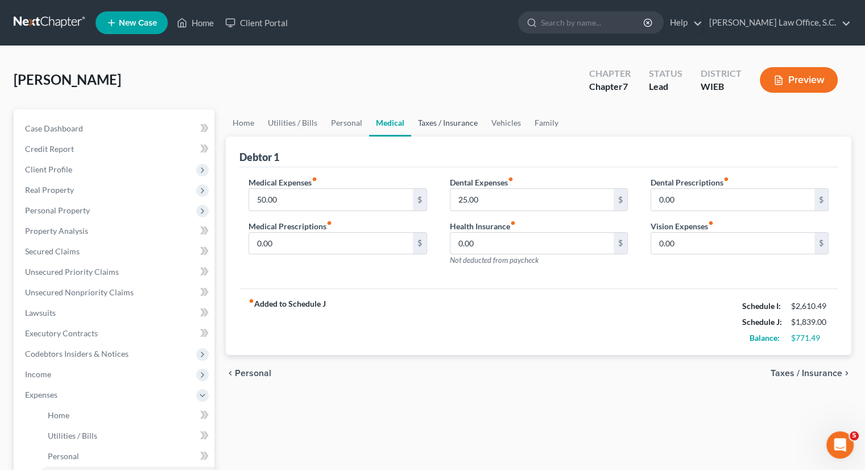
click at [455, 125] on link "Taxes / Insurance" at bounding box center [447, 122] width 73 height 27
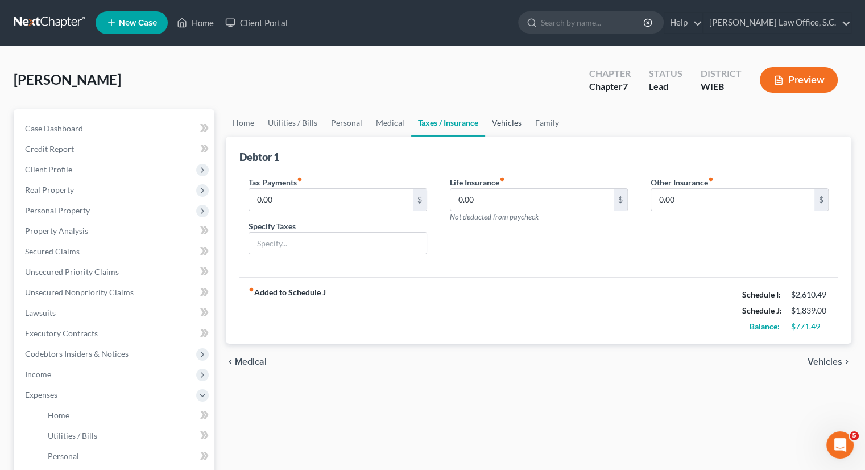
click at [494, 124] on link "Vehicles" at bounding box center [506, 122] width 43 height 27
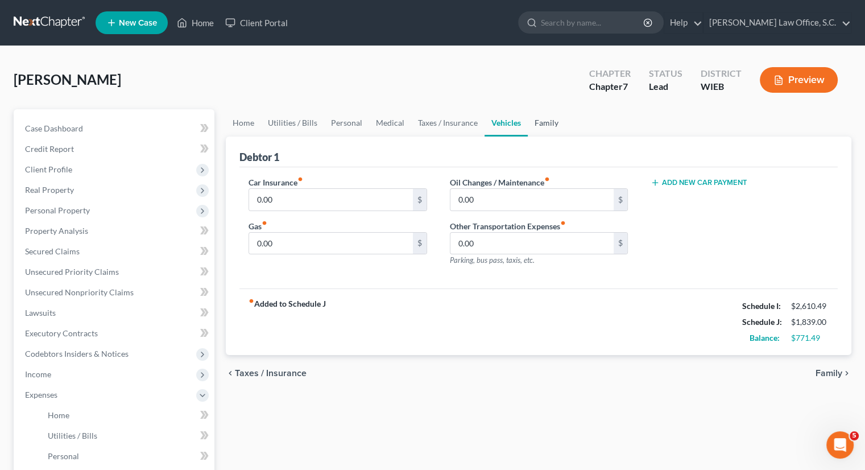
click at [546, 114] on link "Family" at bounding box center [547, 122] width 38 height 27
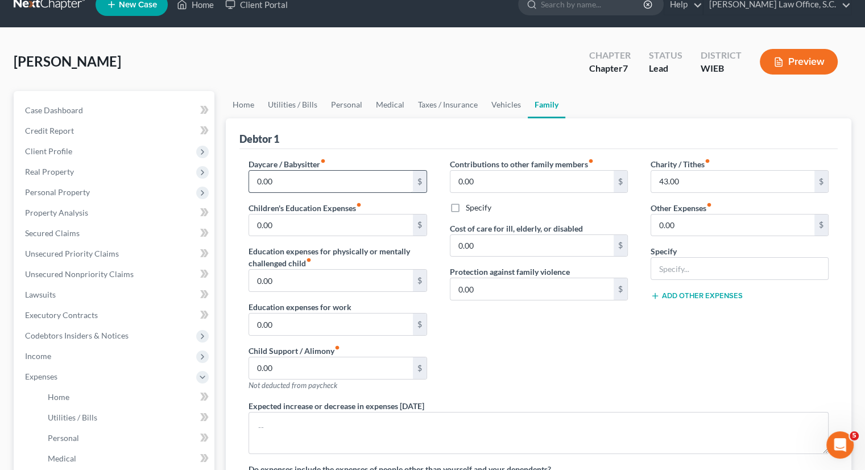
scroll to position [17, 0]
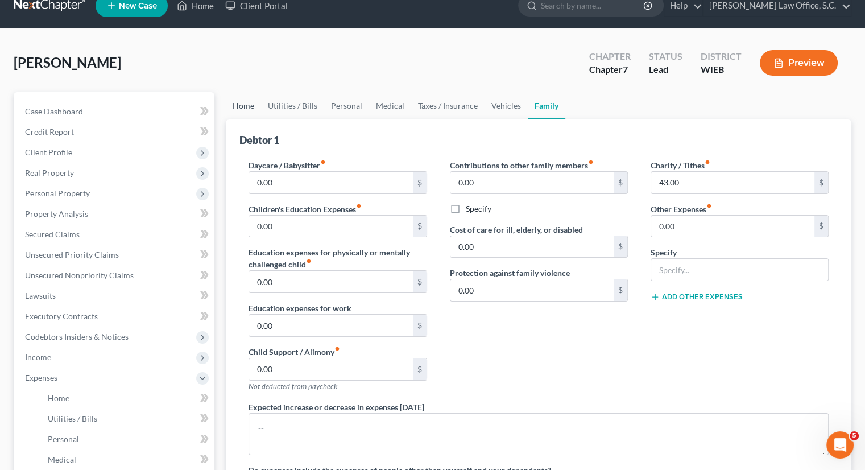
click at [250, 104] on link "Home" at bounding box center [243, 105] width 35 height 27
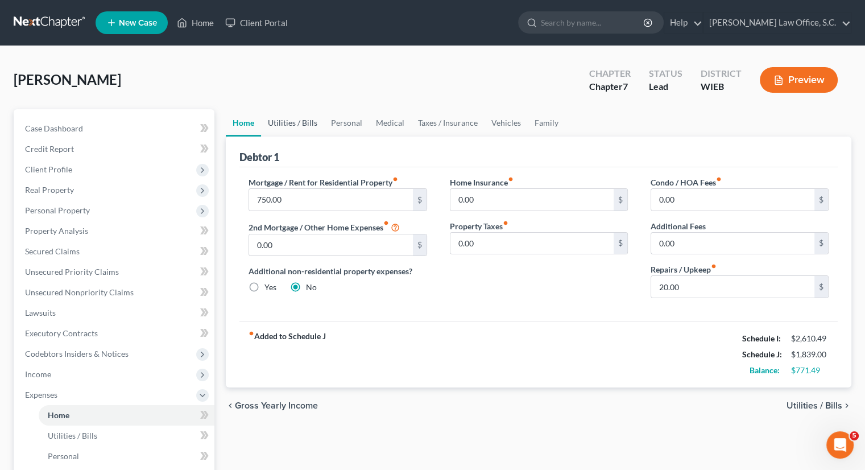
click at [296, 123] on link "Utilities / Bills" at bounding box center [292, 122] width 63 height 27
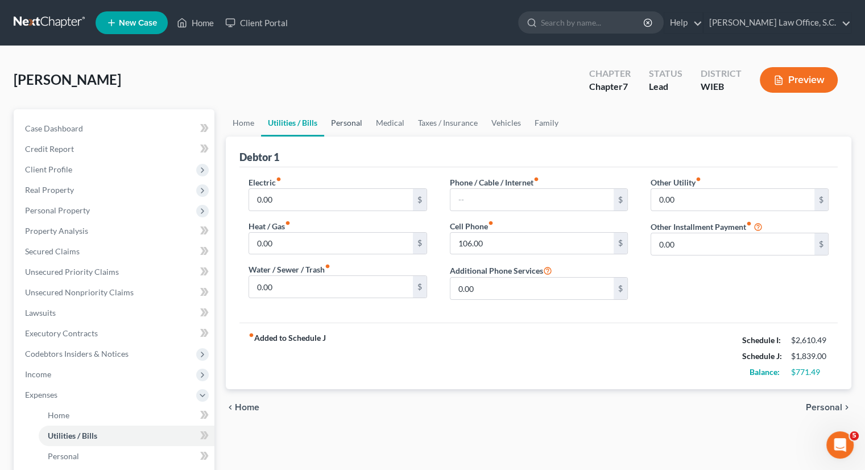
click at [351, 121] on link "Personal" at bounding box center [346, 122] width 45 height 27
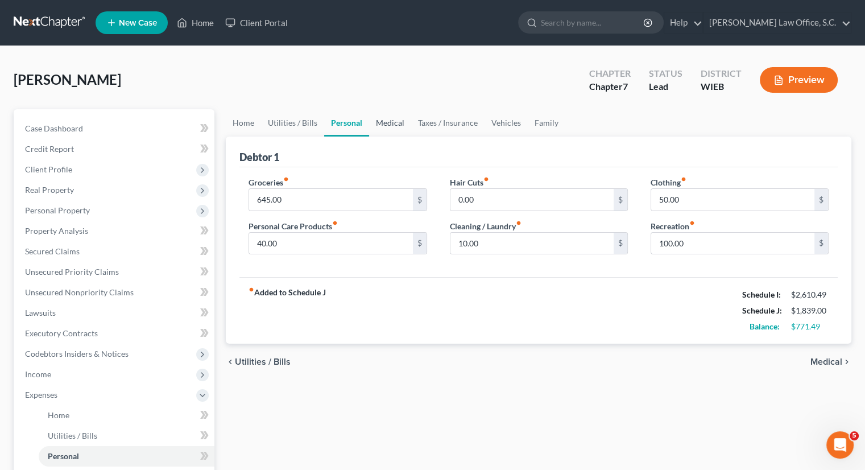
click at [390, 120] on link "Medical" at bounding box center [390, 122] width 42 height 27
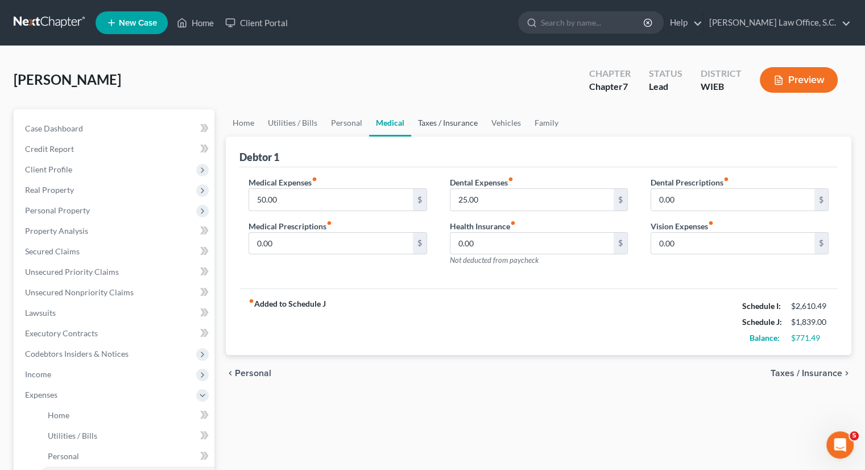
click at [461, 119] on link "Taxes / Insurance" at bounding box center [447, 122] width 73 height 27
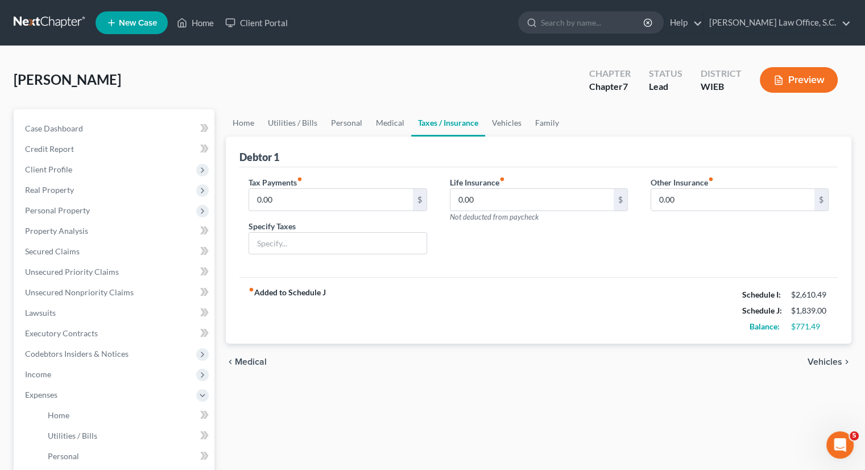
click at [461, 119] on link "Taxes / Insurance" at bounding box center [448, 122] width 74 height 27
drag, startPoint x: 461, startPoint y: 119, endPoint x: 510, endPoint y: 119, distance: 48.9
click at [510, 119] on ul "Home Utilities / Bills Personal Medical Taxes / Insurance Vehicles Family" at bounding box center [539, 122] width 626 height 27
click at [510, 119] on link "Vehicles" at bounding box center [506, 122] width 43 height 27
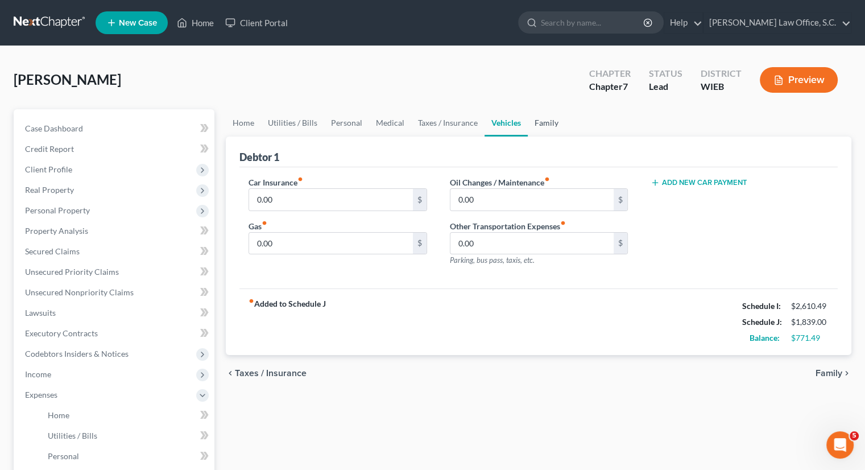
click at [543, 121] on link "Family" at bounding box center [547, 122] width 38 height 27
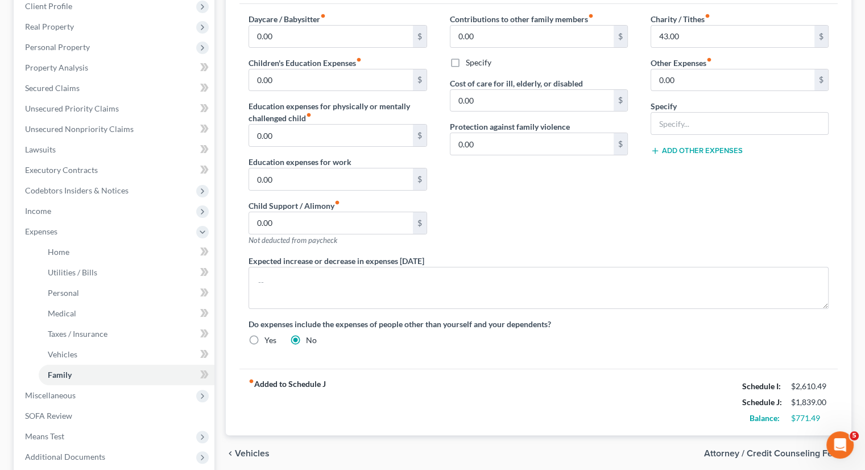
scroll to position [164, 0]
click at [543, 121] on label "Protection against family violence" at bounding box center [510, 126] width 120 height 12
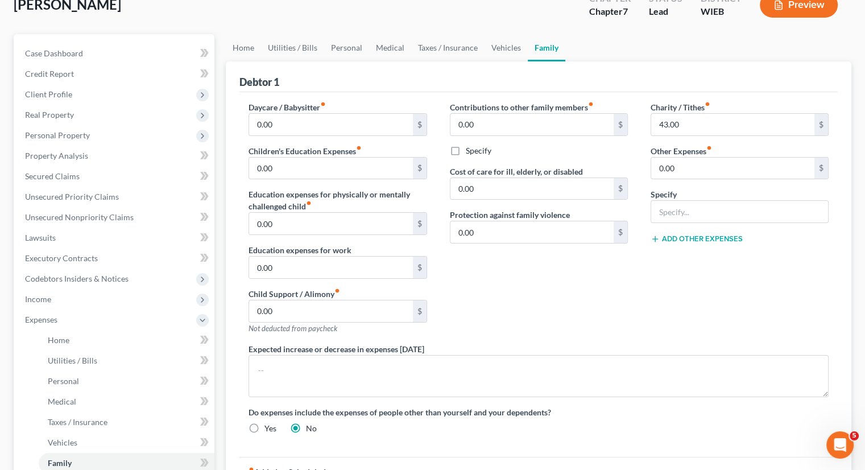
scroll to position [68, 0]
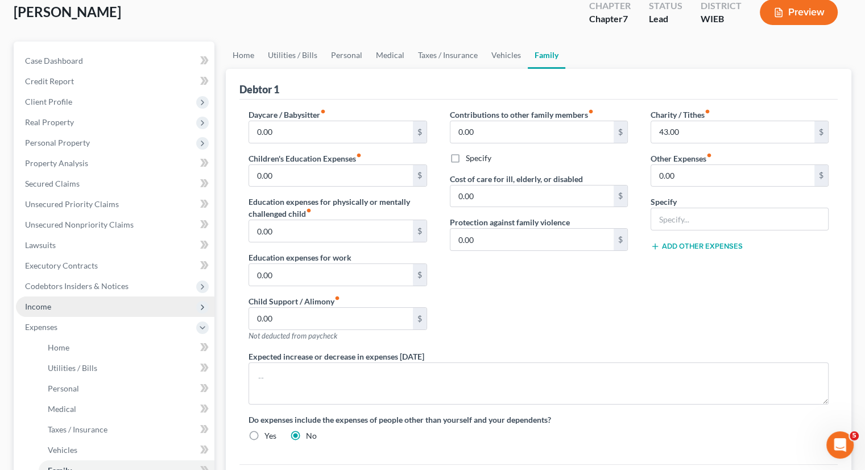
click at [40, 306] on span "Income" at bounding box center [38, 307] width 26 height 10
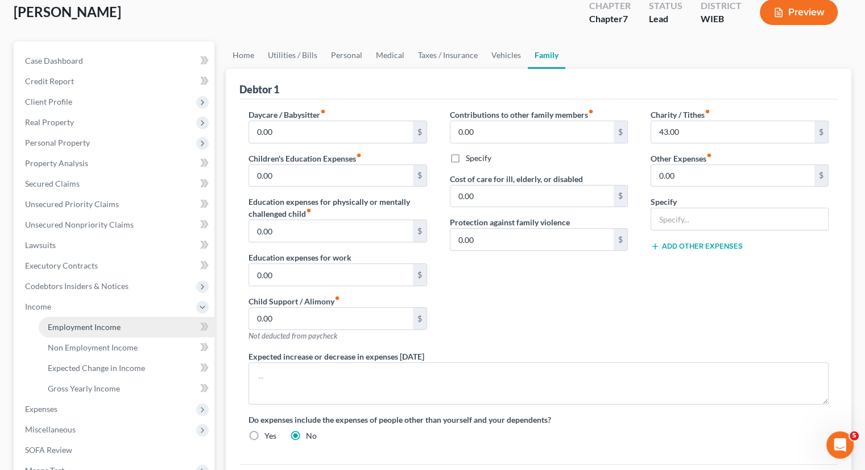
click at [63, 329] on span "Employment Income" at bounding box center [84, 327] width 73 height 10
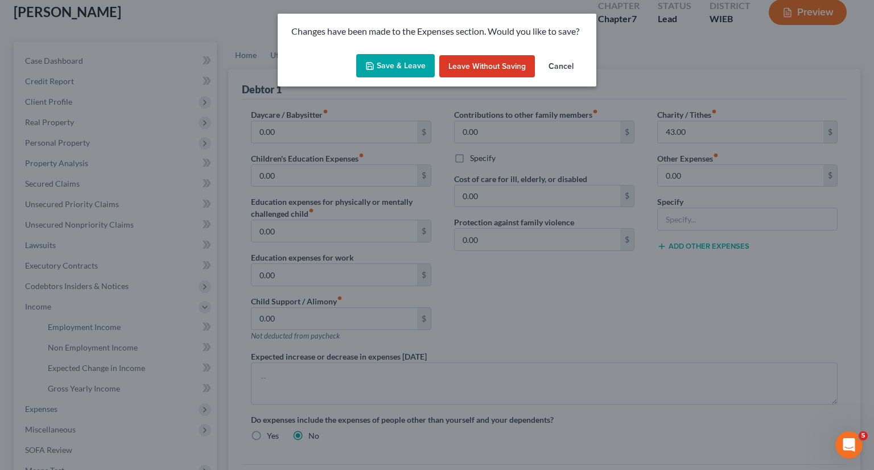
click at [405, 65] on button "Save & Leave" at bounding box center [395, 66] width 79 height 24
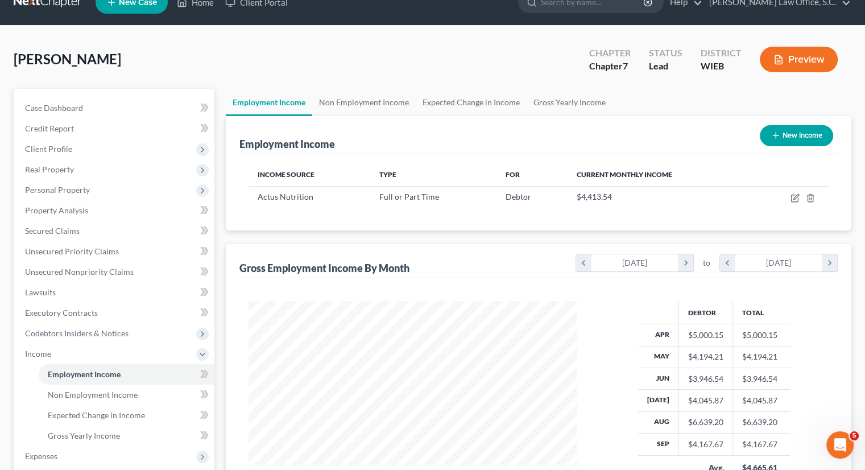
scroll to position [20, 0]
click at [554, 100] on link "Gross Yearly Income" at bounding box center [570, 102] width 86 height 27
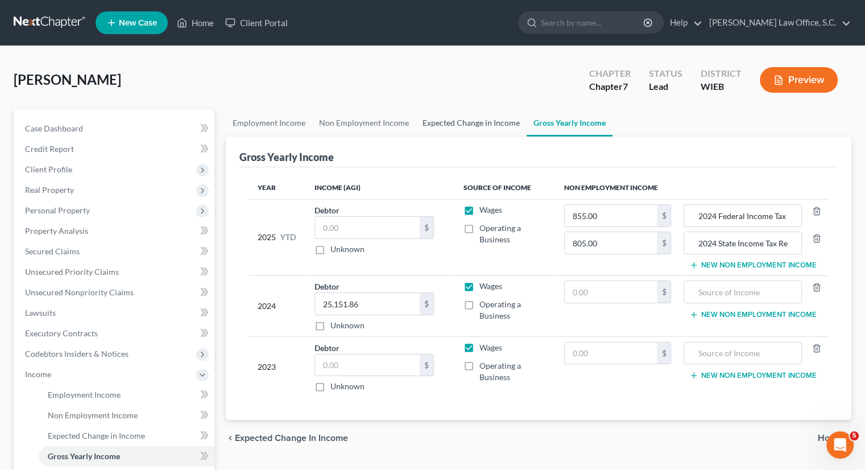
click at [493, 127] on link "Expected Change in Income" at bounding box center [471, 122] width 111 height 27
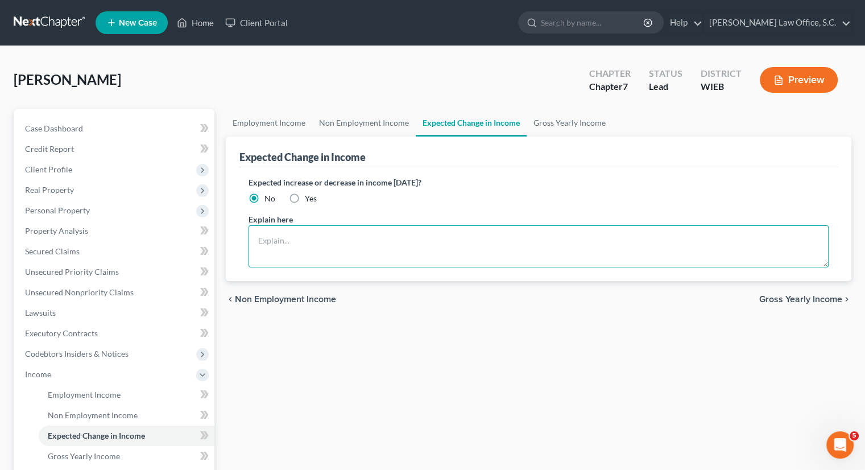
click at [426, 236] on textarea at bounding box center [539, 246] width 580 height 42
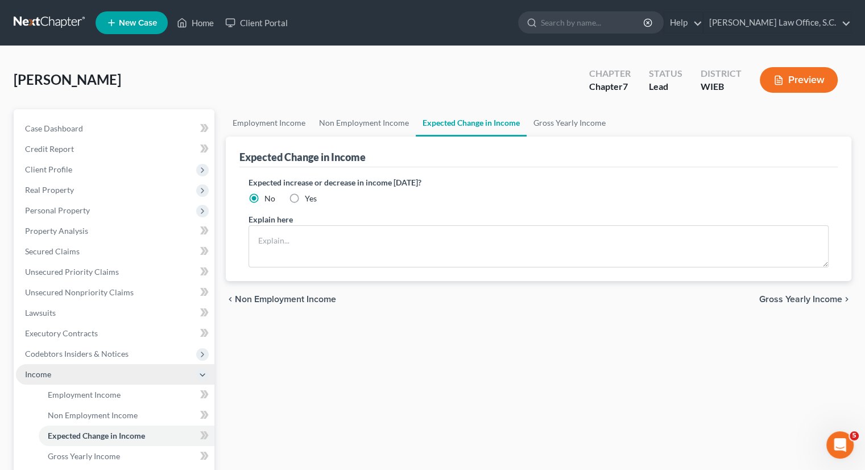
click at [46, 374] on span "Income" at bounding box center [38, 374] width 26 height 10
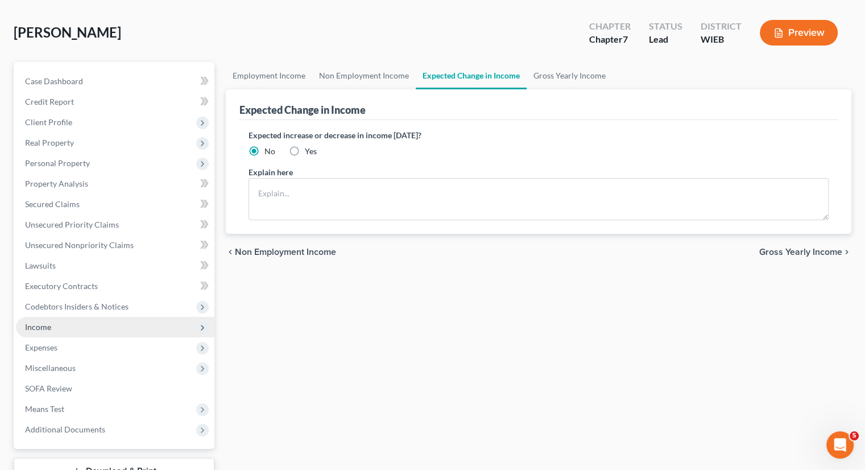
scroll to position [47, 0]
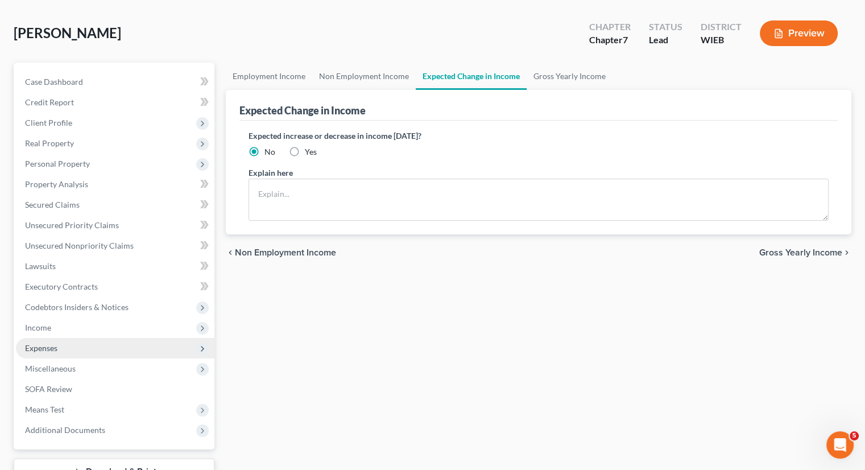
click at [48, 344] on span "Expenses" at bounding box center [41, 348] width 32 height 10
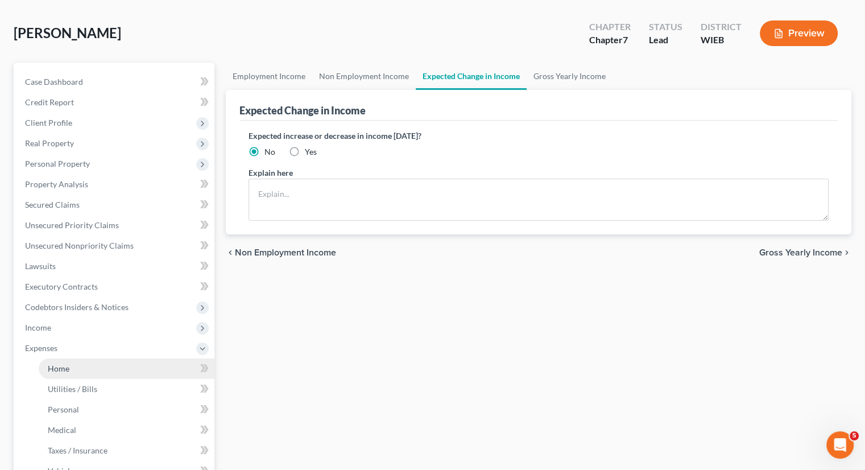
click at [59, 370] on span "Home" at bounding box center [59, 369] width 22 height 10
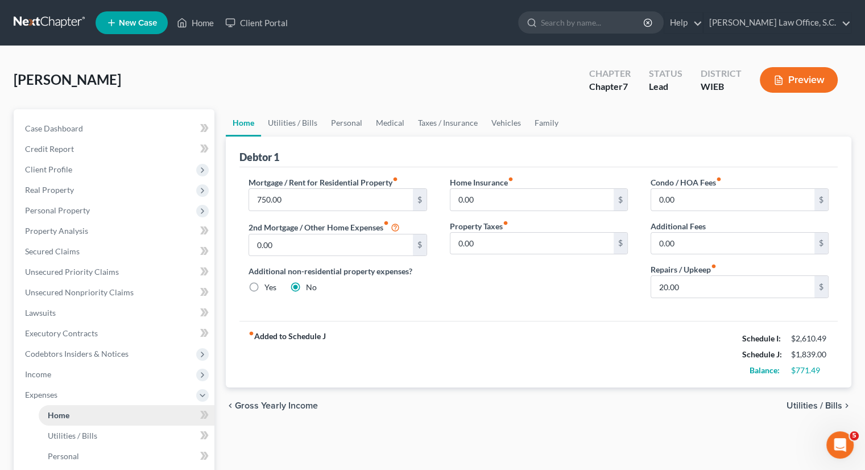
click at [59, 370] on span "Income" at bounding box center [115, 374] width 199 height 20
click at [283, 126] on link "Utilities / Bills" at bounding box center [292, 122] width 63 height 27
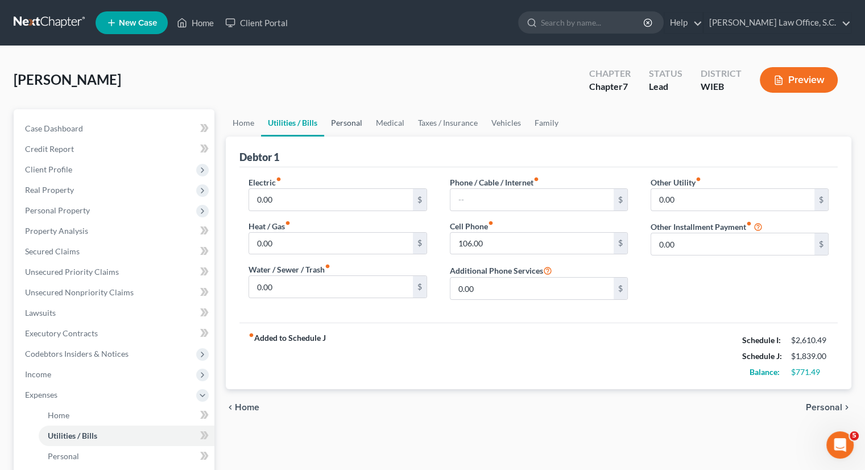
click at [340, 124] on link "Personal" at bounding box center [346, 122] width 45 height 27
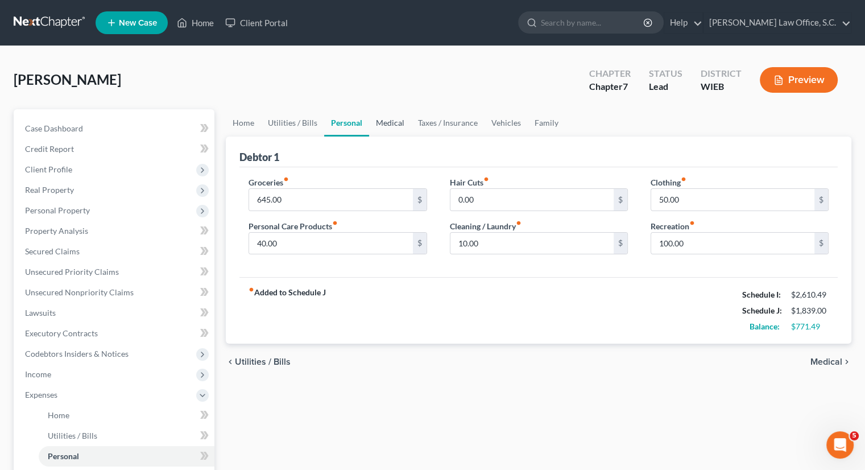
click at [380, 125] on link "Medical" at bounding box center [390, 122] width 42 height 27
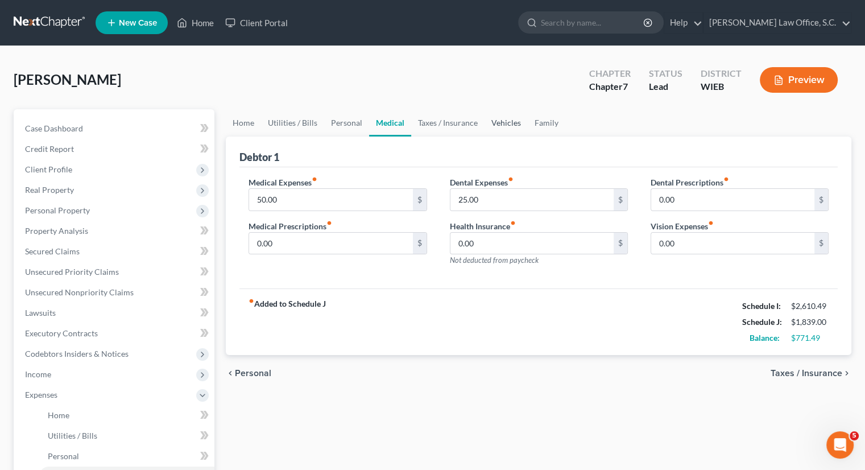
click at [508, 123] on link "Vehicles" at bounding box center [506, 122] width 43 height 27
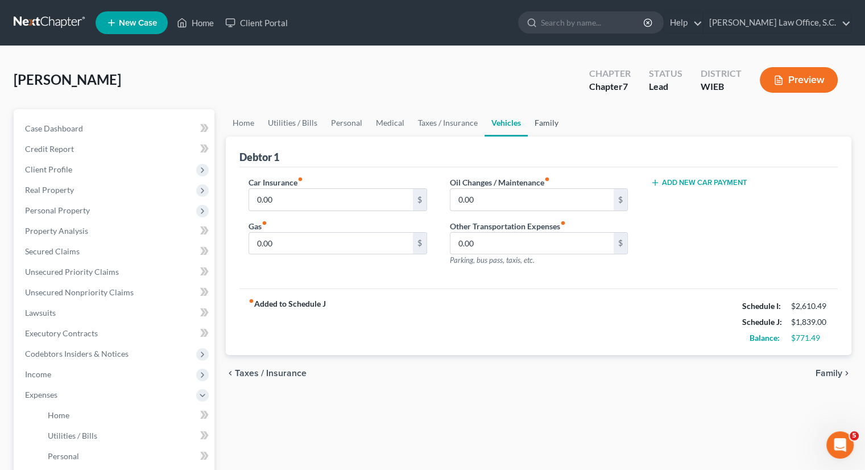
click at [546, 125] on link "Family" at bounding box center [547, 122] width 38 height 27
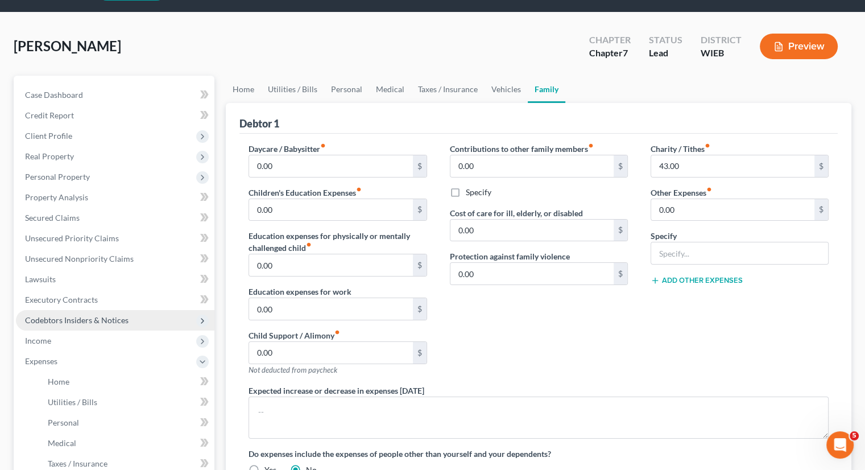
scroll to position [34, 0]
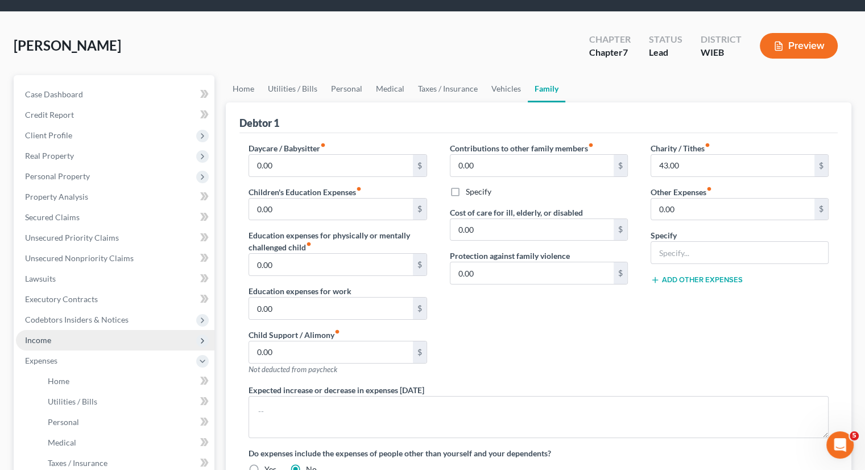
click at [49, 343] on span "Income" at bounding box center [38, 340] width 26 height 10
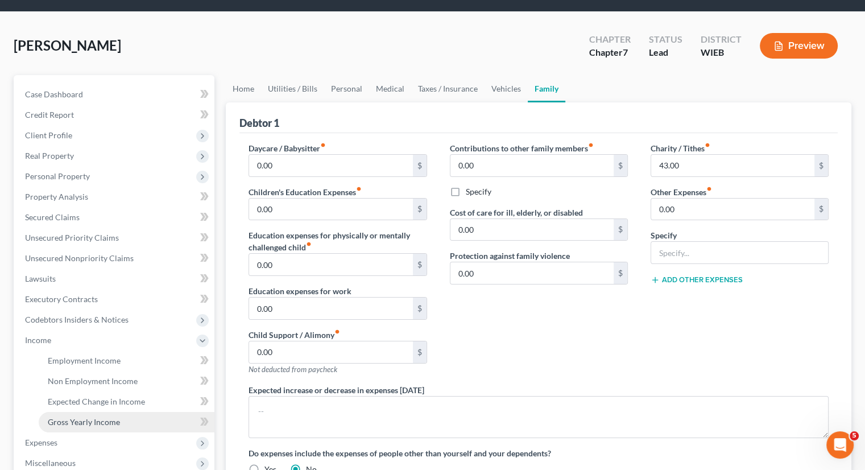
click at [73, 417] on span "Gross Yearly Income" at bounding box center [84, 422] width 72 height 10
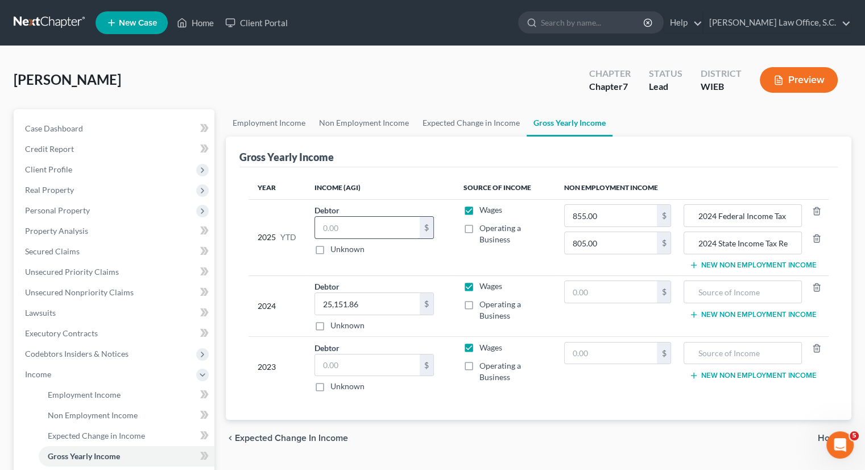
click at [382, 228] on input "text" at bounding box center [367, 228] width 105 height 22
click at [402, 282] on div "Debtor 25,151.86 $ Unknown Balance Undetermined 25,151.86 $ Unknown" at bounding box center [380, 306] width 131 height 51
click at [820, 346] on icon "button" at bounding box center [817, 348] width 9 height 9
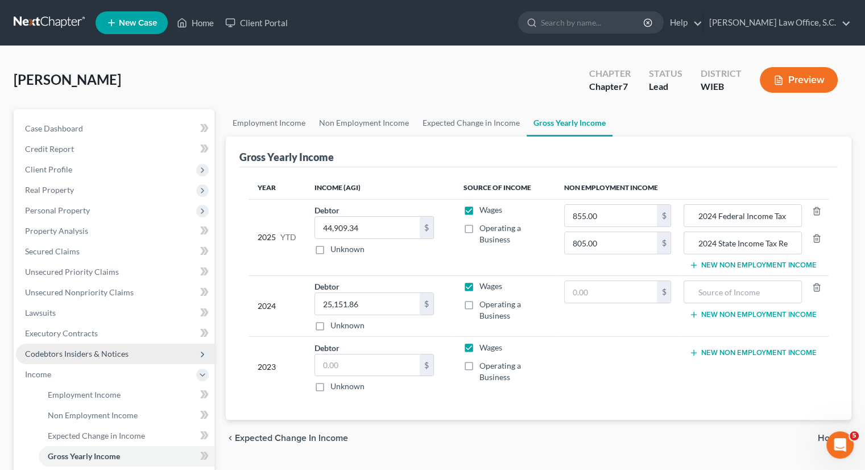
click at [129, 348] on span "Codebtors Insiders & Notices" at bounding box center [115, 354] width 199 height 20
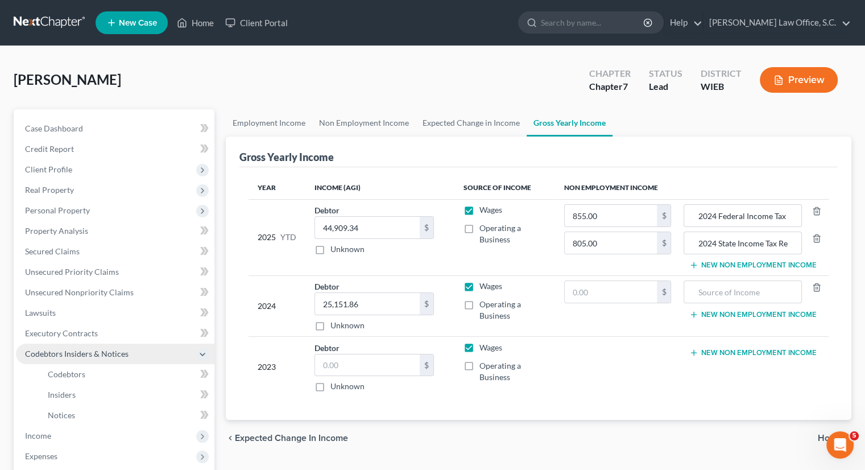
scroll to position [121, 0]
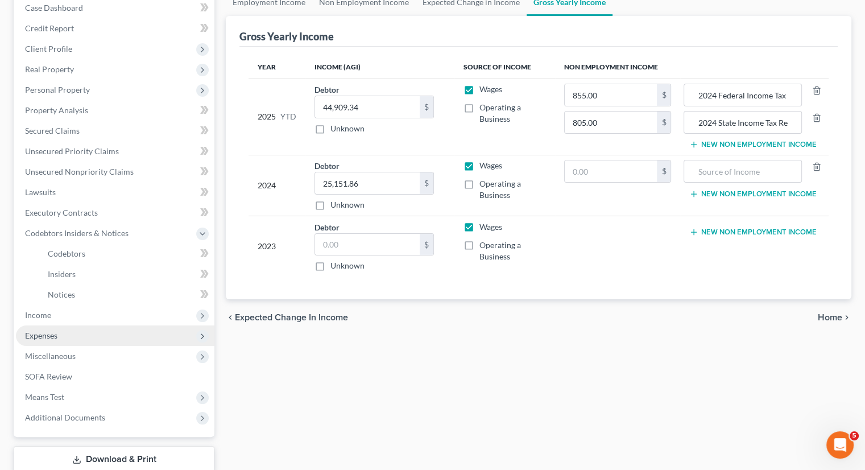
click at [109, 333] on span "Expenses" at bounding box center [115, 335] width 199 height 20
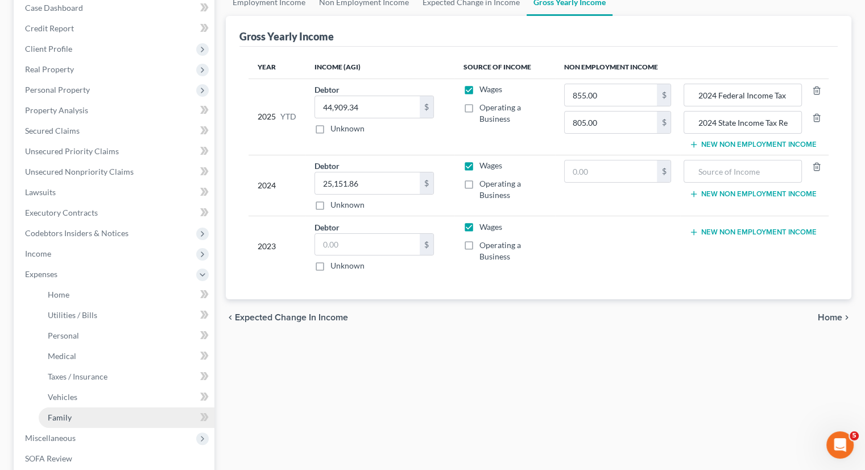
click at [80, 415] on link "Family" at bounding box center [127, 417] width 176 height 20
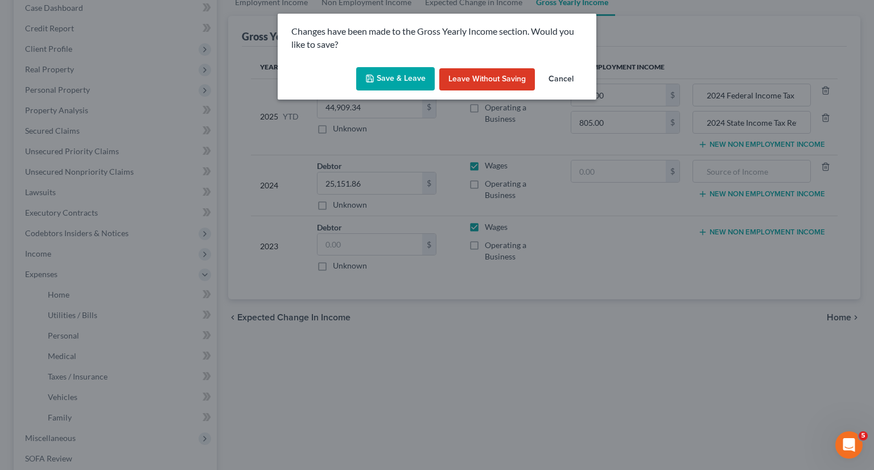
click at [407, 76] on button "Save & Leave" at bounding box center [395, 79] width 79 height 24
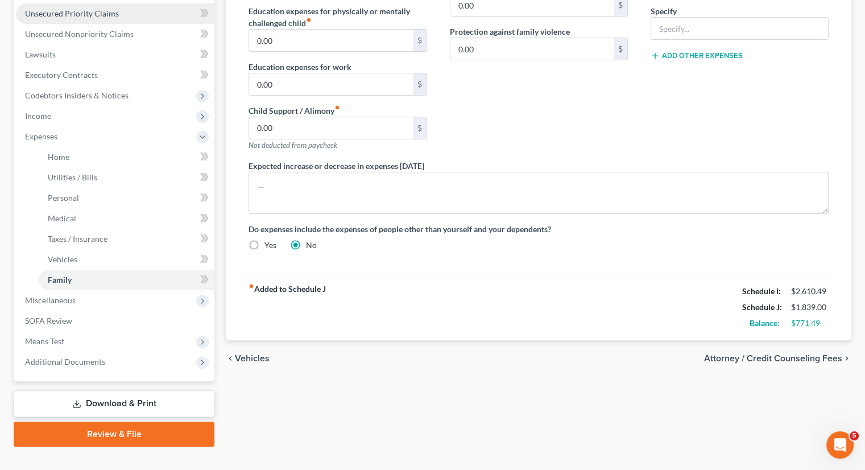
scroll to position [259, 0]
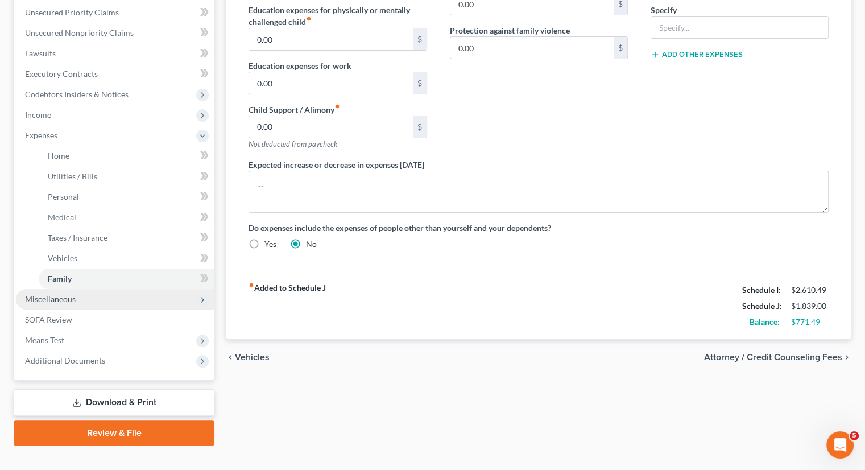
click at [58, 303] on span "Miscellaneous" at bounding box center [50, 299] width 51 height 10
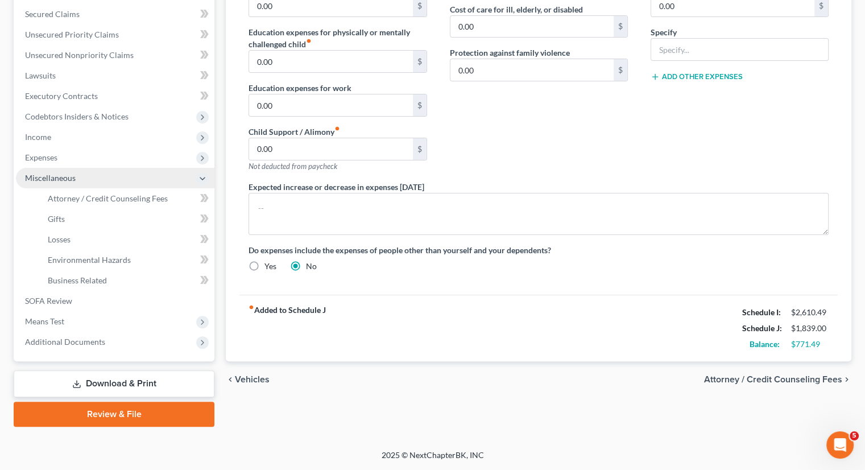
scroll to position [237, 0]
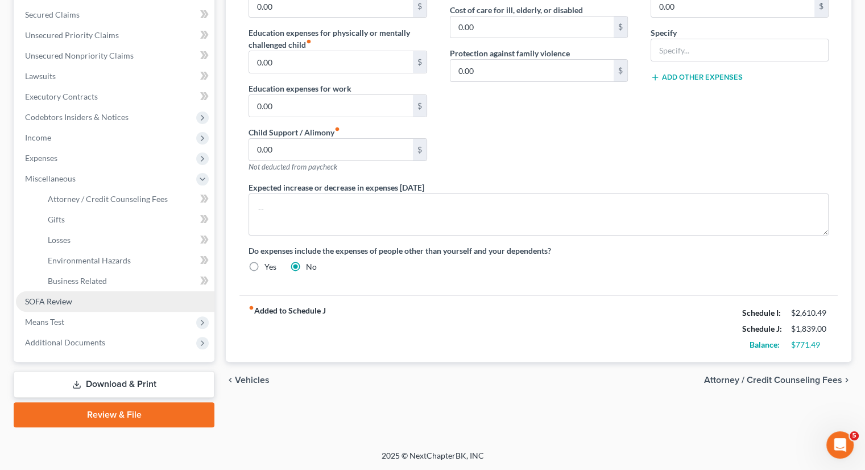
click at [67, 304] on span "SOFA Review" at bounding box center [48, 301] width 47 height 10
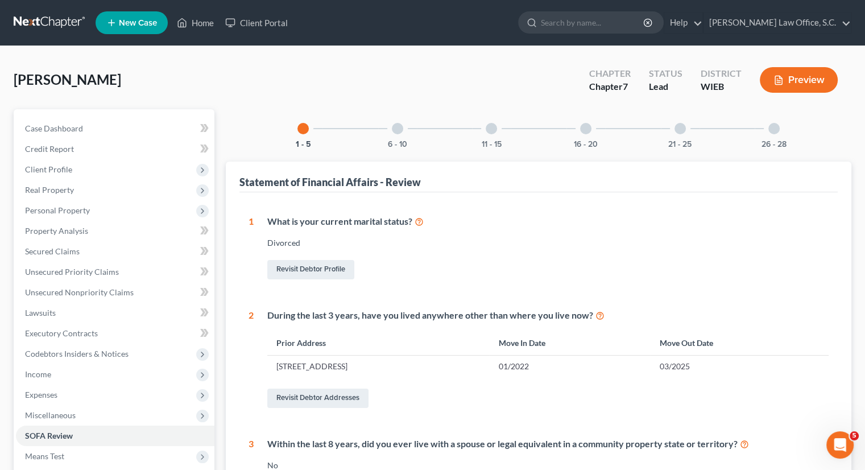
click at [395, 132] on div at bounding box center [397, 128] width 11 height 11
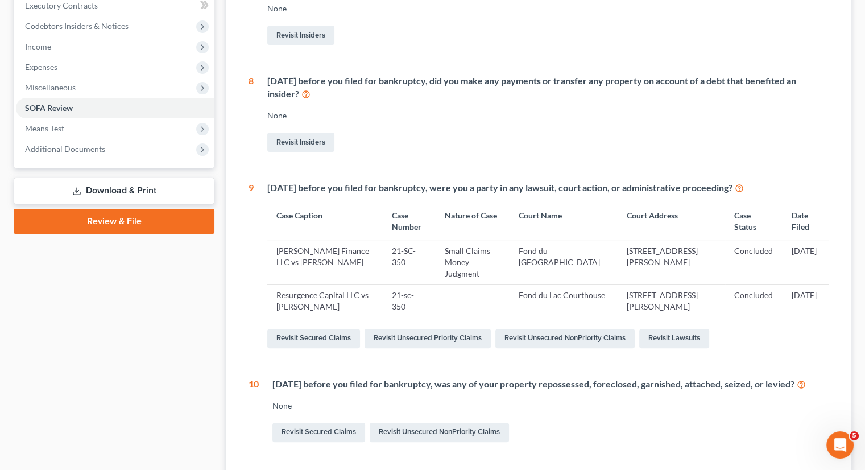
scroll to position [329, 0]
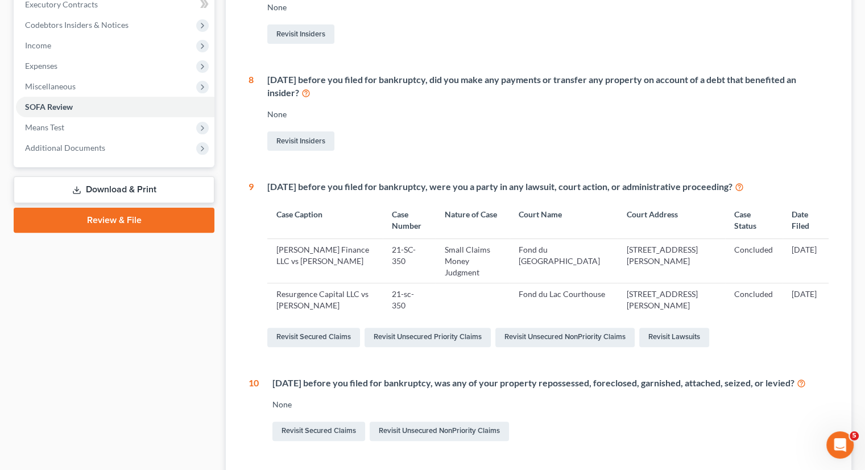
click at [418, 295] on td "21-sc-350" at bounding box center [409, 299] width 53 height 33
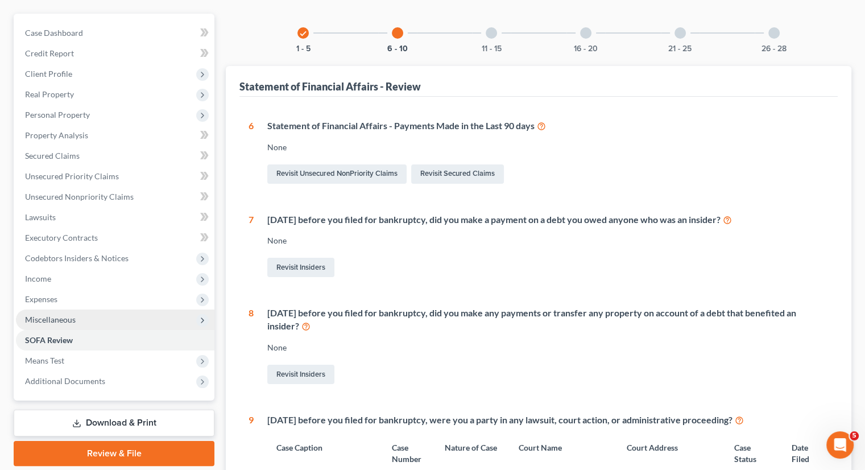
scroll to position [96, 0]
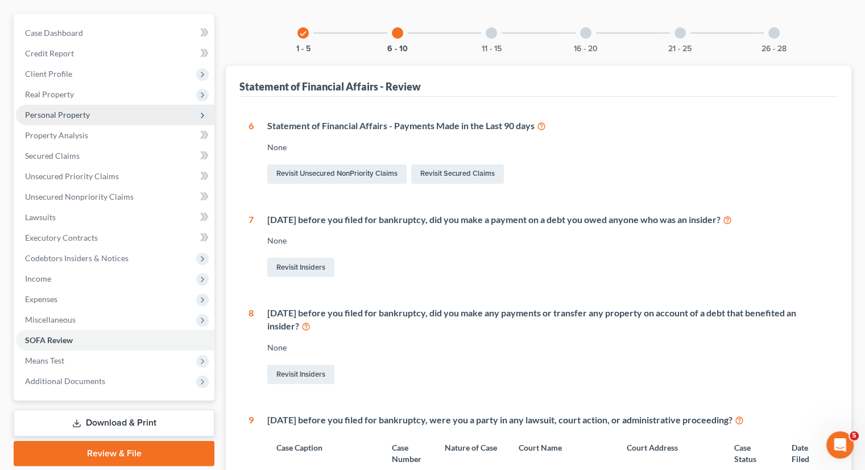
click at [64, 117] on span "Personal Property" at bounding box center [57, 115] width 65 height 10
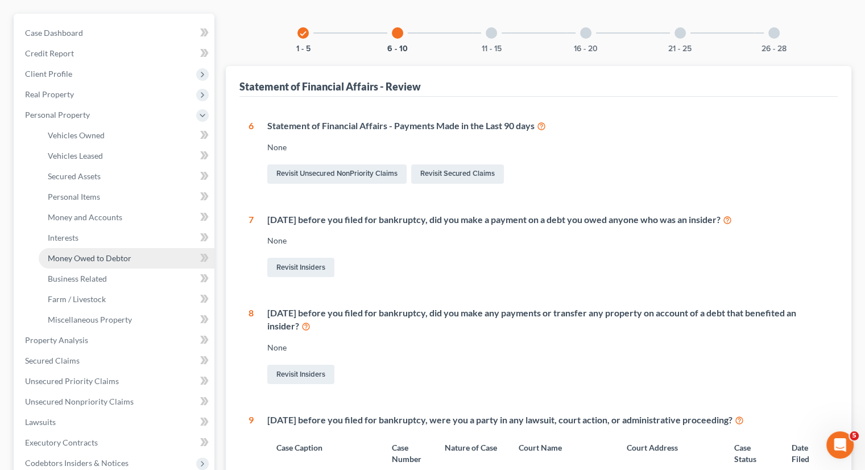
click at [93, 259] on span "Money Owed to Debtor" at bounding box center [90, 258] width 84 height 10
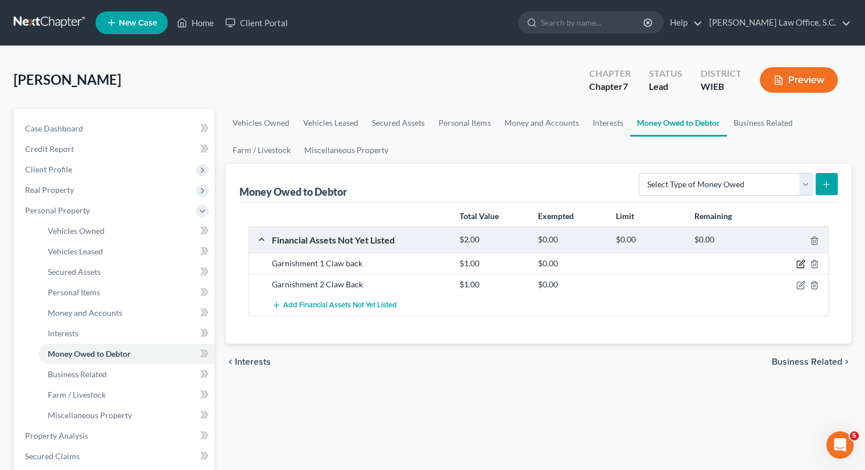
click at [801, 263] on icon "button" at bounding box center [801, 263] width 9 height 9
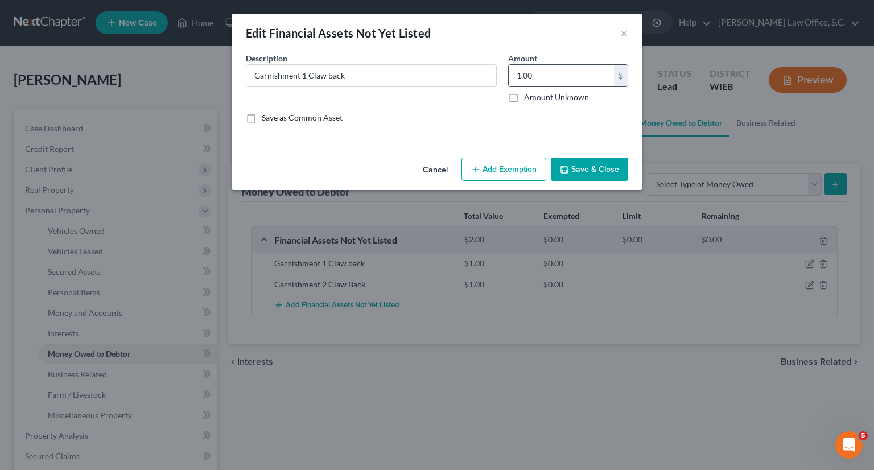
click at [543, 73] on input "1.00" at bounding box center [561, 76] width 105 height 22
click at [583, 160] on button "Save & Close" at bounding box center [589, 170] width 77 height 24
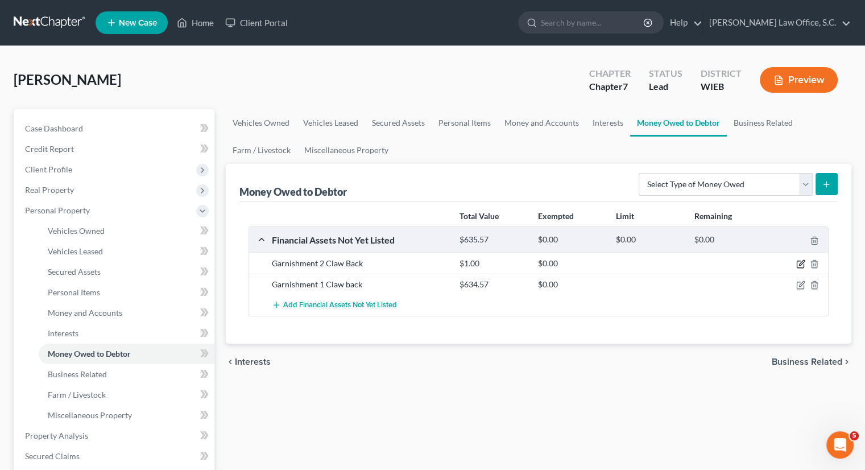
click at [799, 267] on icon "button" at bounding box center [800, 264] width 7 height 7
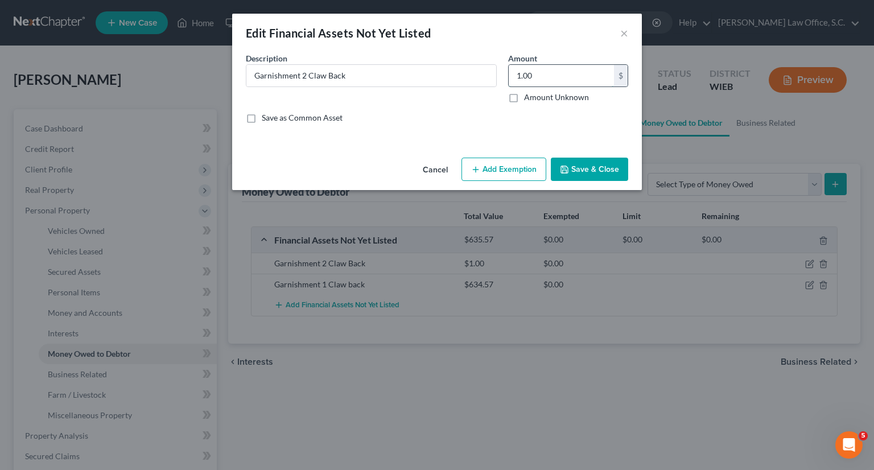
click at [591, 77] on input "1.00" at bounding box center [561, 76] width 105 height 22
click at [617, 171] on button "Save & Close" at bounding box center [589, 170] width 77 height 24
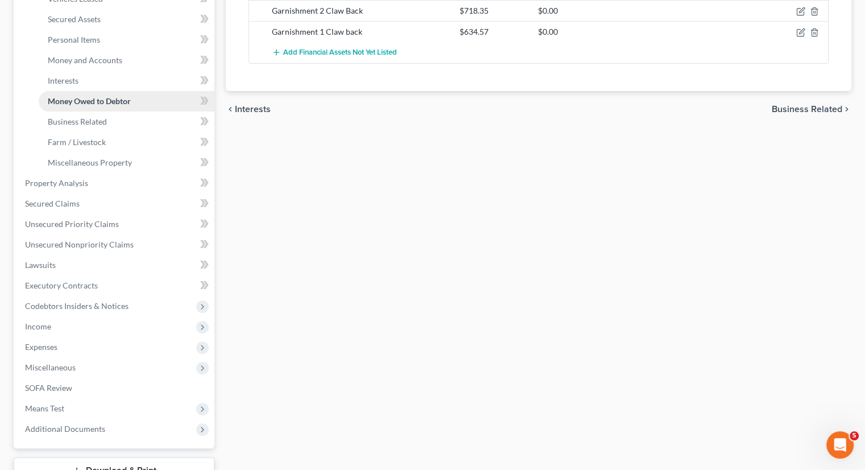
scroll to position [255, 0]
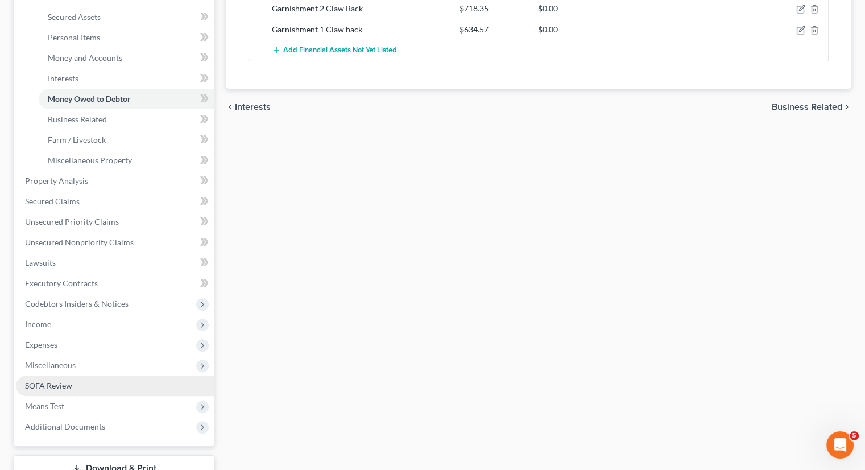
click at [72, 390] on link "SOFA Review" at bounding box center [115, 386] width 199 height 20
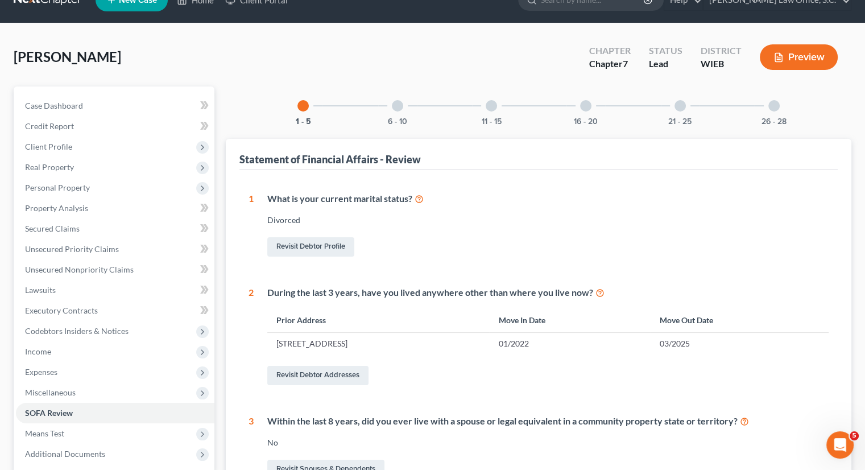
scroll to position [22, 0]
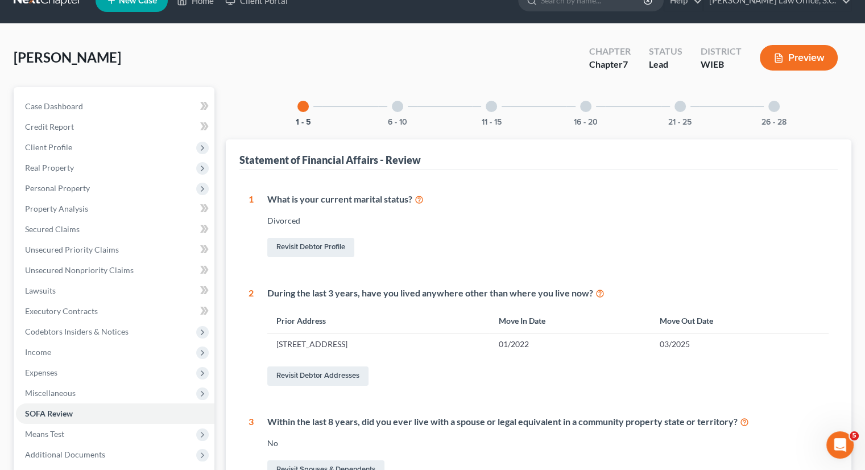
click at [402, 107] on div at bounding box center [397, 106] width 11 height 11
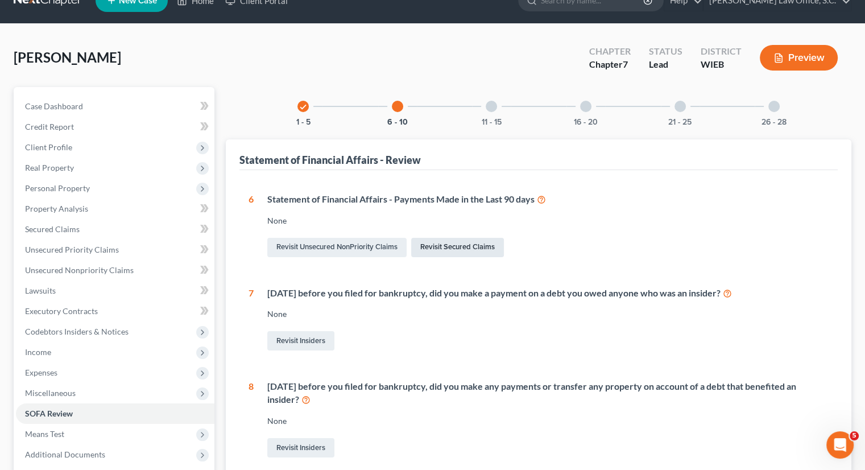
click at [426, 249] on link "Revisit Secured Claims" at bounding box center [457, 247] width 93 height 19
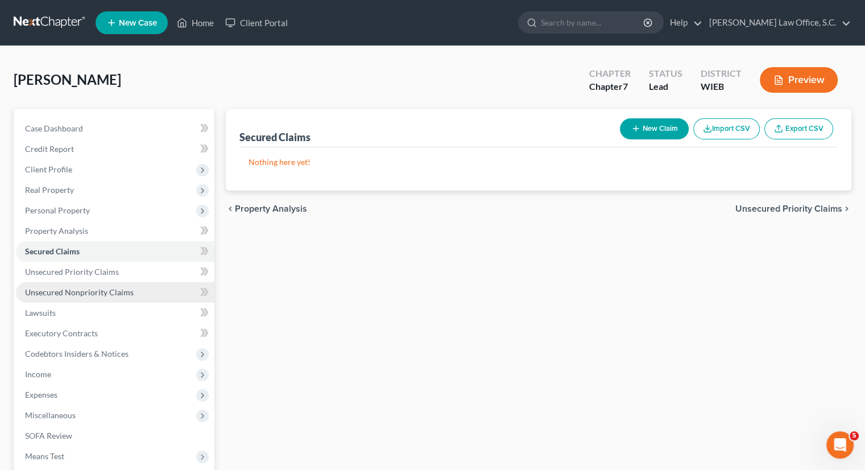
click at [82, 299] on link "Unsecured Nonpriority Claims" at bounding box center [115, 292] width 199 height 20
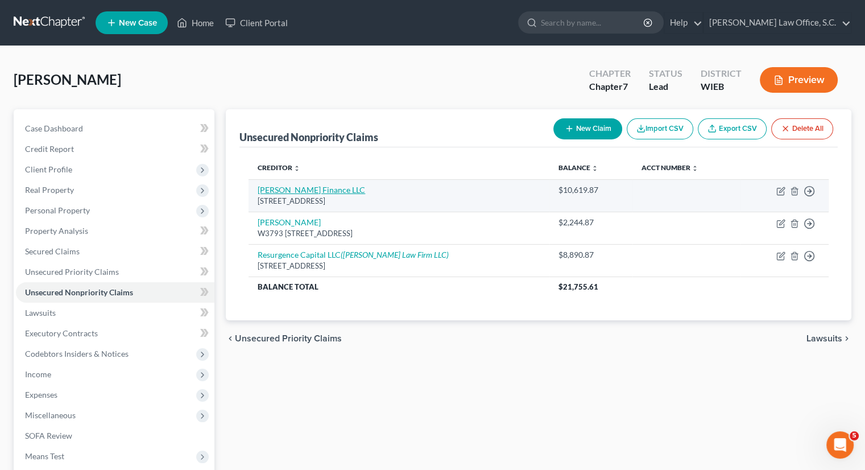
click at [303, 194] on td "Forsythe Finance LLC 225 S. Executive Dr. First Floor, Brookfield, WI 53005" at bounding box center [399, 195] width 301 height 32
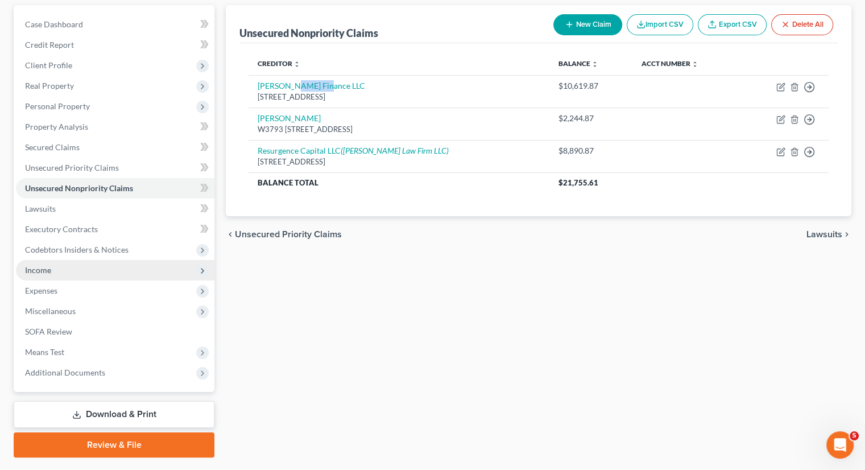
scroll to position [105, 0]
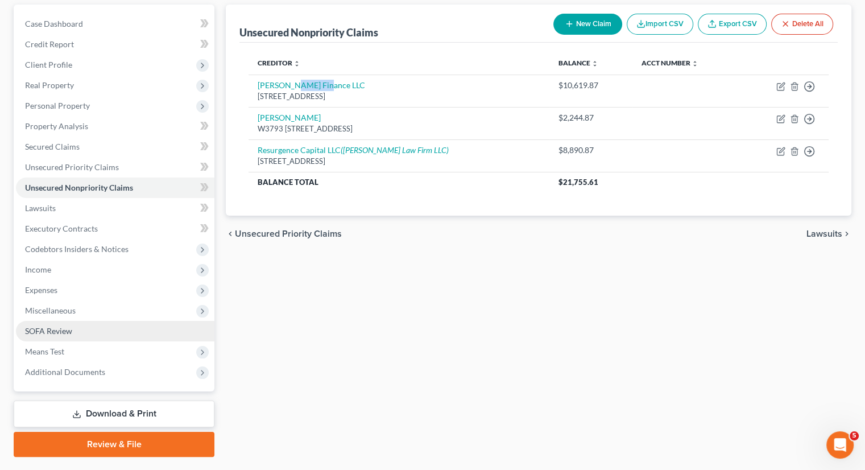
click at [121, 331] on link "SOFA Review" at bounding box center [115, 331] width 199 height 20
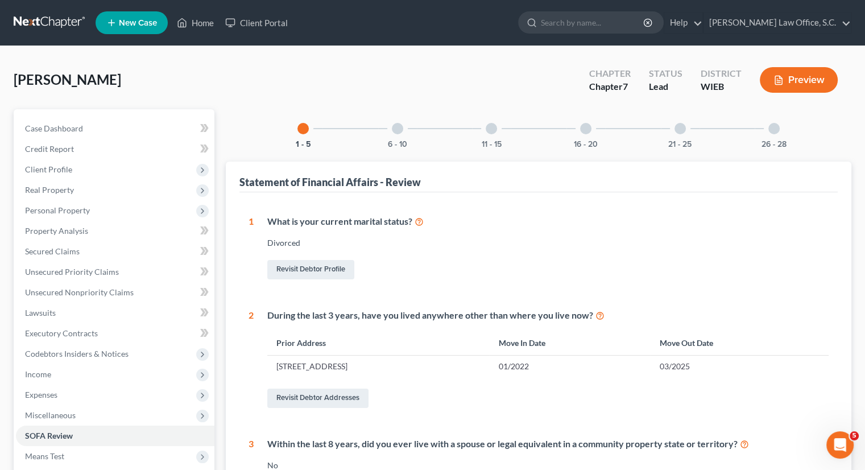
click at [393, 149] on div "1 - 5 6 - 10 11 - 15 16 - 20 21 - 25 26 - 28 Statement of Financial Affairs - R…" at bounding box center [539, 477] width 626 height 737
click at [397, 121] on div "6 - 10" at bounding box center [397, 128] width 39 height 39
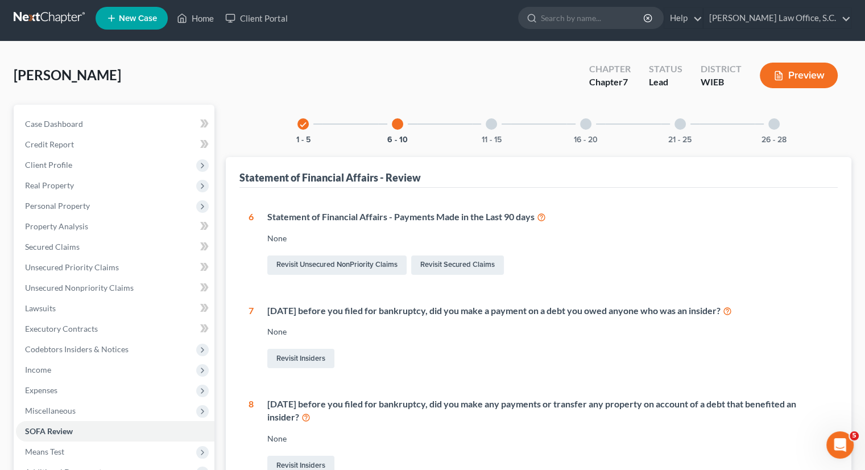
scroll to position [6, 0]
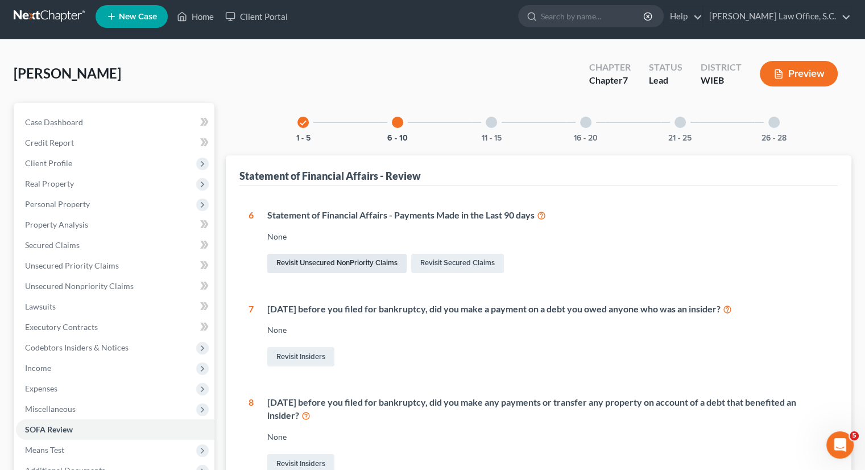
click at [381, 263] on link "Revisit Unsecured NonPriority Claims" at bounding box center [336, 263] width 139 height 19
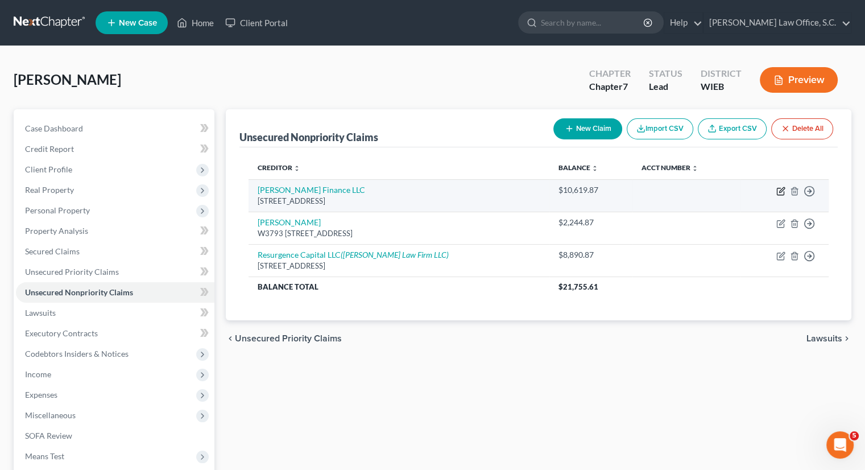
click at [782, 189] on icon "button" at bounding box center [782, 189] width 5 height 5
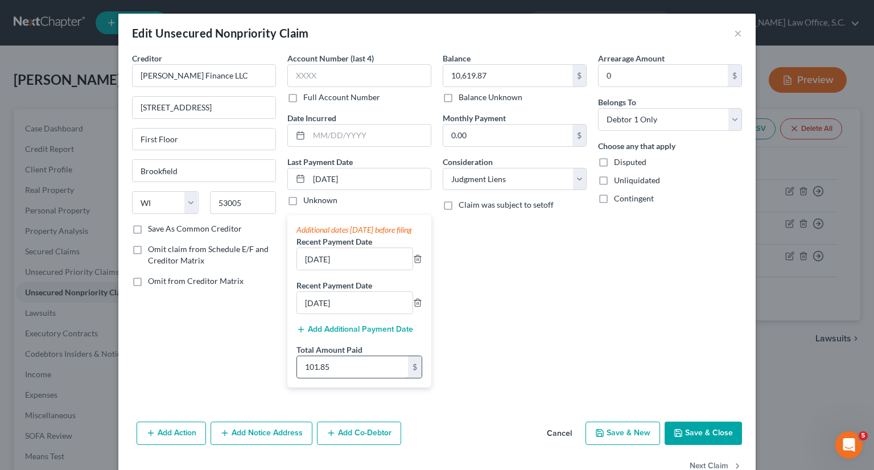
click at [339, 378] on input "101.85" at bounding box center [352, 367] width 111 height 22
drag, startPoint x: 481, startPoint y: 390, endPoint x: 714, endPoint y: 437, distance: 237.5
click at [714, 437] on button "Save & Close" at bounding box center [703, 434] width 77 height 24
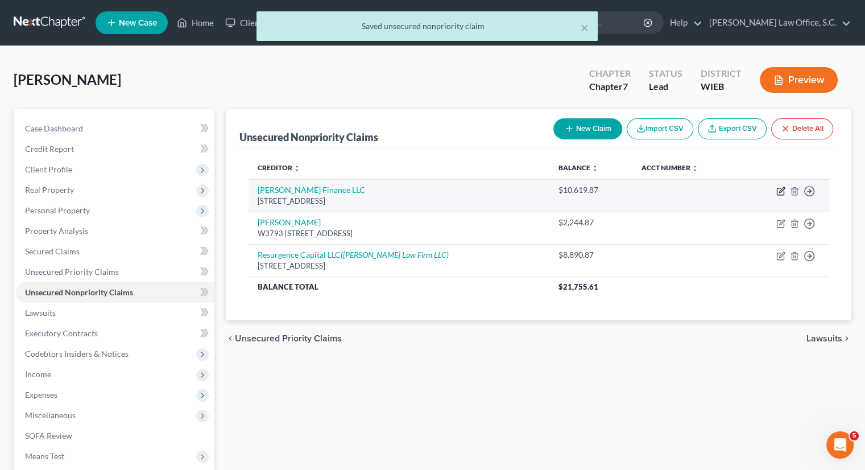
click at [778, 190] on icon "button" at bounding box center [781, 191] width 9 height 9
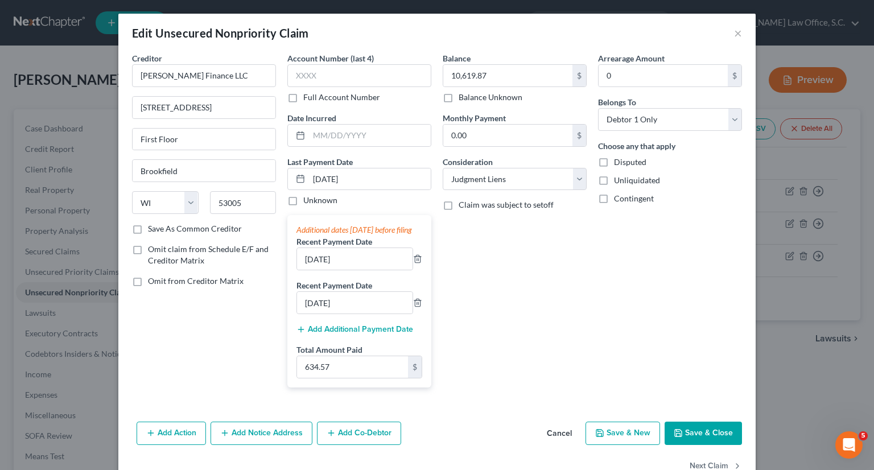
click at [687, 438] on button "Save & Close" at bounding box center [703, 434] width 77 height 24
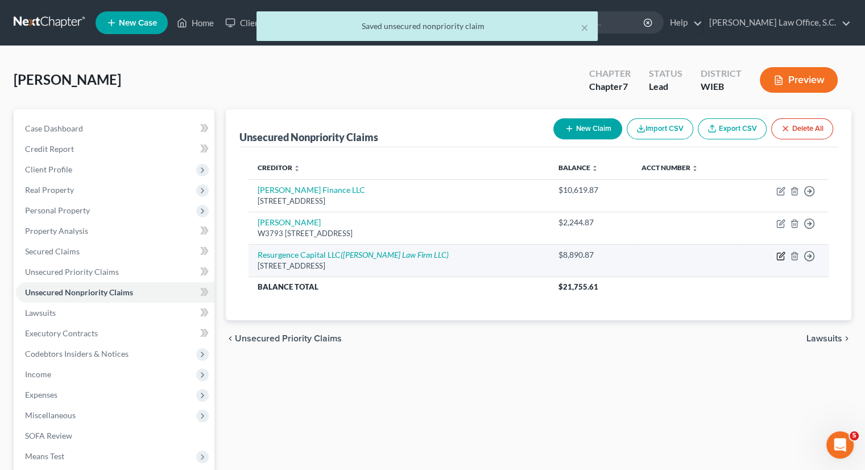
click at [784, 253] on icon "button" at bounding box center [782, 254] width 5 height 5
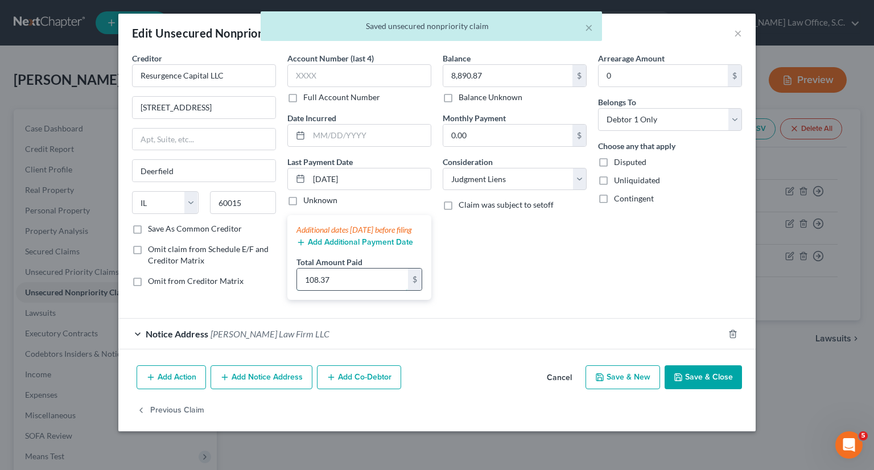
click at [381, 290] on input "108.37" at bounding box center [352, 280] width 111 height 22
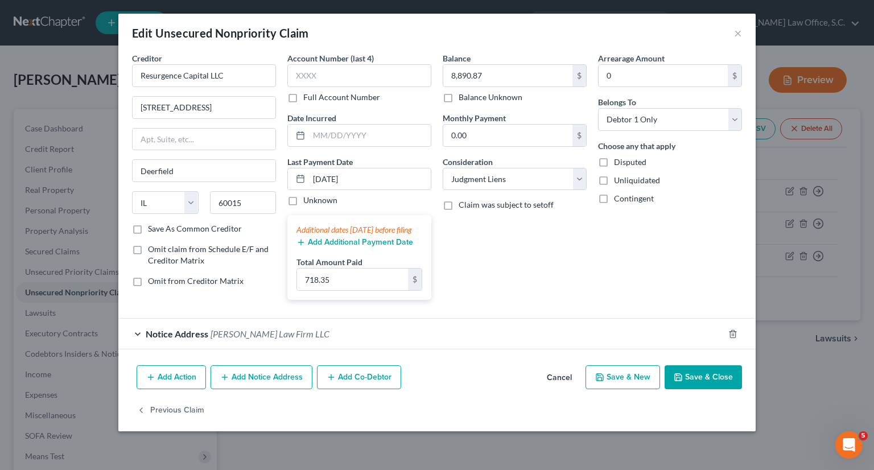
click at [711, 389] on button "Save & Close" at bounding box center [703, 377] width 77 height 24
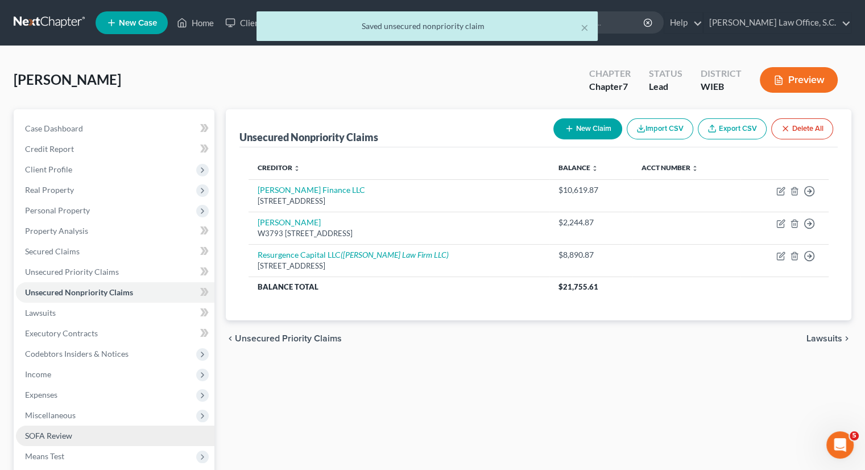
click at [60, 436] on span "SOFA Review" at bounding box center [48, 436] width 47 height 10
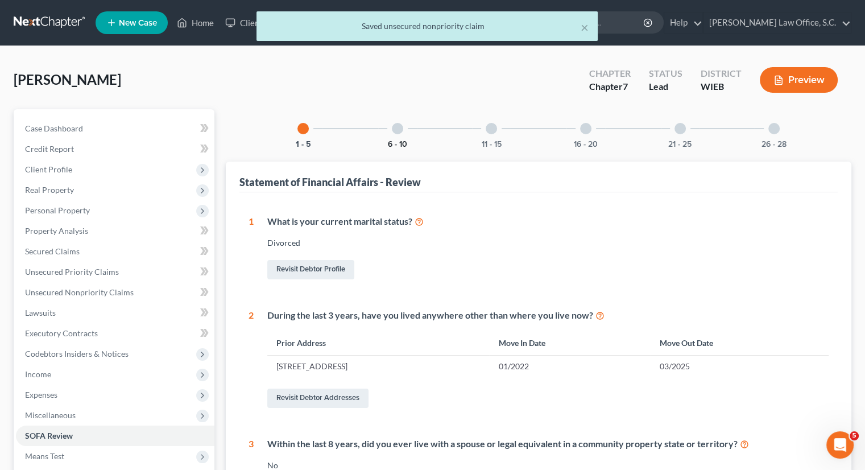
click at [397, 141] on button "6 - 10" at bounding box center [397, 145] width 19 height 8
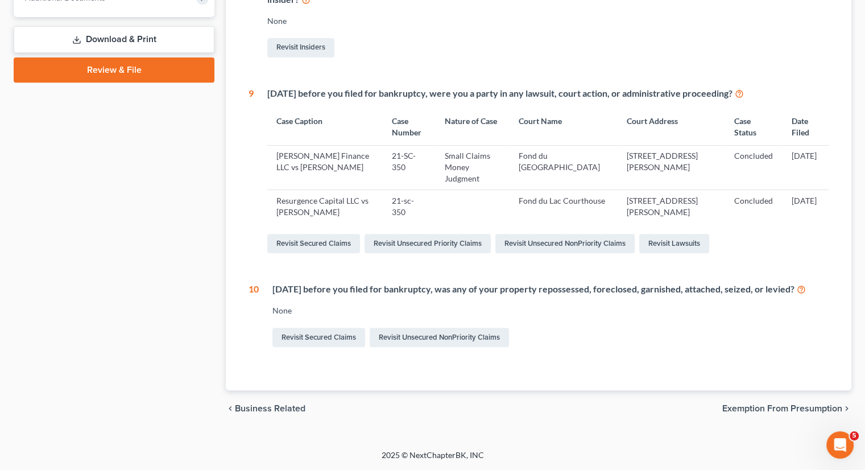
scroll to position [489, 0]
click at [434, 347] on link "Revisit Unsecured NonPriority Claims" at bounding box center [439, 337] width 139 height 19
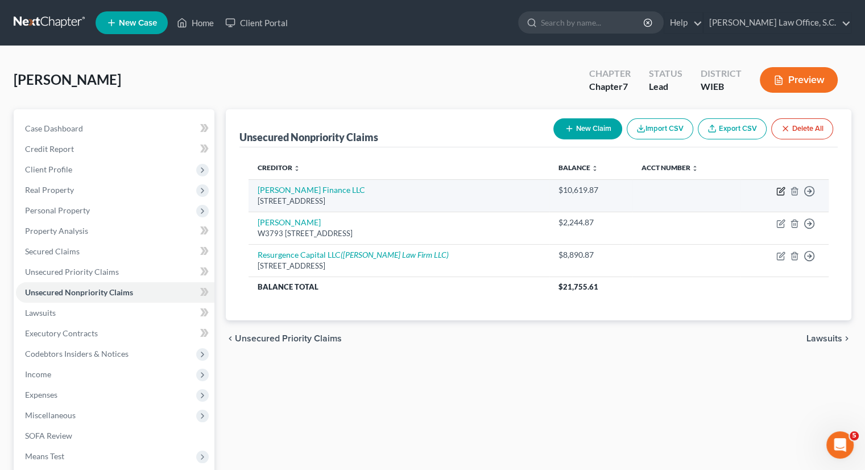
click at [782, 194] on icon "button" at bounding box center [780, 191] width 7 height 7
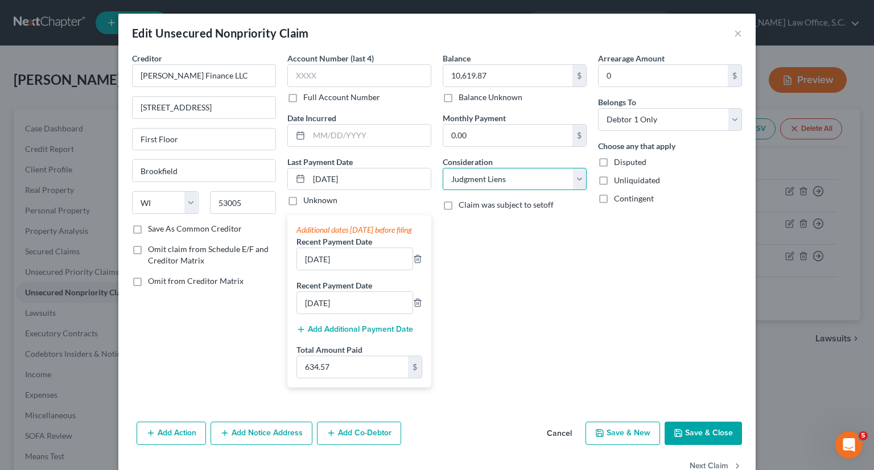
click at [574, 180] on select "Select Cable / Satellite Services Collection Agency Credit Card Debt Debt Couns…" at bounding box center [515, 179] width 144 height 23
click at [704, 444] on button "Save & Close" at bounding box center [703, 434] width 77 height 24
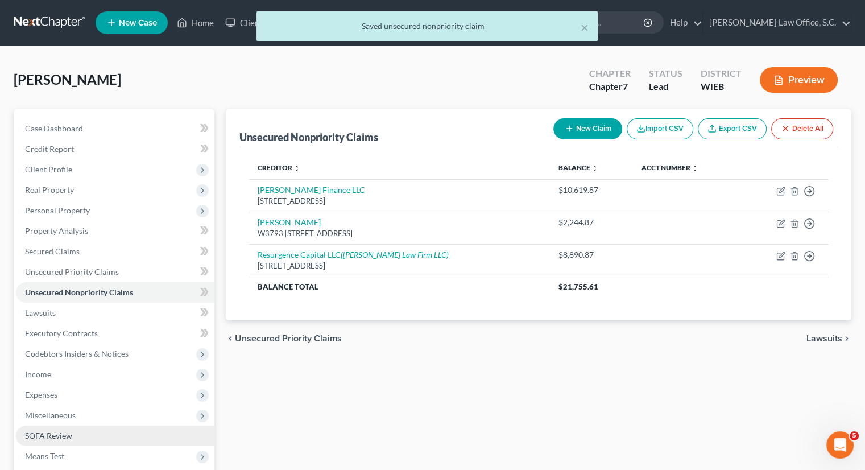
click at [39, 444] on link "SOFA Review" at bounding box center [115, 436] width 199 height 20
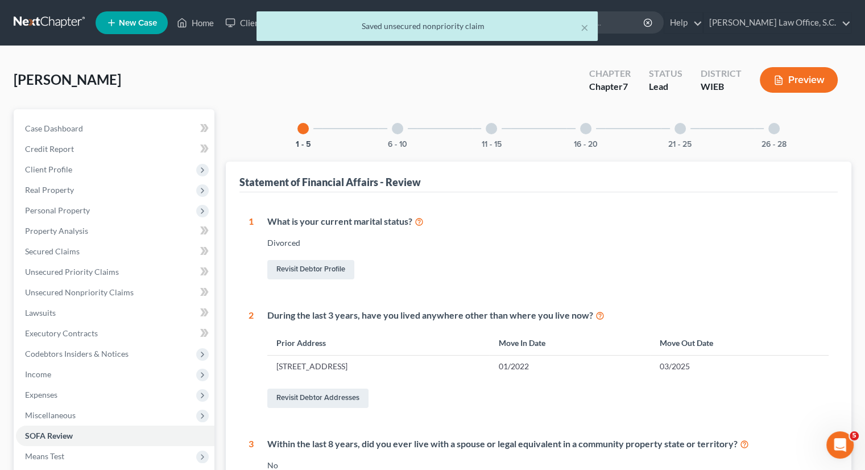
click at [493, 130] on div at bounding box center [491, 128] width 11 height 11
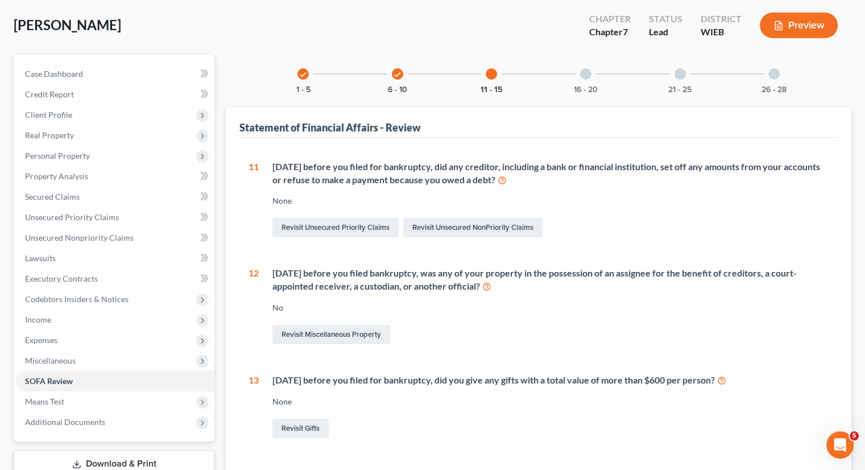
scroll to position [57, 0]
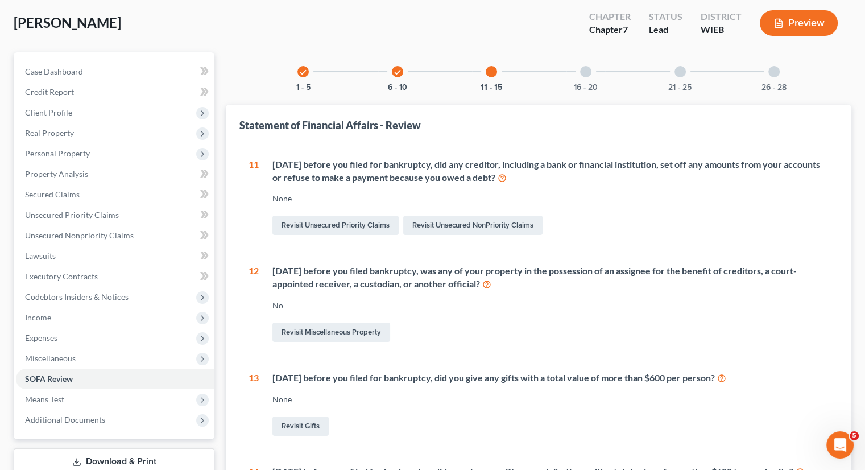
click at [392, 75] on div "check 6 - 10" at bounding box center [397, 71] width 39 height 39
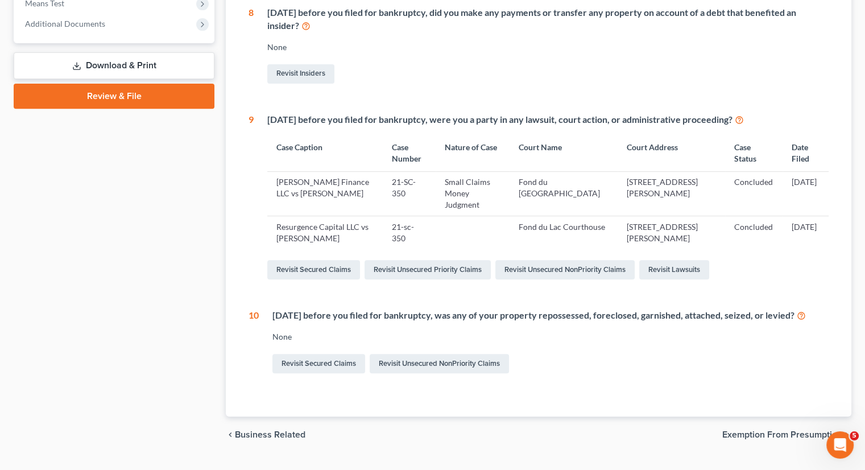
scroll to position [455, 0]
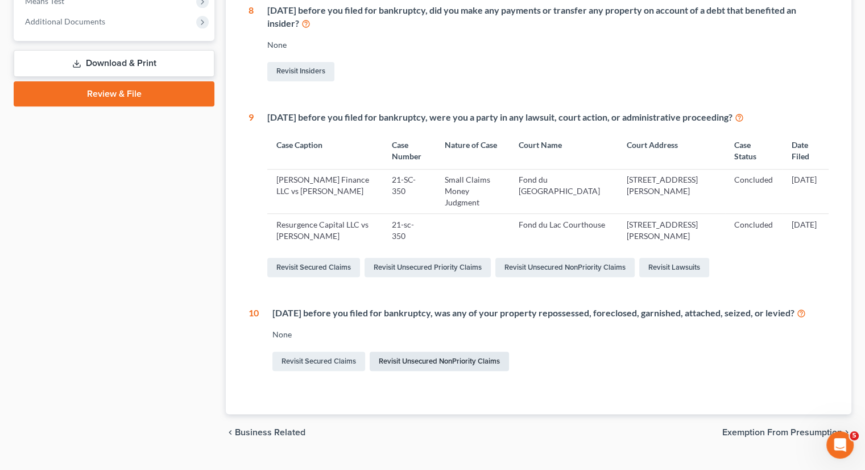
click at [445, 371] on link "Revisit Unsecured NonPriority Claims" at bounding box center [439, 361] width 139 height 19
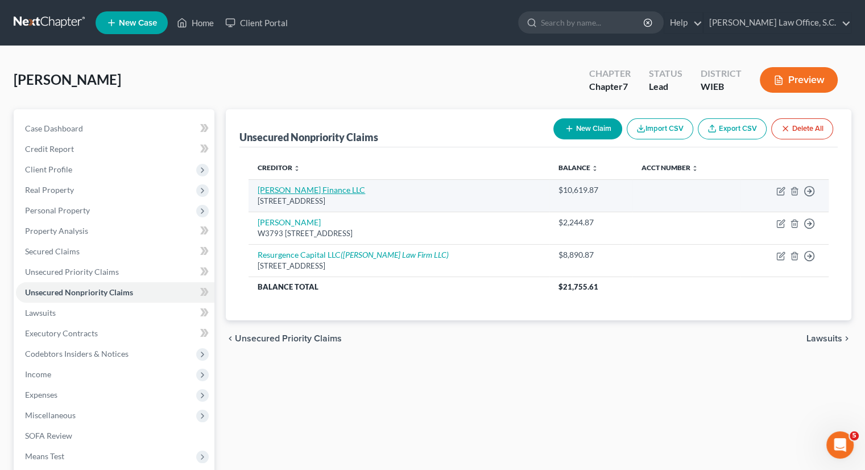
click at [319, 187] on link "Forsythe Finance LLC" at bounding box center [312, 190] width 108 height 10
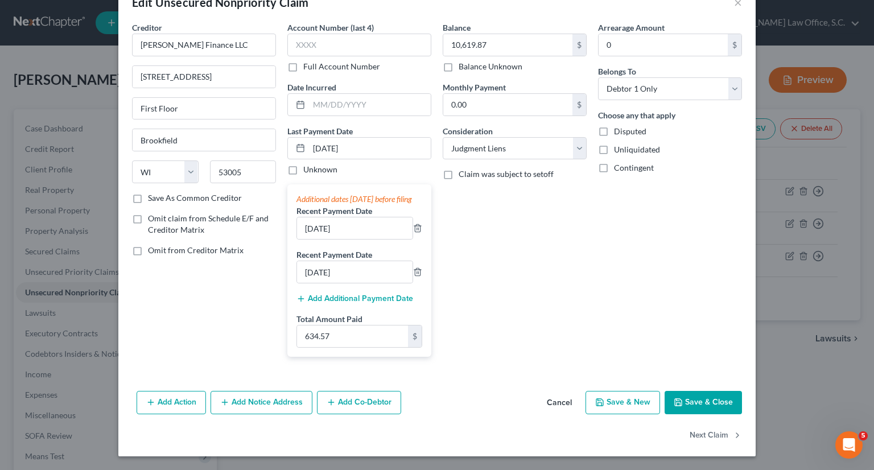
scroll to position [36, 0]
click at [250, 315] on div "Creditor * Forsythe Finance LLC 225 S. Executive Dr. First Floor Brookfield Sta…" at bounding box center [203, 194] width 155 height 344
click at [183, 415] on button "Add Action" at bounding box center [171, 403] width 69 height 24
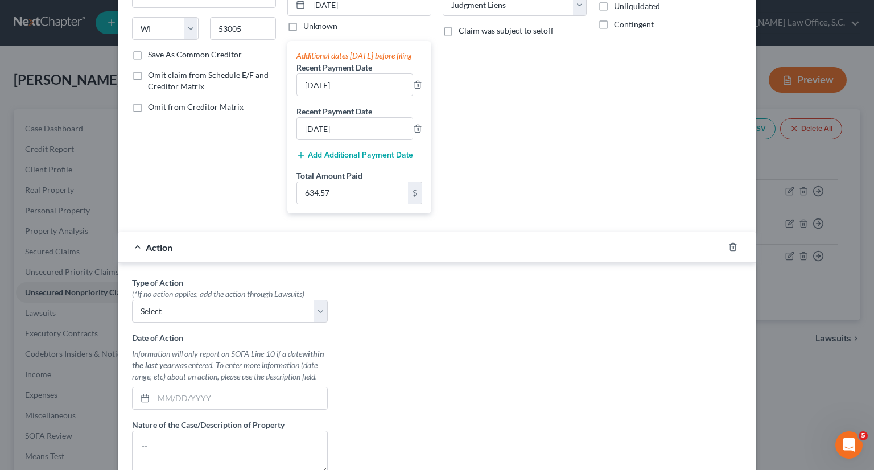
scroll to position [175, 0]
click at [312, 317] on select "Select Repossession Garnishment Foreclosure Personal Injury Attached, Seized, O…" at bounding box center [230, 310] width 196 height 23
click at [132, 308] on select "Select Repossession Garnishment Foreclosure Personal Injury Attached, Seized, O…" at bounding box center [230, 310] width 196 height 23
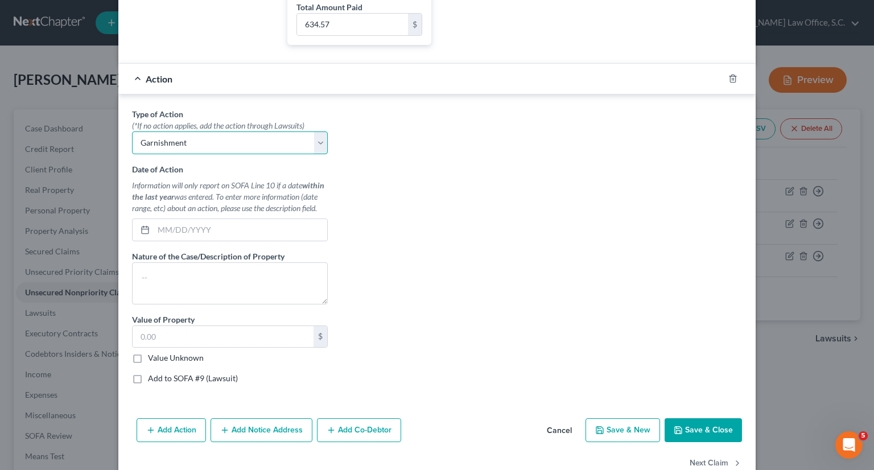
scroll to position [341, 0]
click at [728, 84] on icon "button" at bounding box center [732, 79] width 9 height 9
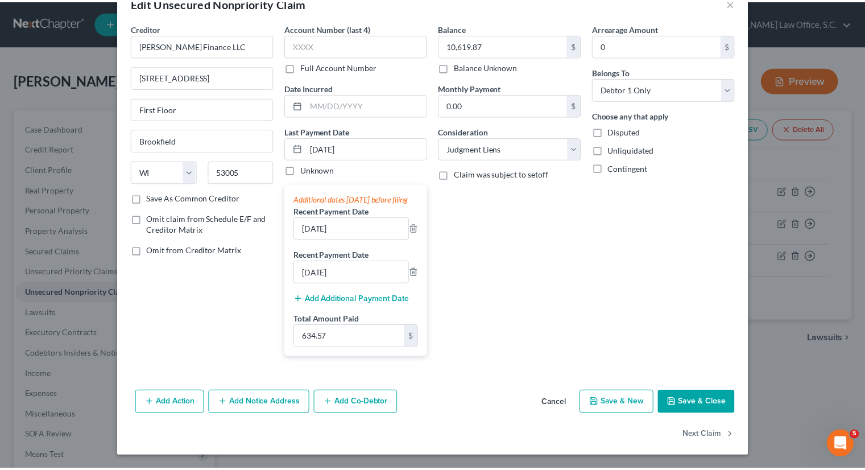
scroll to position [41, 0]
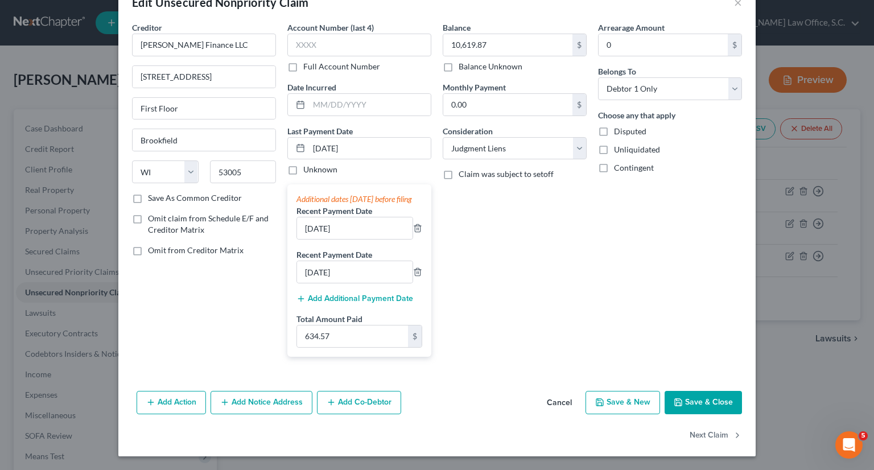
click at [702, 401] on button "Save & Close" at bounding box center [703, 403] width 77 height 24
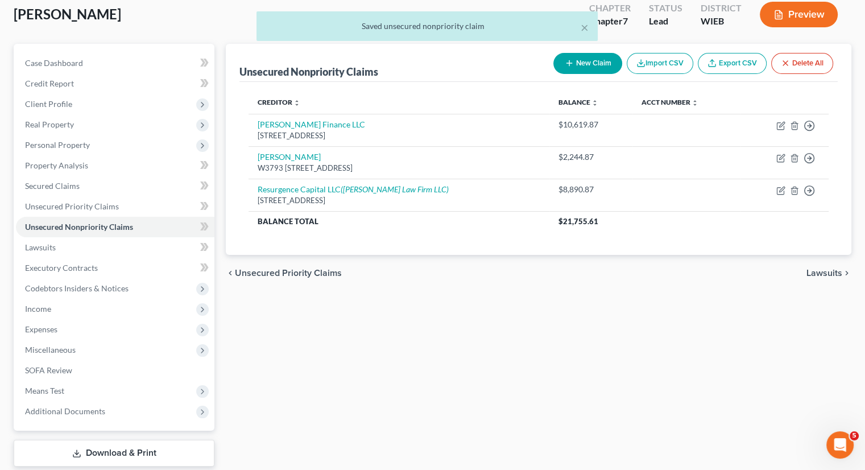
scroll to position [63, 0]
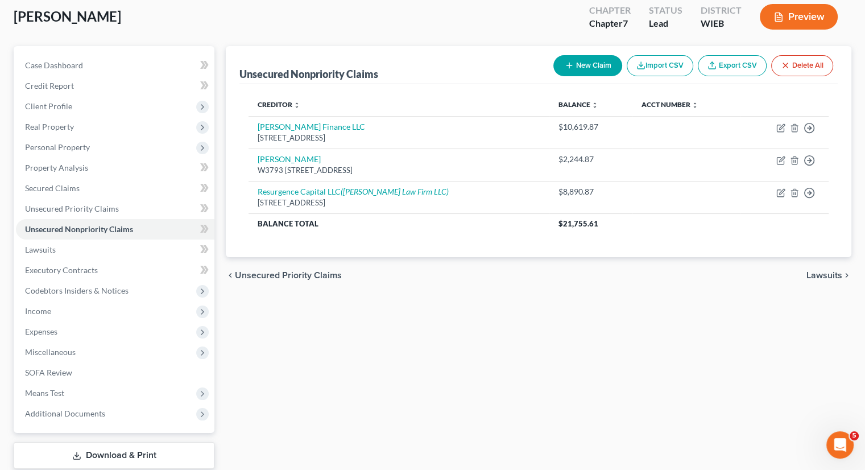
click at [114, 451] on link "Download & Print" at bounding box center [114, 455] width 201 height 27
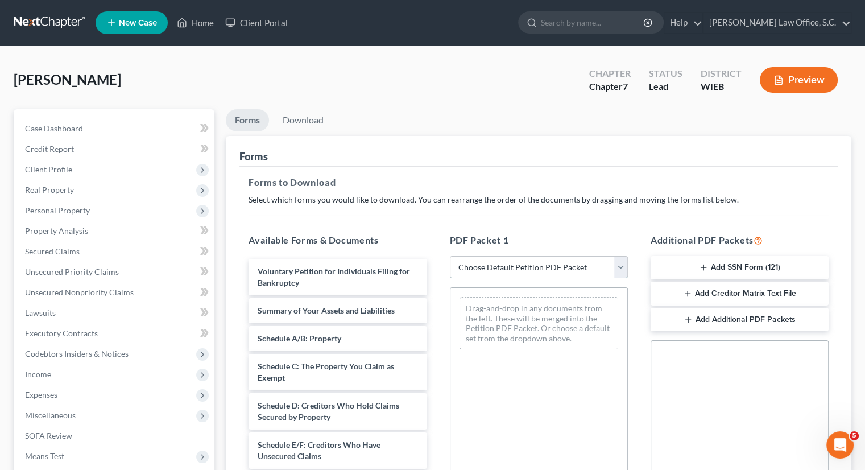
click at [488, 270] on select "Choose Default Petition PDF Packet Complete Bankruptcy Petition (all forms and …" at bounding box center [539, 267] width 178 height 23
click at [450, 256] on select "Choose Default Petition PDF Packet Complete Bankruptcy Petition (all forms and …" at bounding box center [539, 267] width 178 height 23
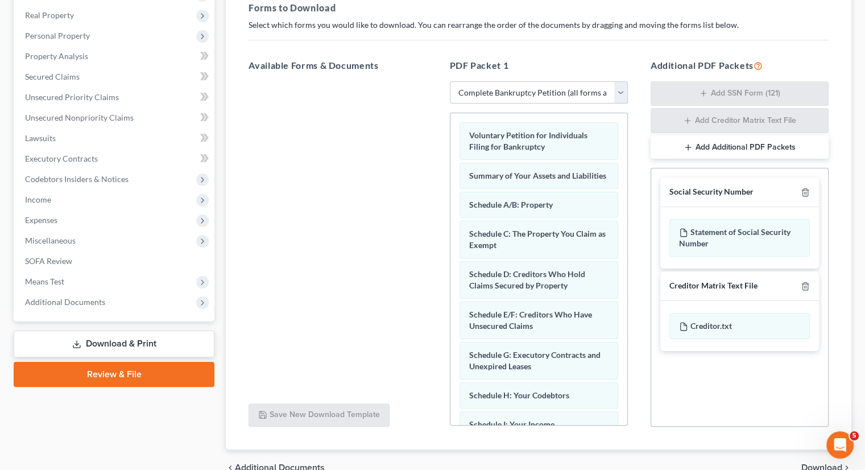
scroll to position [221, 0]
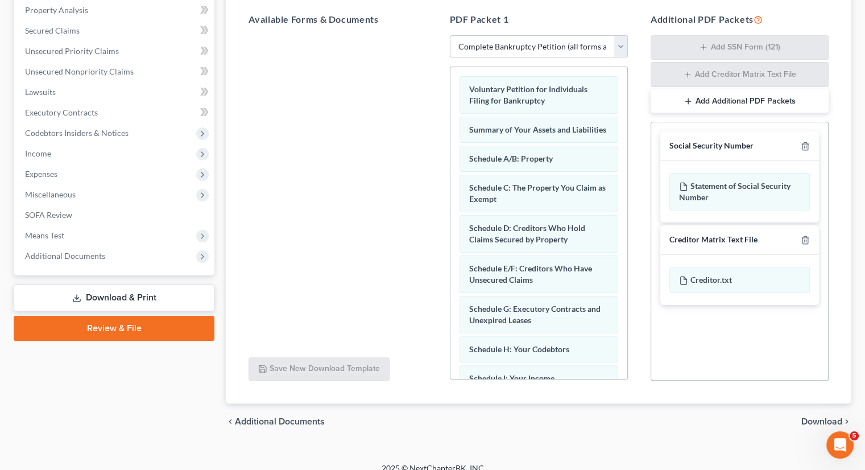
click at [810, 421] on span "Download" at bounding box center [822, 421] width 41 height 9
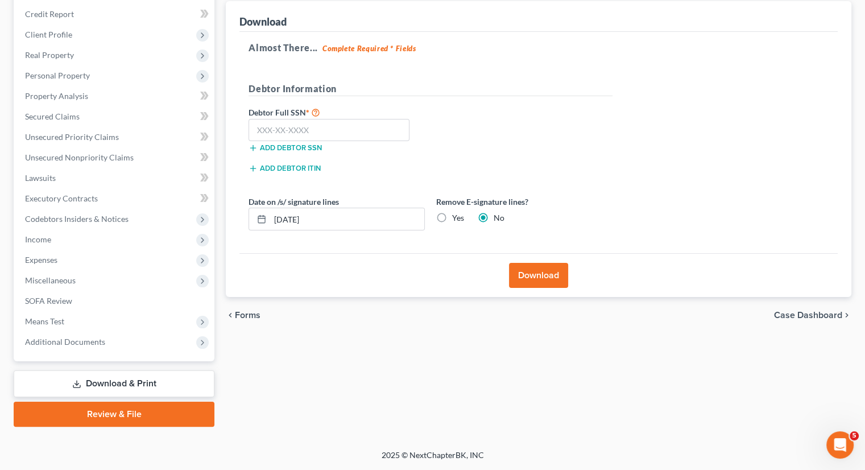
scroll to position [134, 0]
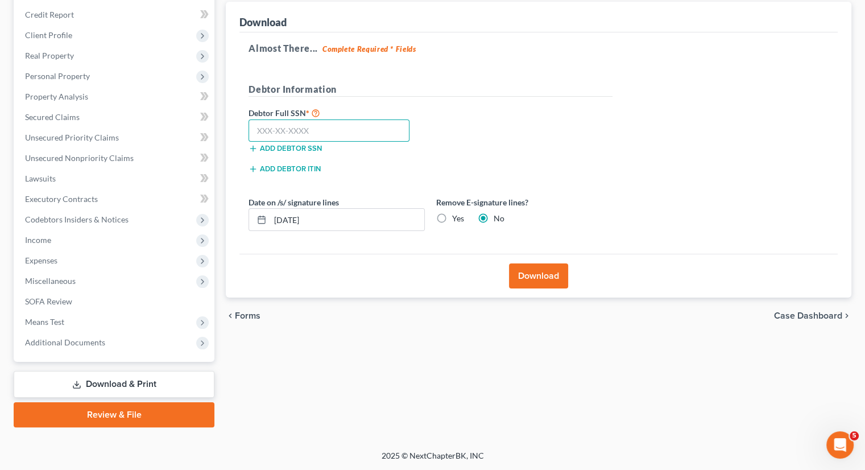
click at [340, 132] on input "text" at bounding box center [329, 130] width 161 height 23
click at [558, 280] on button "Download" at bounding box center [538, 275] width 59 height 25
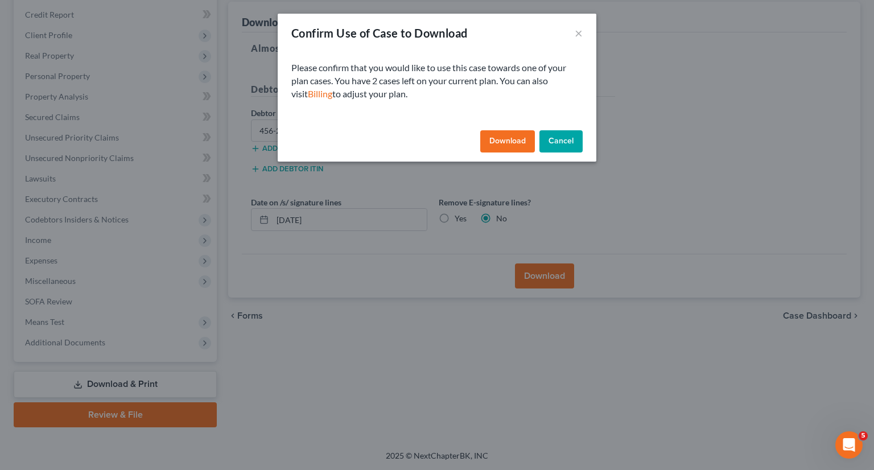
click at [506, 139] on button "Download" at bounding box center [507, 141] width 55 height 23
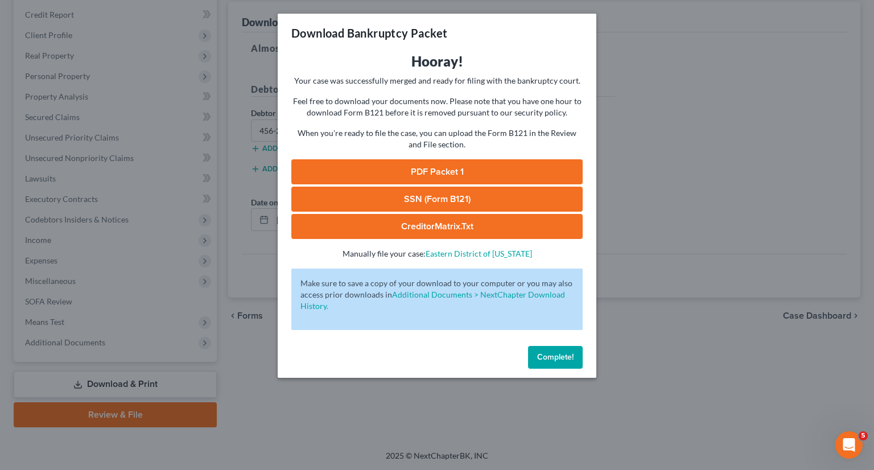
click at [687, 335] on div "Download Bankruptcy Packet Hooray! Your case was successfully merged and ready …" at bounding box center [437, 235] width 874 height 470
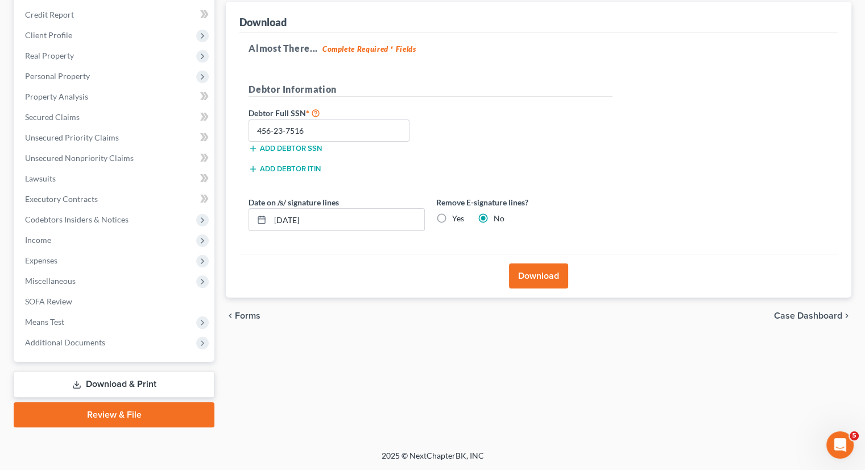
click at [550, 275] on button "Download" at bounding box center [538, 275] width 59 height 25
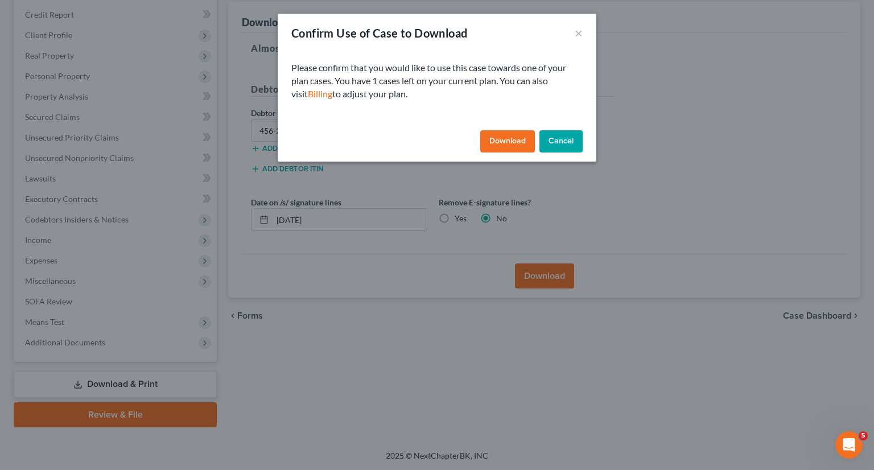
click at [504, 137] on button "Download" at bounding box center [507, 141] width 55 height 23
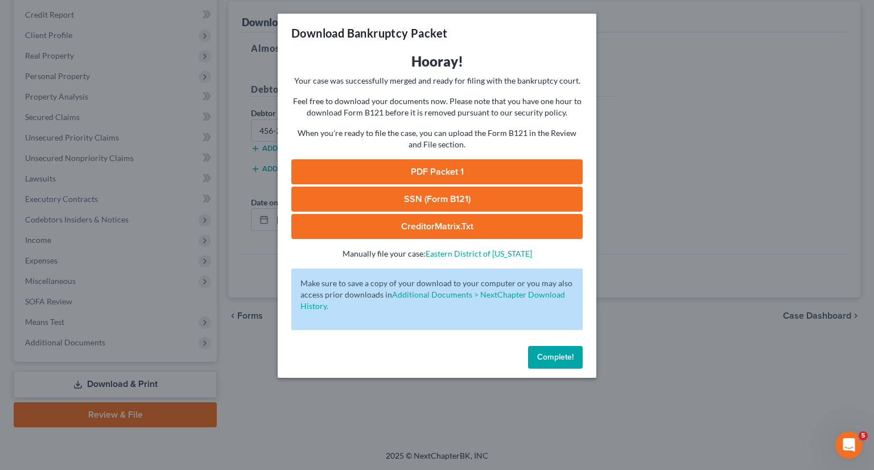
click at [518, 171] on link "PDF Packet 1" at bounding box center [436, 171] width 291 height 25
click at [443, 192] on link "SSN (Form B121)" at bounding box center [436, 199] width 291 height 25
click at [414, 232] on link "CreditorMatrix.txt" at bounding box center [436, 226] width 291 height 25
click at [542, 368] on button "Complete!" at bounding box center [555, 357] width 55 height 23
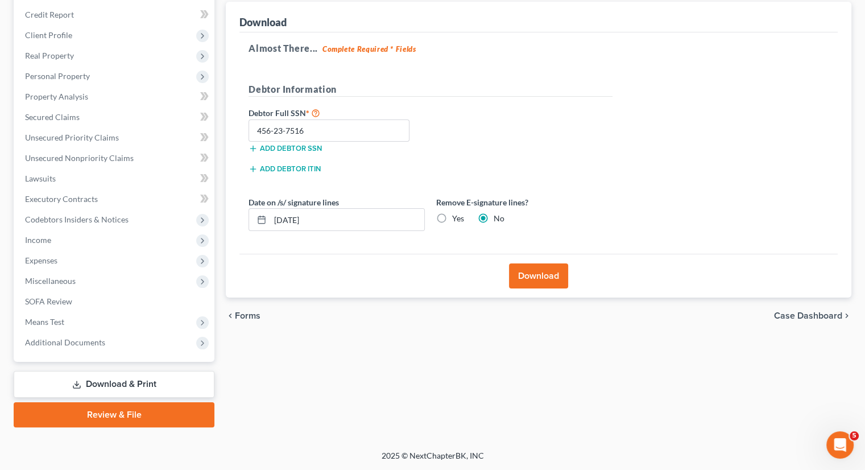
scroll to position [0, 0]
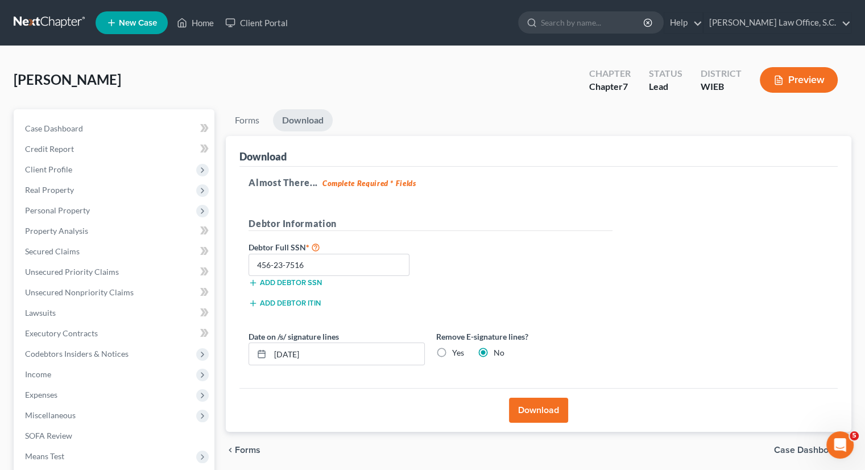
click at [44, 10] on nav "Home New Case Client Portal AA Sabel Law Office, S.C. dawn@aasabellaw.com My Ac…" at bounding box center [432, 23] width 865 height 46
click at [47, 23] on link at bounding box center [50, 23] width 73 height 20
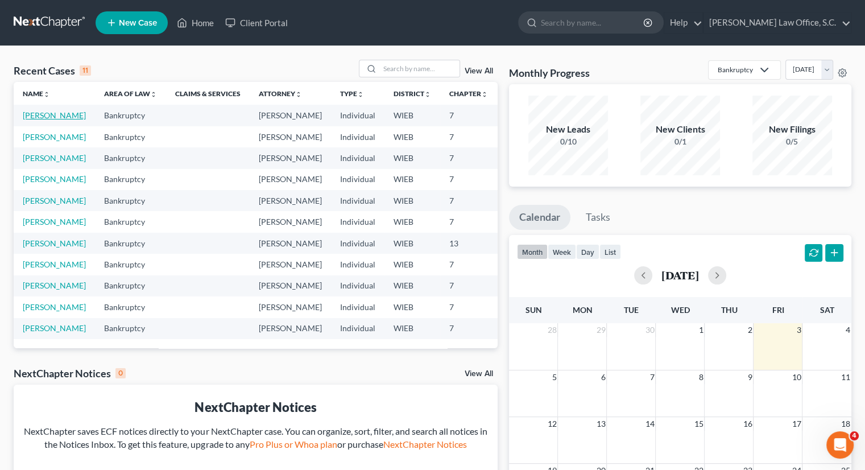
click at [32, 120] on link "[PERSON_NAME]" at bounding box center [54, 115] width 63 height 10
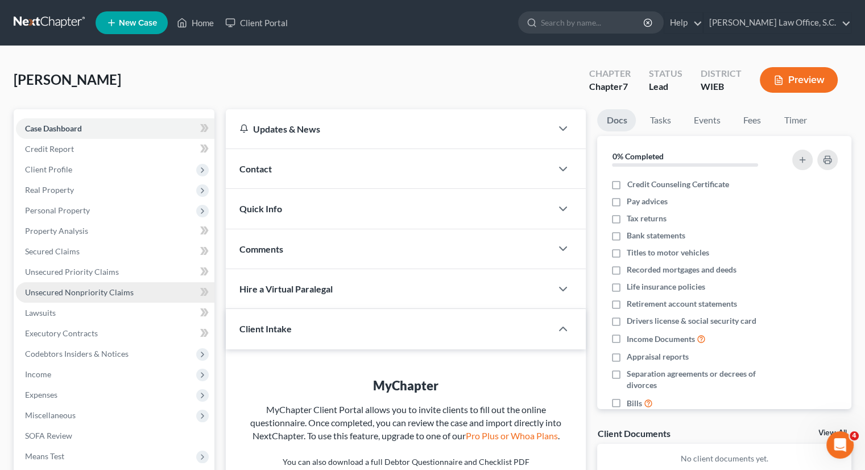
click at [101, 294] on span "Unsecured Nonpriority Claims" at bounding box center [79, 292] width 109 height 10
